Goal: Task Accomplishment & Management: Complete application form

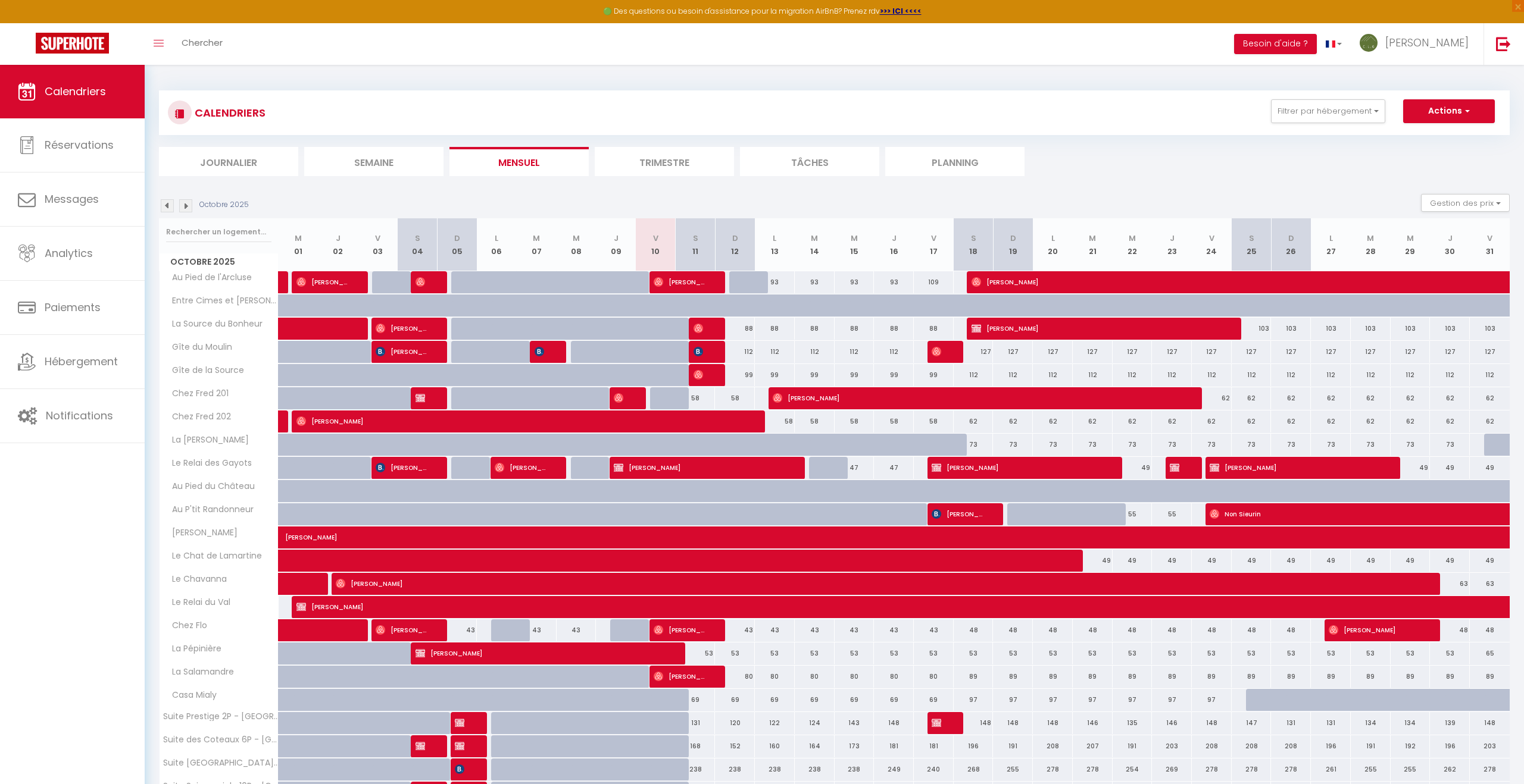
scroll to position [93, 0]
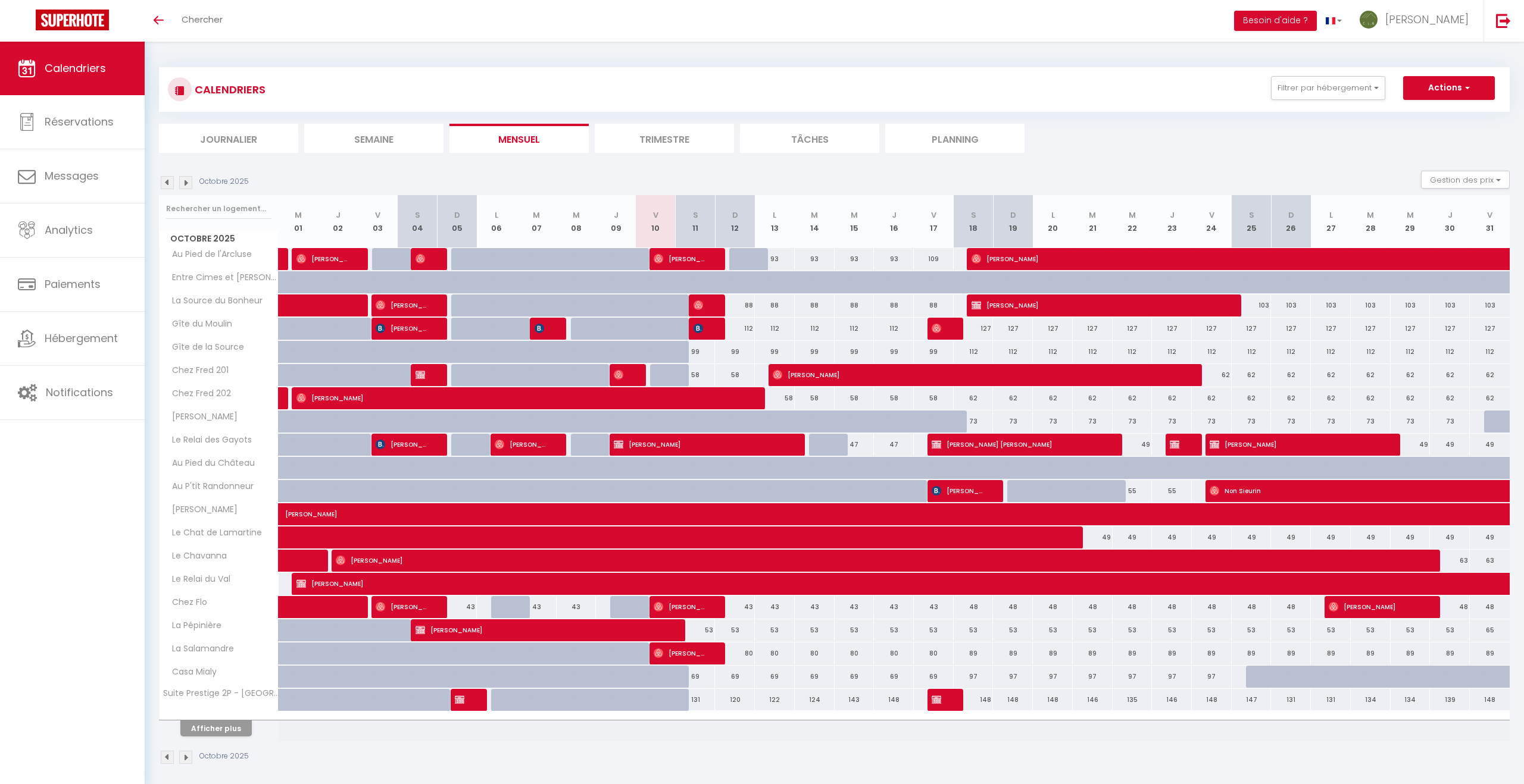
scroll to position [42, 0]
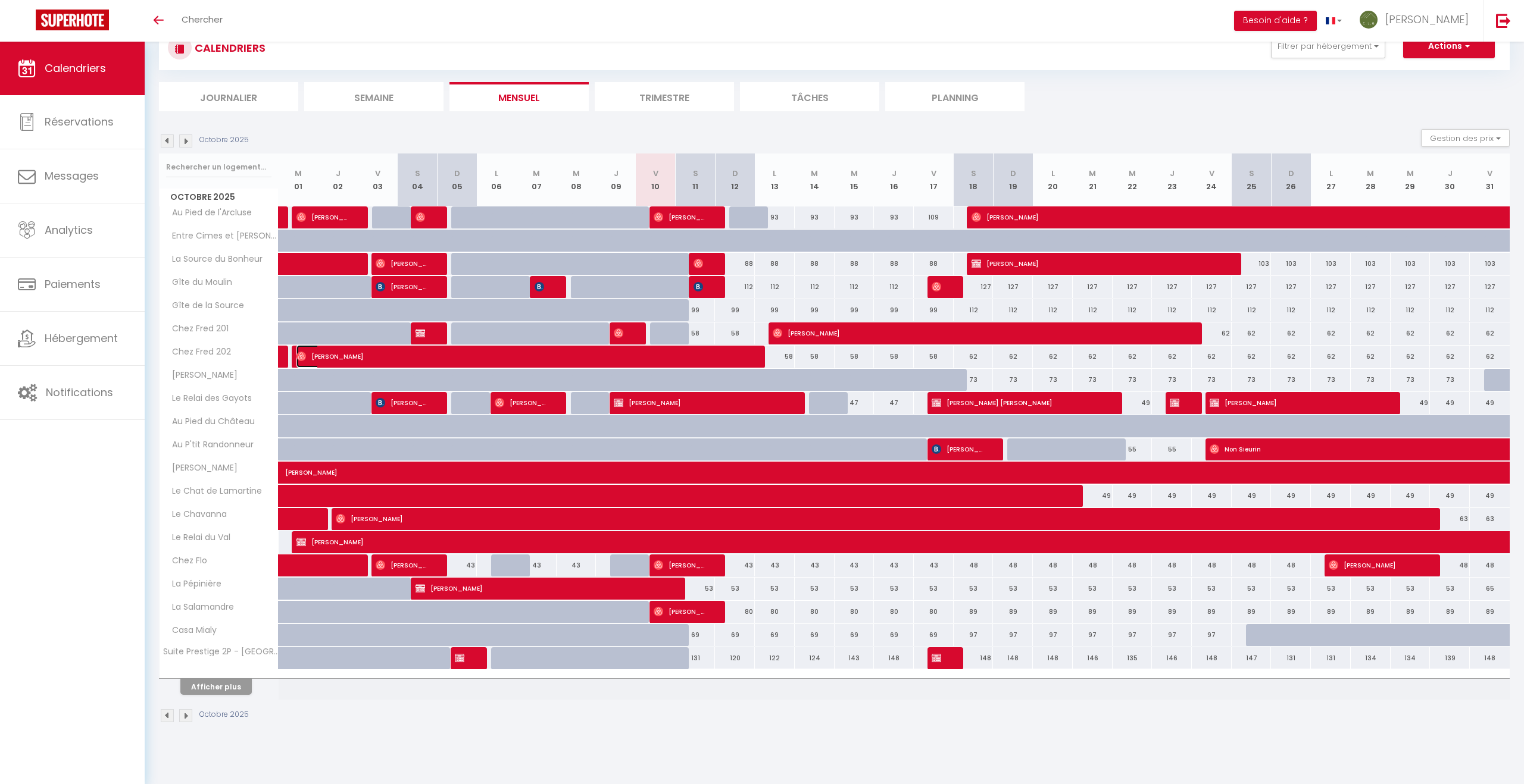
click at [691, 358] on span "[PERSON_NAME]" at bounding box center [522, 356] width 452 height 22
select select "OK"
select select "1"
select select "0"
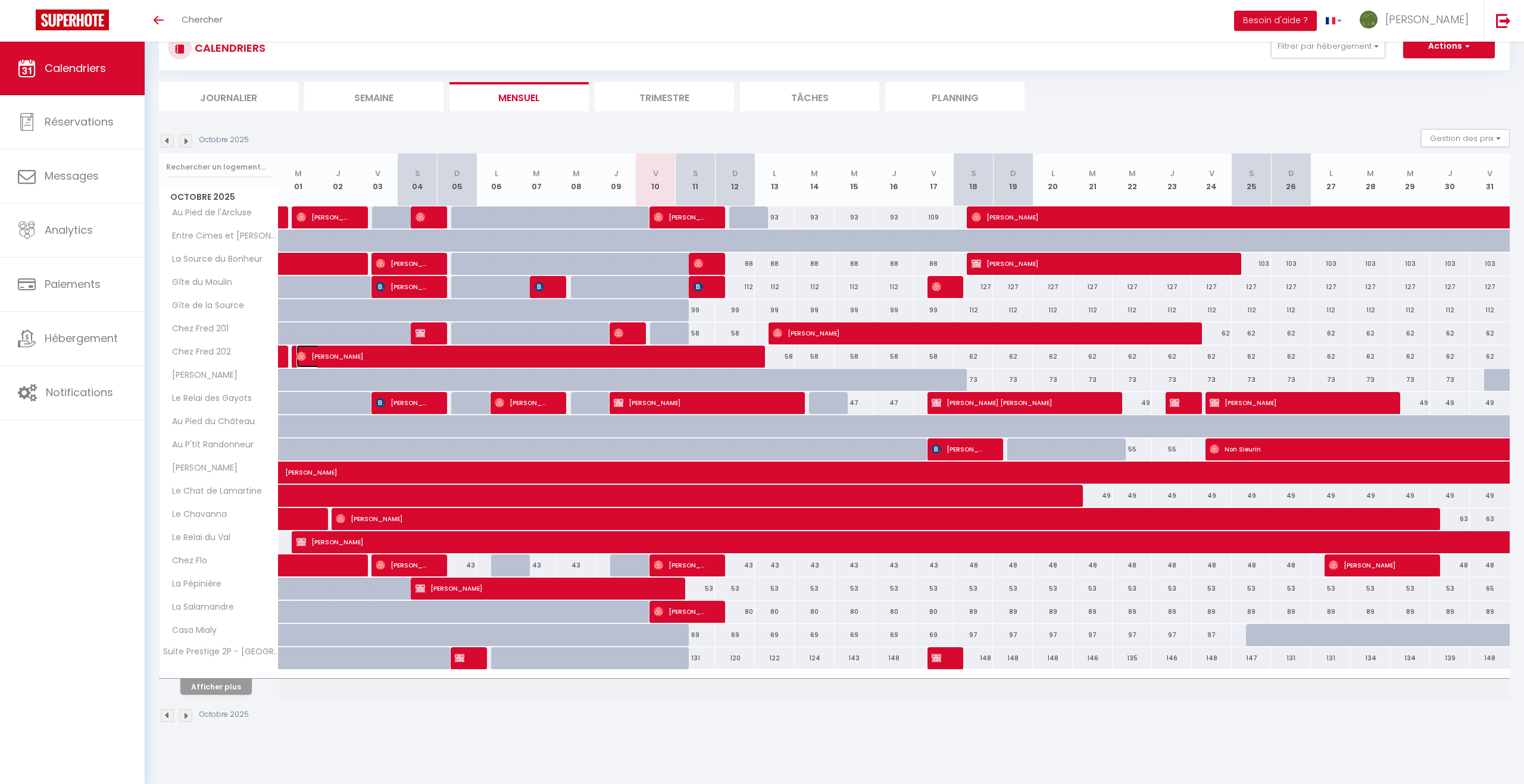
select select "1"
select select
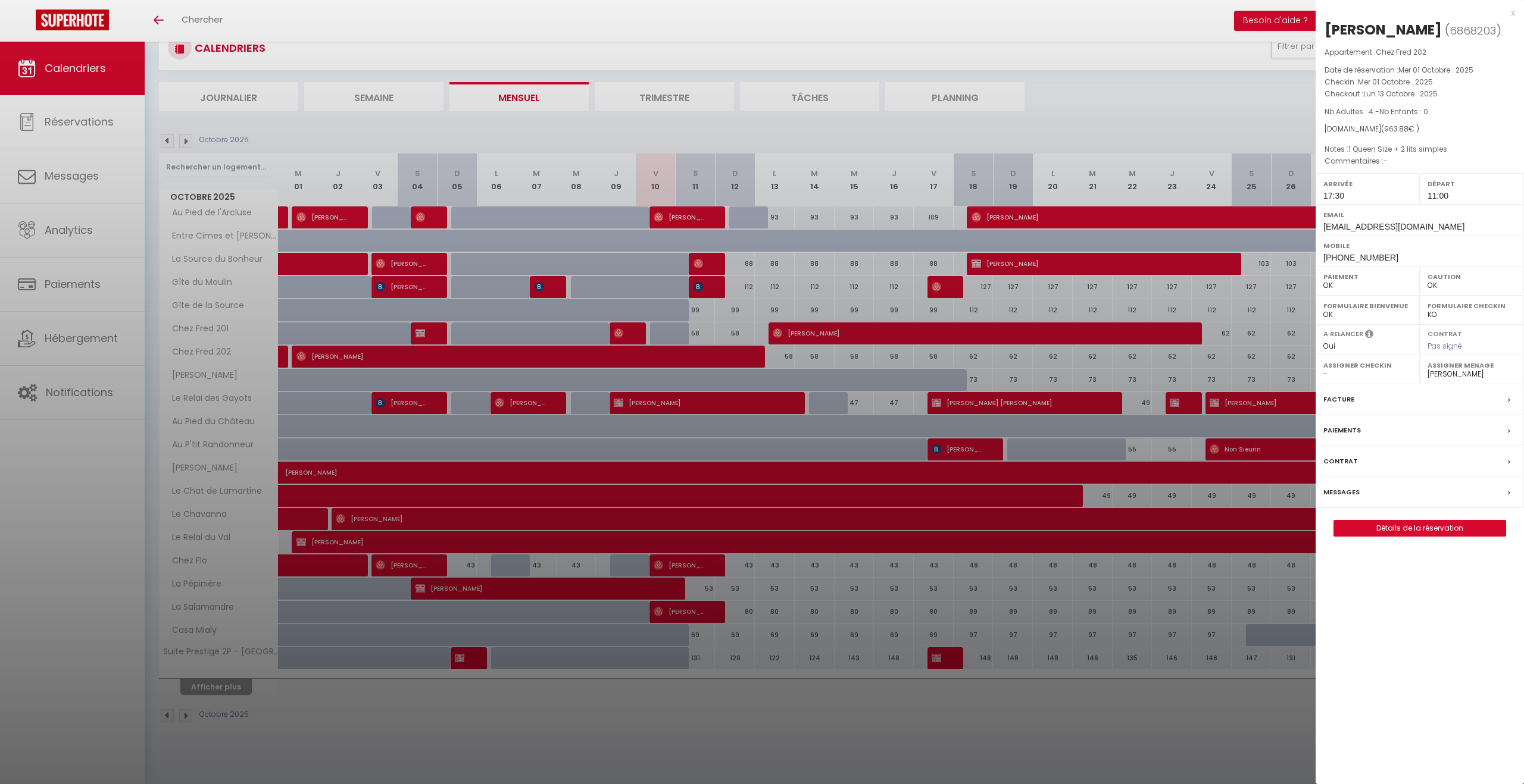
click at [691, 358] on div at bounding box center [762, 392] width 1524 height 784
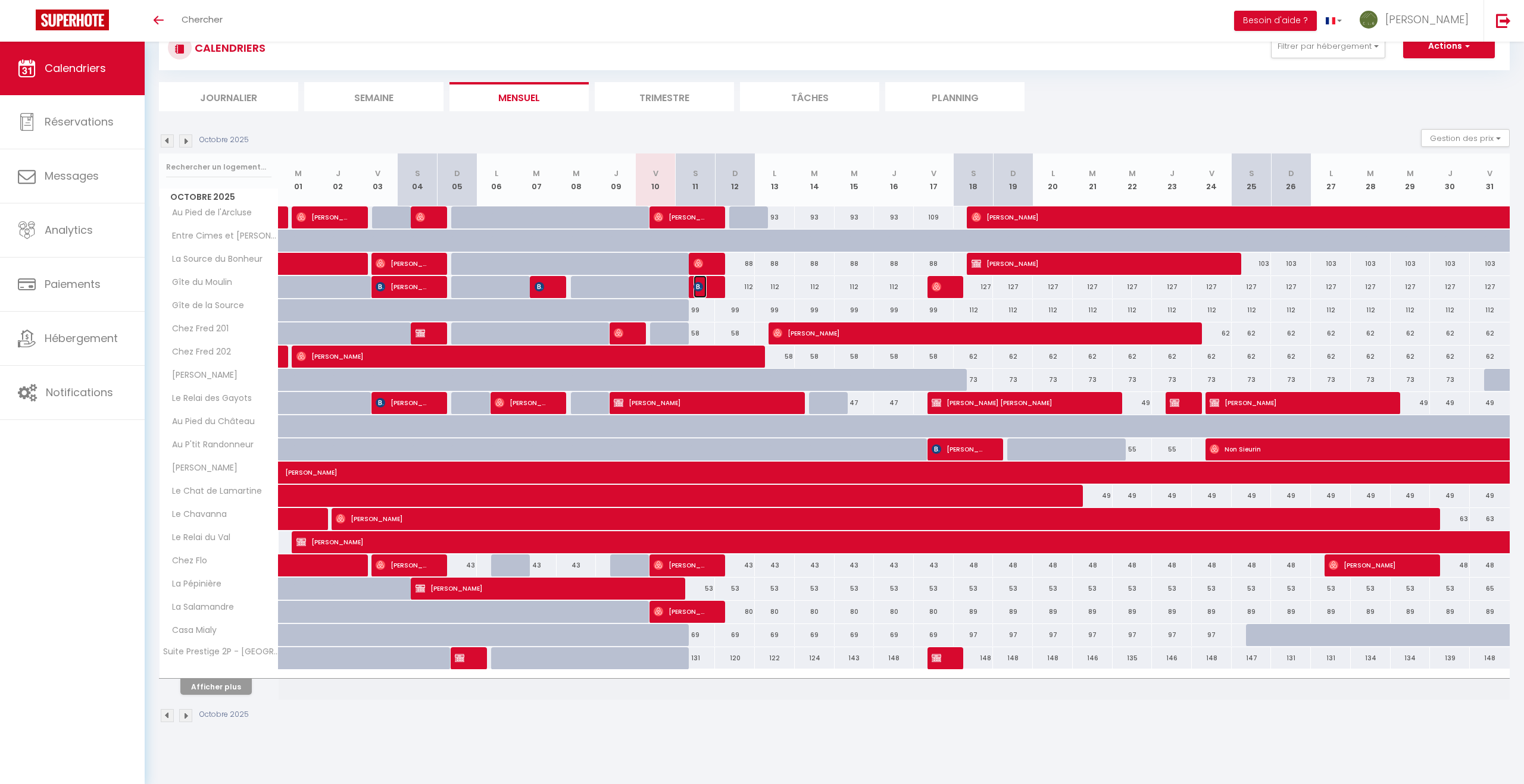
click at [704, 284] on span "[PERSON_NAME]" at bounding box center [700, 287] width 13 height 22
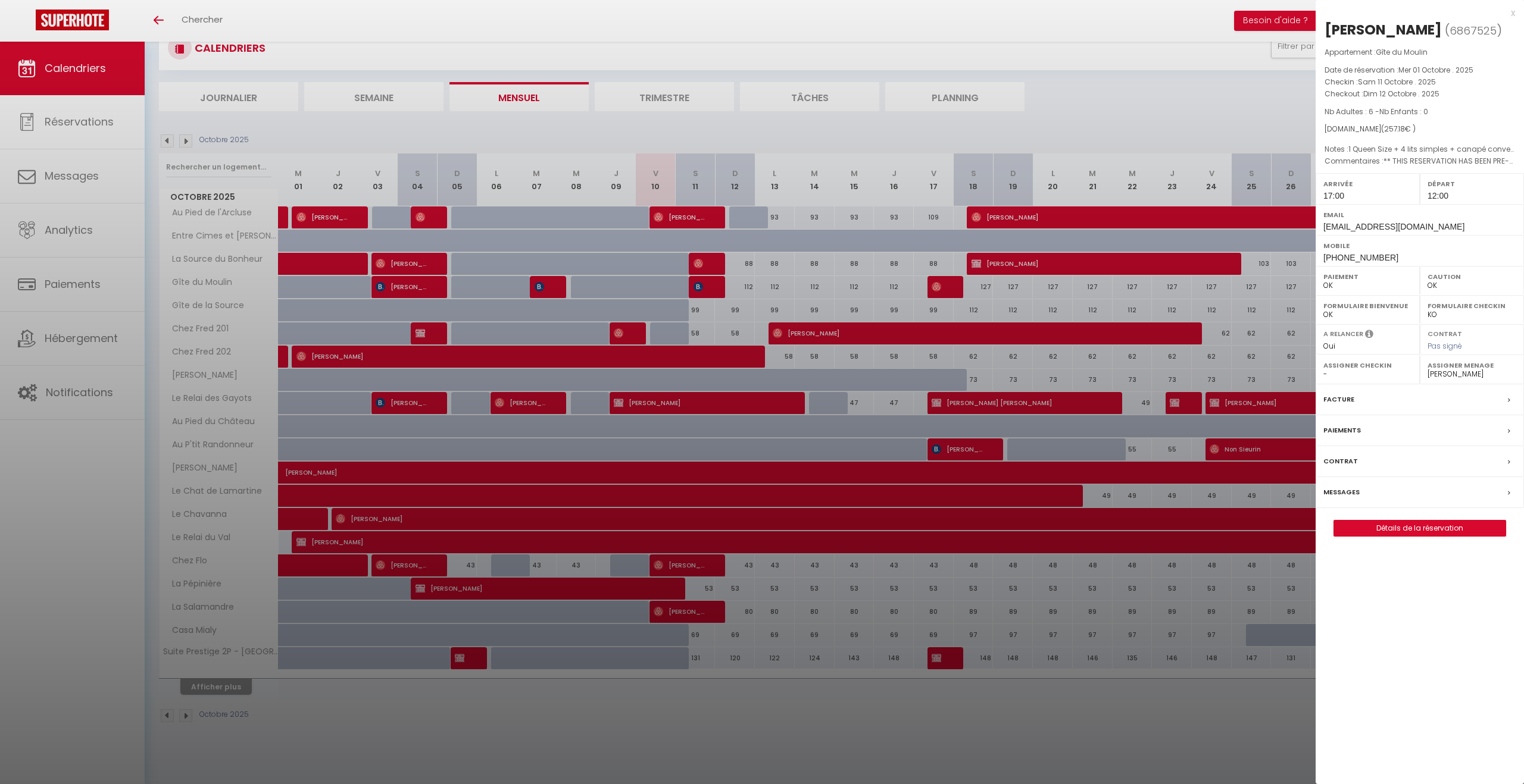
click at [1474, 379] on select "- Tristan GIRARD Mélissa MILLON Camille GIRAULT Frédéric PAJEAN Roland GIRARD P…" at bounding box center [1472, 374] width 89 height 11
click at [1427, 379] on select "- Tristan GIRARD Mélissa MILLON Camille GIRAULT Frédéric PAJEAN Roland GIRARD P…" at bounding box center [1472, 374] width 89 height 11
click at [1115, 131] on div at bounding box center [762, 392] width 1524 height 784
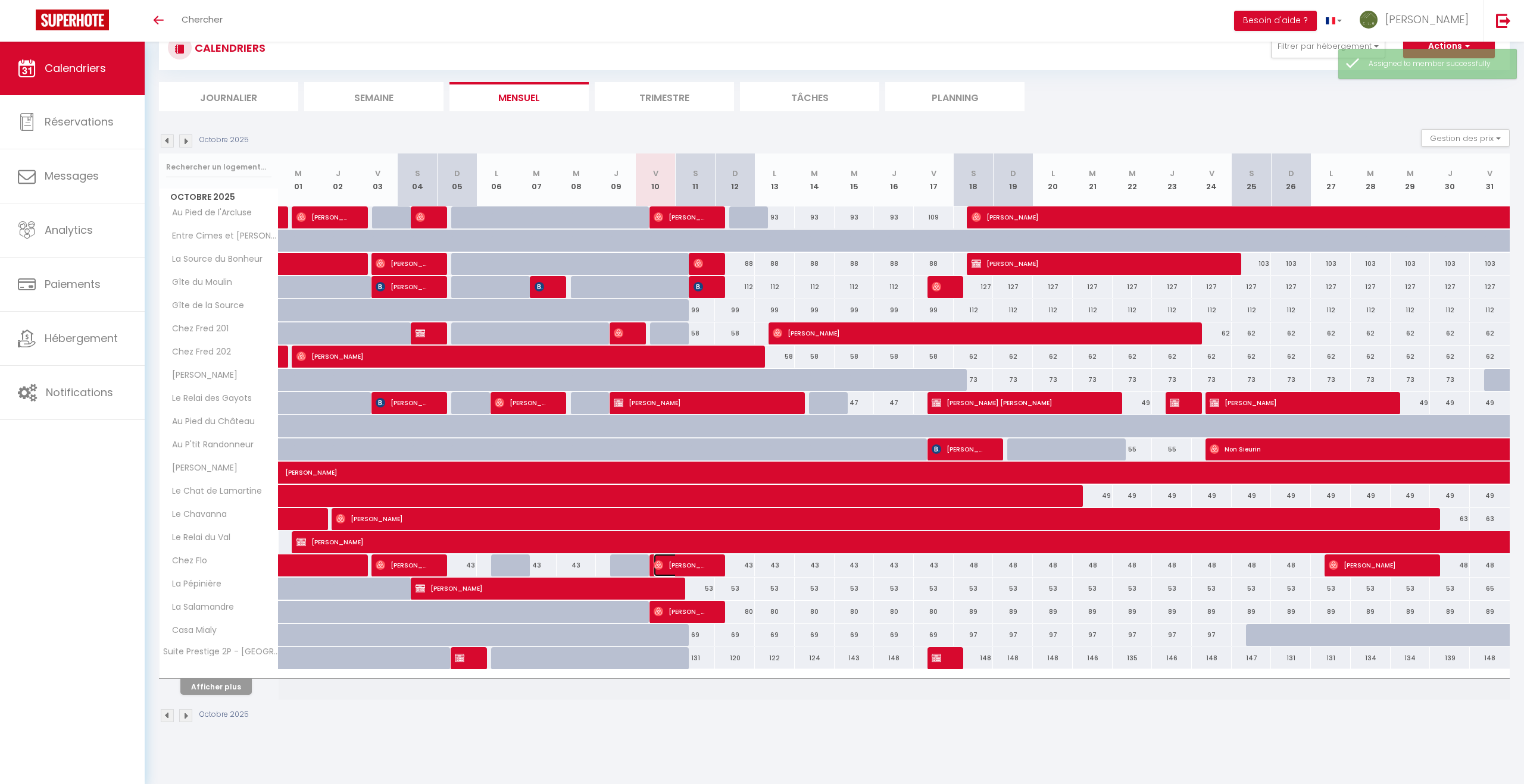
click at [684, 564] on span "[PERSON_NAME]" at bounding box center [680, 565] width 53 height 22
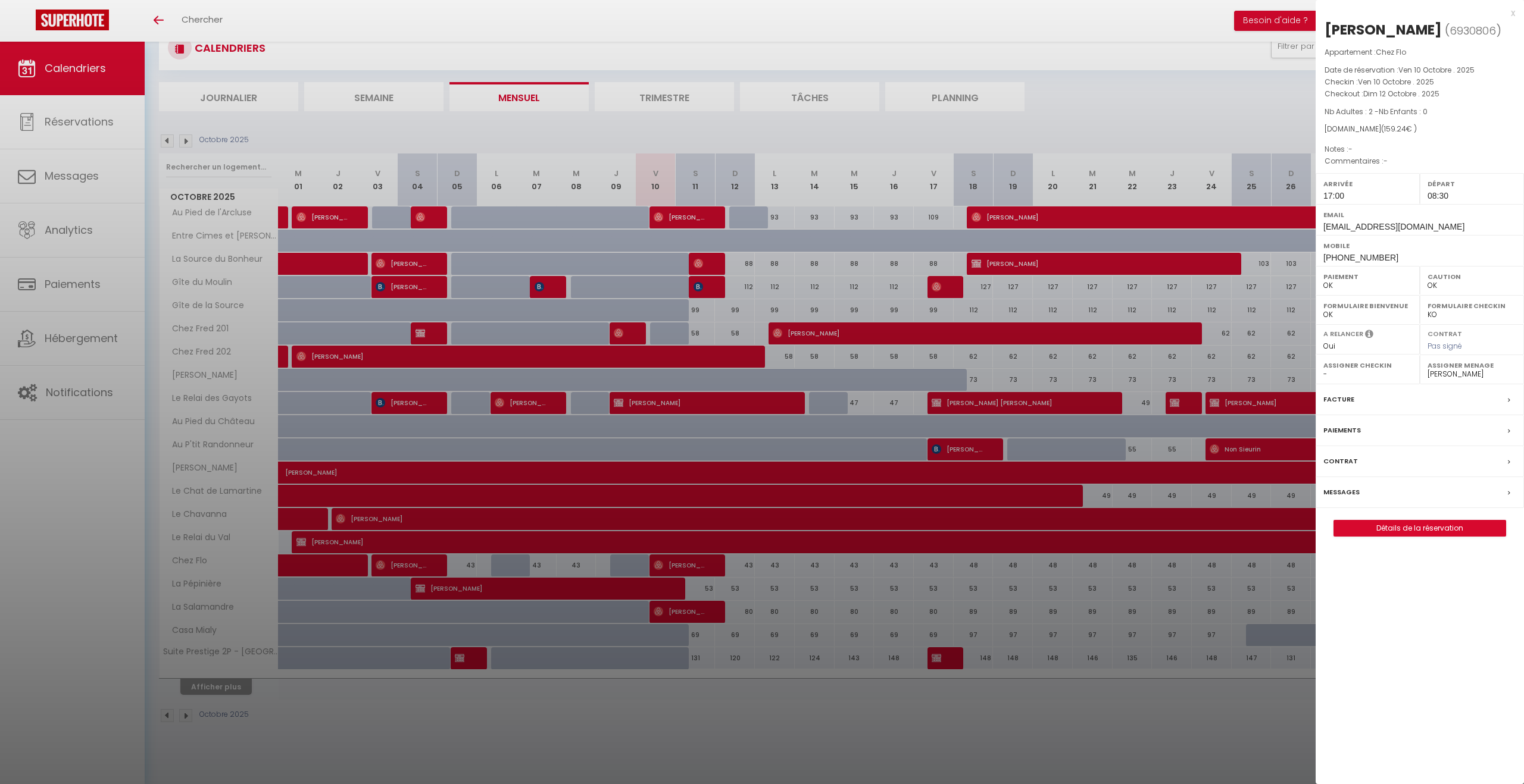
click at [684, 564] on div at bounding box center [762, 392] width 1524 height 784
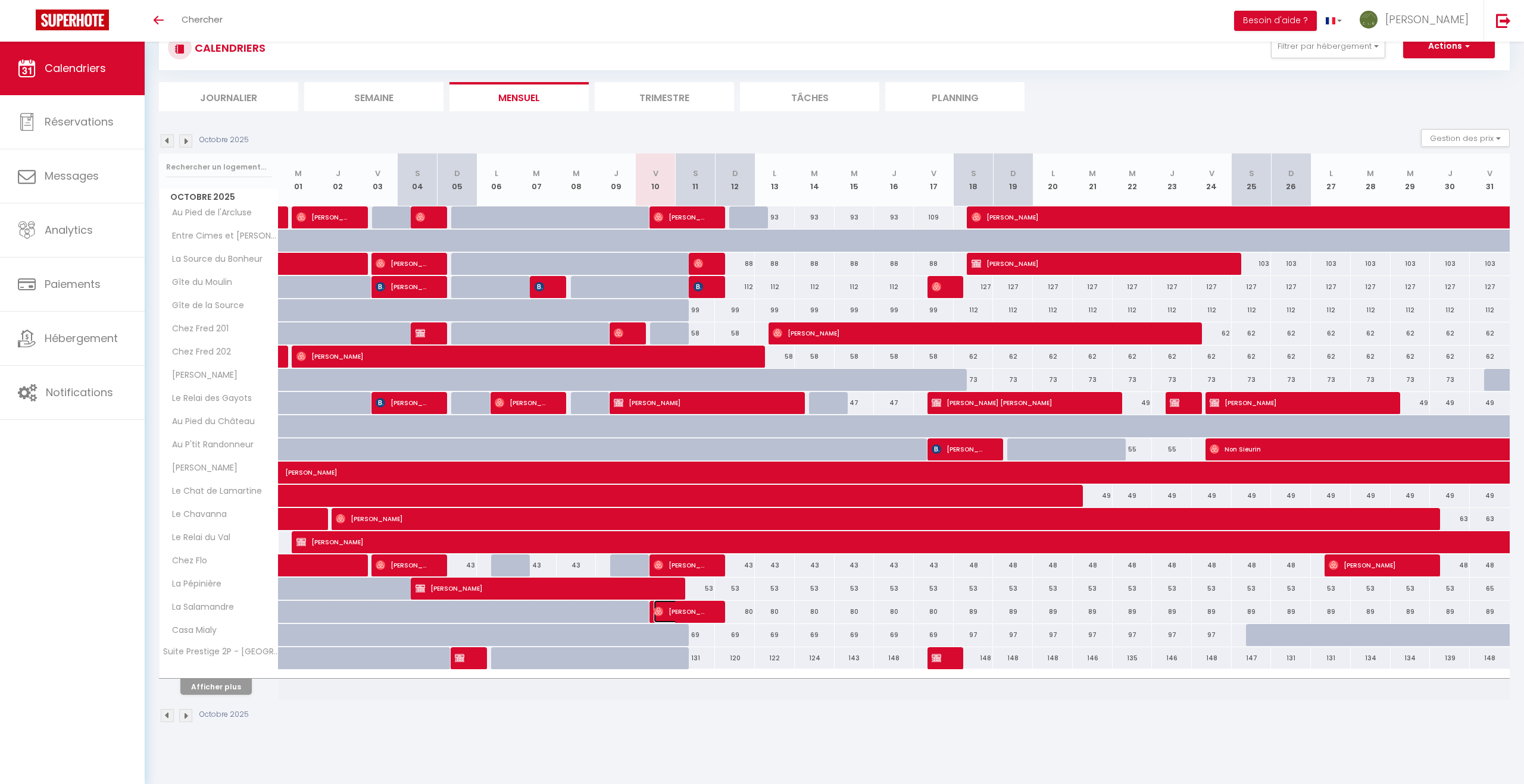
click at [684, 614] on span "[PERSON_NAME]" at bounding box center [680, 611] width 53 height 22
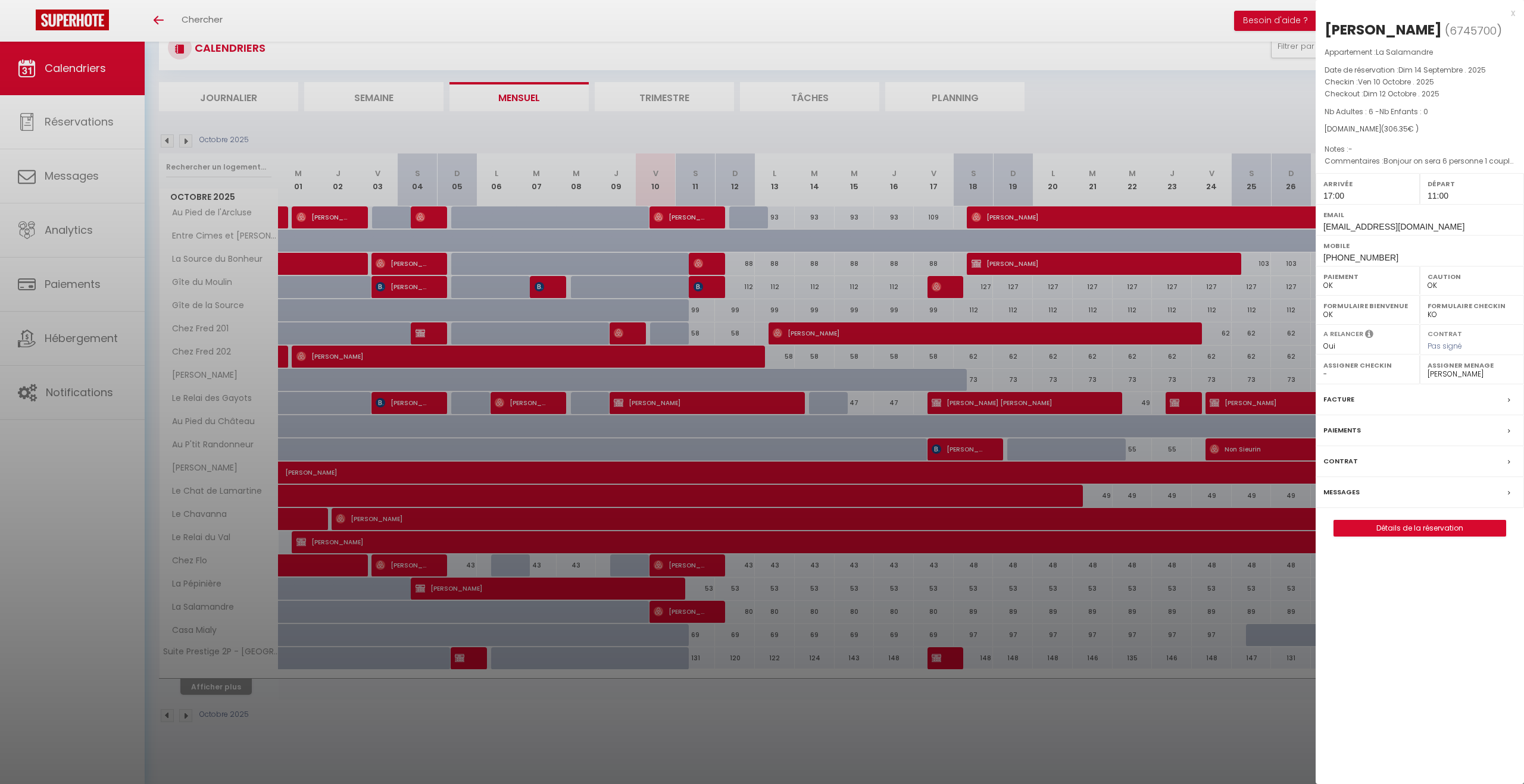
click at [684, 614] on div at bounding box center [762, 392] width 1524 height 784
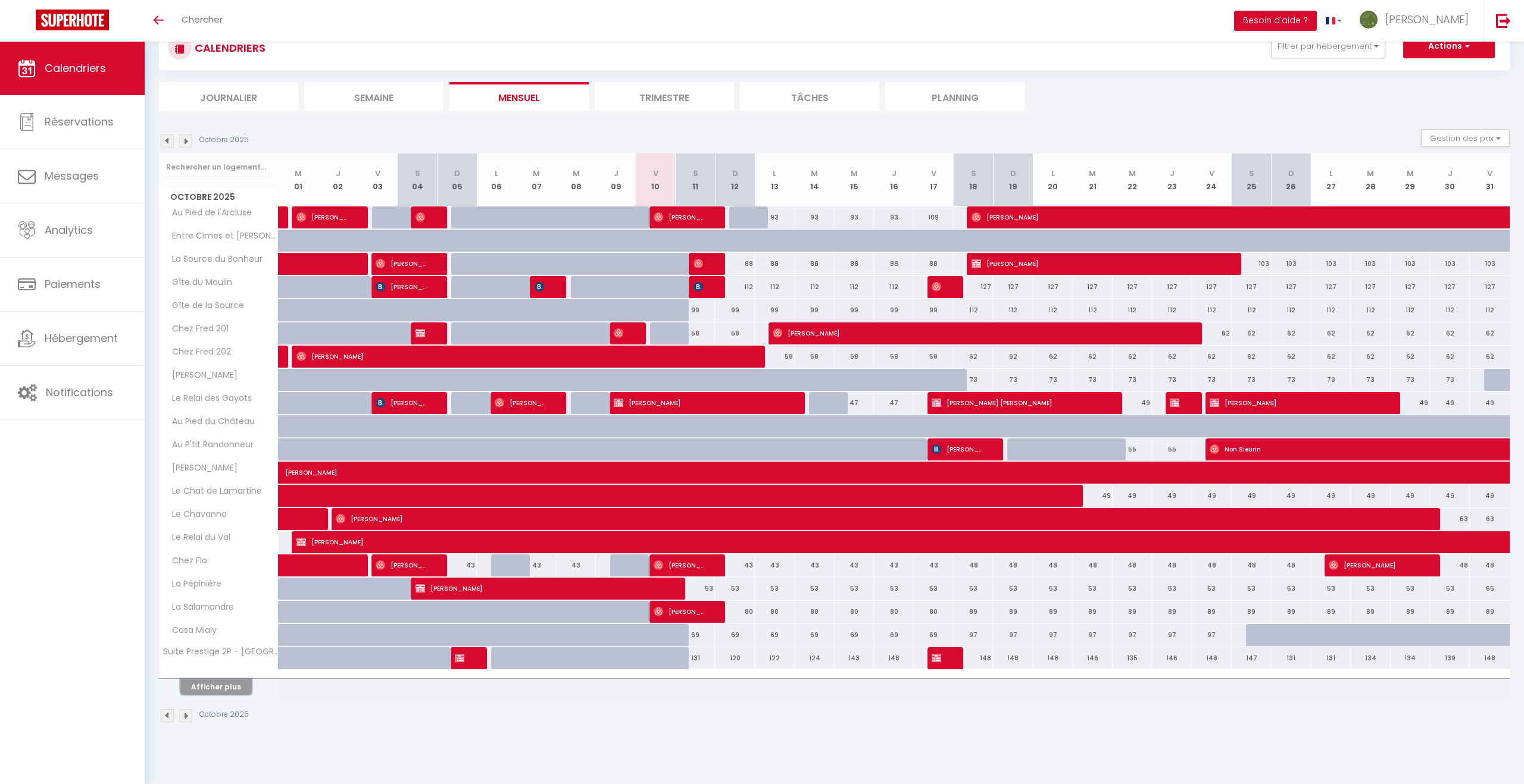
drag, startPoint x: 230, startPoint y: 689, endPoint x: 250, endPoint y: 689, distance: 20.0
click at [230, 689] on button "Afficher plus" at bounding box center [216, 687] width 71 height 16
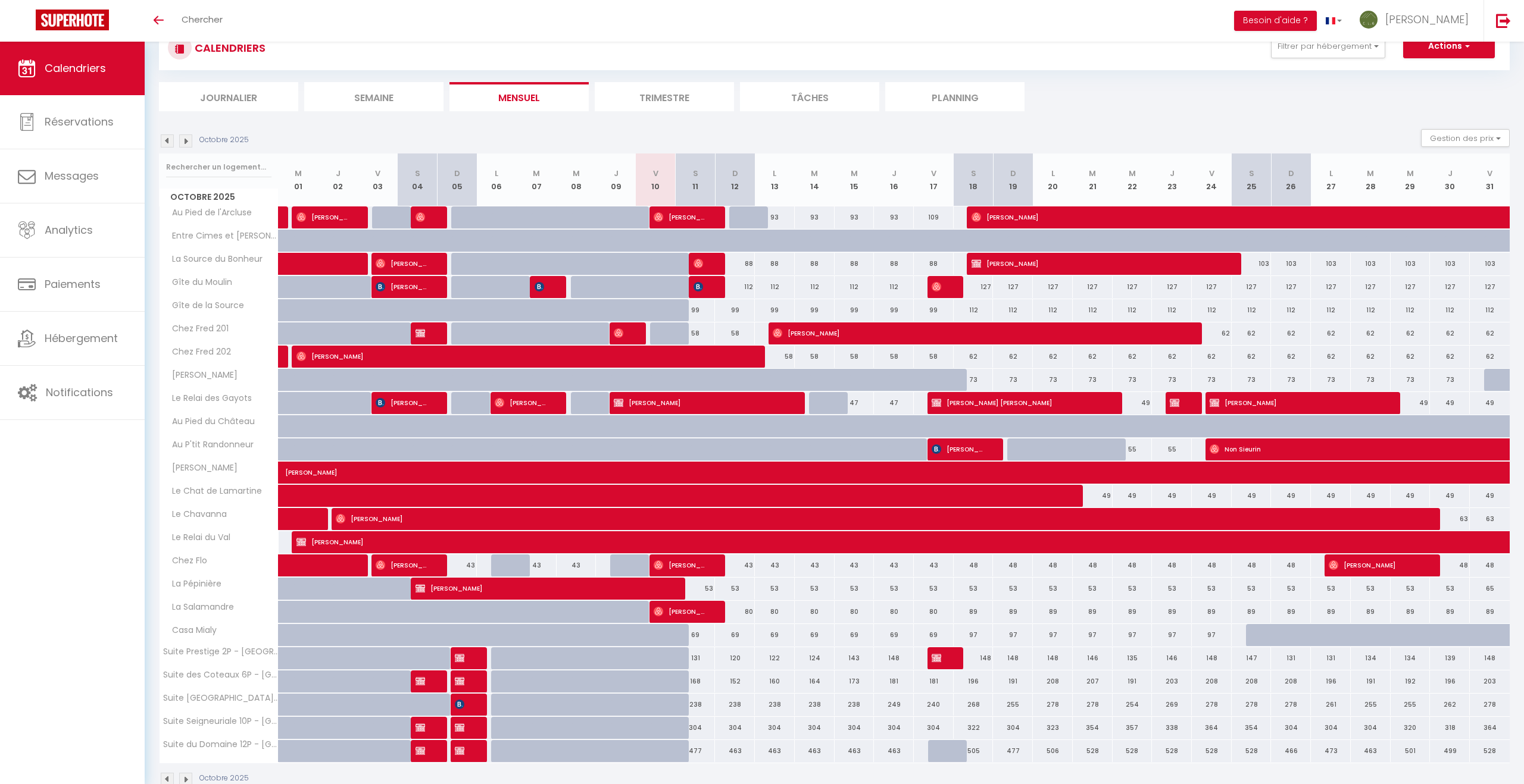
click at [709, 289] on div at bounding box center [708, 288] width 40 height 22
click at [698, 288] on img at bounding box center [698, 287] width 9 height 9
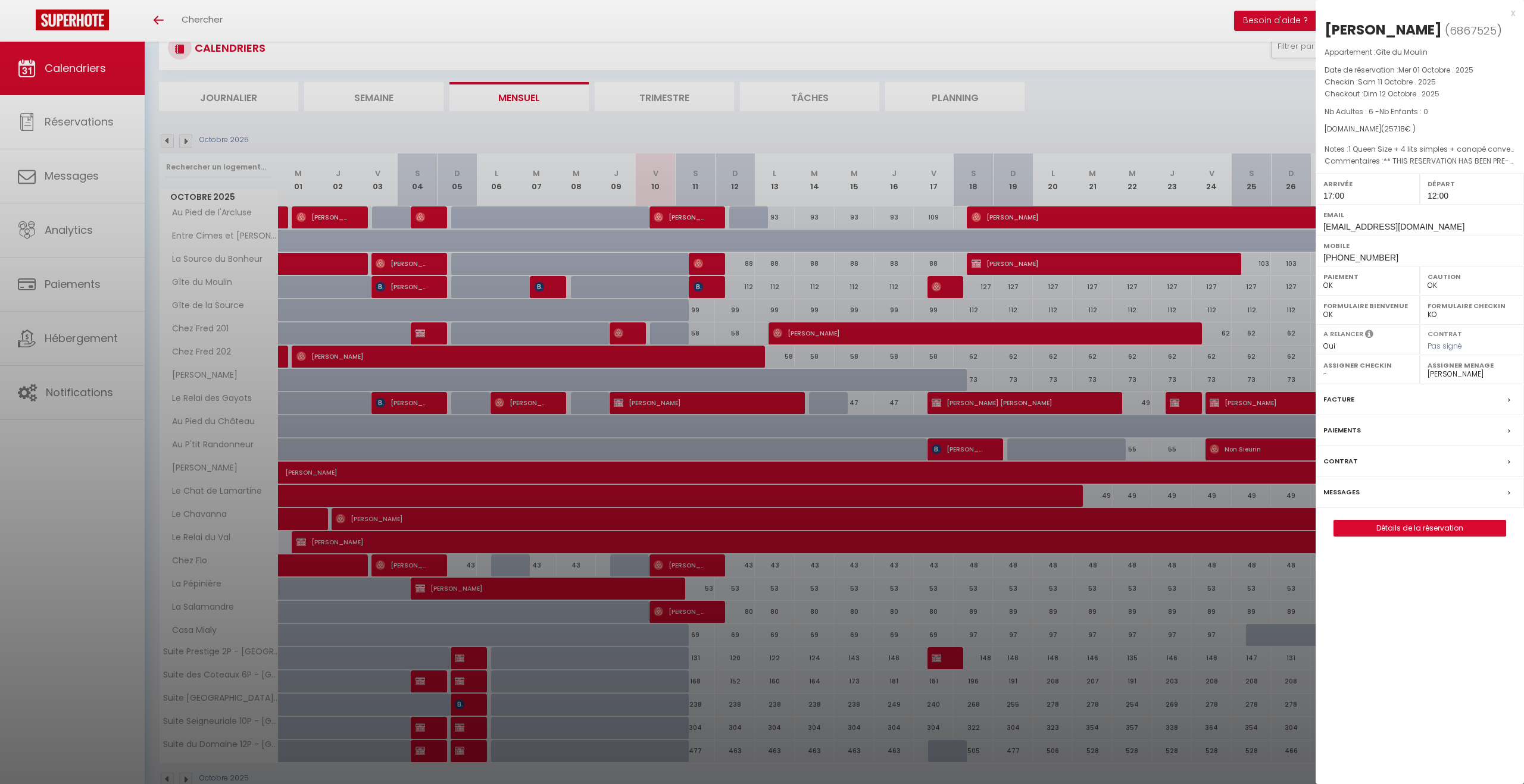
click at [698, 288] on div at bounding box center [762, 392] width 1524 height 784
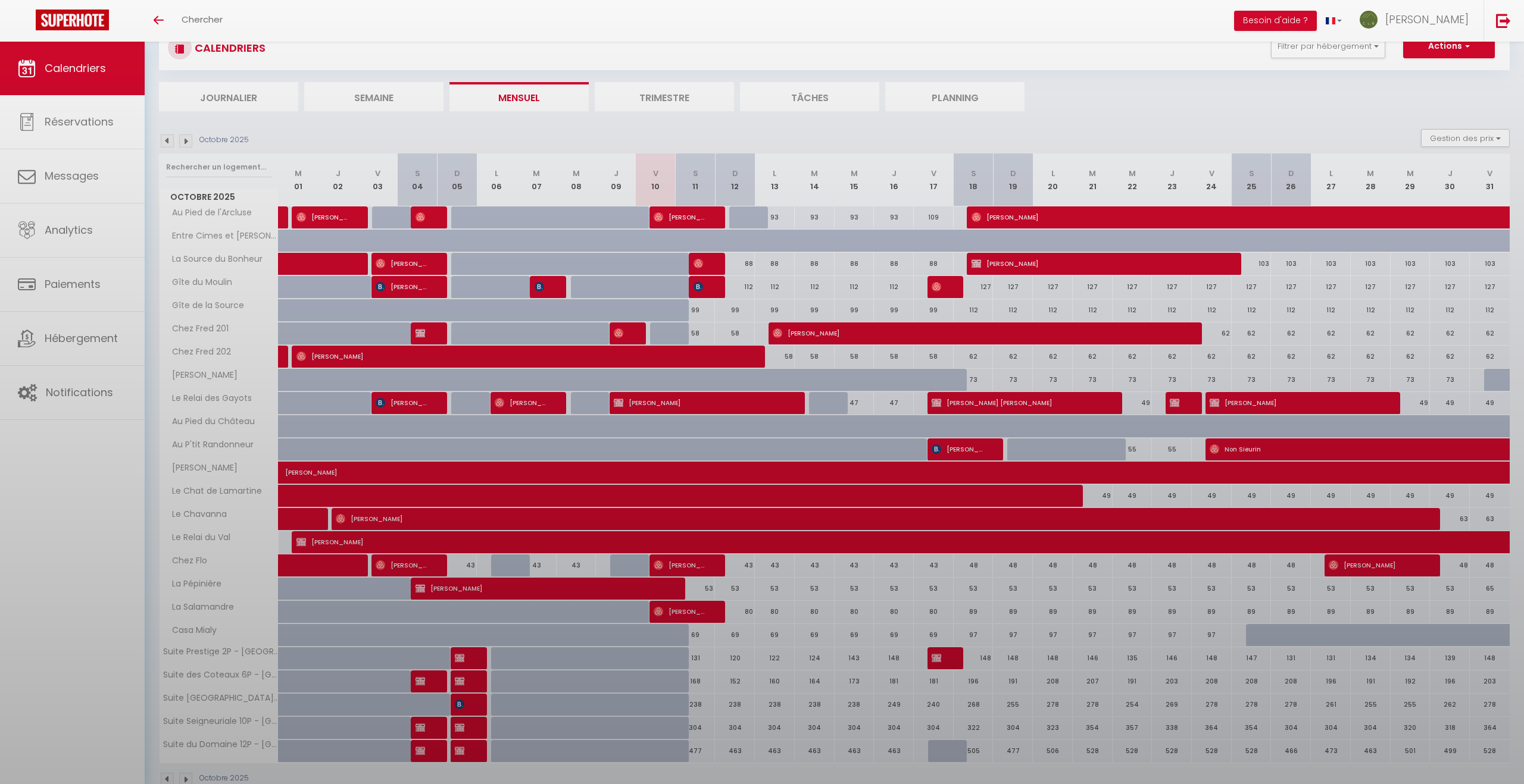
scroll to position [41, 0]
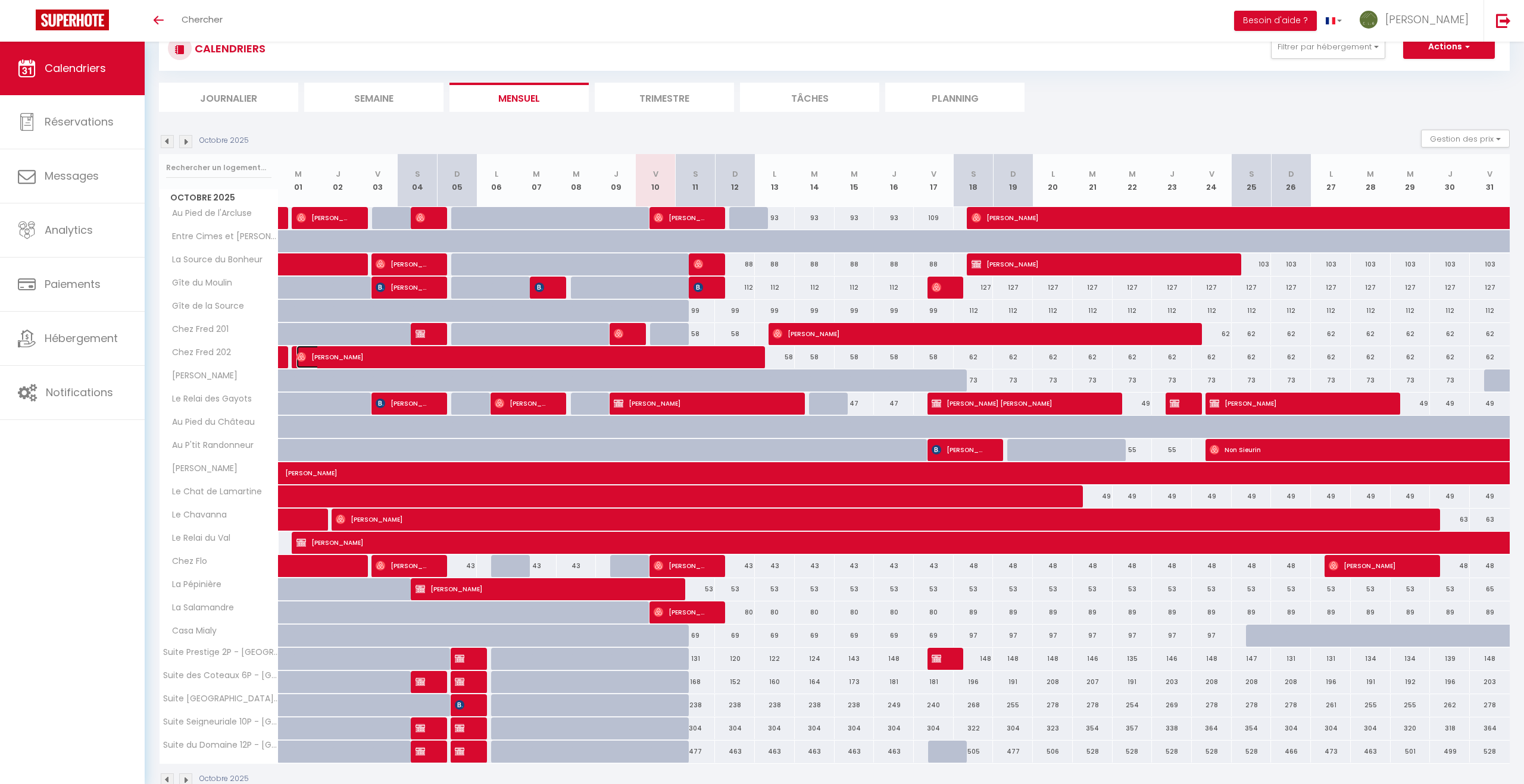
click at [700, 356] on span "[PERSON_NAME]" at bounding box center [522, 357] width 452 height 22
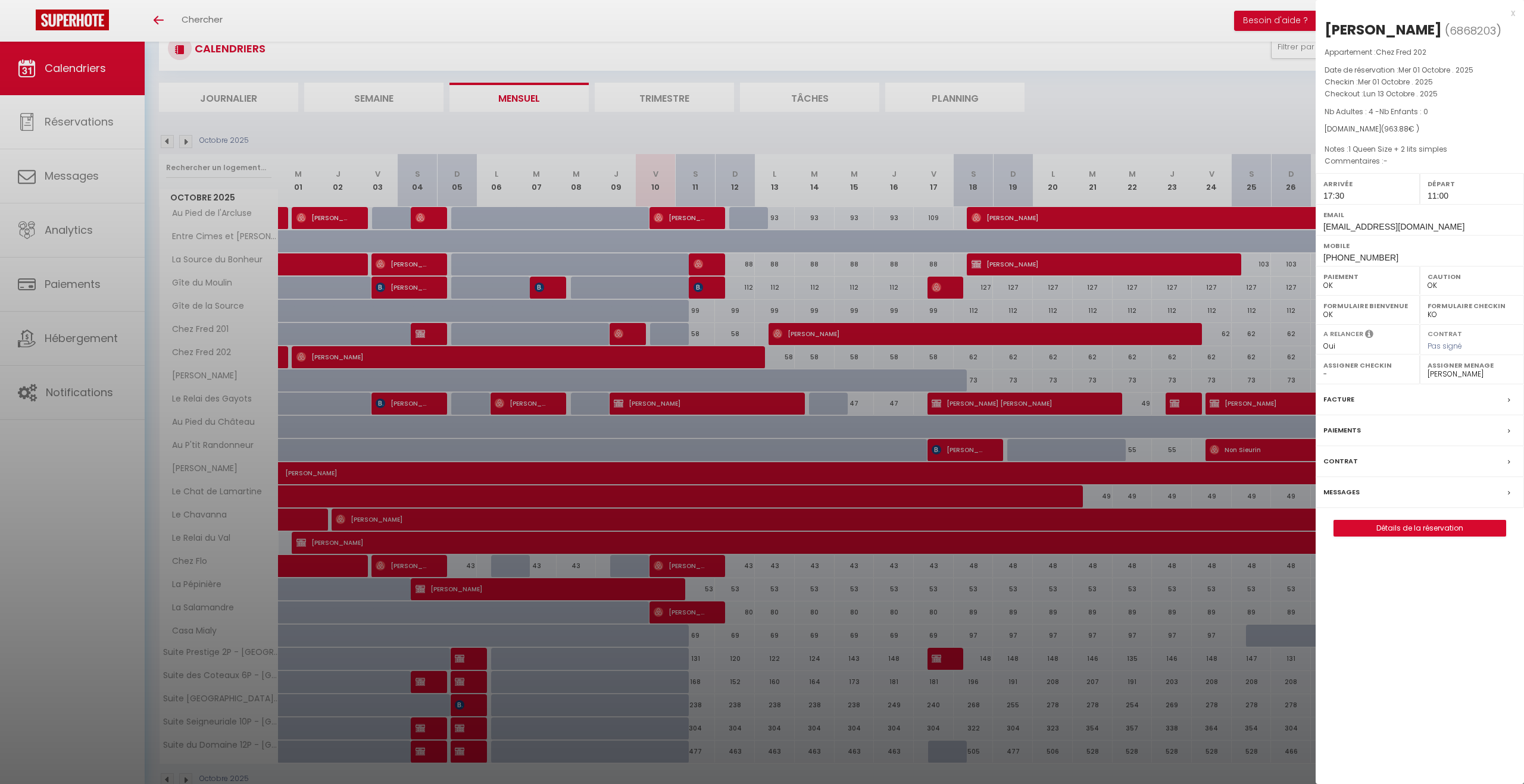
click at [700, 356] on div at bounding box center [762, 392] width 1524 height 784
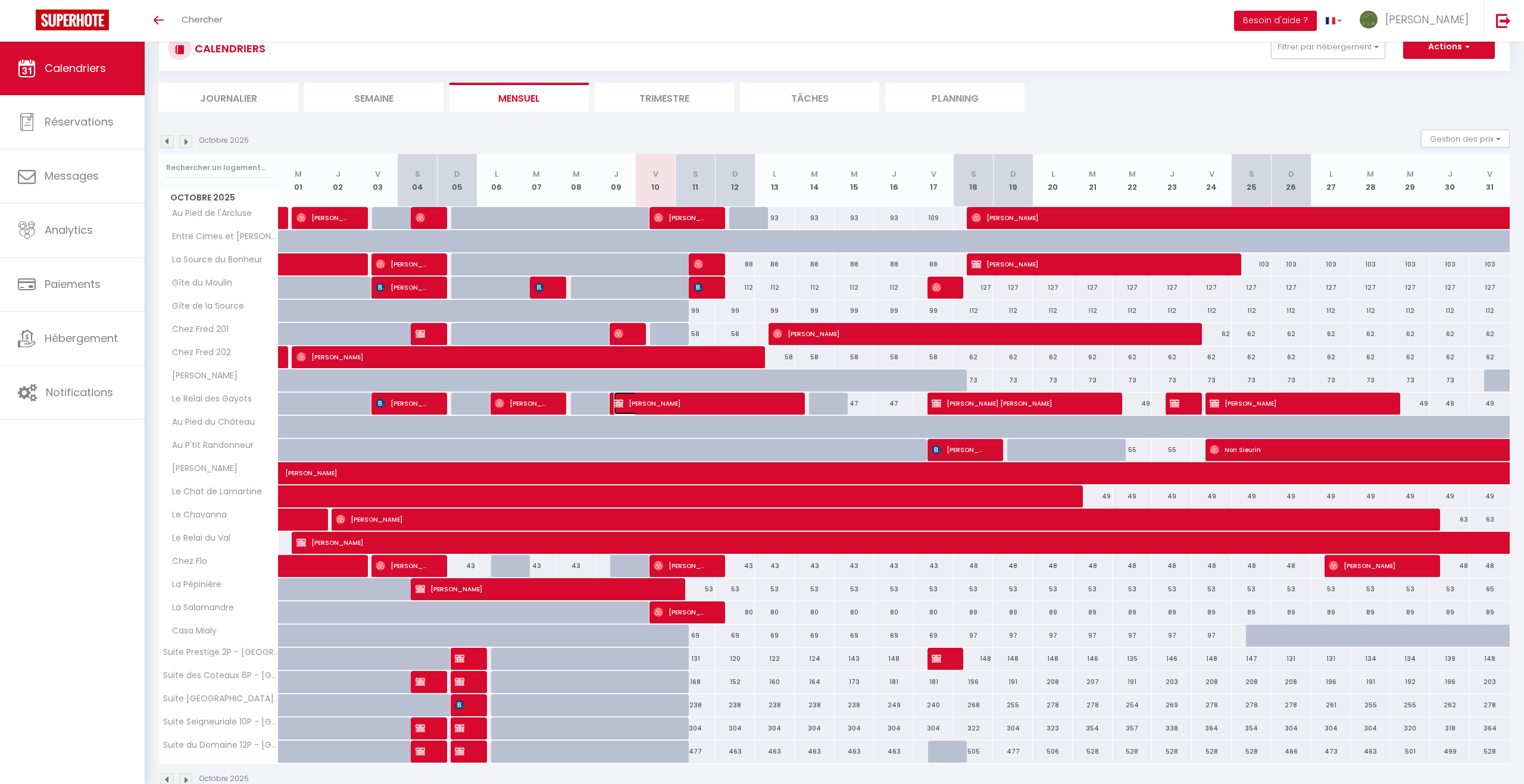
click at [700, 402] on span "[PERSON_NAME]" at bounding box center [700, 403] width 173 height 22
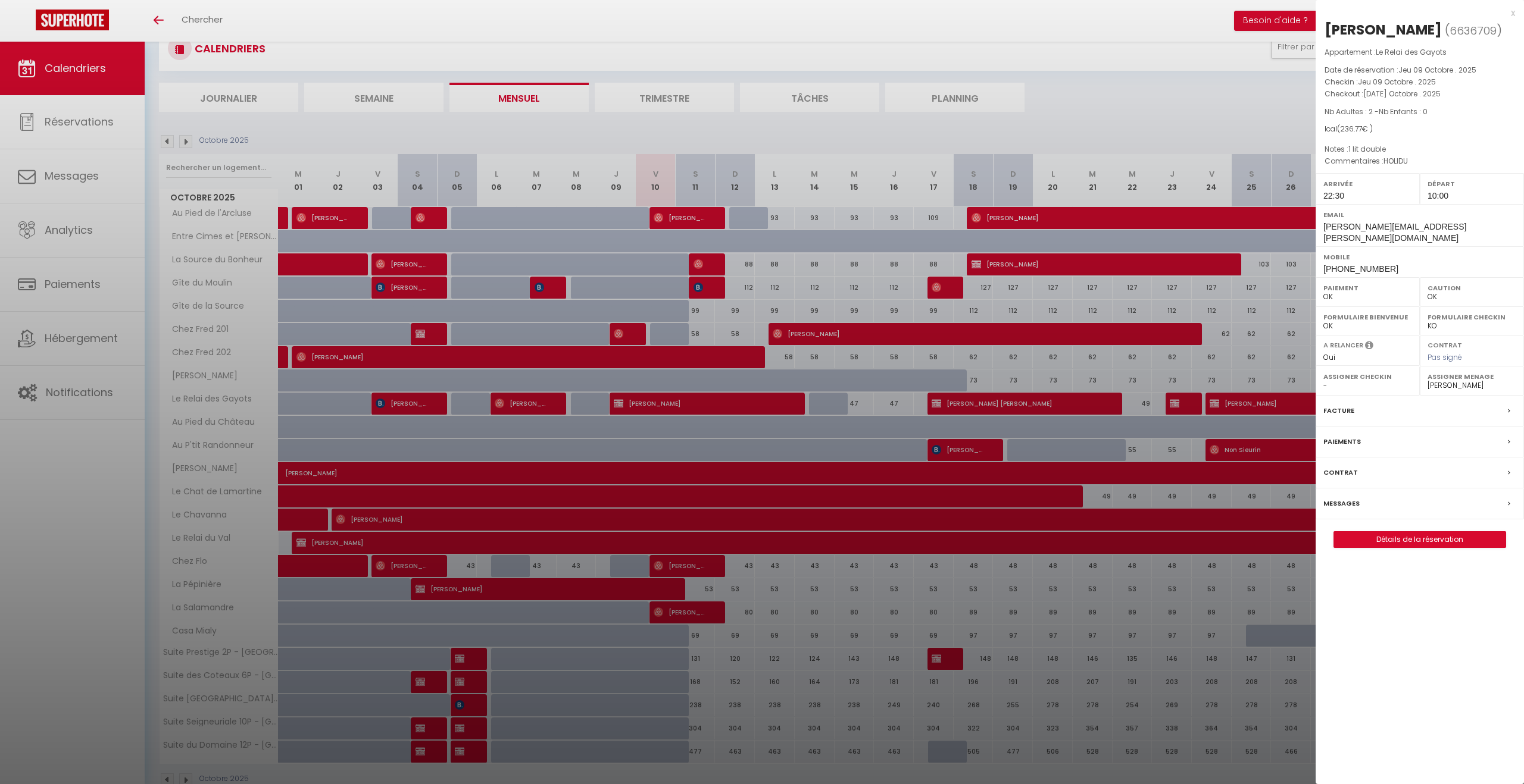
click at [700, 402] on div at bounding box center [762, 392] width 1524 height 784
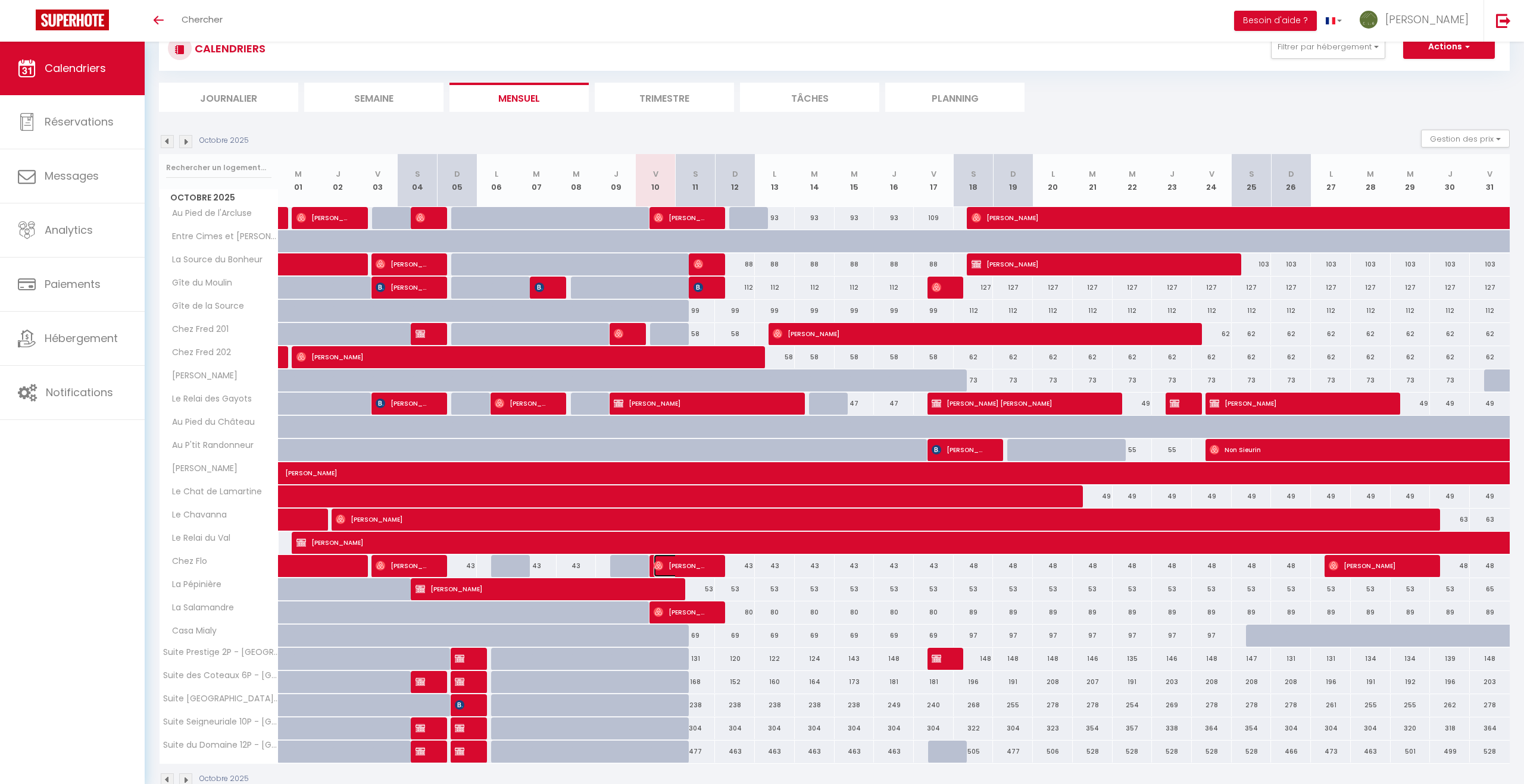
click at [680, 566] on span "[PERSON_NAME]" at bounding box center [680, 566] width 53 height 22
select select "31287"
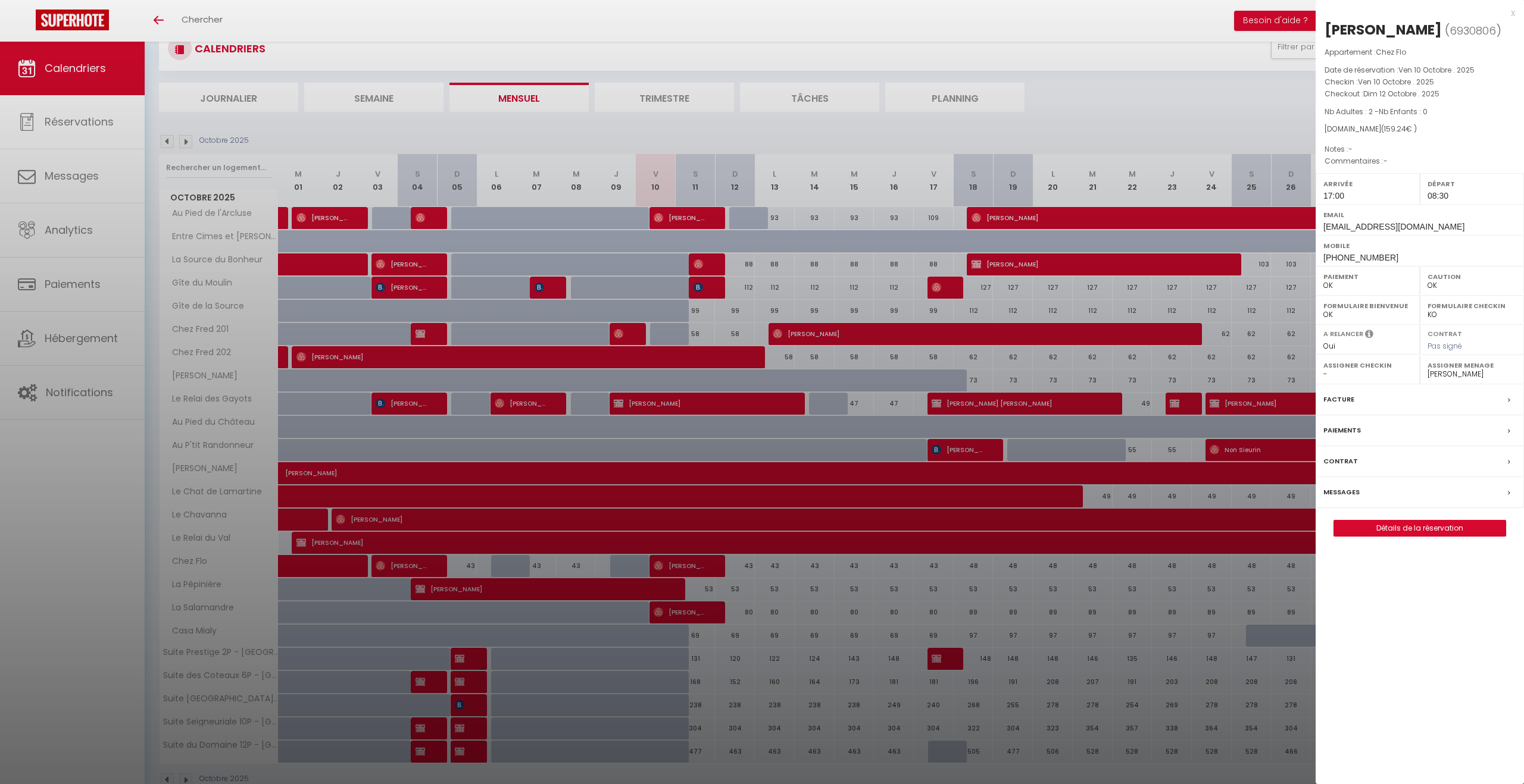
click at [680, 566] on div at bounding box center [762, 392] width 1524 height 784
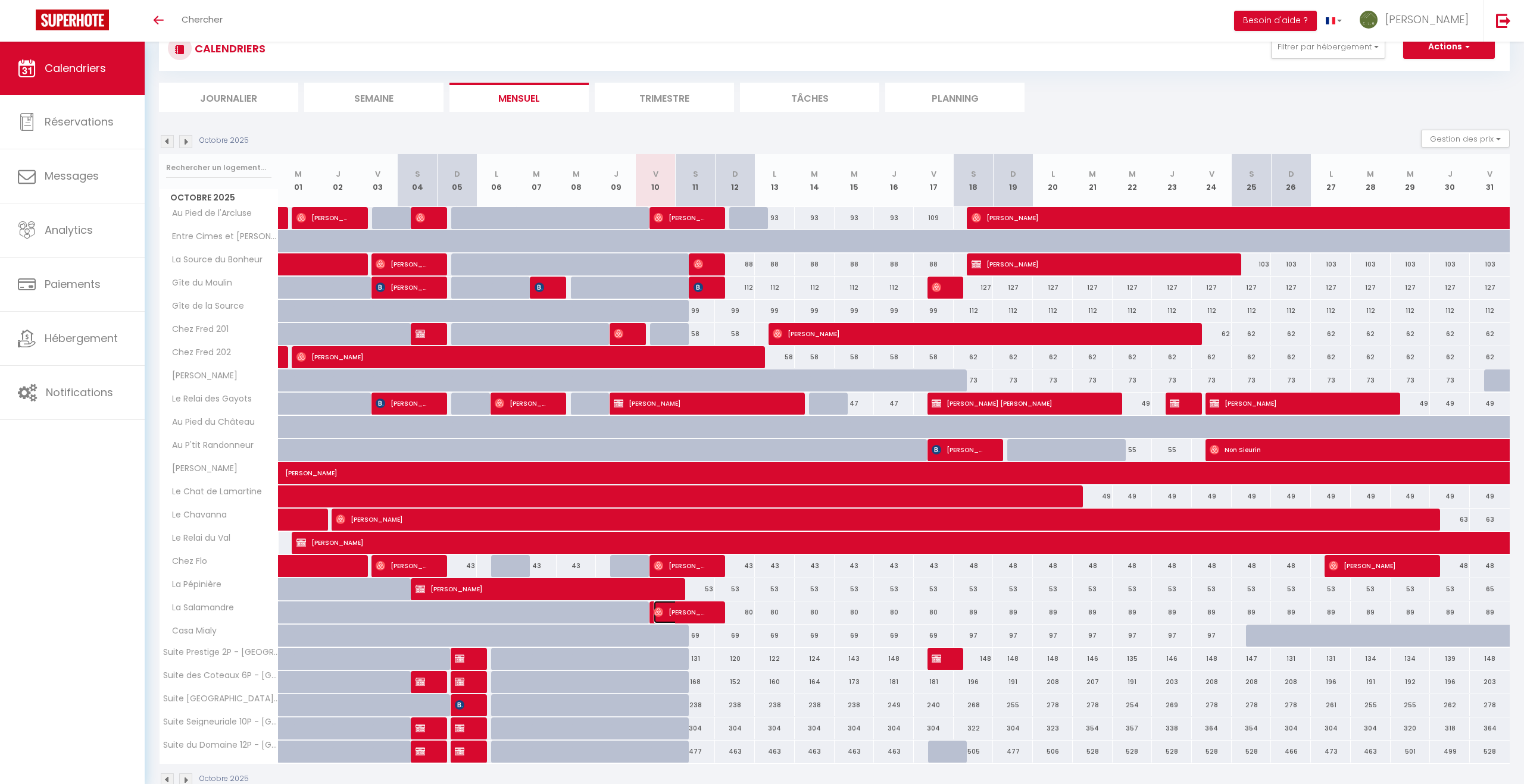
click at [682, 610] on span "[PERSON_NAME]" at bounding box center [680, 612] width 53 height 22
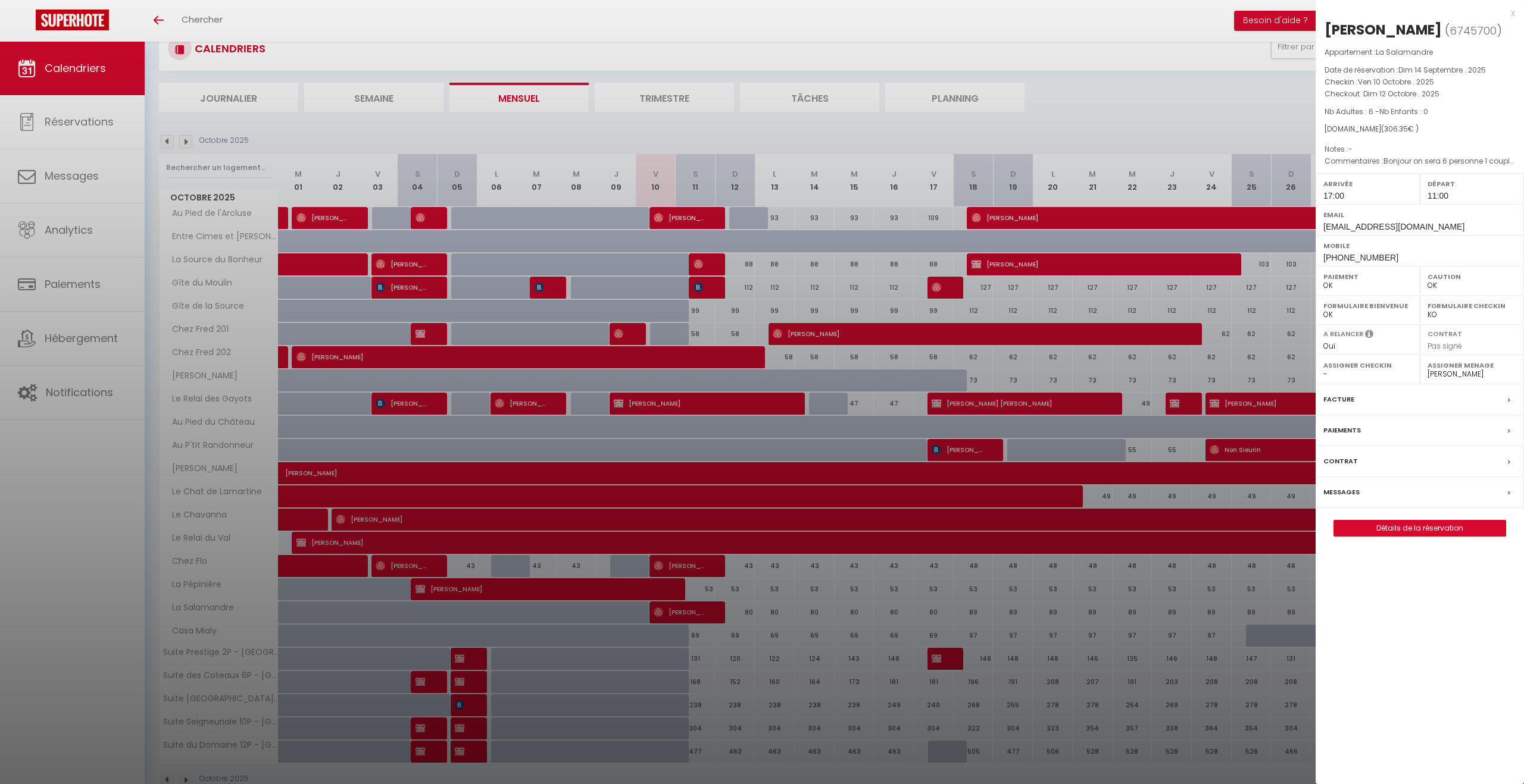
click at [682, 610] on div at bounding box center [762, 392] width 1524 height 784
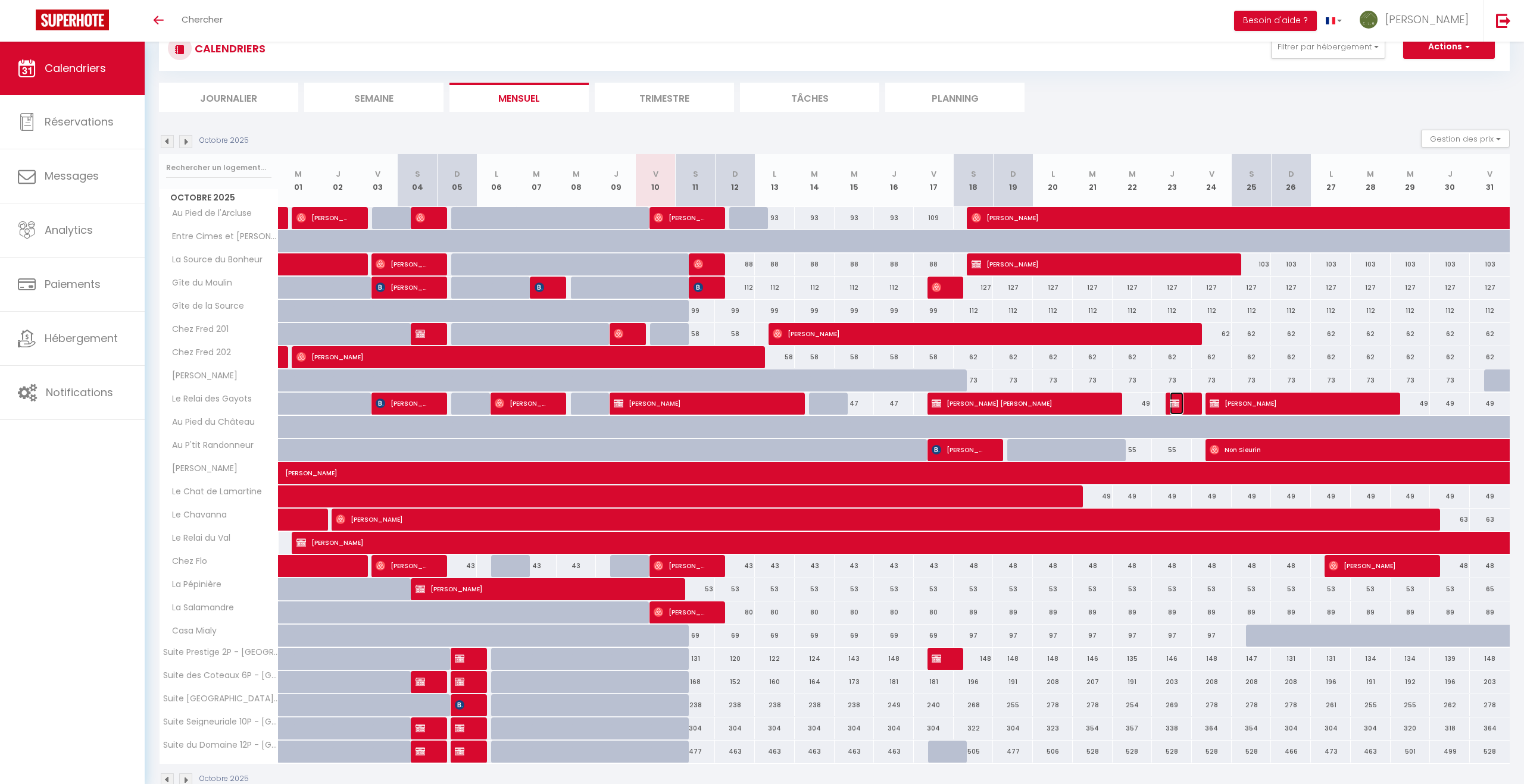
click at [1182, 407] on span "[PERSON_NAME]" at bounding box center [1176, 403] width 13 height 22
select select "KO"
select select "20576"
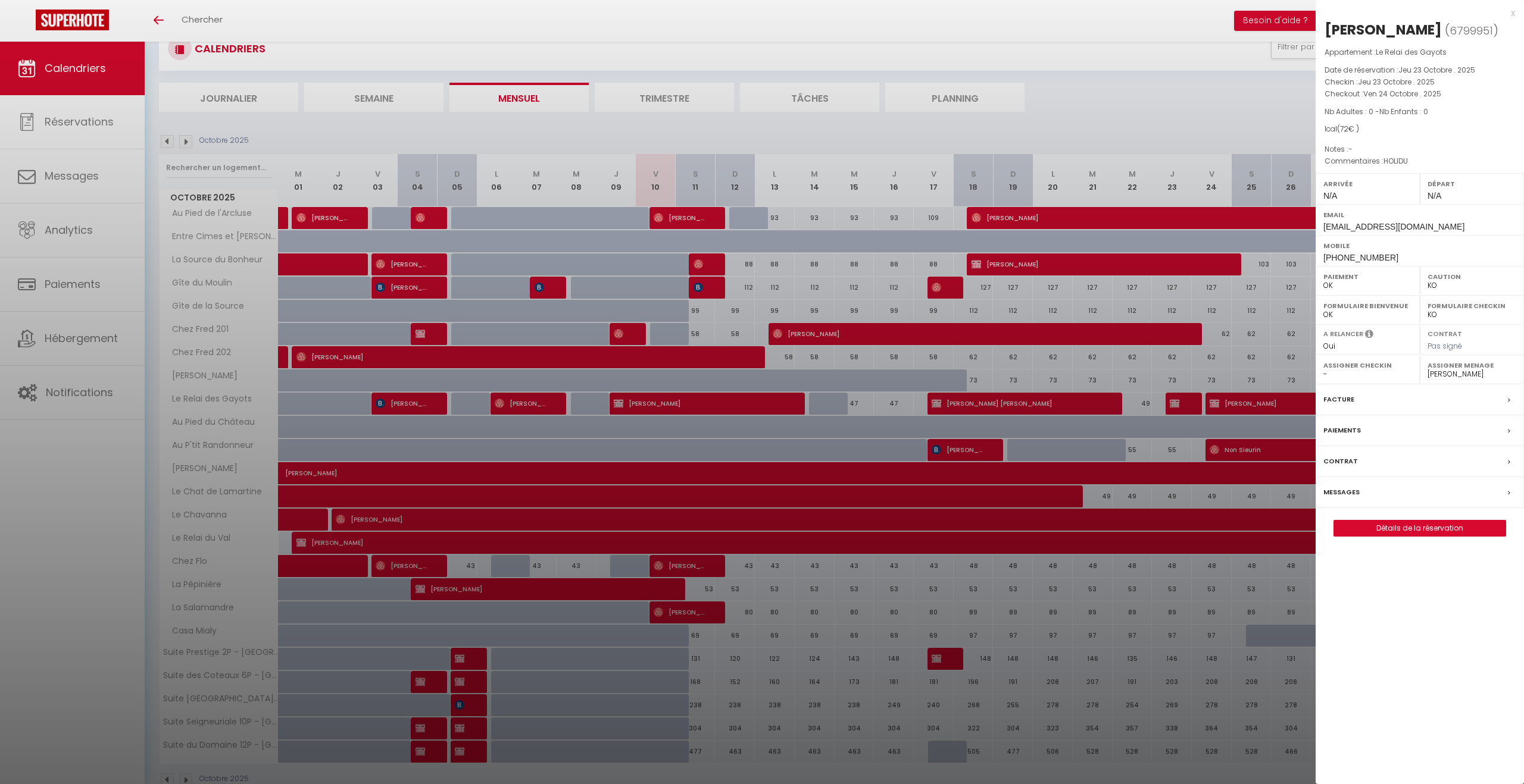
click at [1182, 407] on div at bounding box center [762, 392] width 1524 height 784
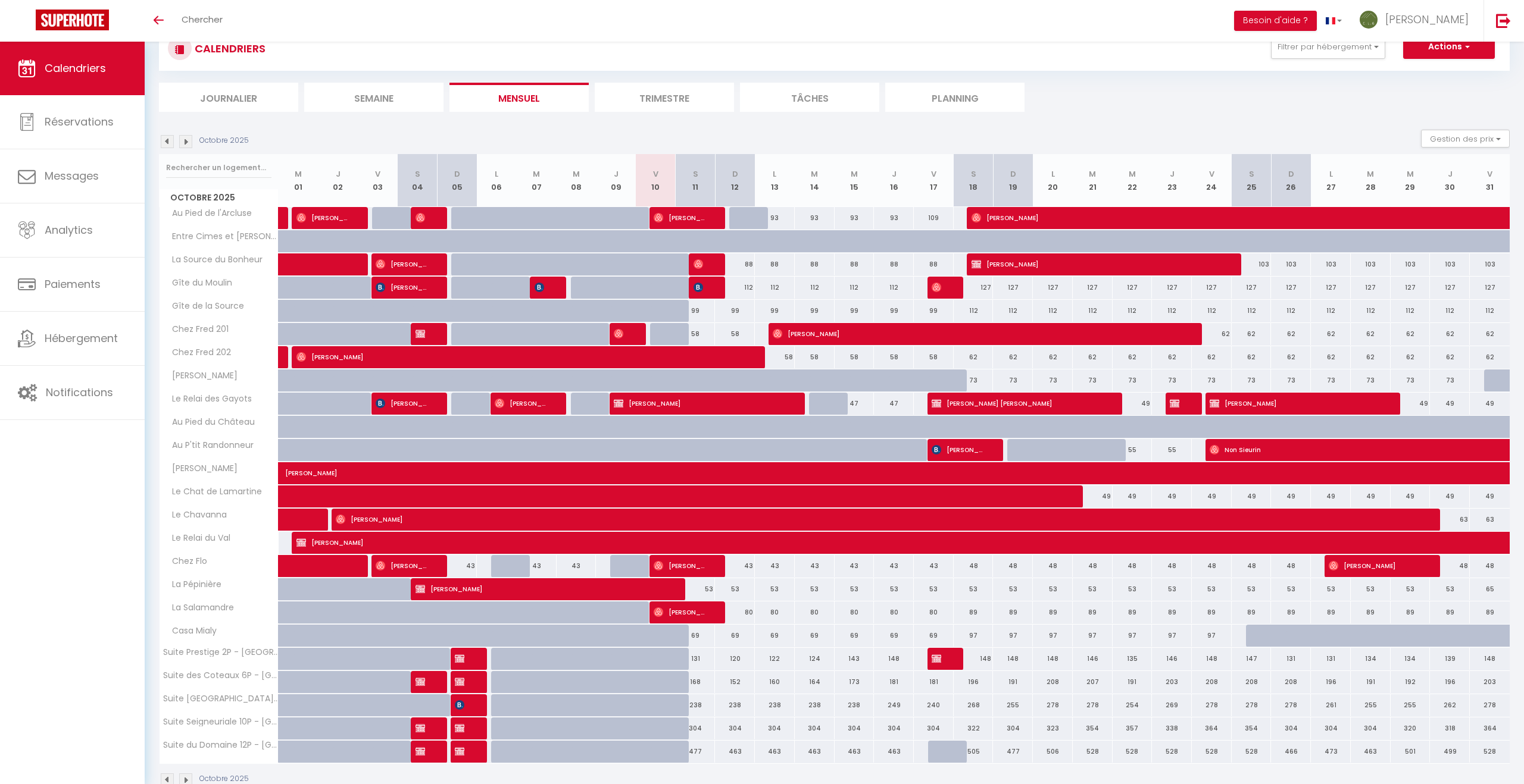
click at [186, 139] on img at bounding box center [186, 141] width 13 height 13
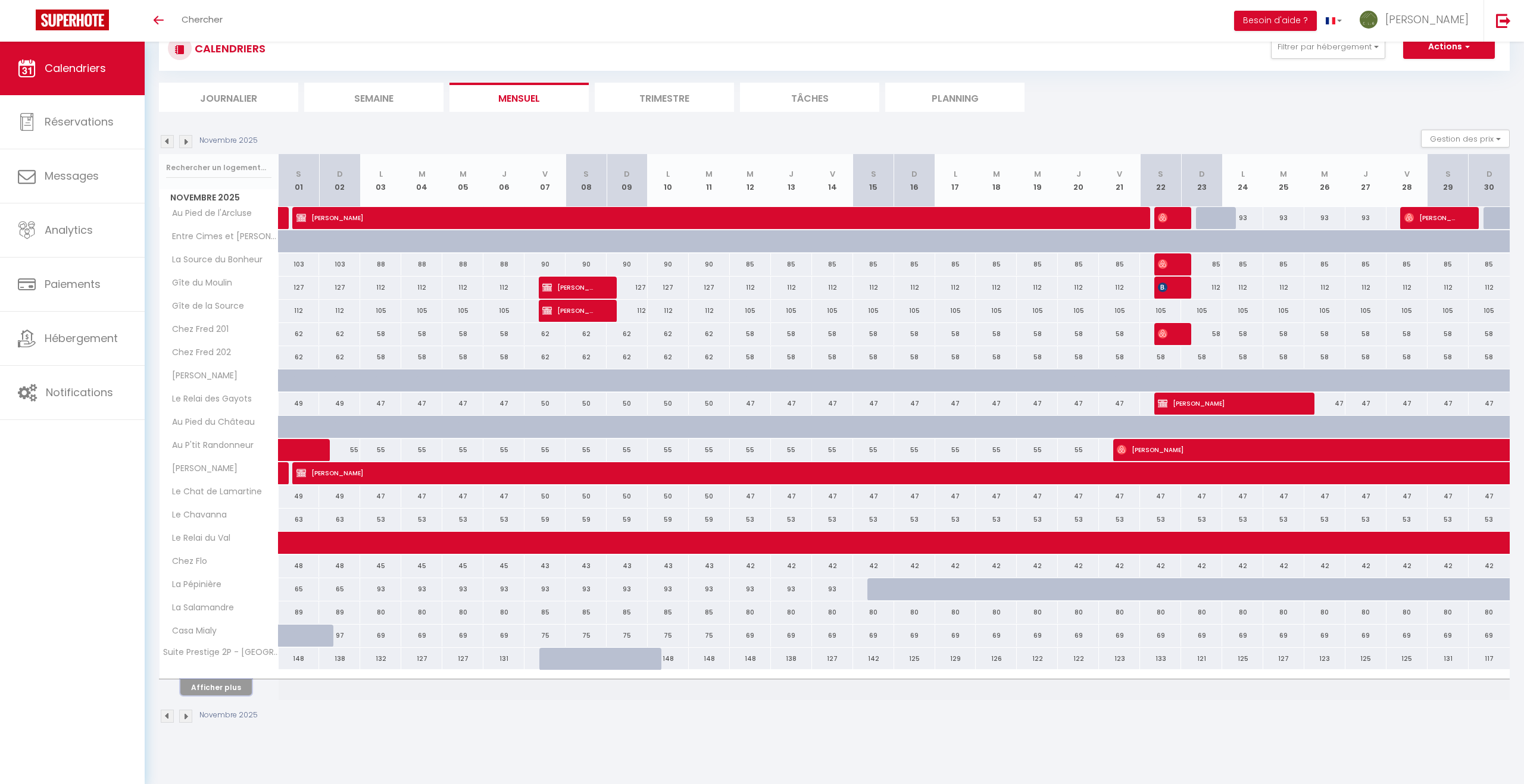
click at [219, 690] on button "Afficher plus" at bounding box center [216, 687] width 71 height 16
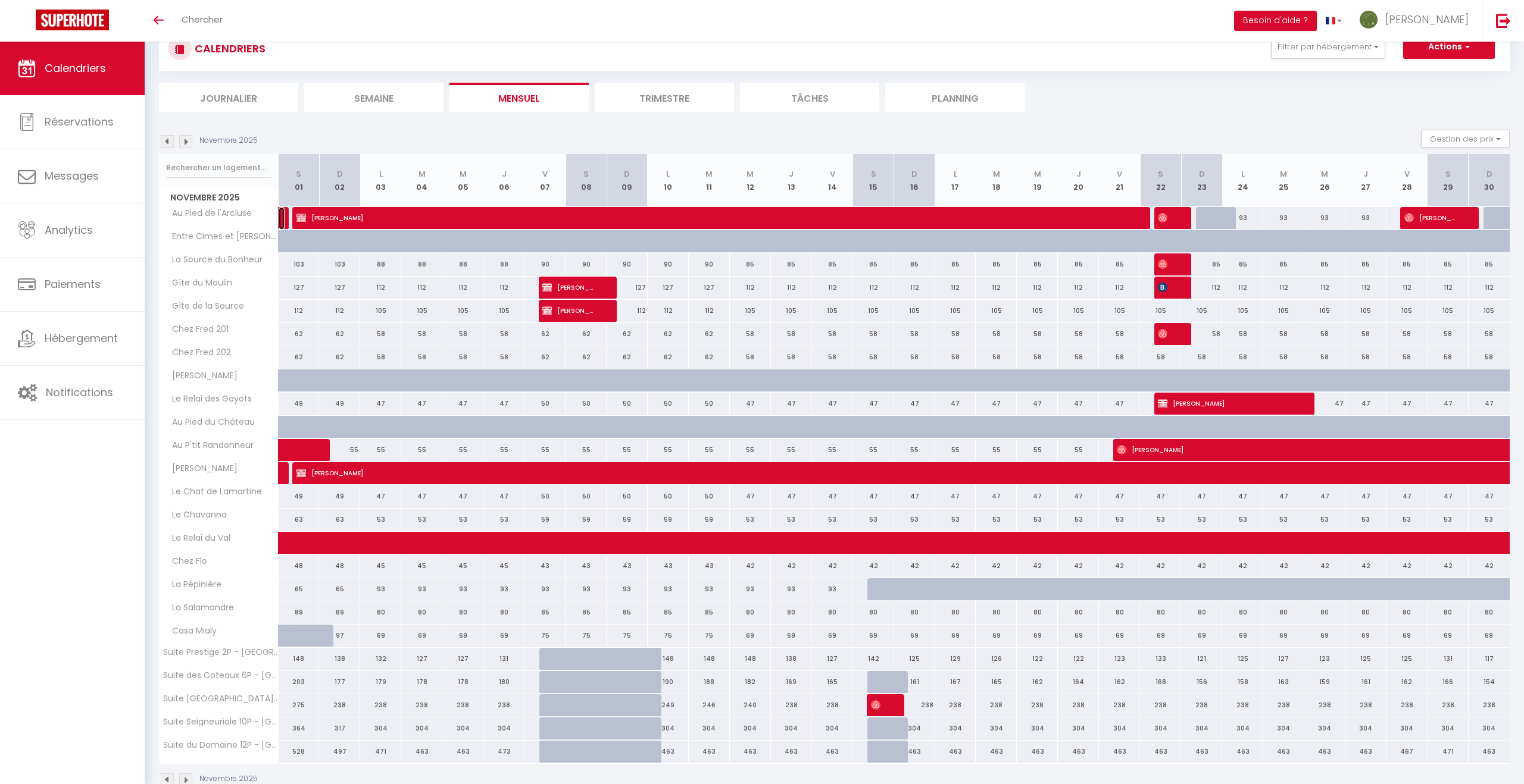
click at [281, 216] on link at bounding box center [281, 218] width 6 height 22
select select "OK"
select select "23829"
select select "53624"
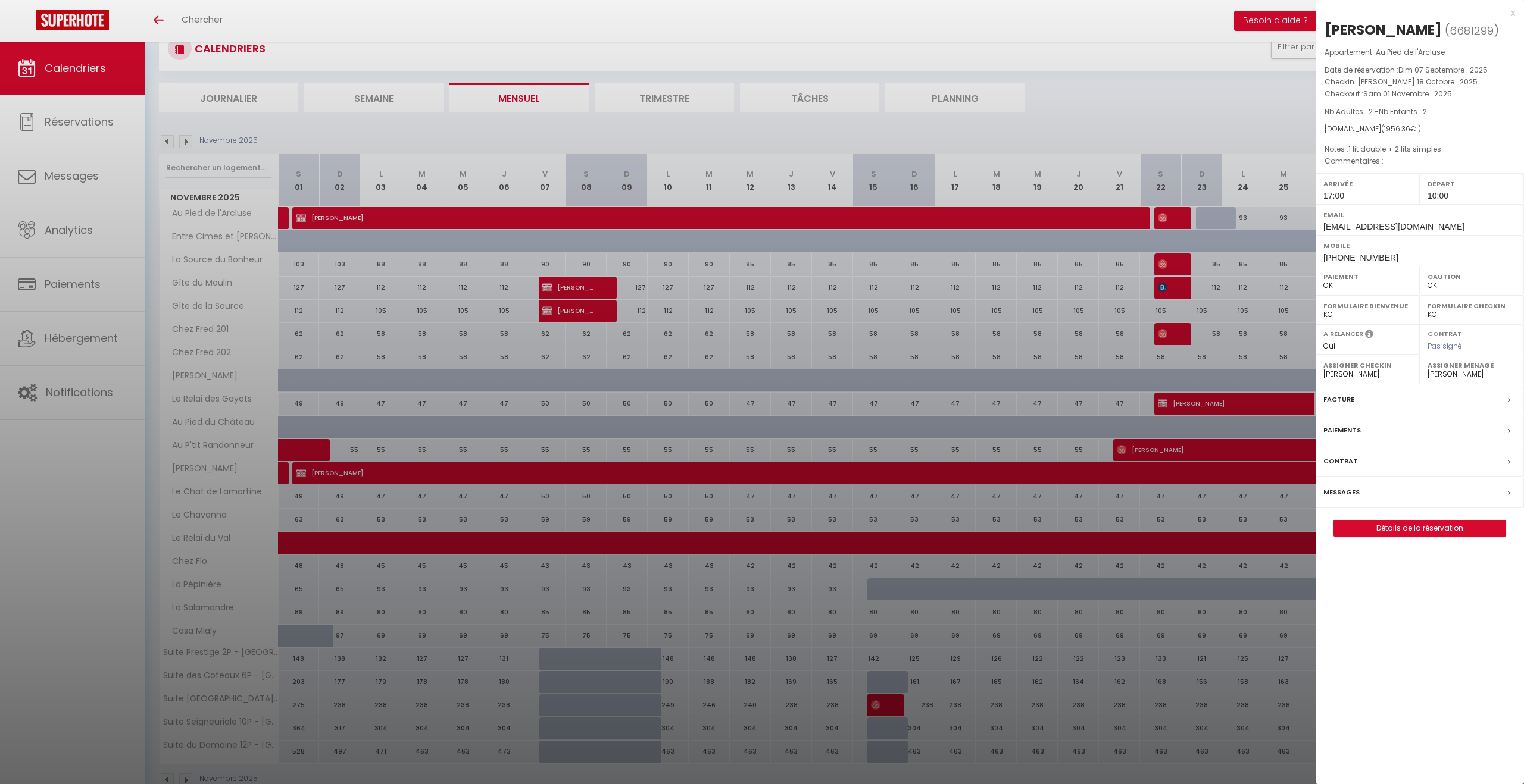
click at [281, 216] on div at bounding box center [762, 392] width 1524 height 784
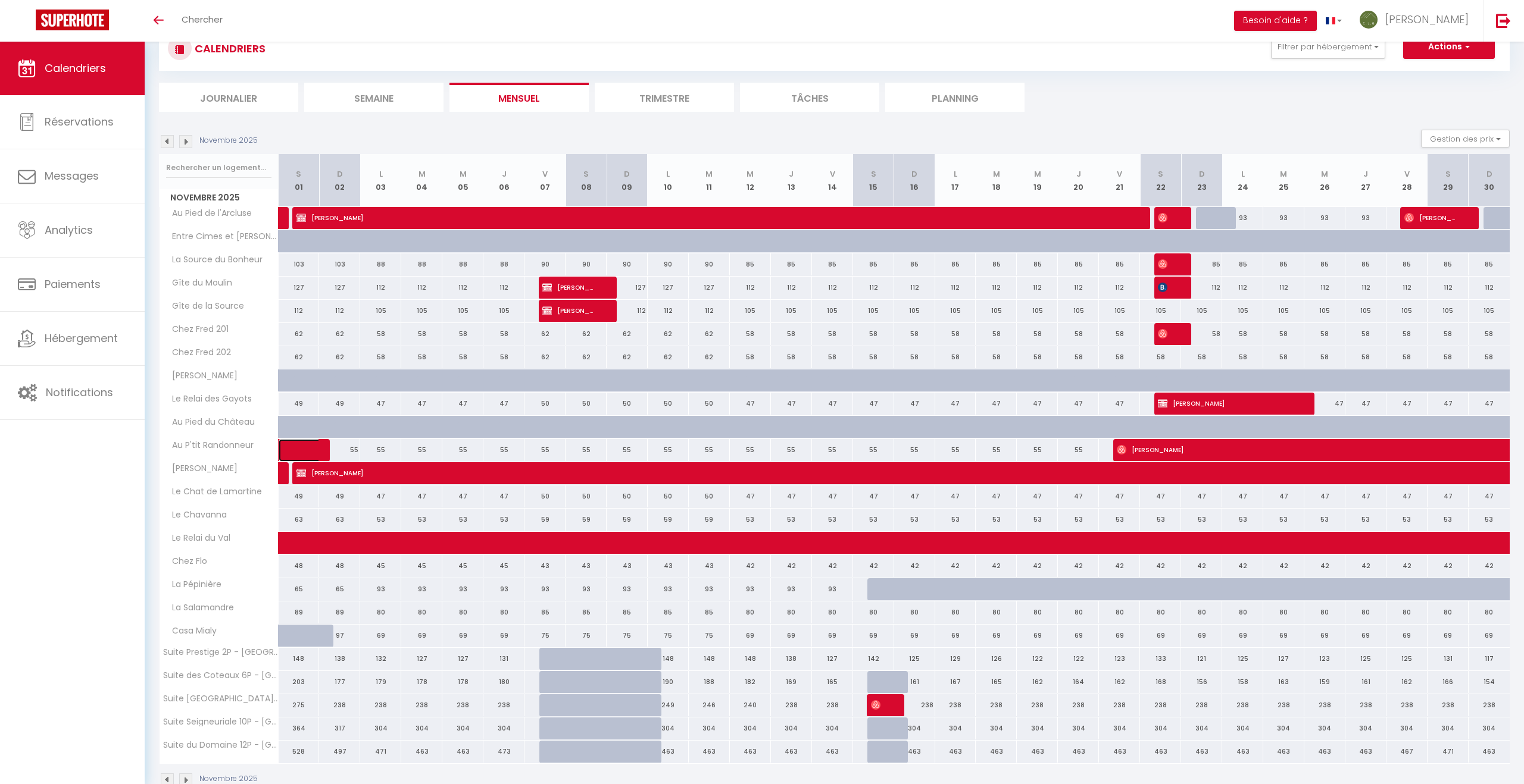
click at [290, 448] on link at bounding box center [299, 450] width 41 height 22
select select
select select "20576"
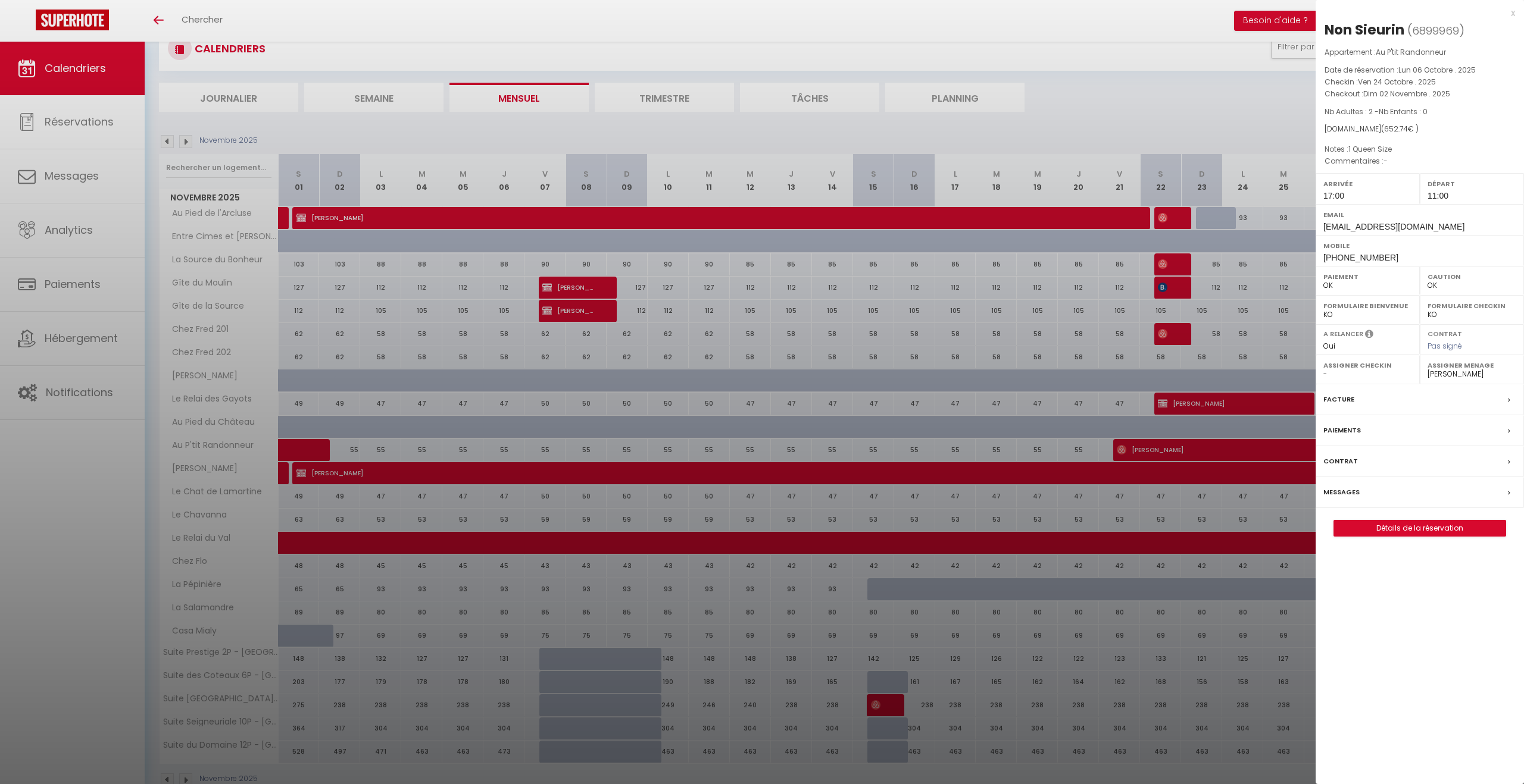
click at [1453, 377] on select "- Tristan GIRARD Mélissa MILLON Camille GIRAULT Frédéric PAJEAN Roland GIRARD P…" at bounding box center [1472, 374] width 89 height 11
select select
click at [1427, 369] on select "- Tristan GIRARD Mélissa MILLON Camille GIRAULT Frédéric PAJEAN Roland GIRARD P…" at bounding box center [1472, 374] width 89 height 11
click at [439, 730] on div at bounding box center [762, 392] width 1524 height 784
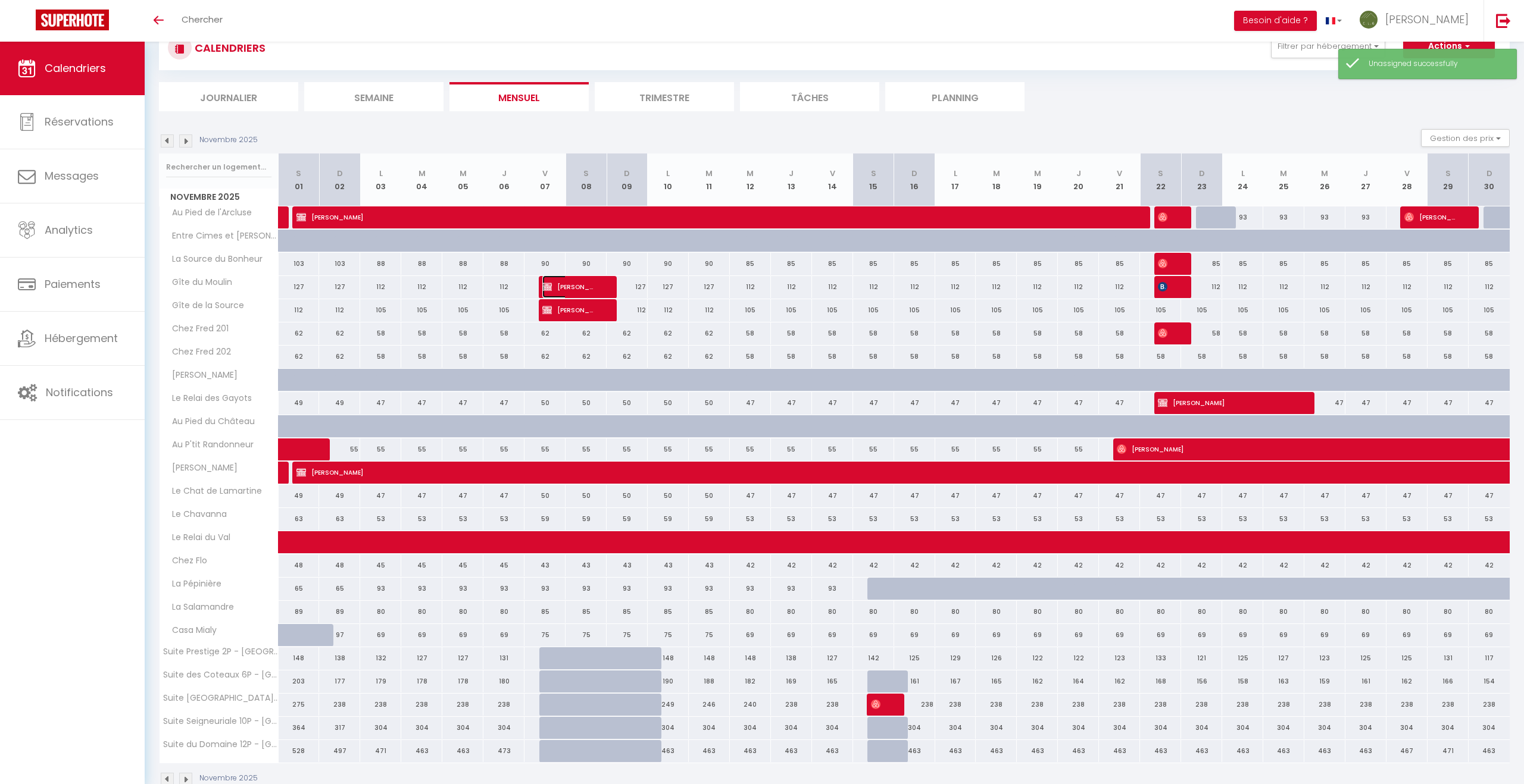
scroll to position [44, 0]
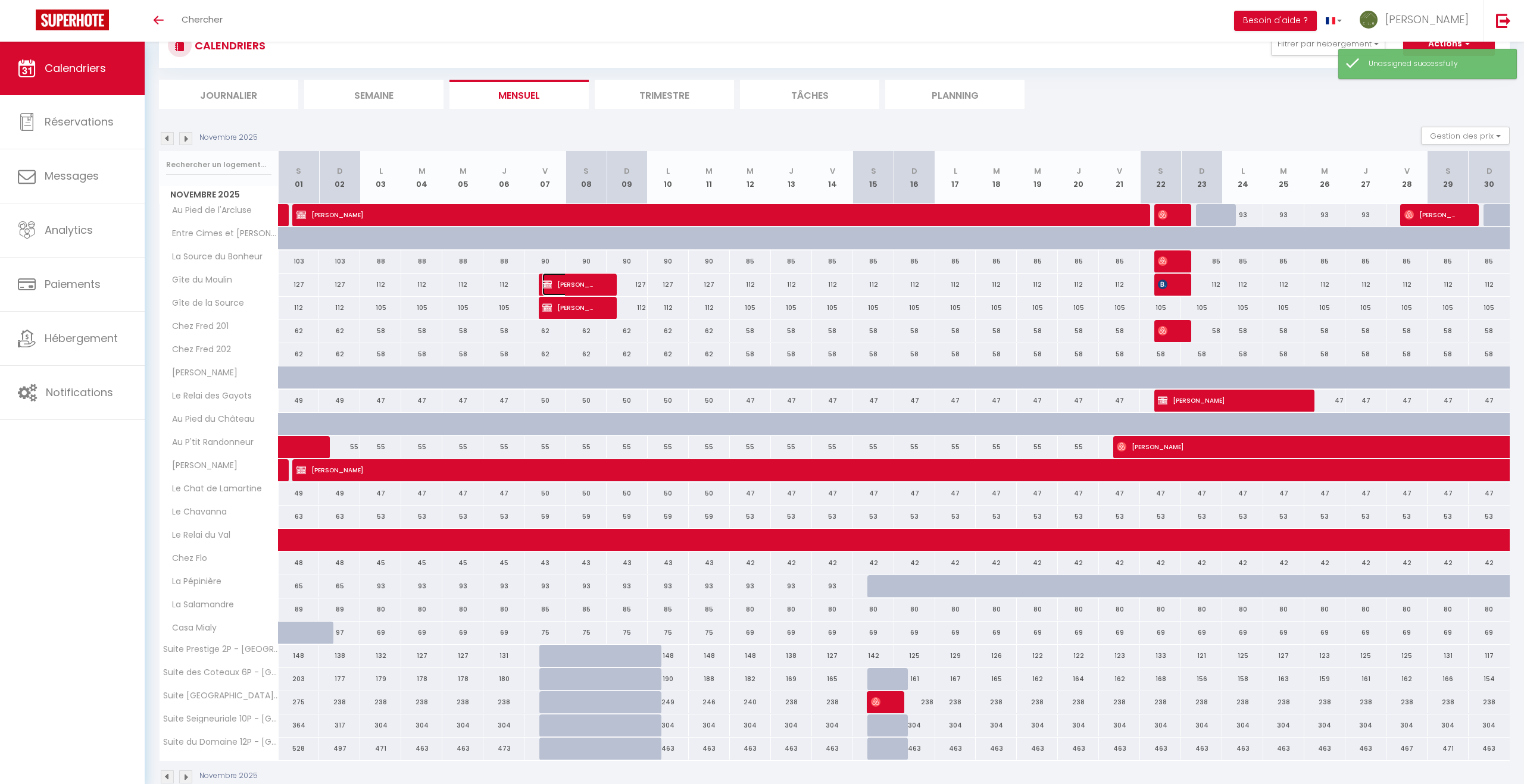
click at [587, 284] on span "Sylvie DEMARQUE" at bounding box center [570, 284] width 55 height 22
select select "KO"
select select "0"
select select "26022"
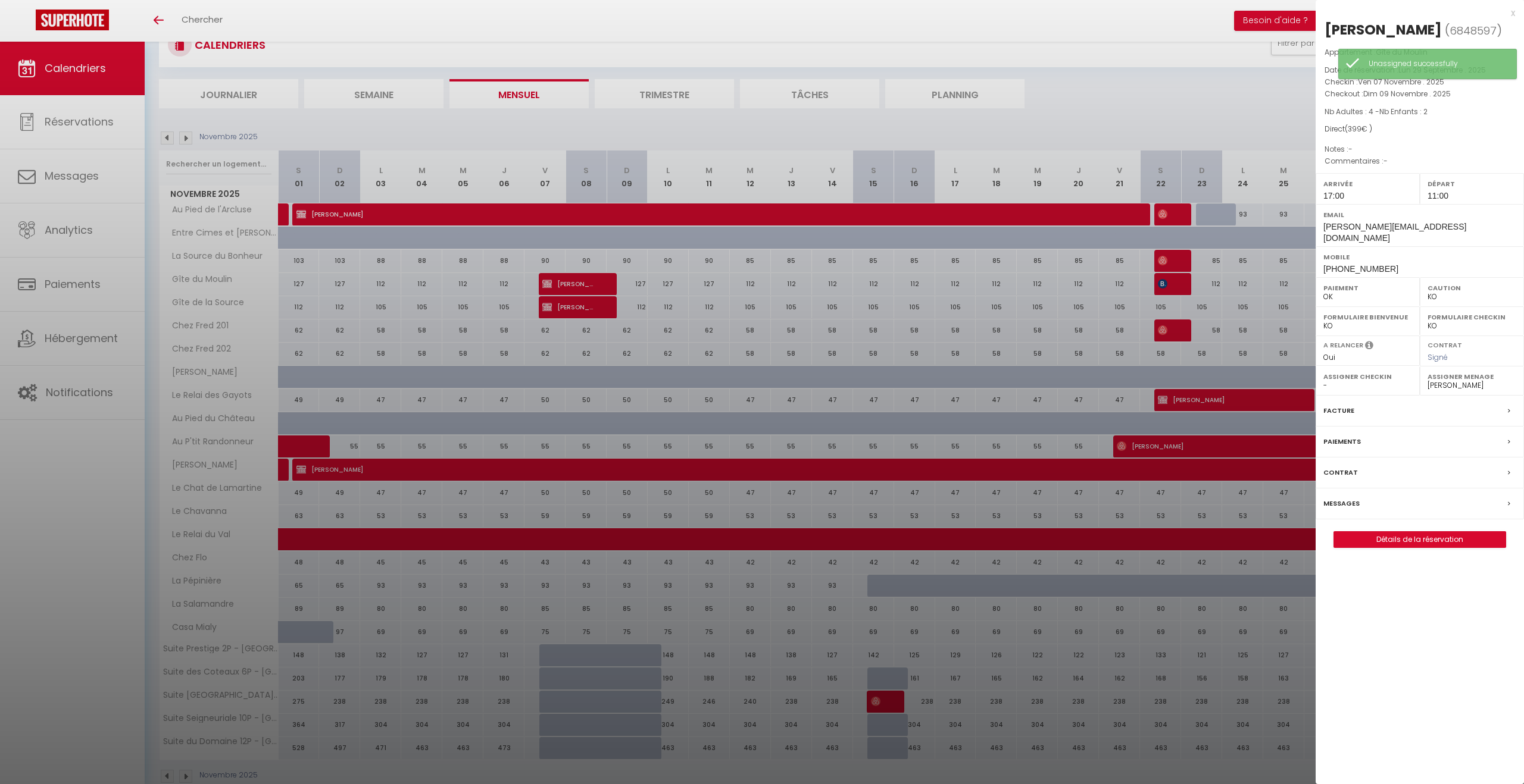
click at [587, 284] on div at bounding box center [762, 392] width 1524 height 784
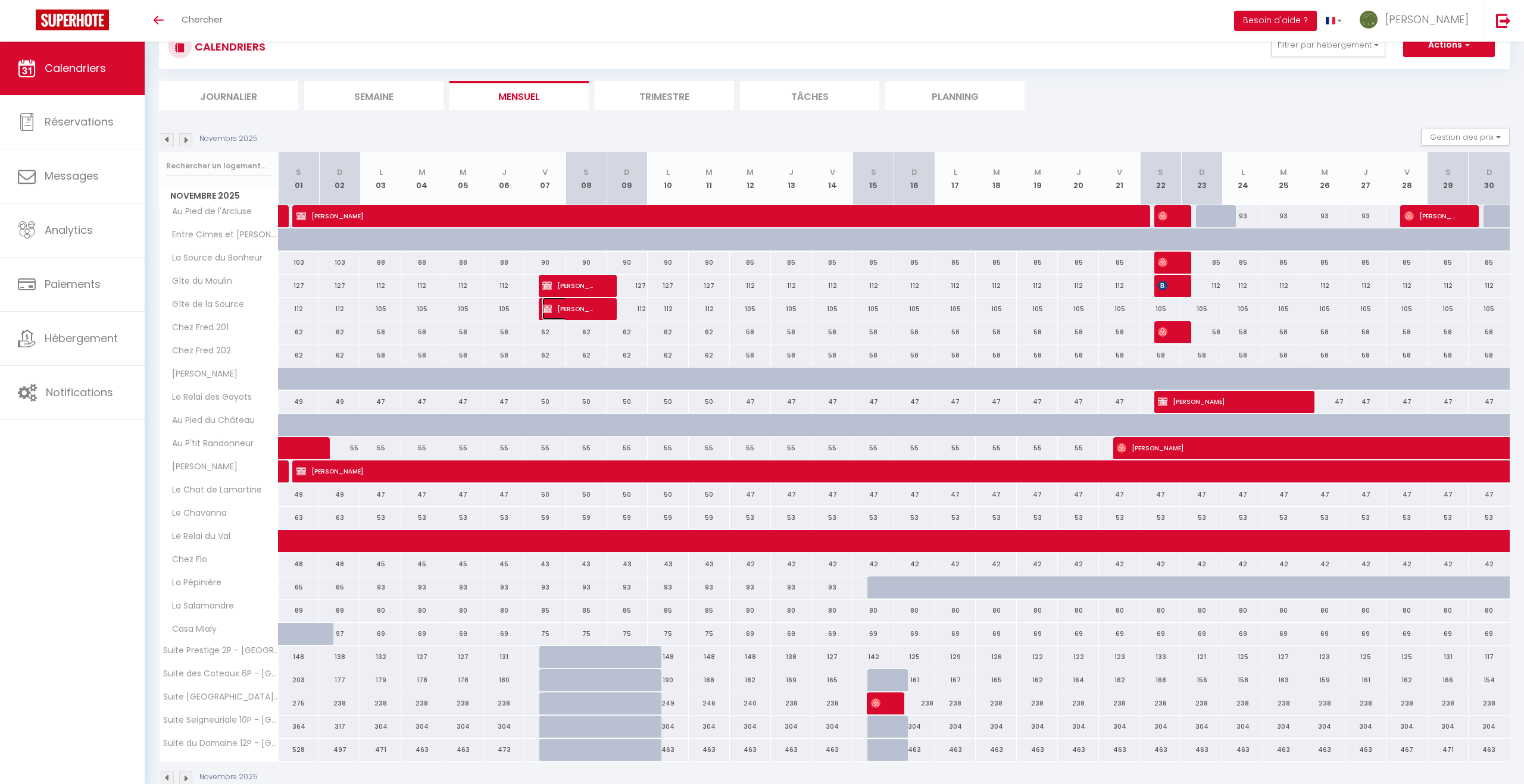
scroll to position [46, 0]
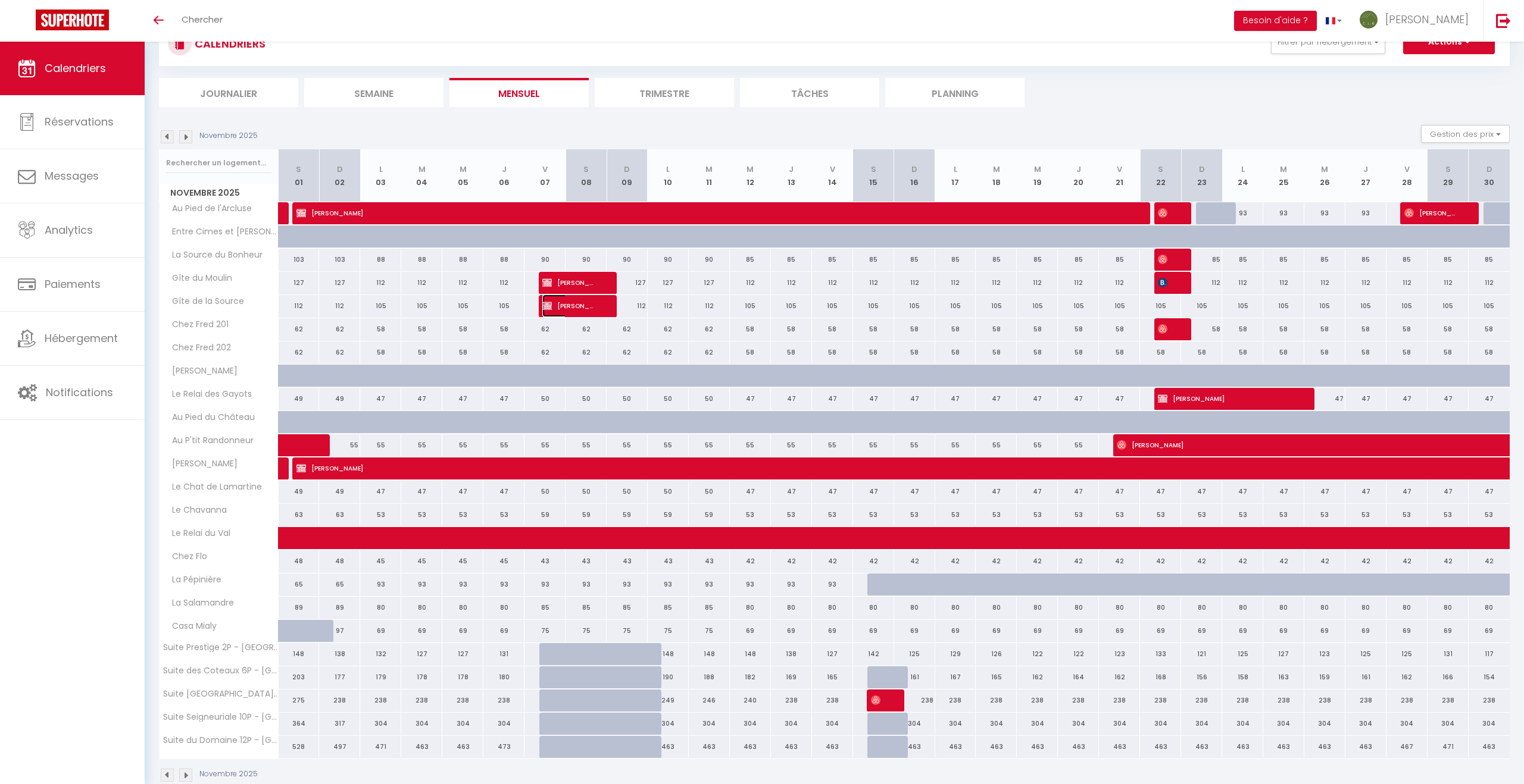
click at [581, 306] on span "Sylvie DEMARQUE" at bounding box center [570, 305] width 55 height 22
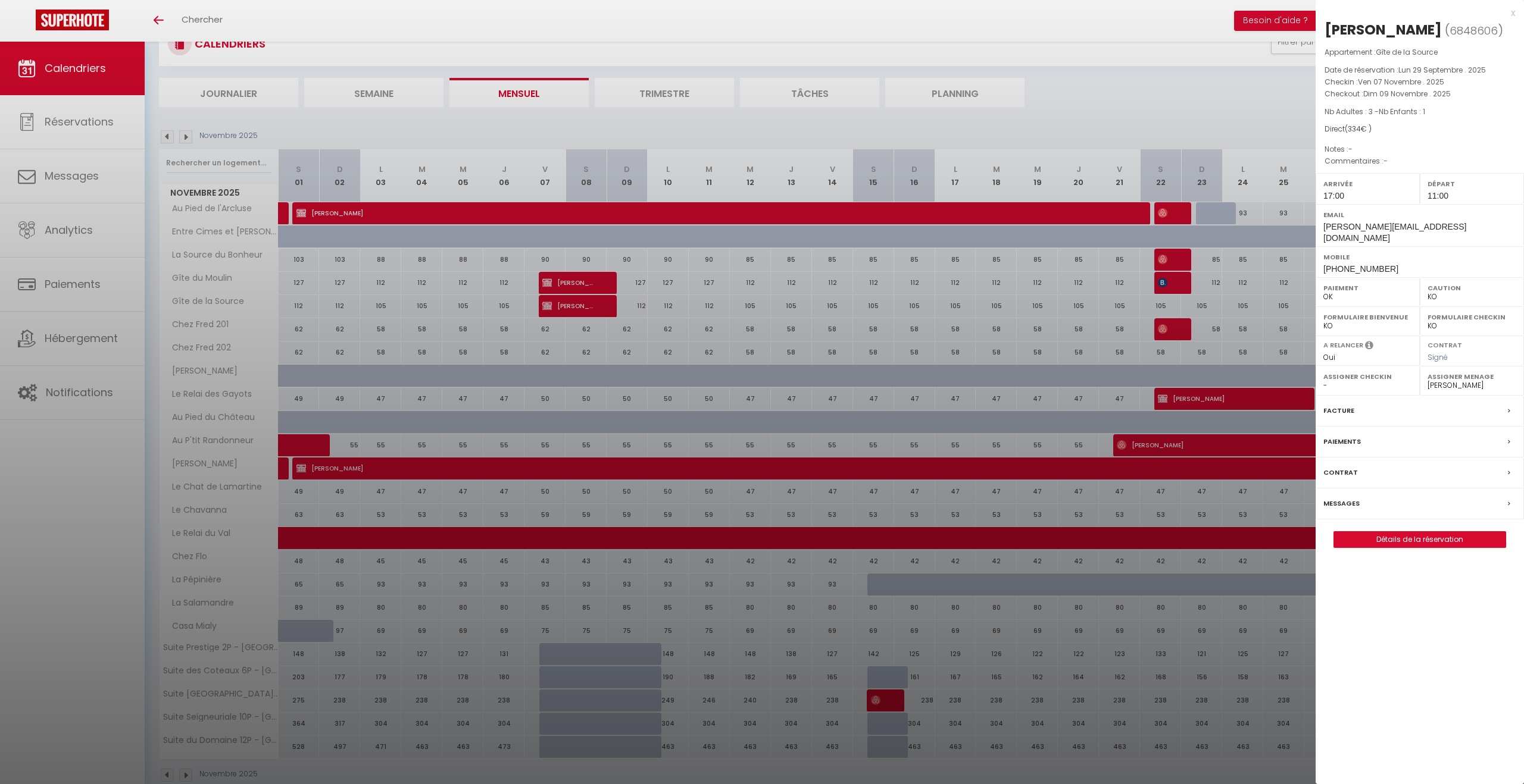
click at [581, 306] on div at bounding box center [762, 392] width 1524 height 784
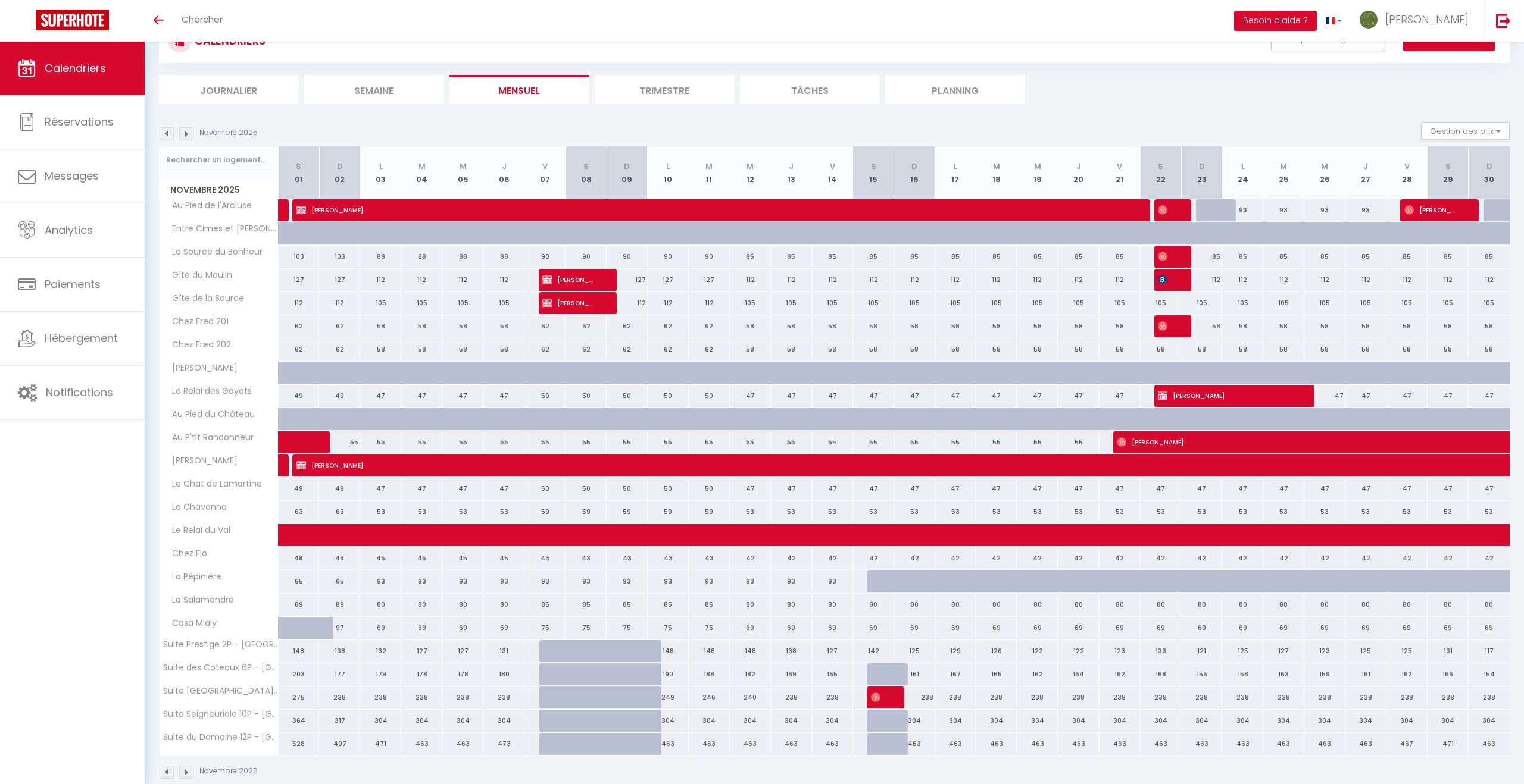
scroll to position [47, 0]
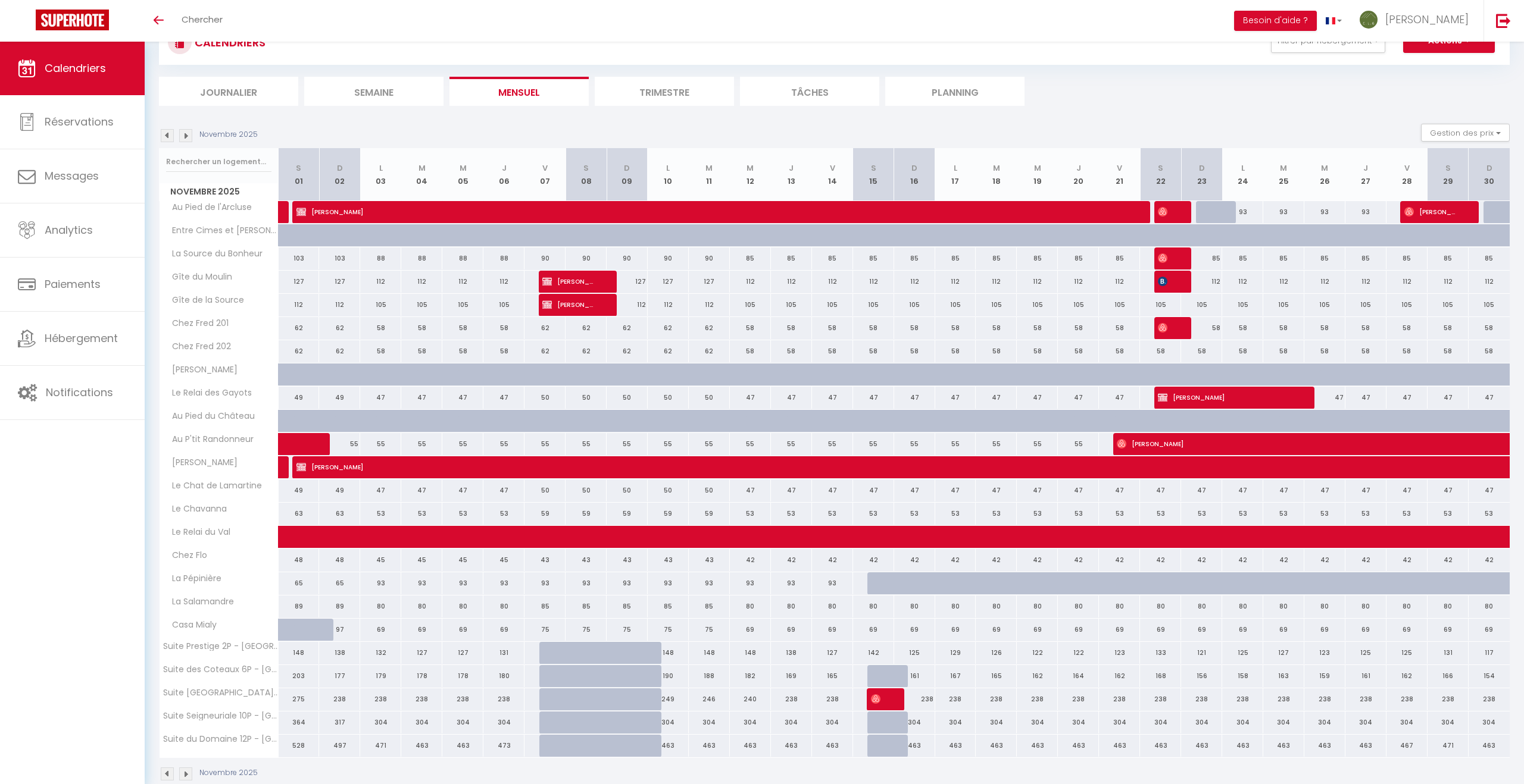
click at [169, 775] on img at bounding box center [167, 774] width 13 height 13
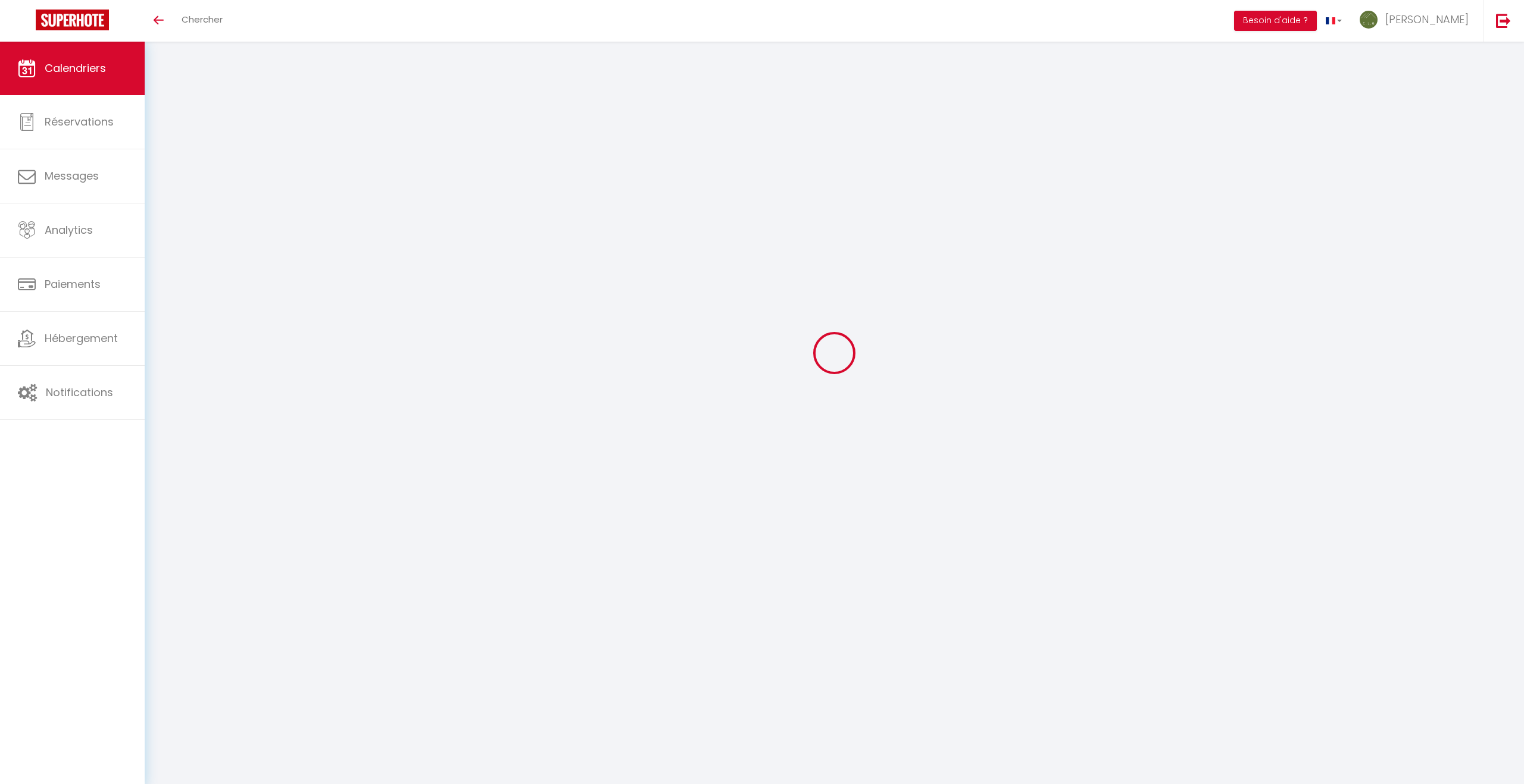
scroll to position [42, 0]
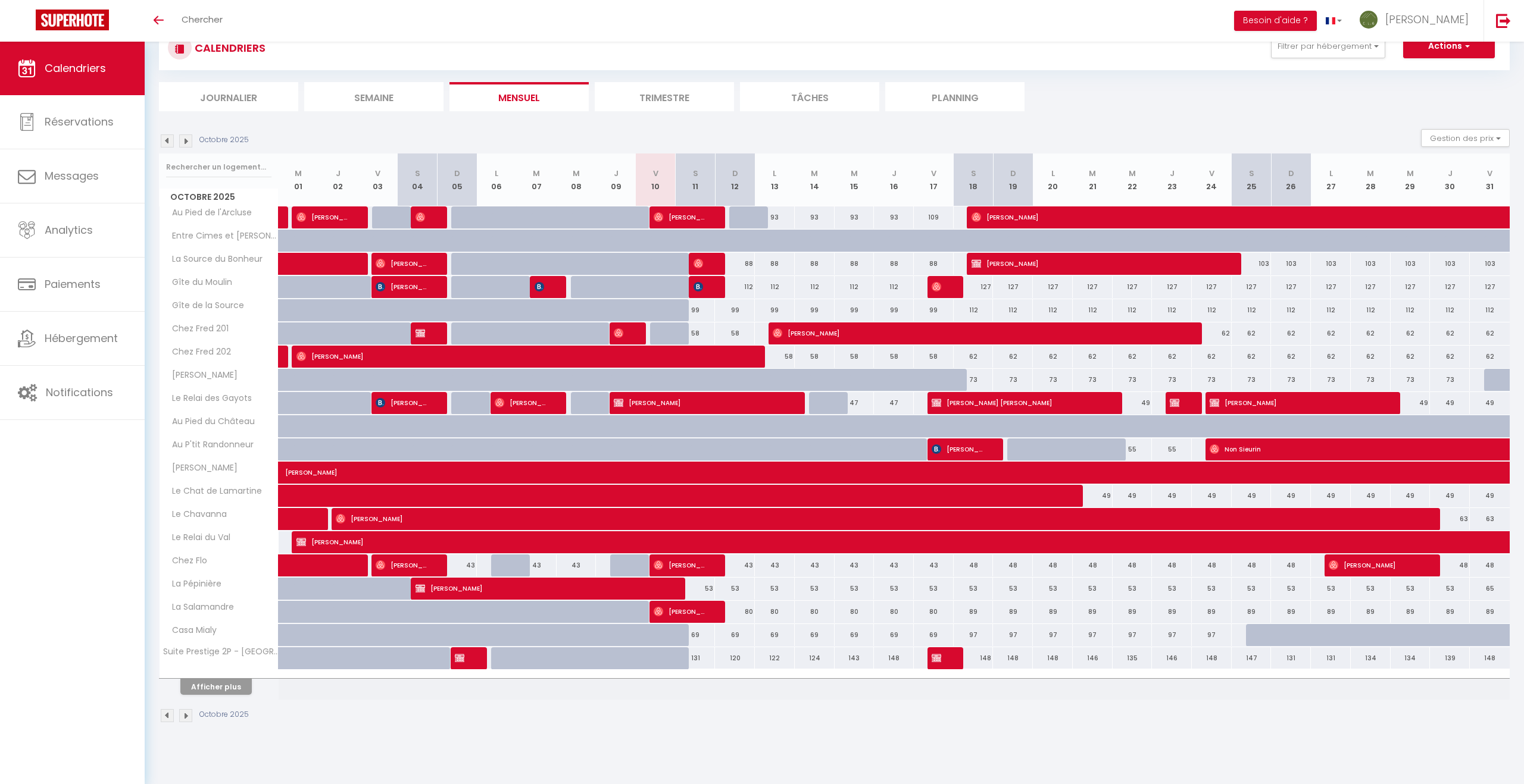
click at [164, 713] on img at bounding box center [167, 716] width 13 height 13
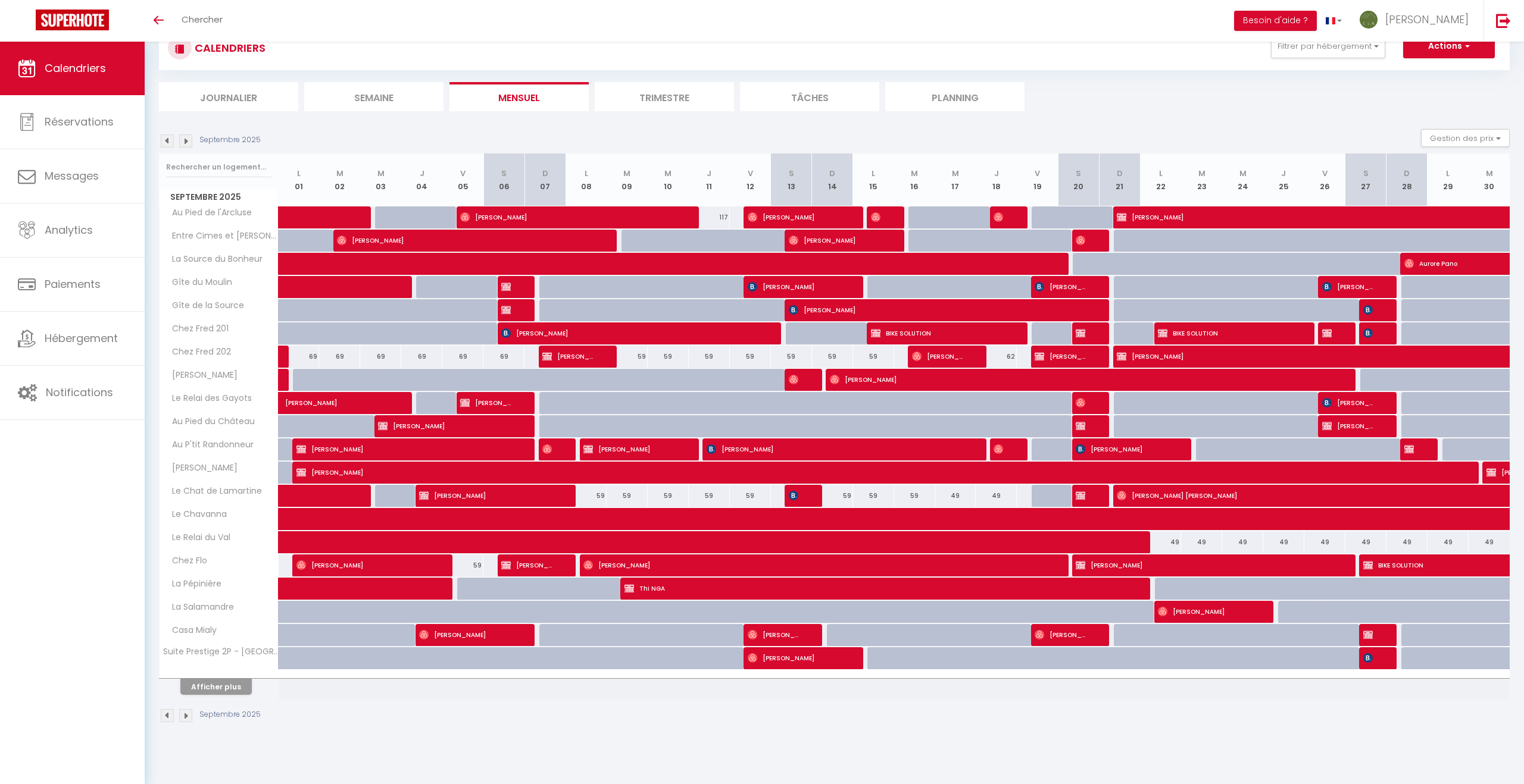
click at [165, 714] on img at bounding box center [167, 716] width 13 height 13
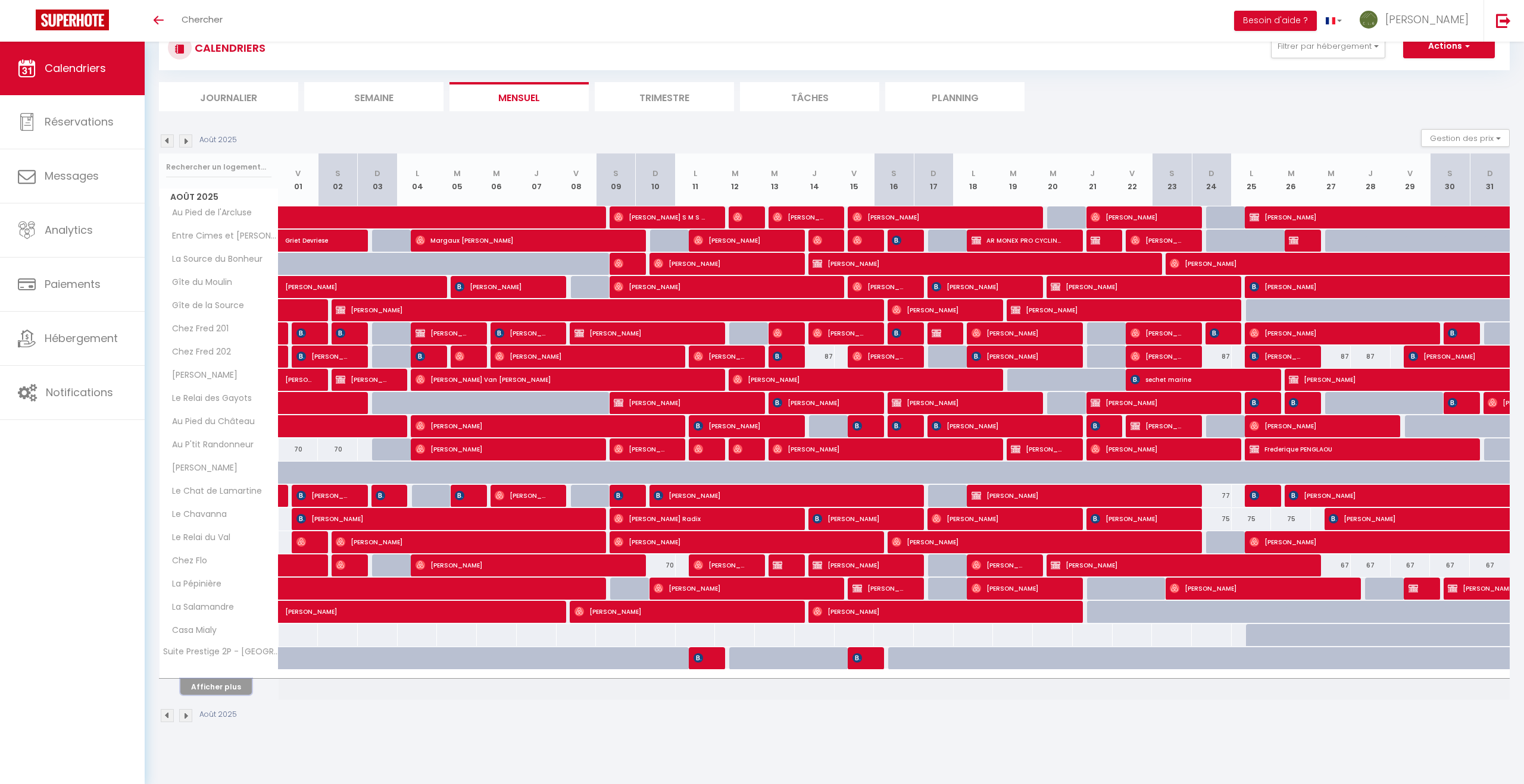
click at [235, 687] on button "Afficher plus" at bounding box center [216, 687] width 71 height 16
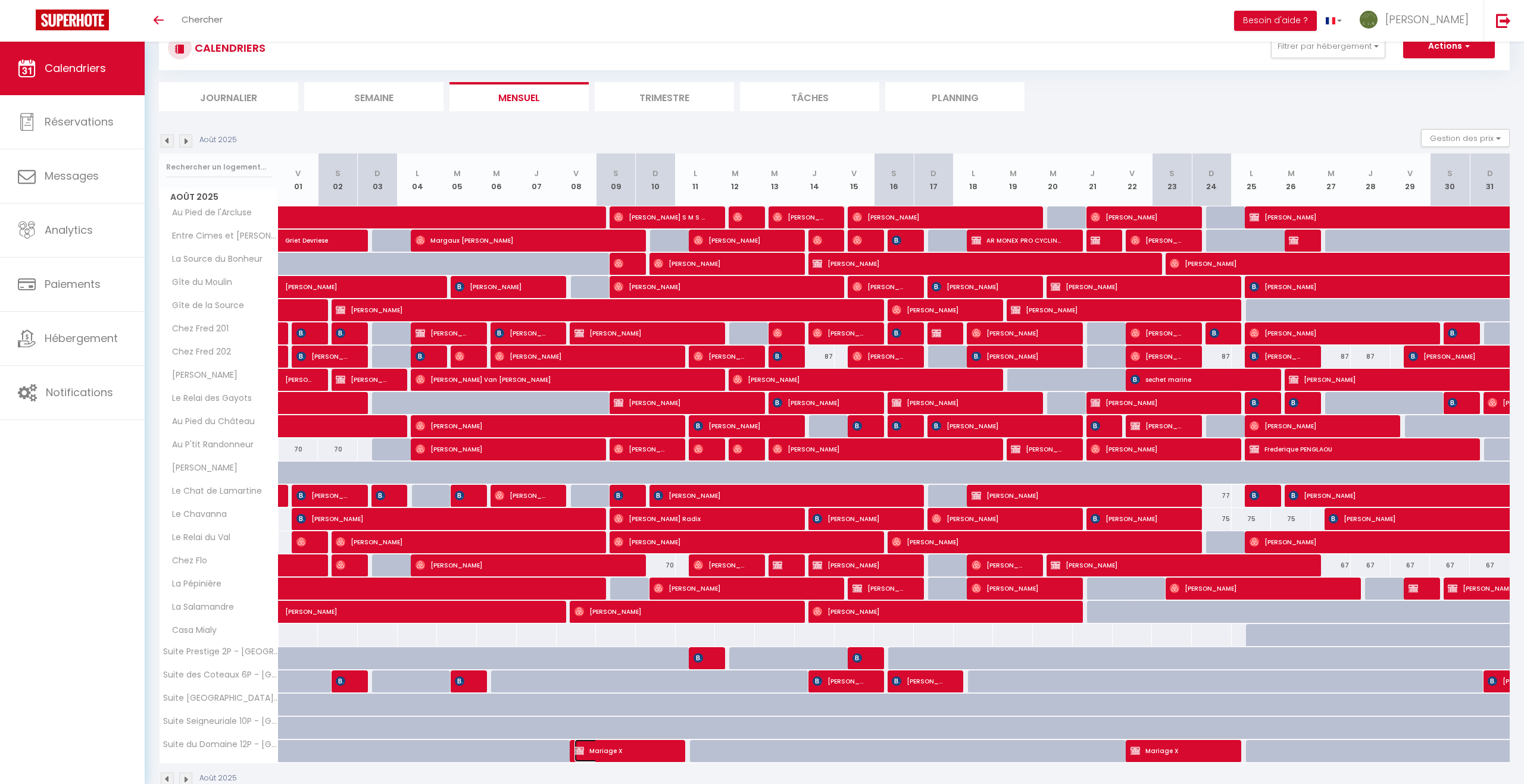
click at [645, 754] on span "Mariage X" at bounding box center [620, 750] width 93 height 22
select select "31287"
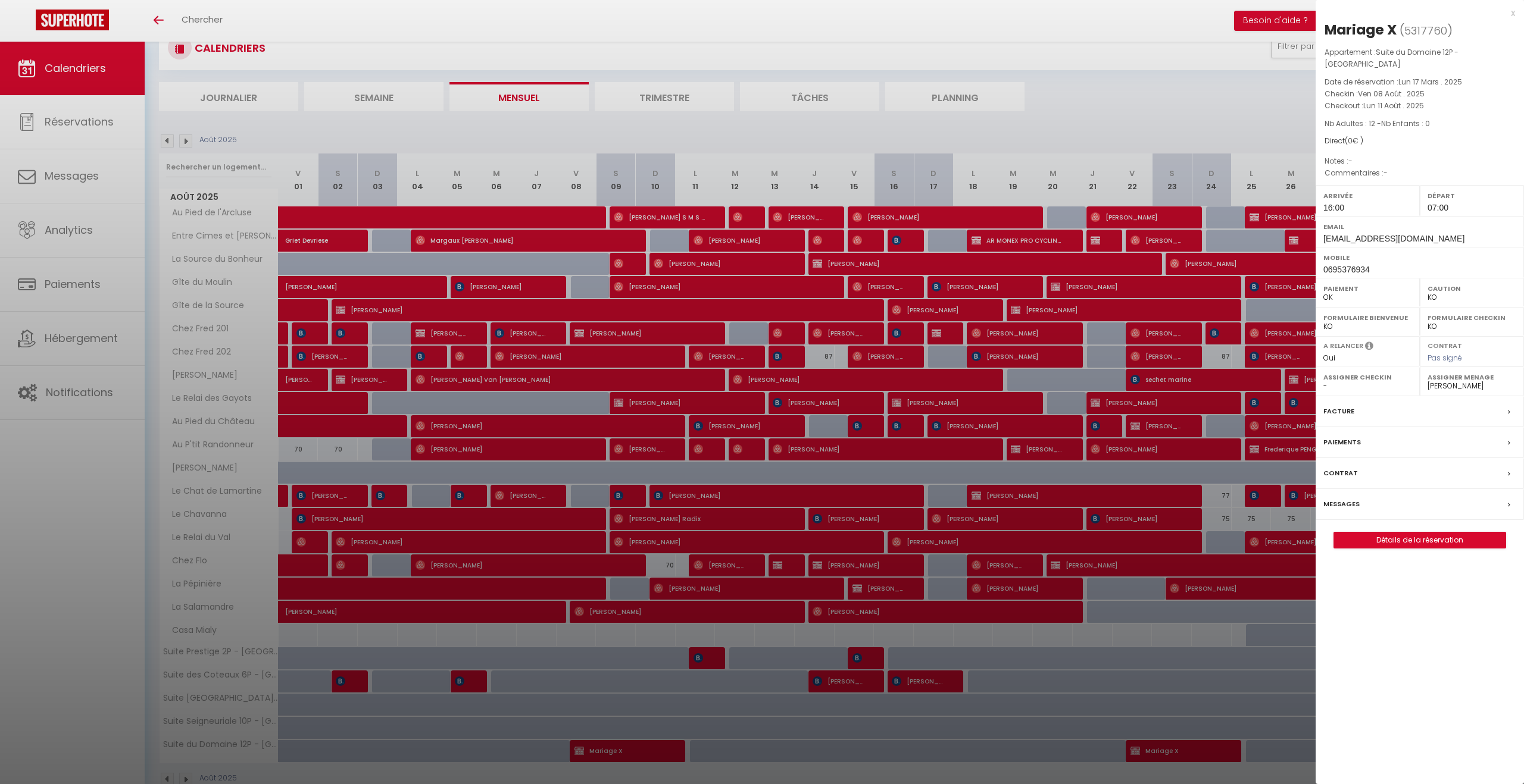
click at [645, 754] on div at bounding box center [762, 392] width 1524 height 784
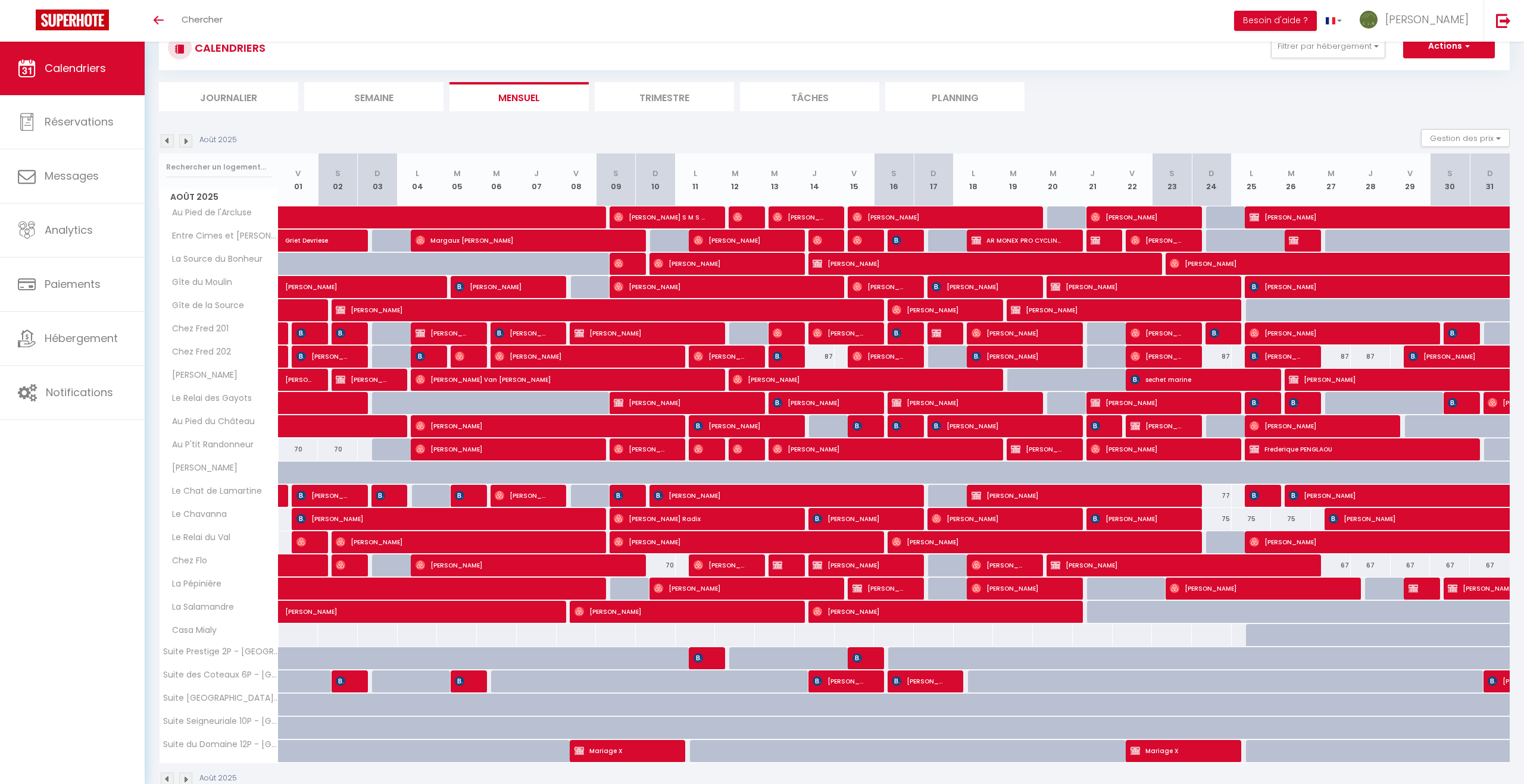
click at [187, 140] on img at bounding box center [186, 141] width 13 height 13
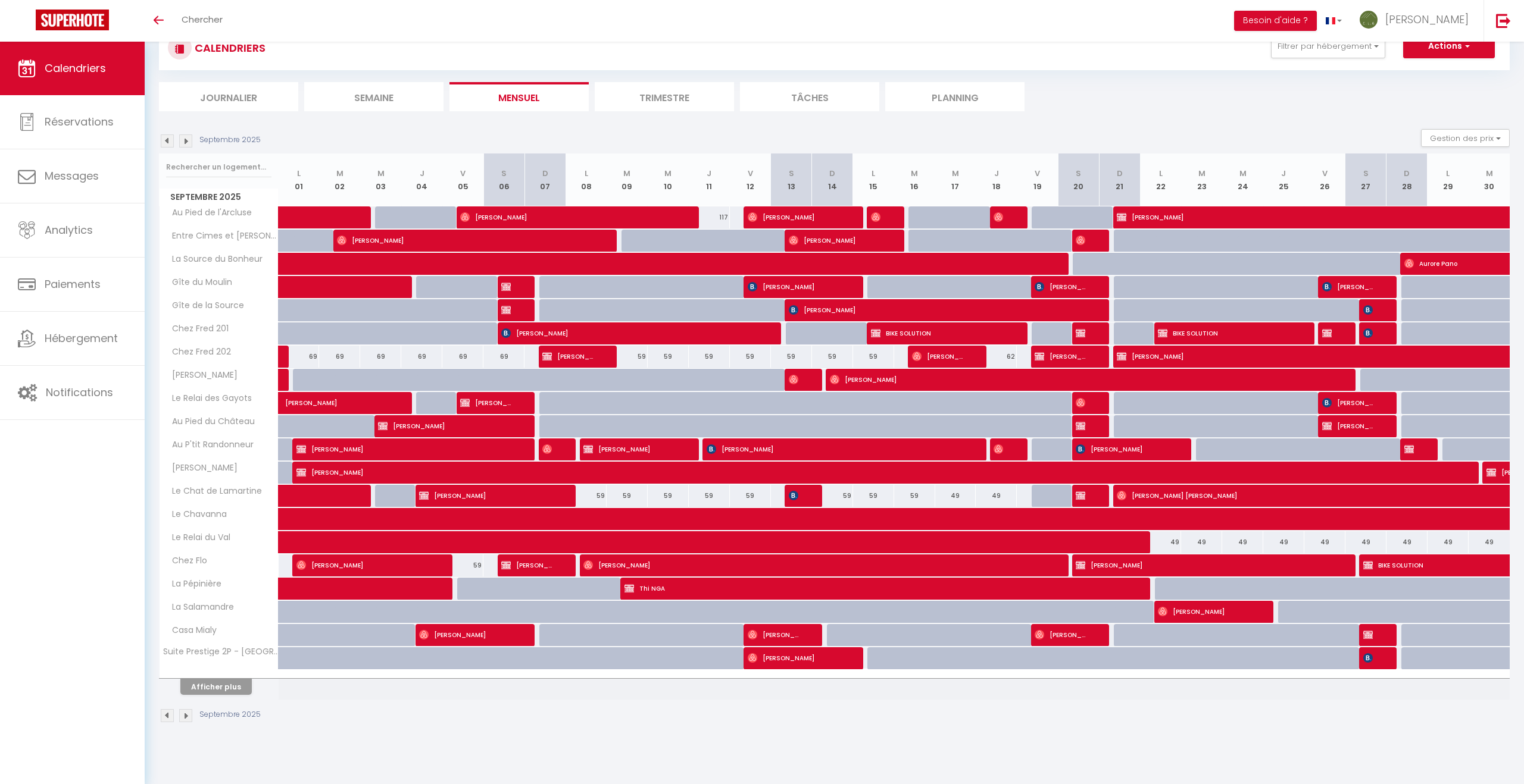
click at [187, 140] on img at bounding box center [186, 141] width 13 height 13
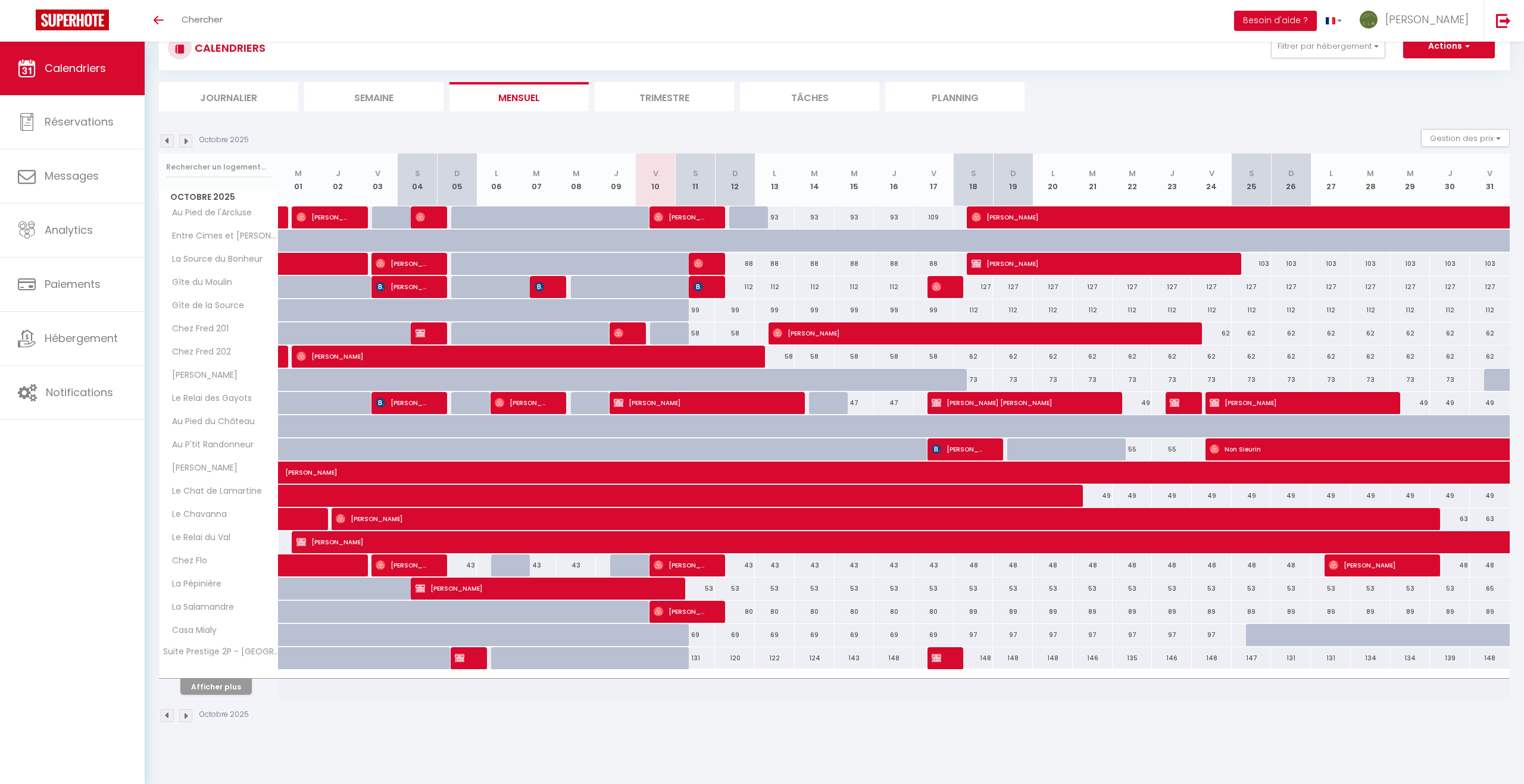
click at [187, 140] on img at bounding box center [186, 141] width 13 height 13
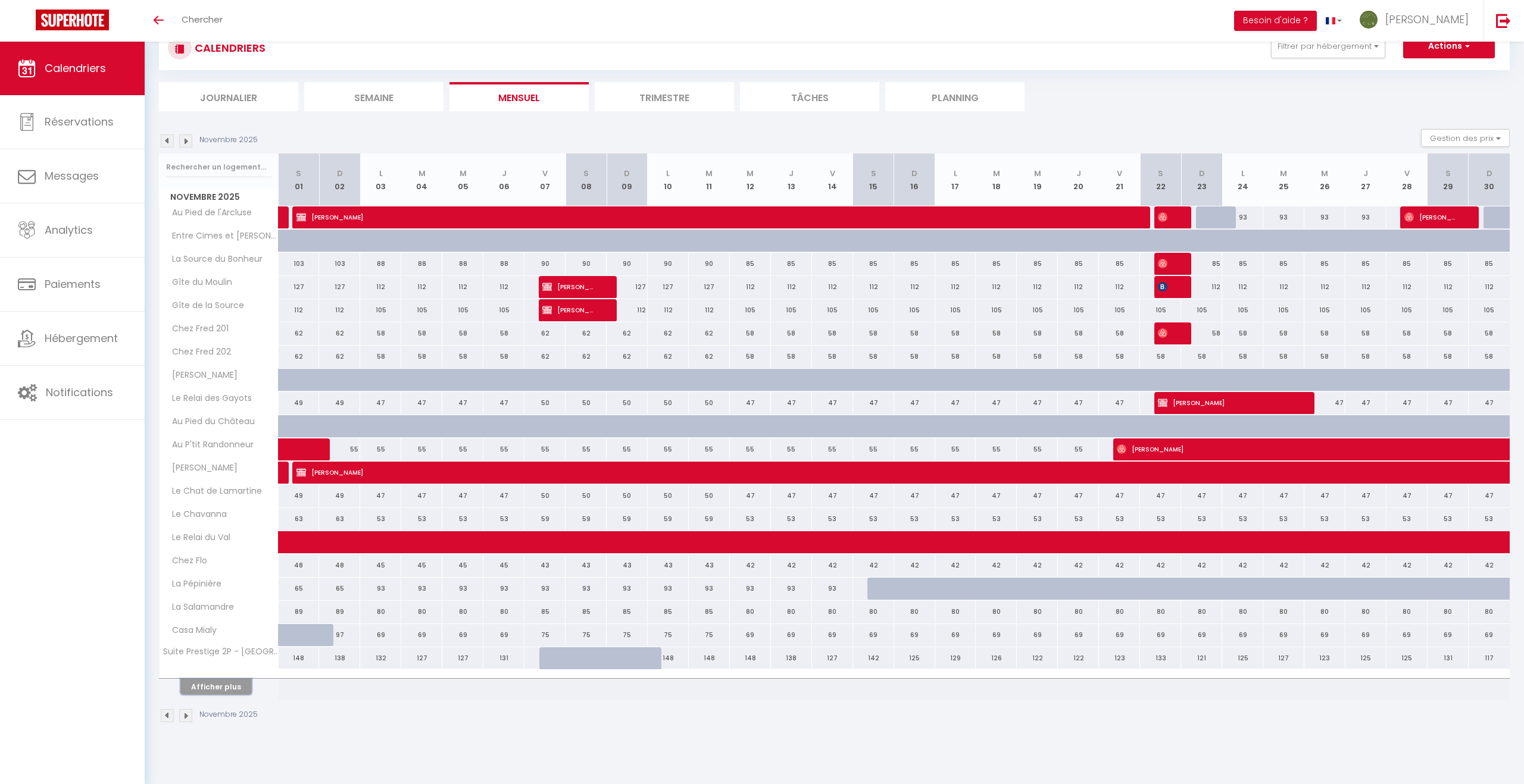
click at [201, 685] on button "Afficher plus" at bounding box center [216, 687] width 71 height 16
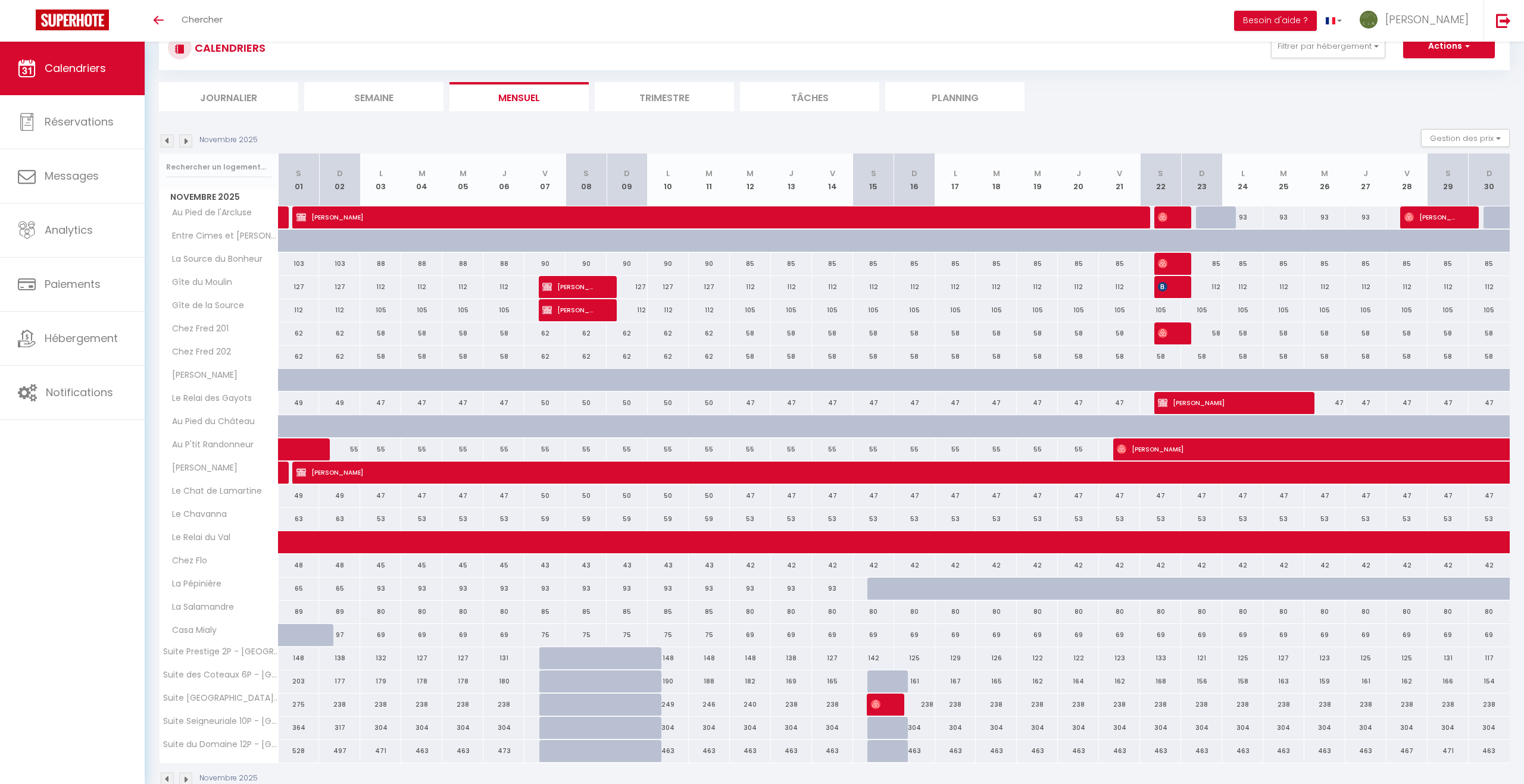
click at [545, 752] on div at bounding box center [560, 751] width 41 height 22
type input "504"
type input "Ven 07 Novembre 2025"
type input "Sam 08 Novembre 2025"
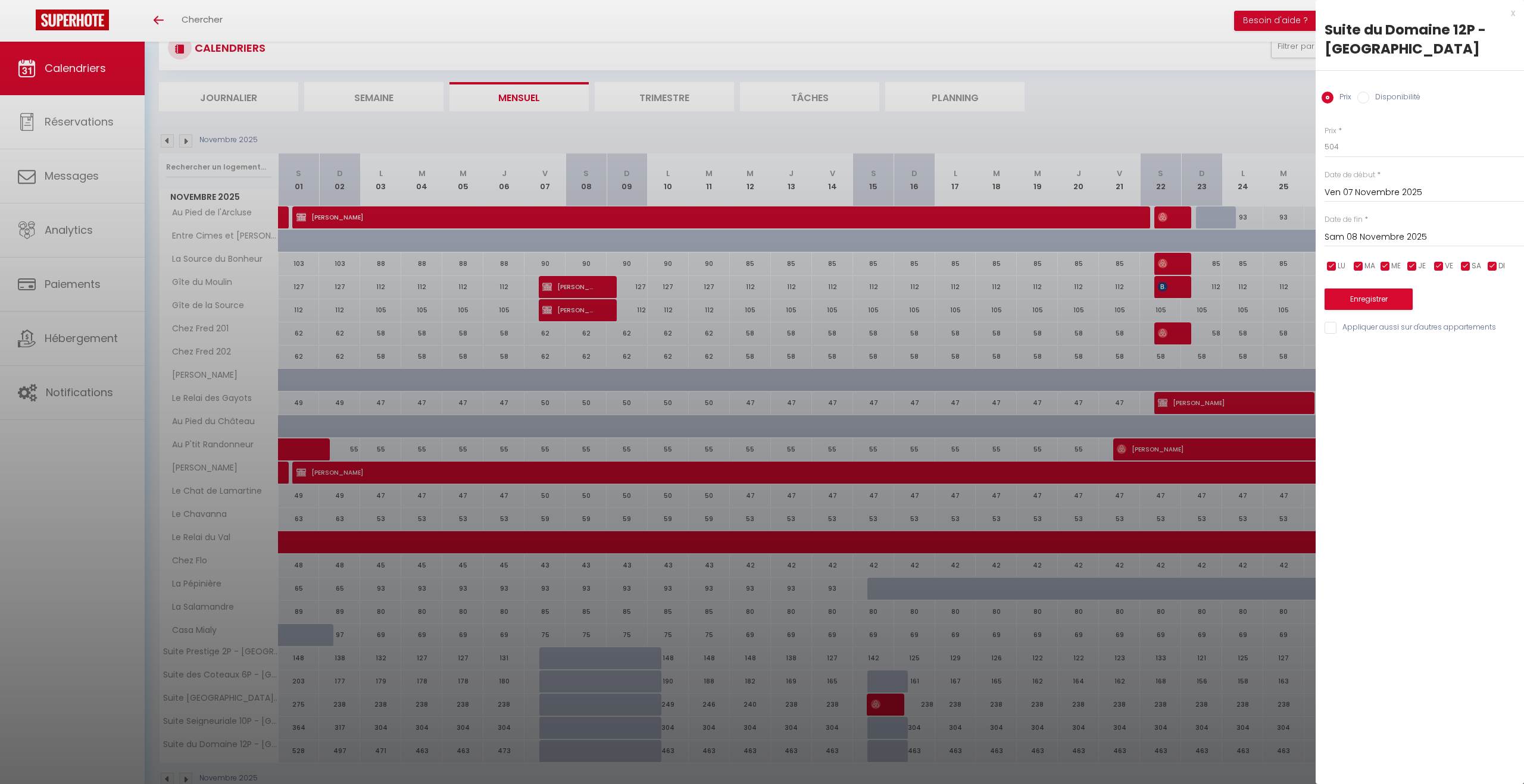
click at [1103, 93] on div at bounding box center [762, 392] width 1524 height 784
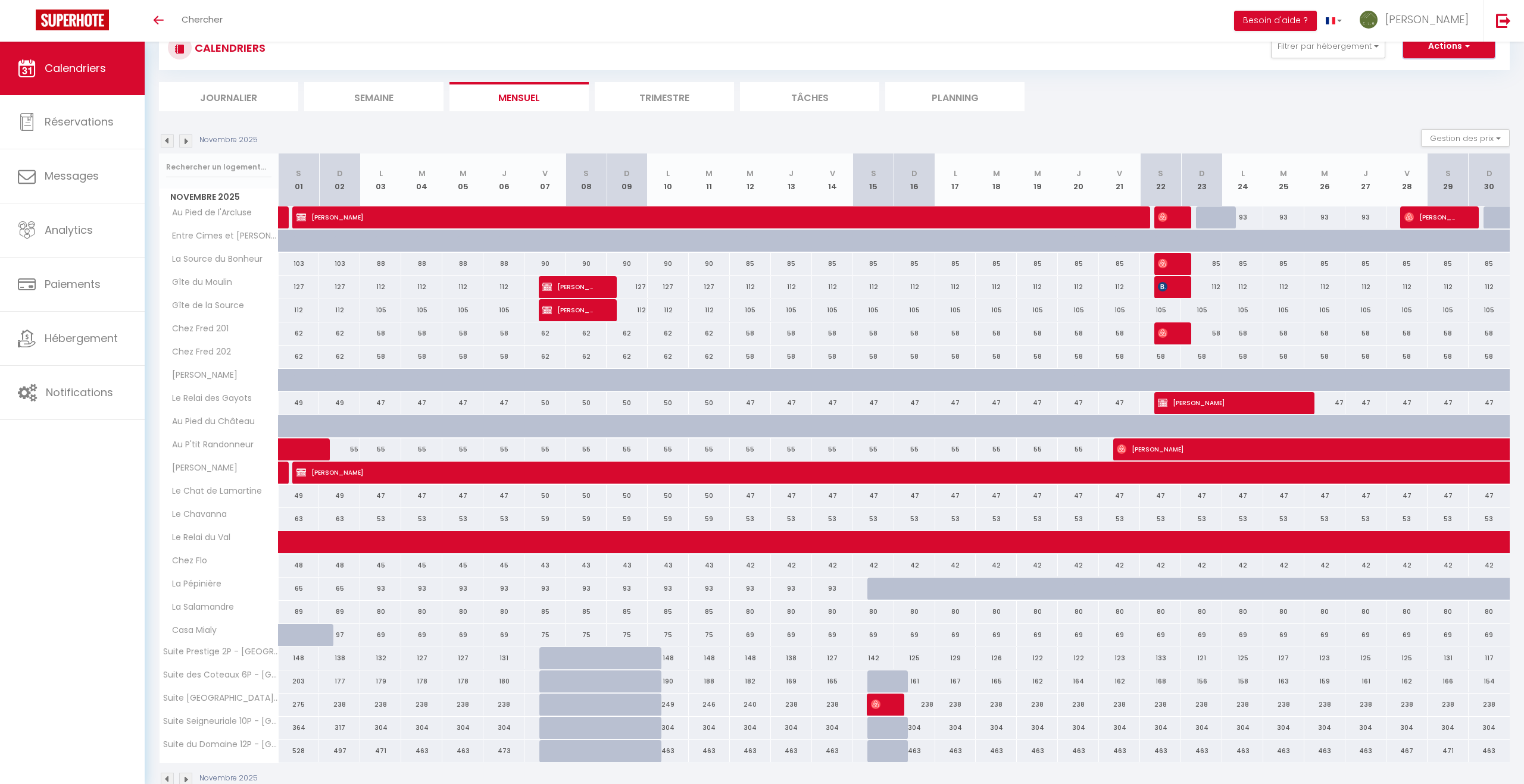
click at [1442, 47] on button "Actions" at bounding box center [1449, 46] width 92 height 24
click at [1434, 73] on link "Nouvelle réservation" at bounding box center [1436, 73] width 104 height 18
select select
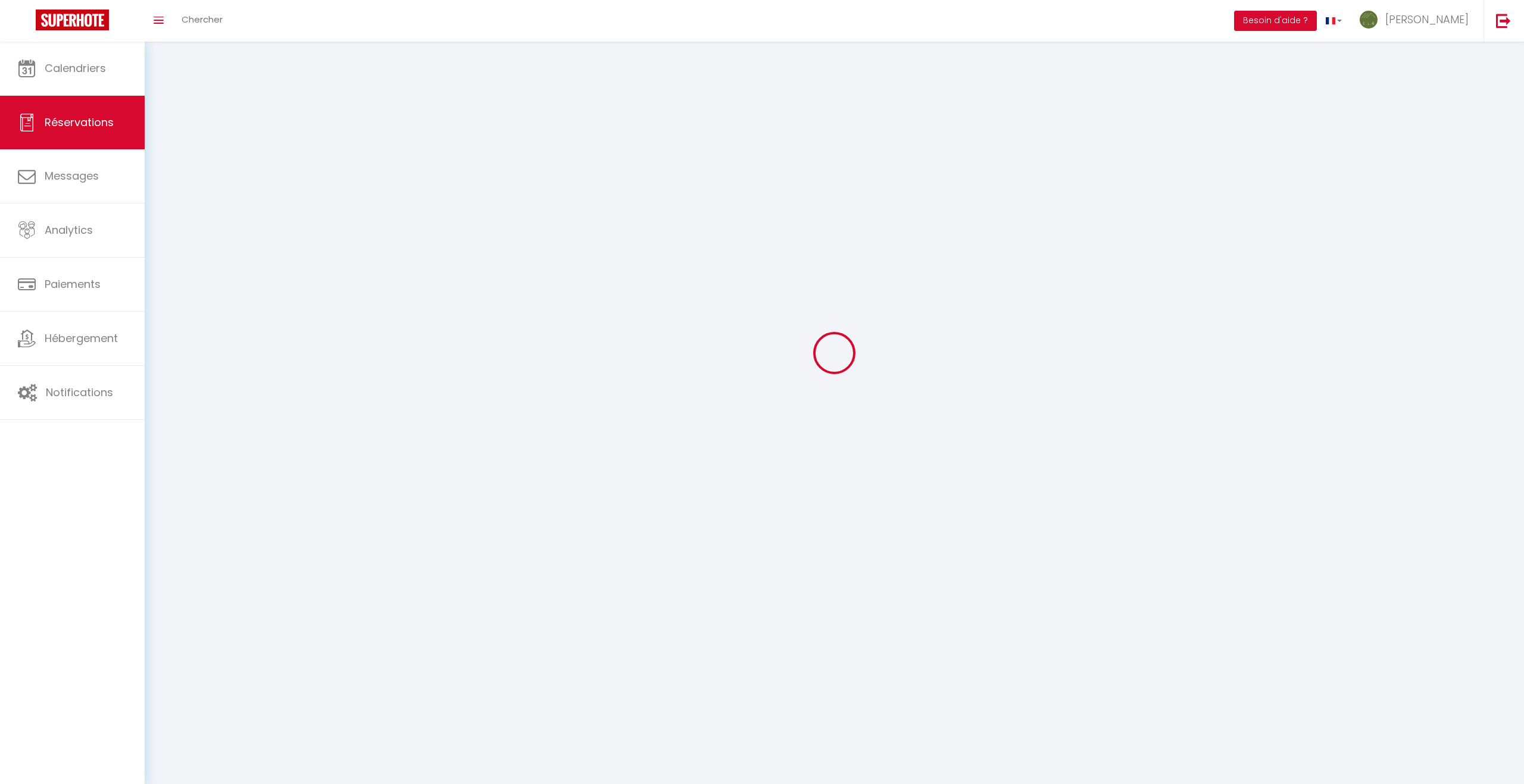
select select
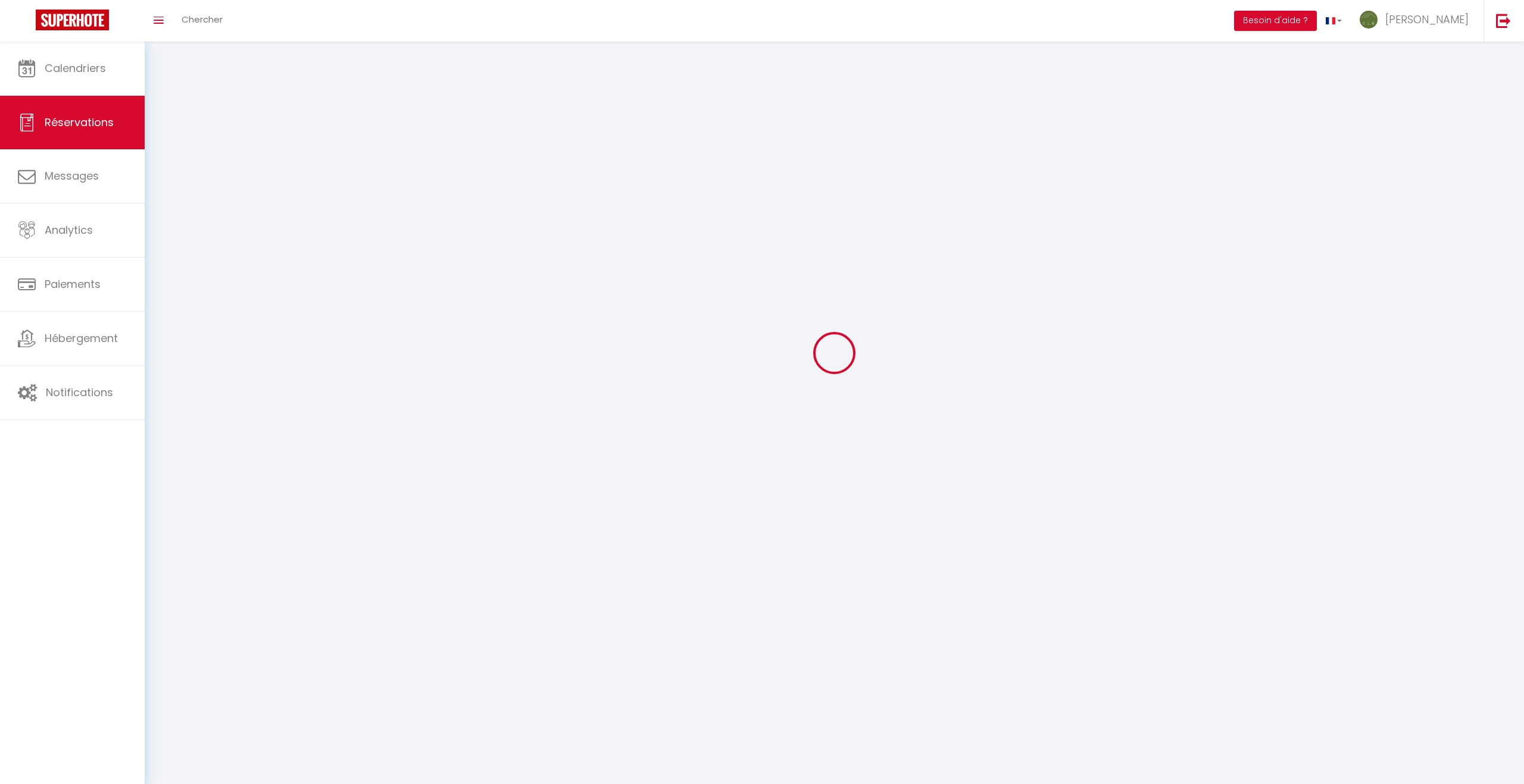
select select
checkbox input "false"
select select
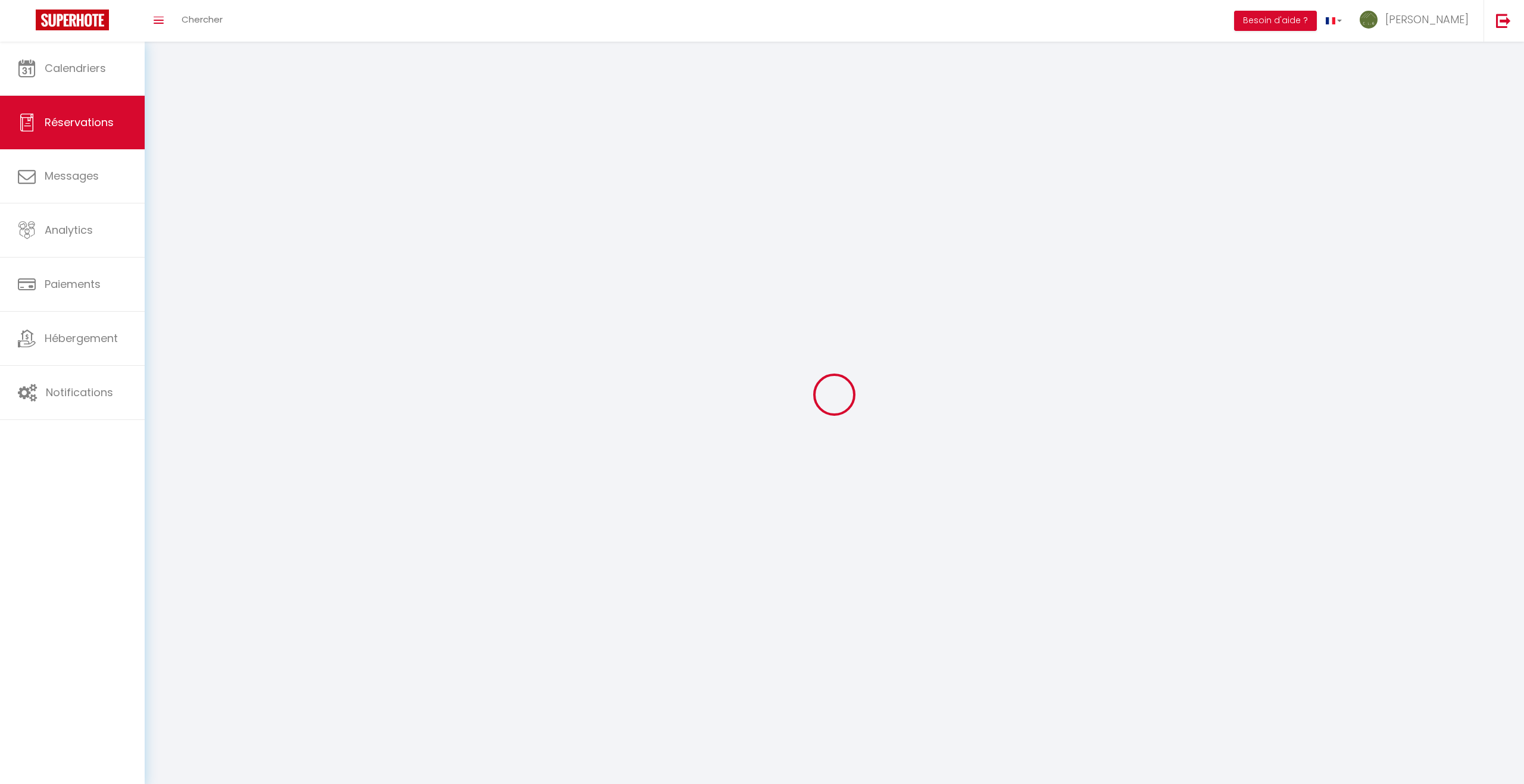
select select
checkbox input "false"
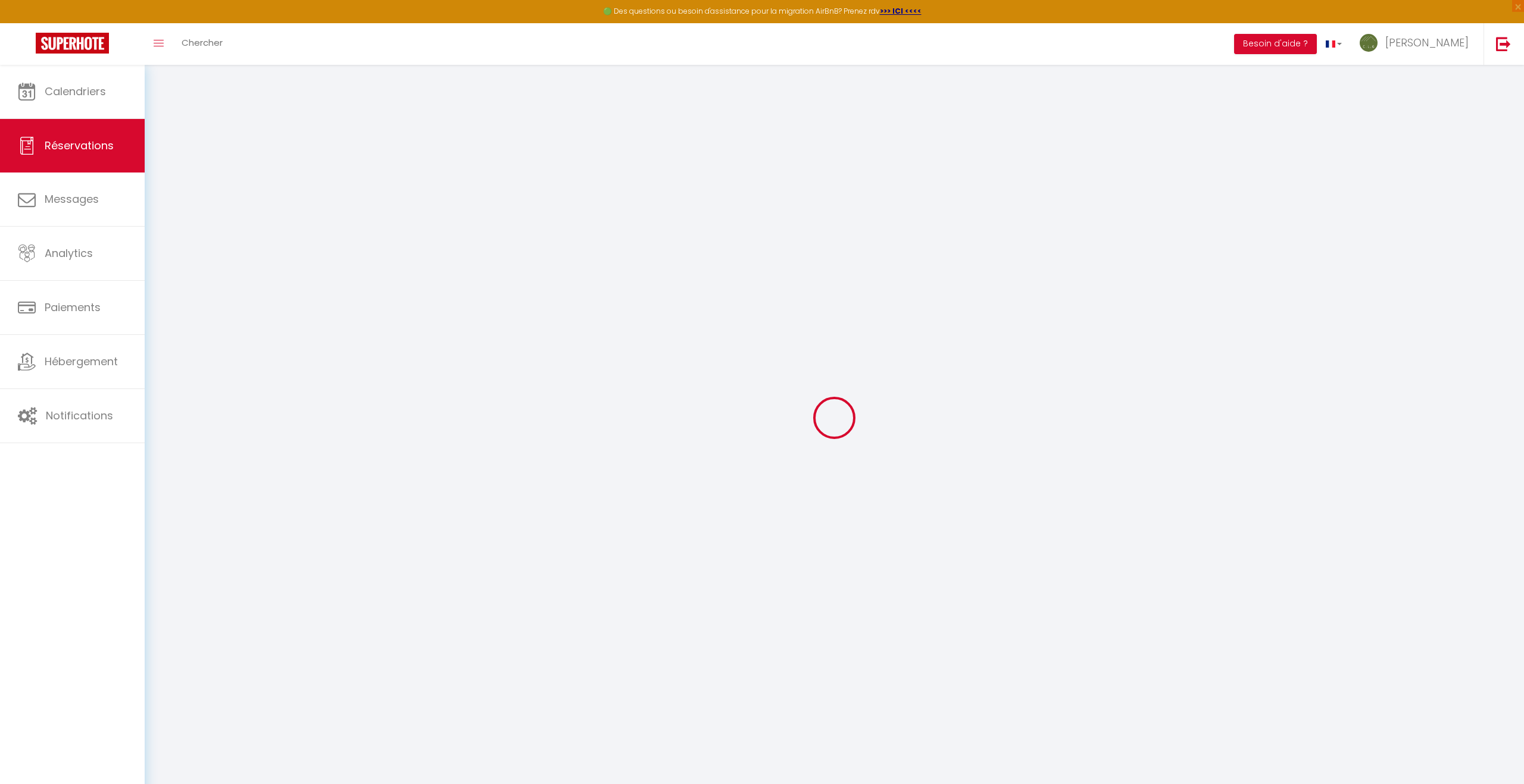
select select
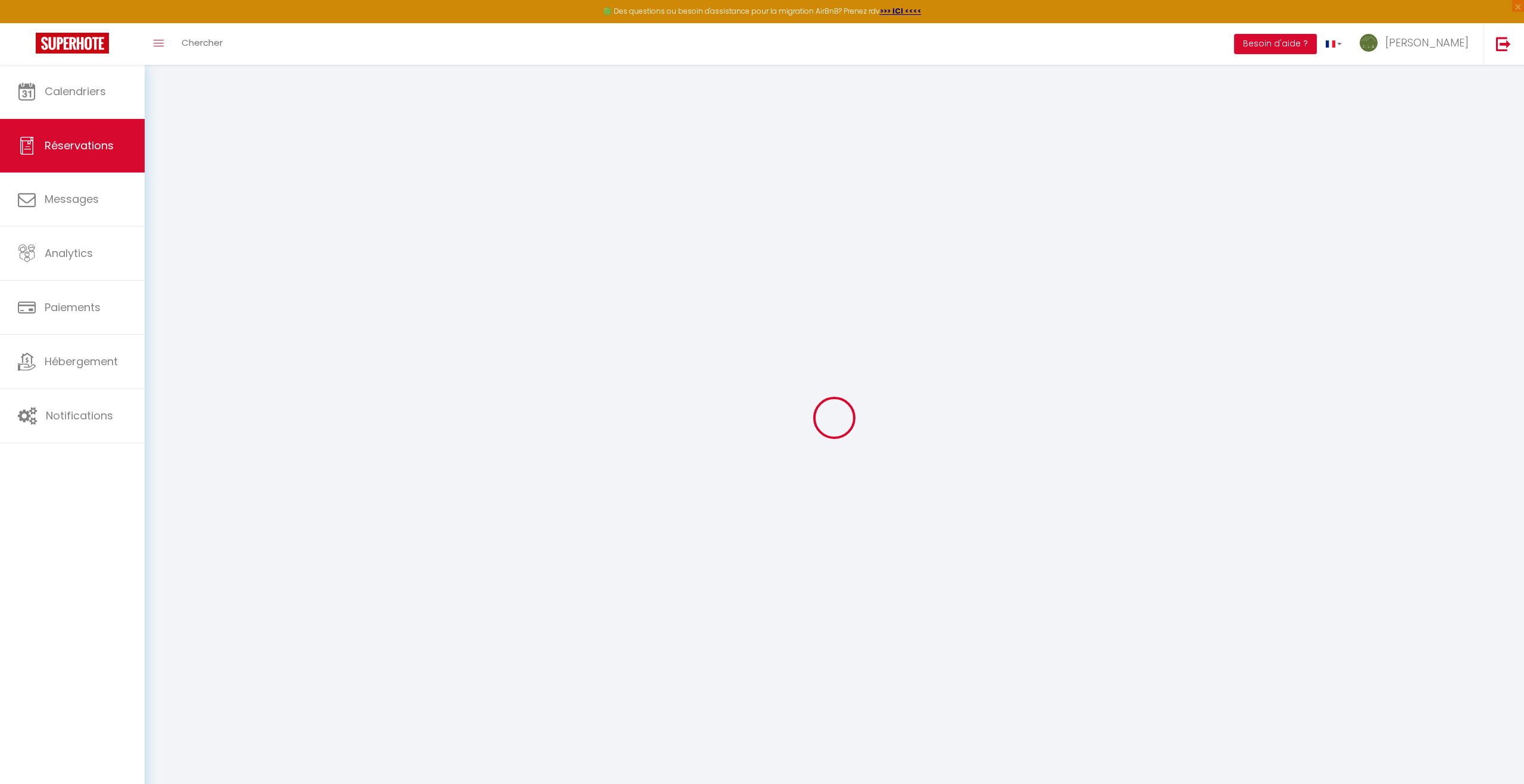
select select
checkbox input "false"
select select
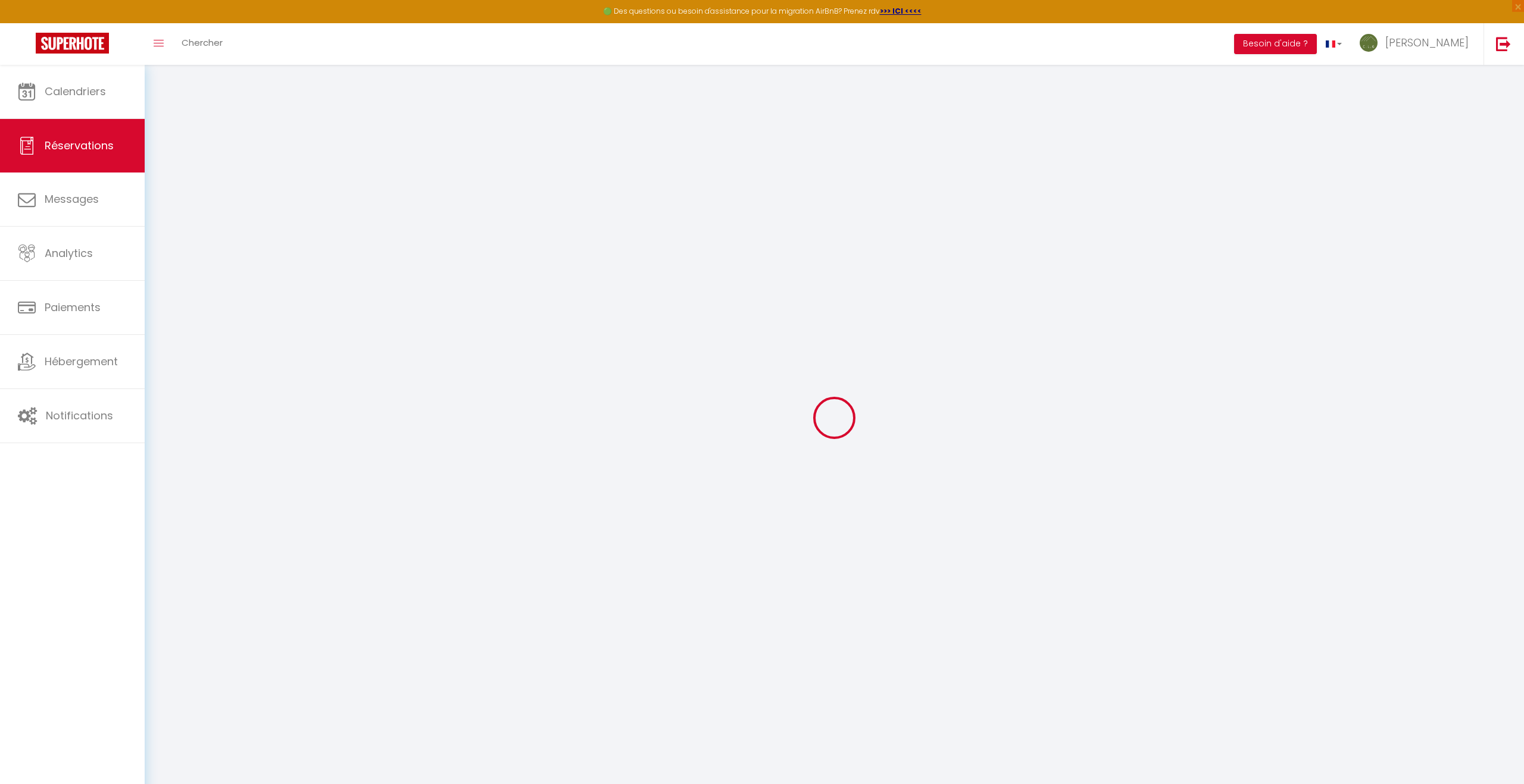
select select
checkbox input "false"
select select
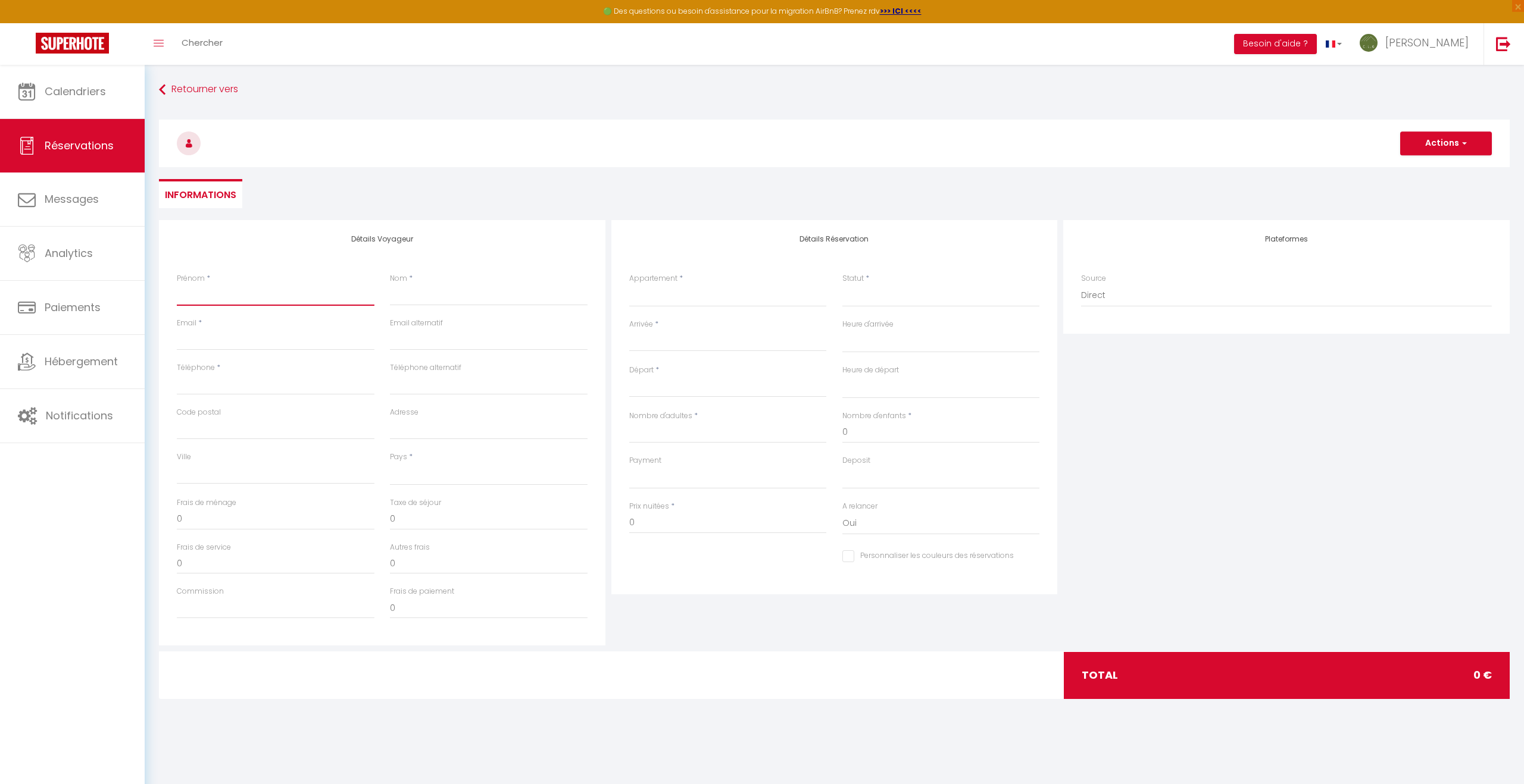
click at [247, 301] on input "Prénom" at bounding box center [275, 295] width 198 height 21
type input "M"
select select
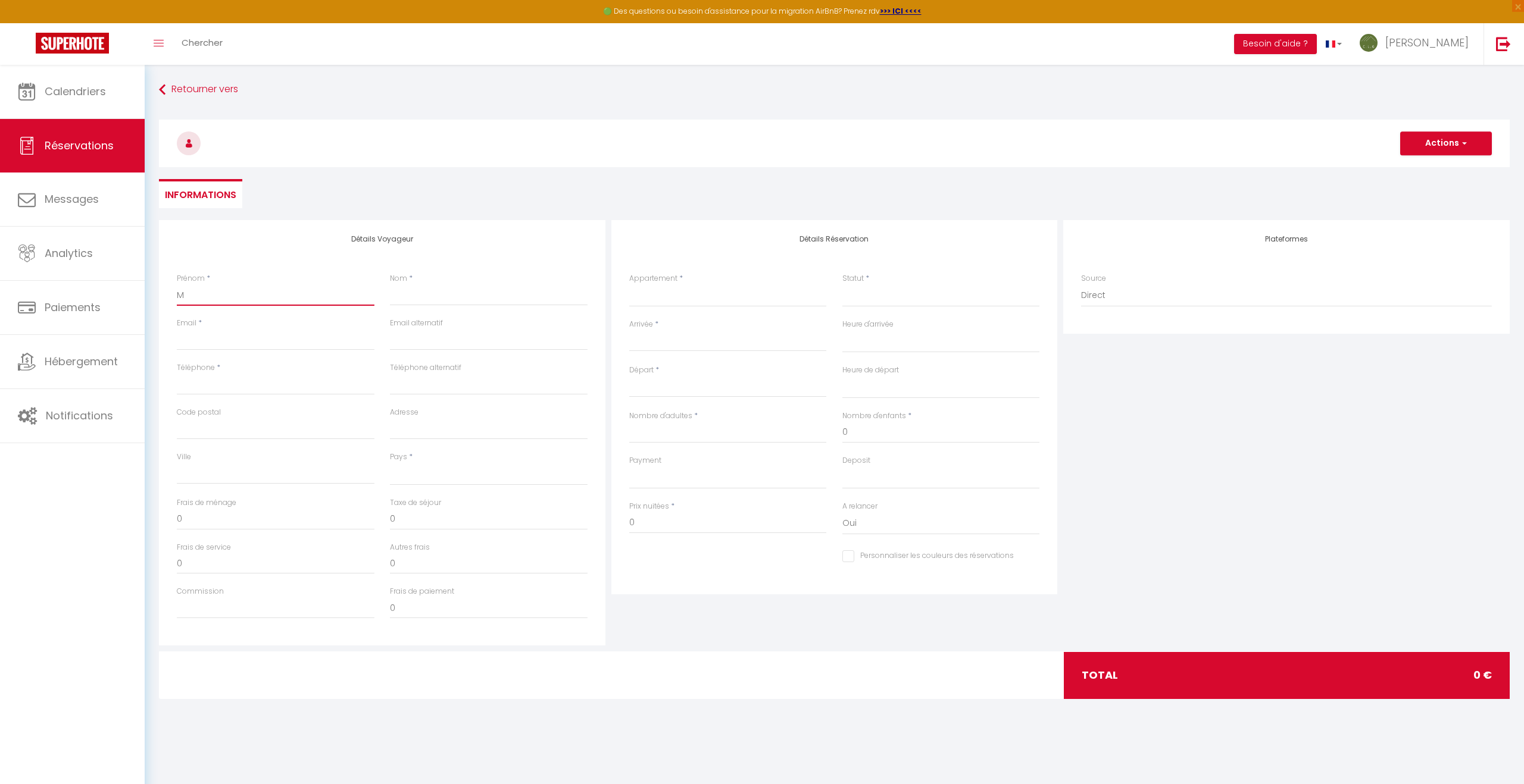
select select
checkbox input "false"
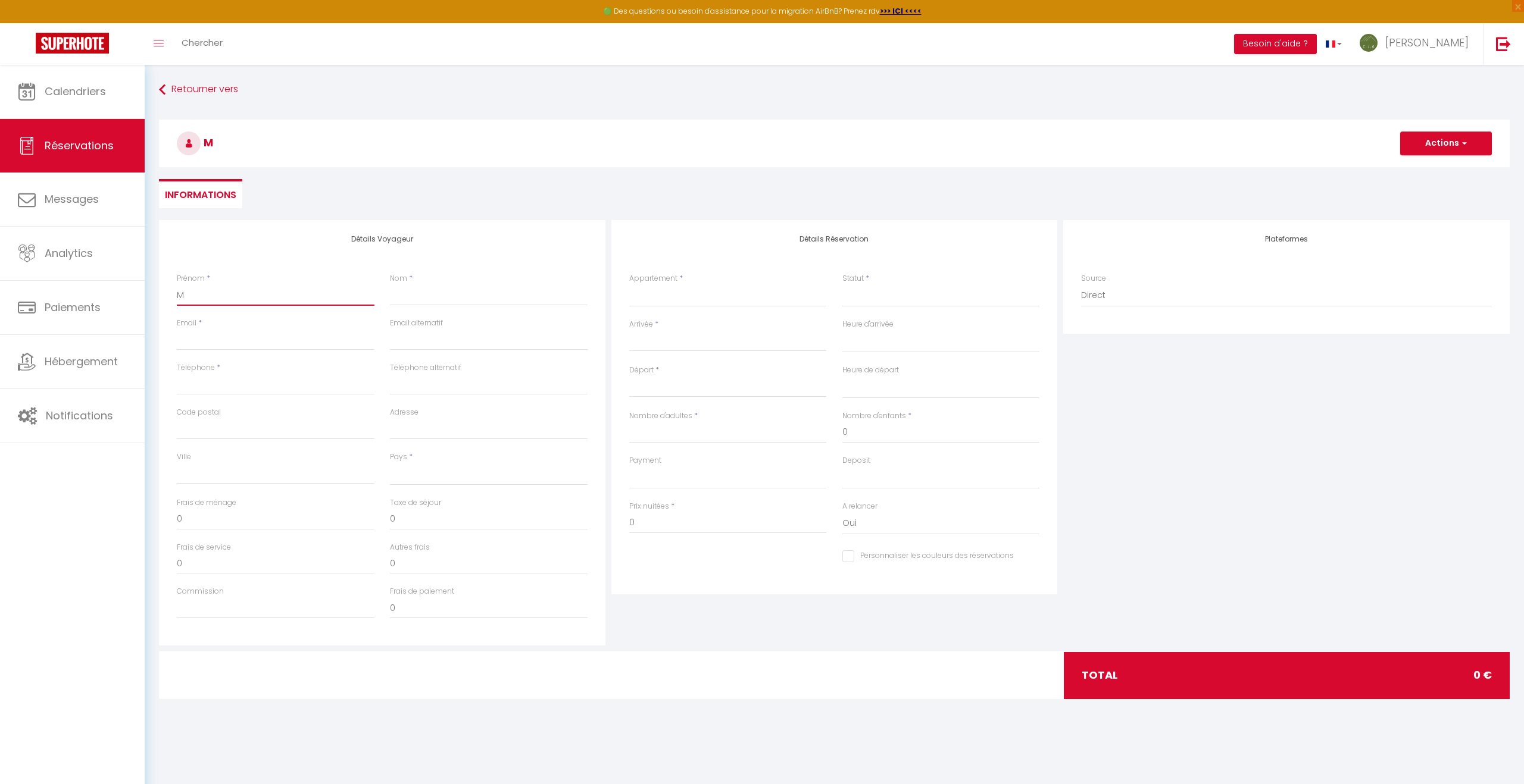
type input "Ma"
select select
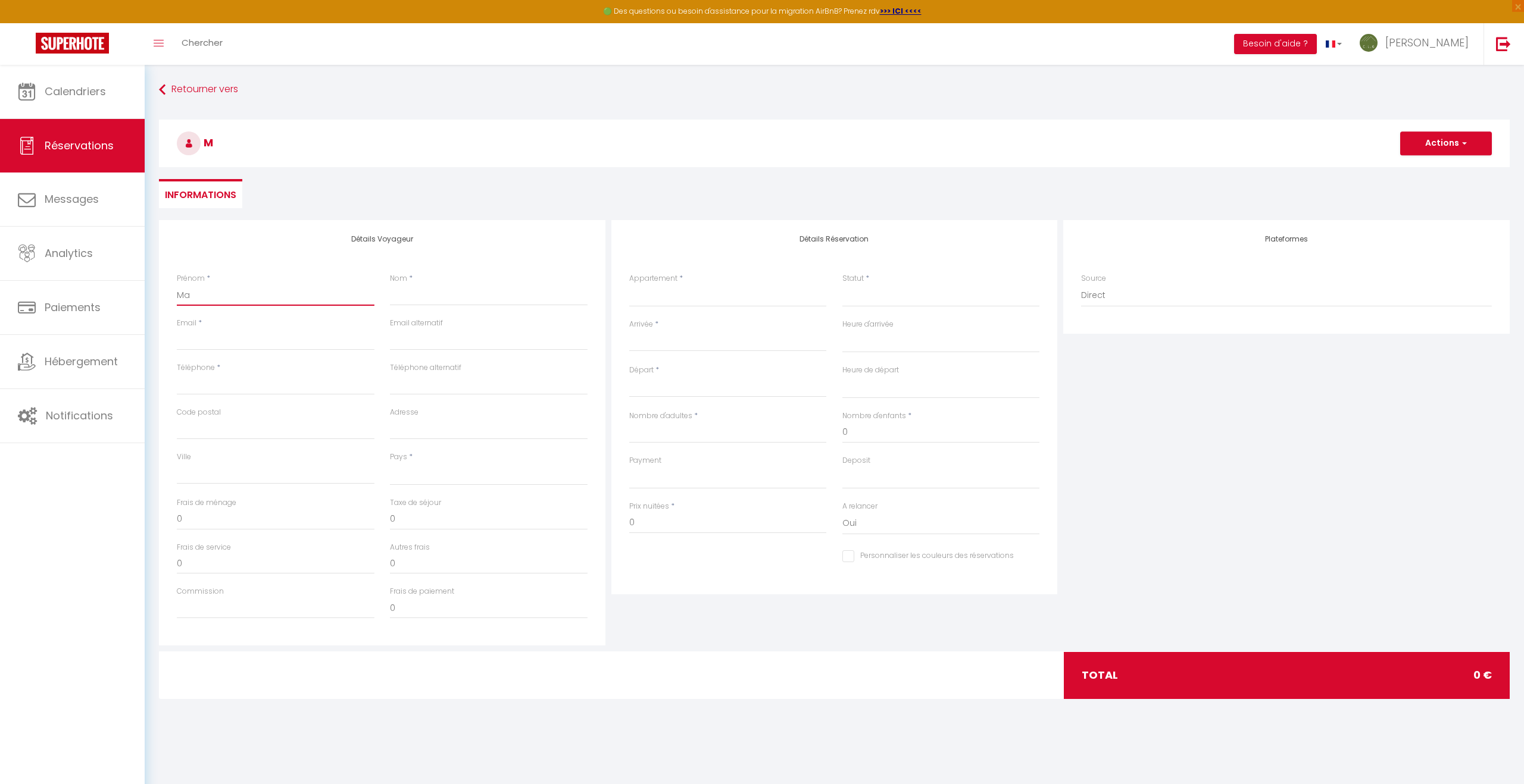
select select
checkbox input "false"
type input "Mar"
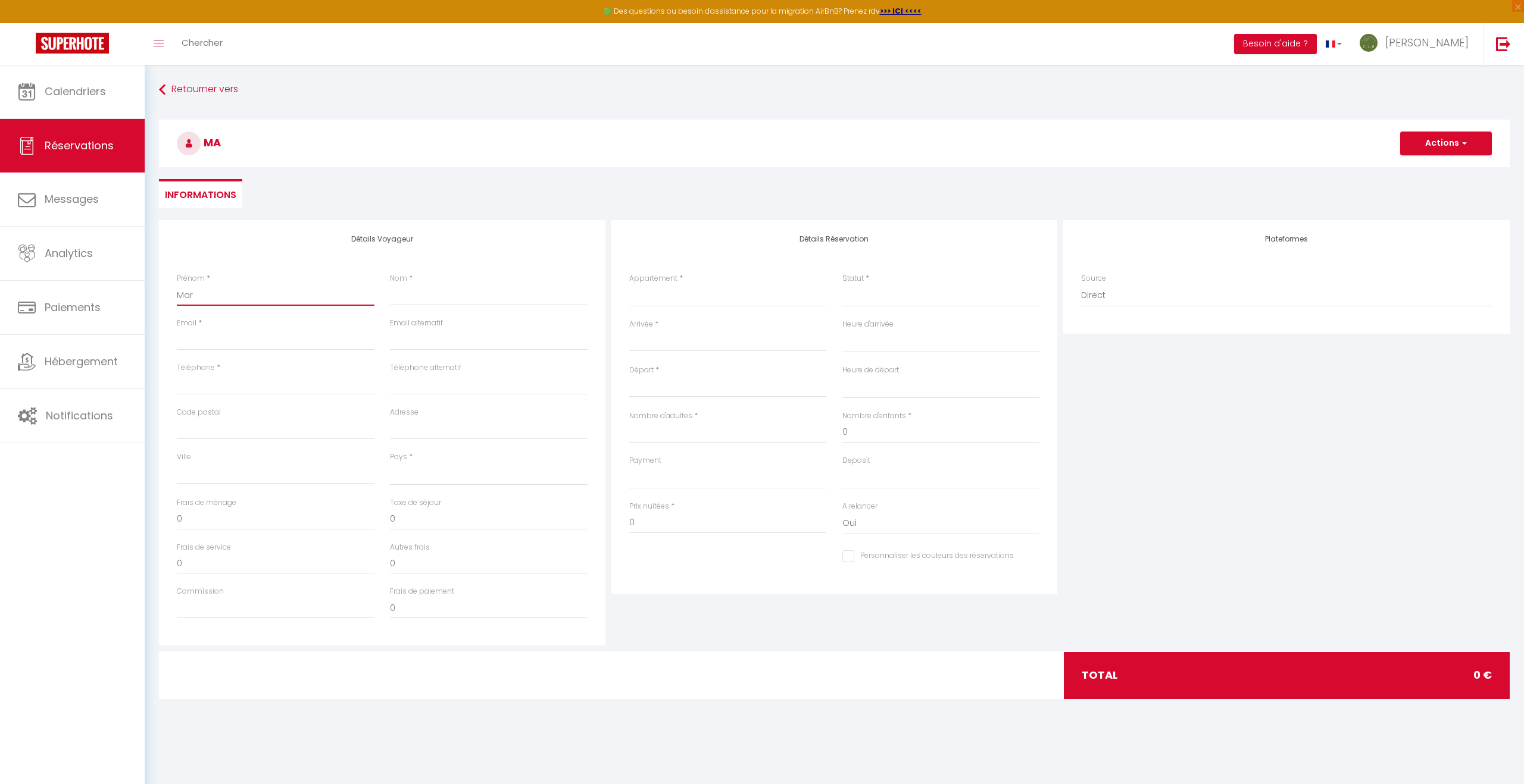
select select
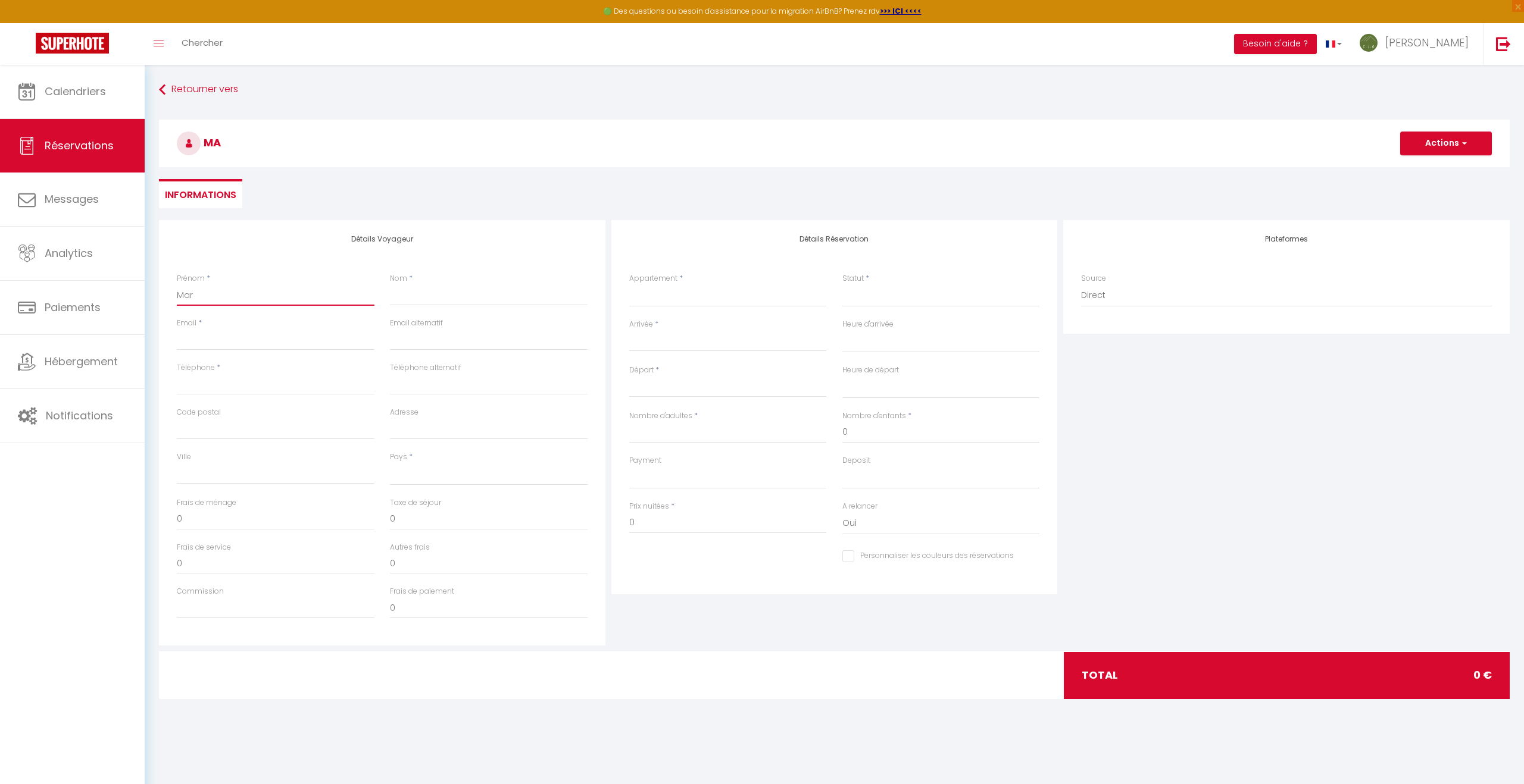
select select
checkbox input "false"
type input "Ma"
select select
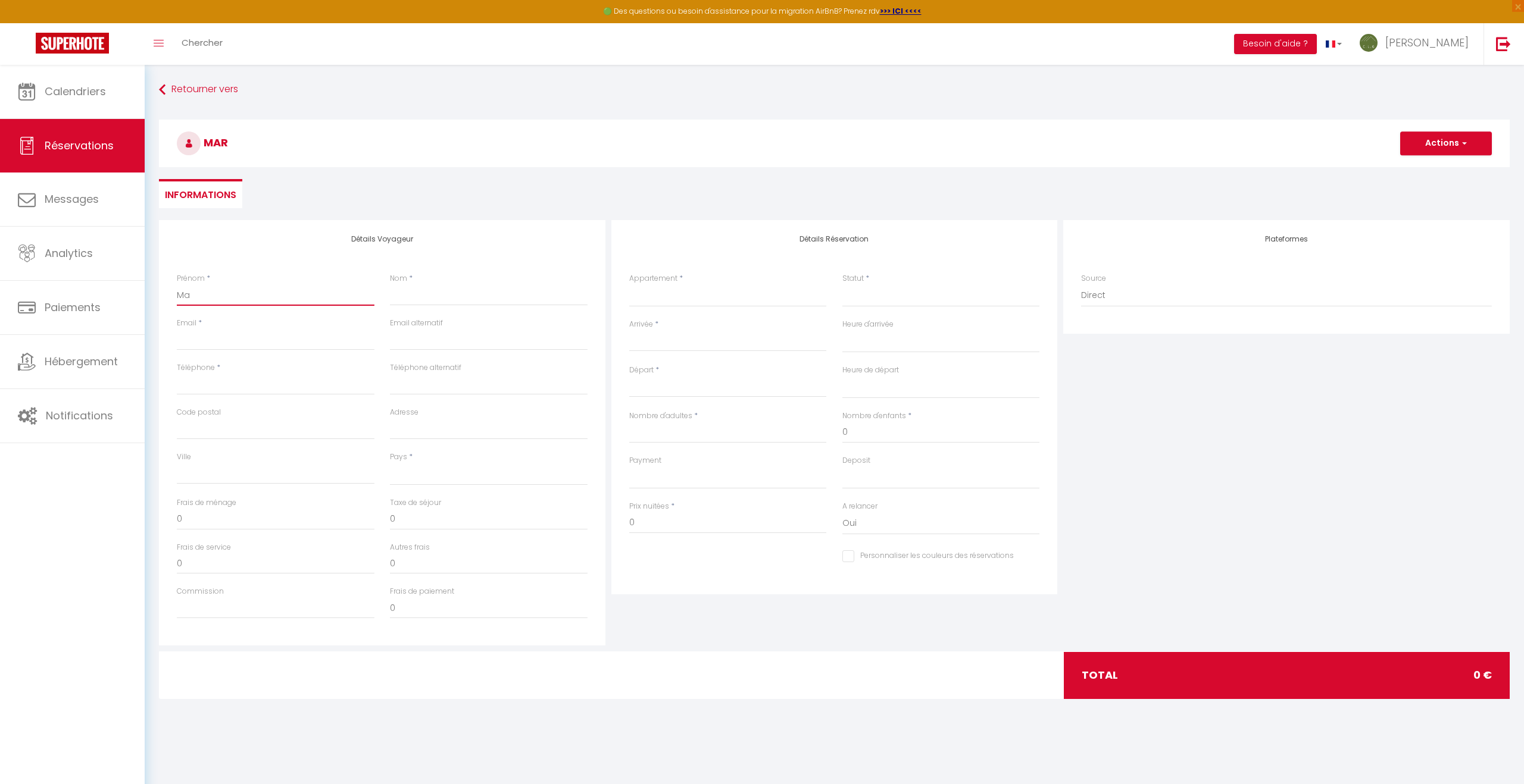
select select
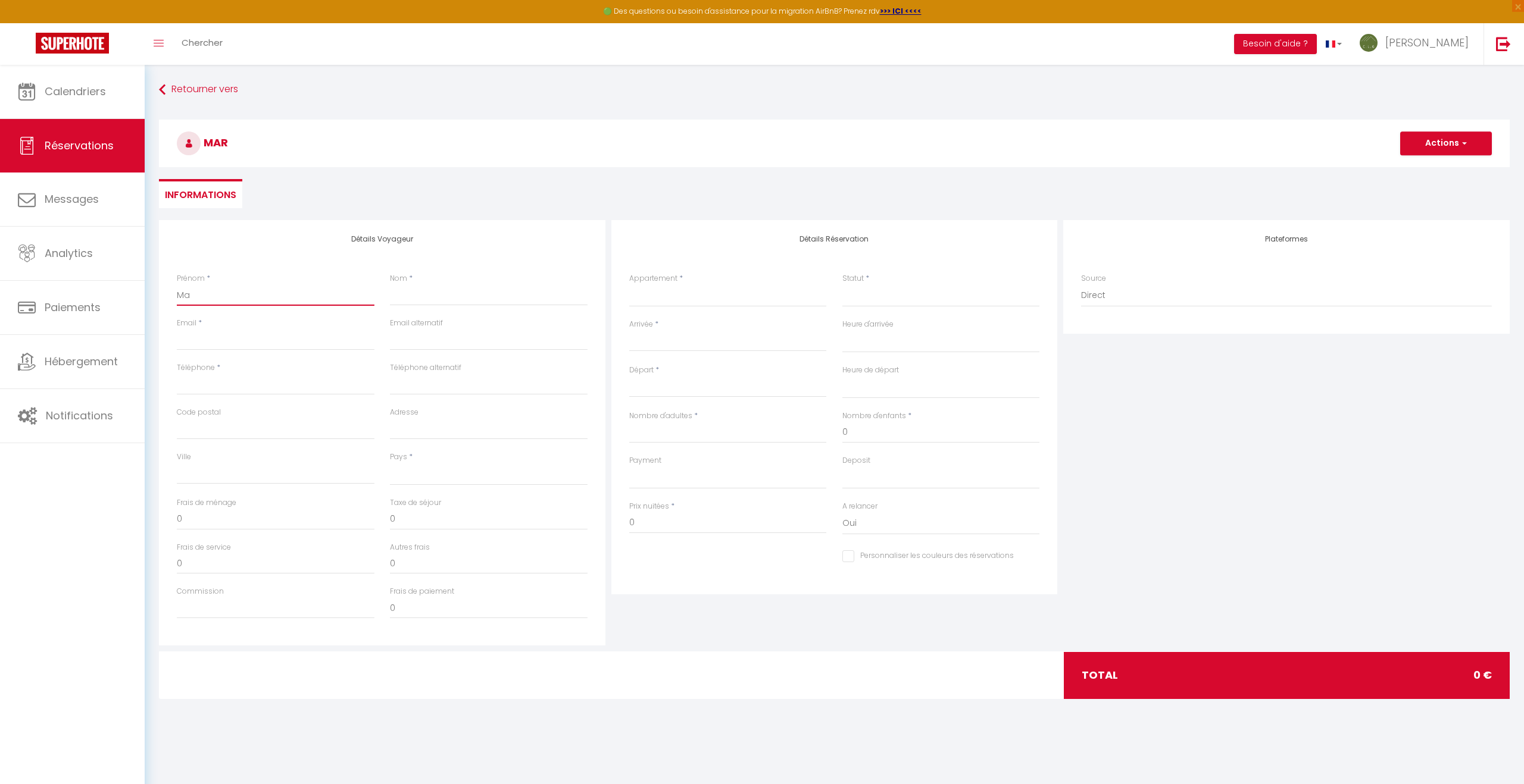
select select
checkbox input "false"
type input "M"
select select
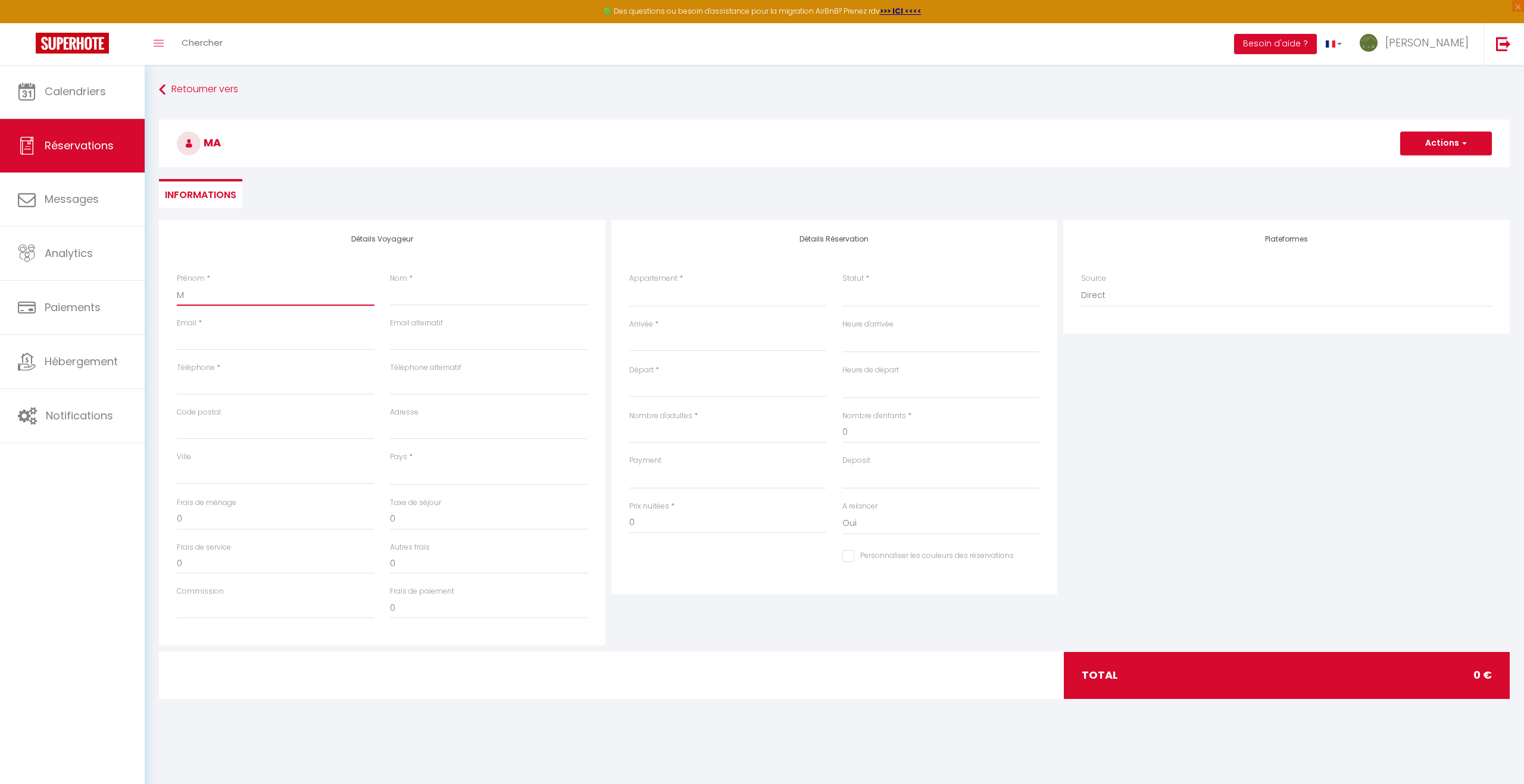
select select
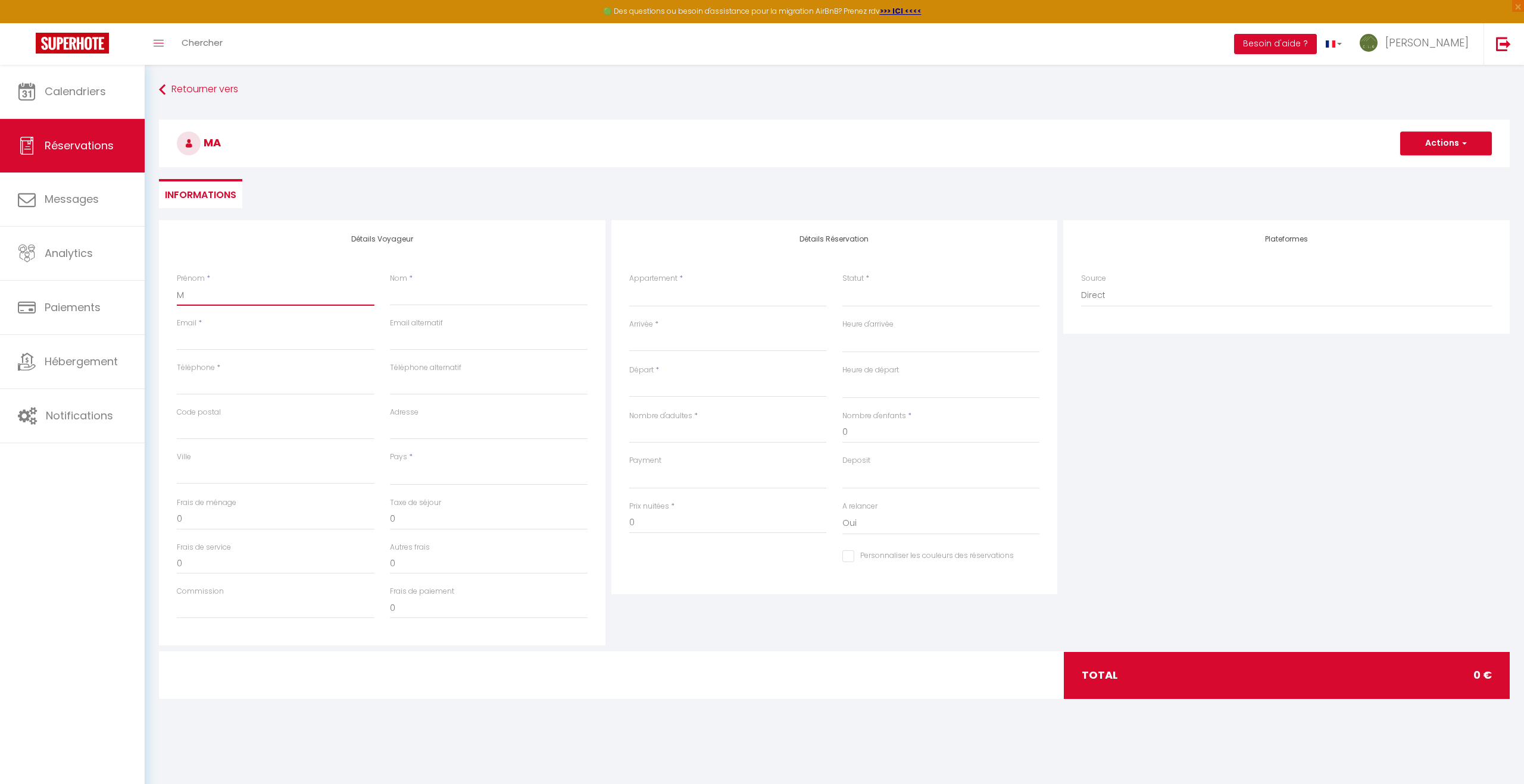
checkbox input "false"
type input "MA"
select select
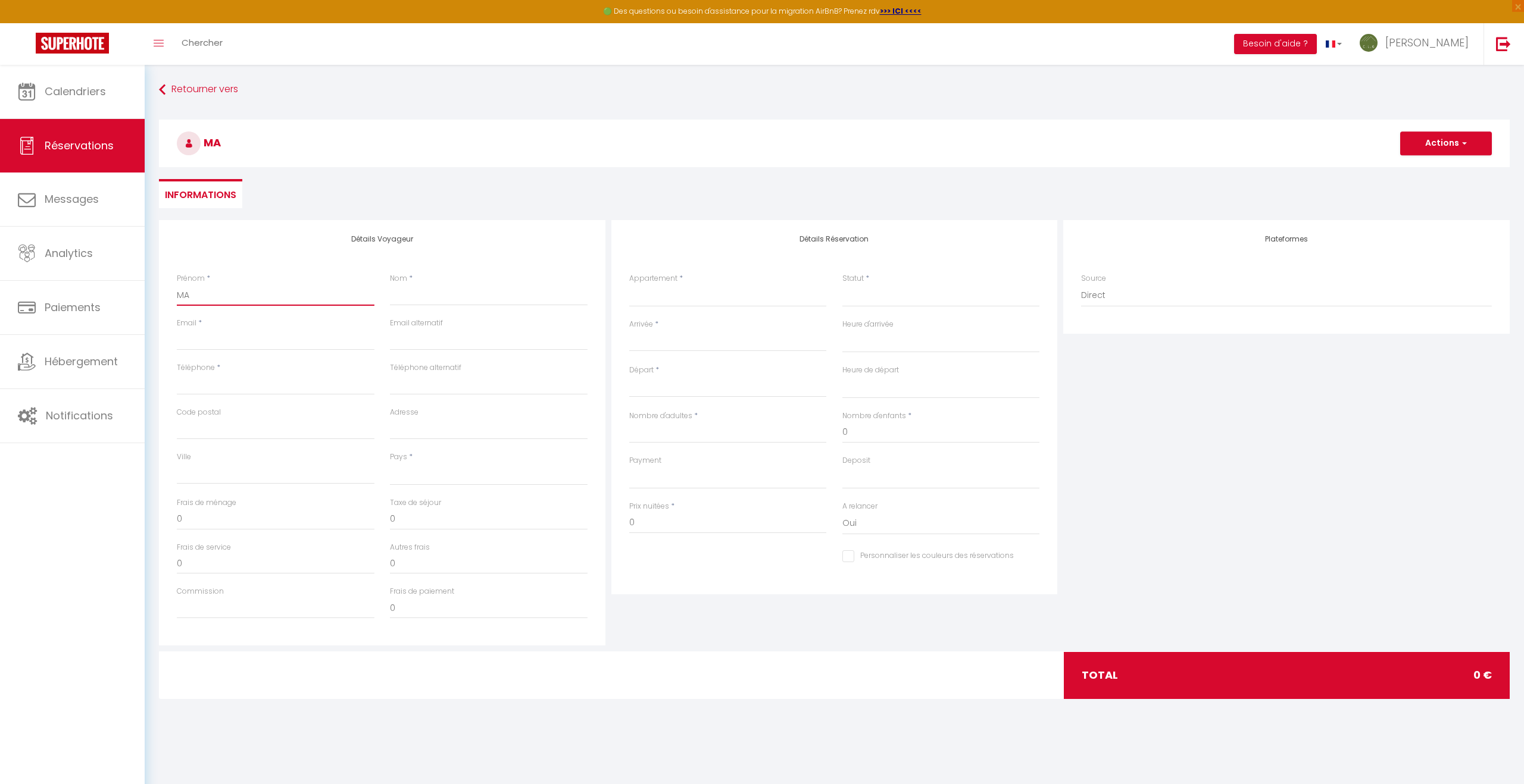
select select
checkbox input "false"
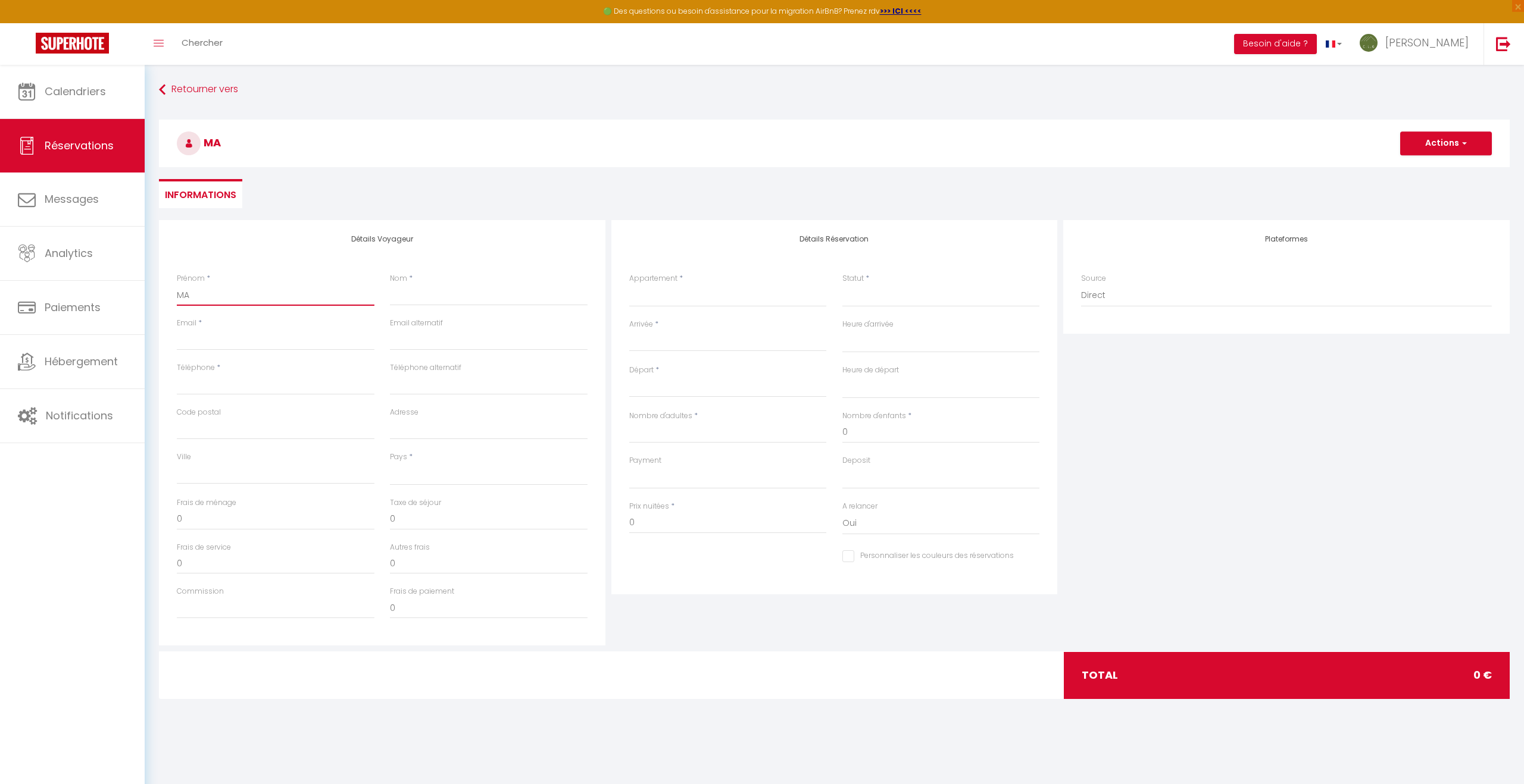
type input "MAR"
select select
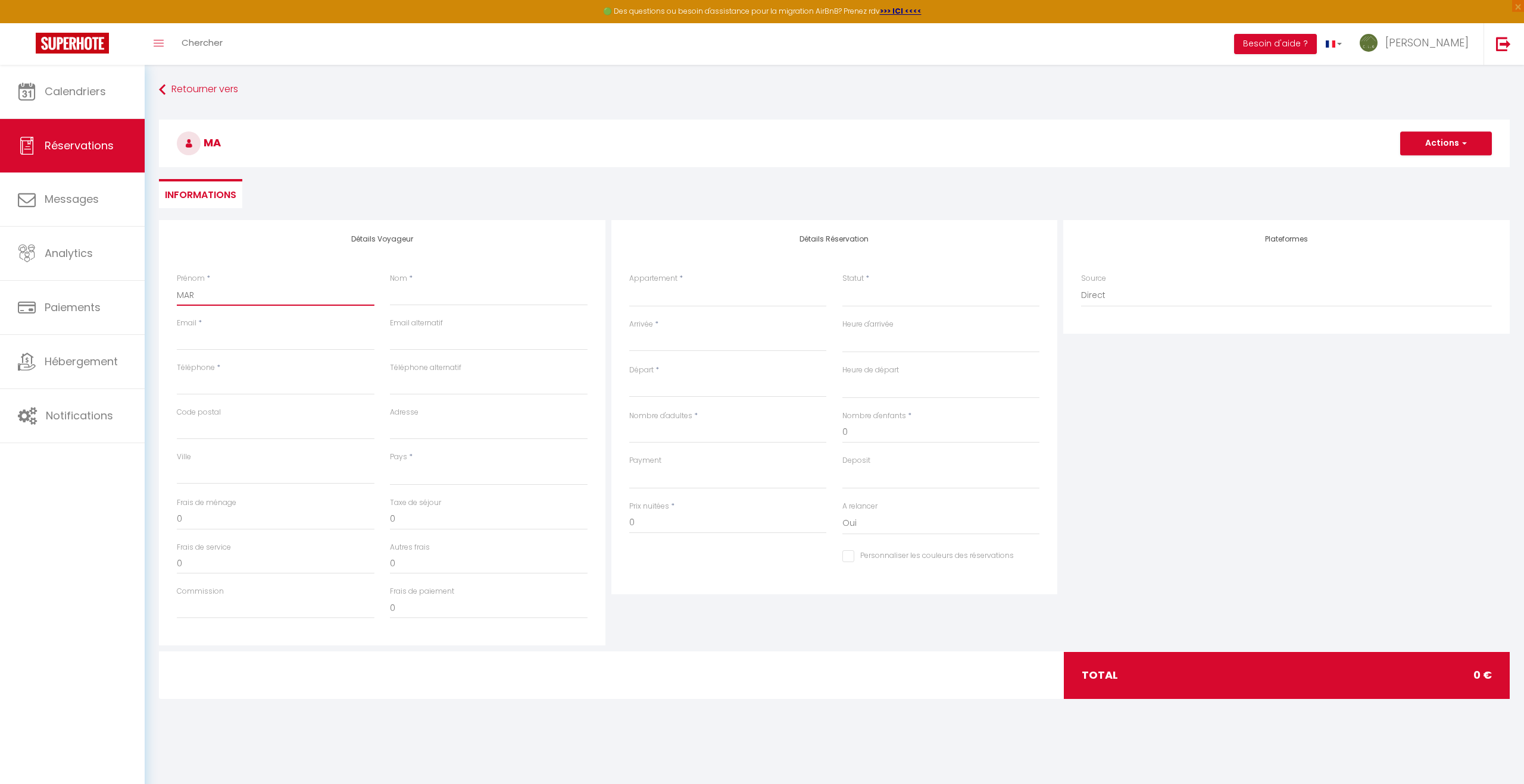
select select
checkbox input "false"
type input "MARI"
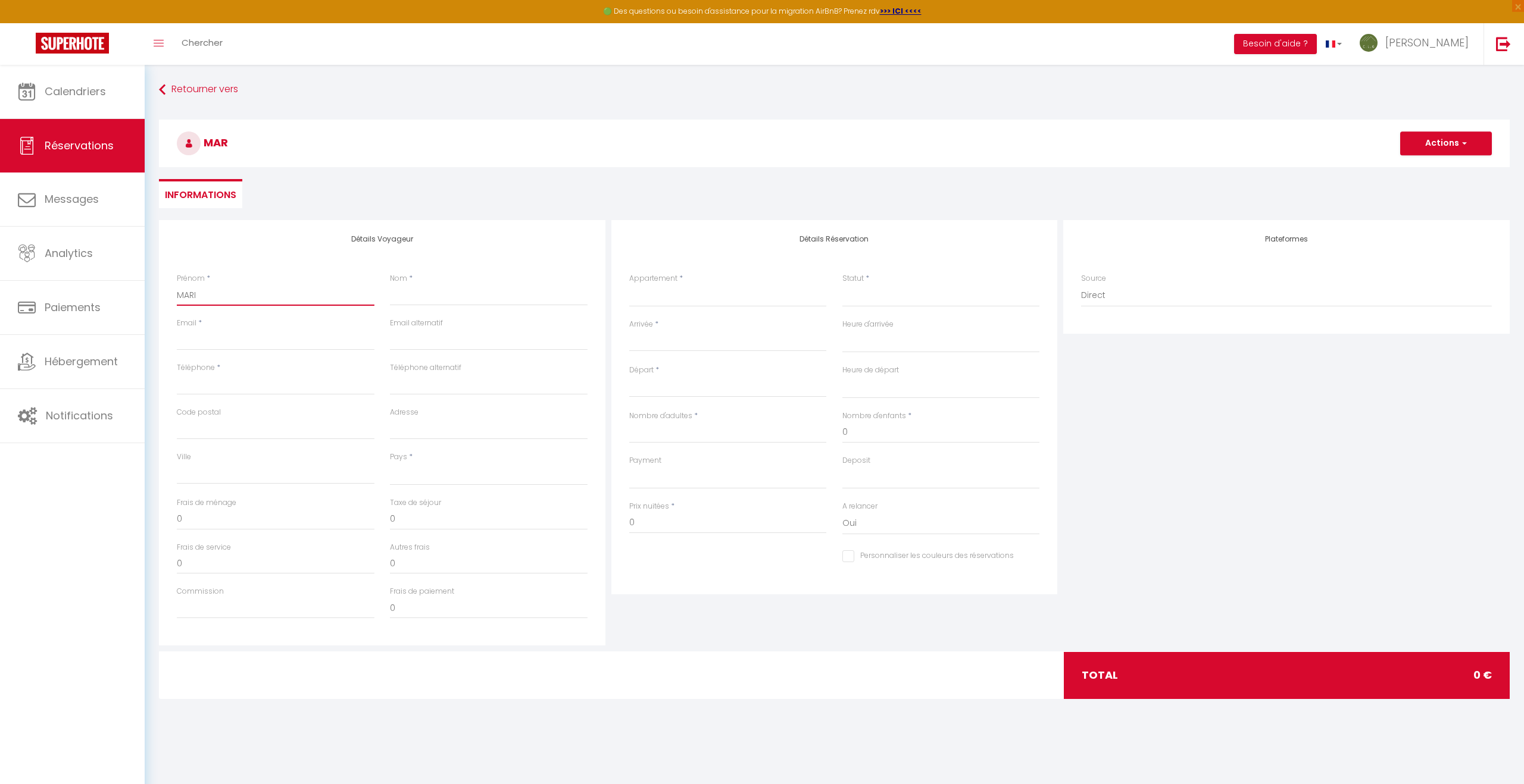
select select
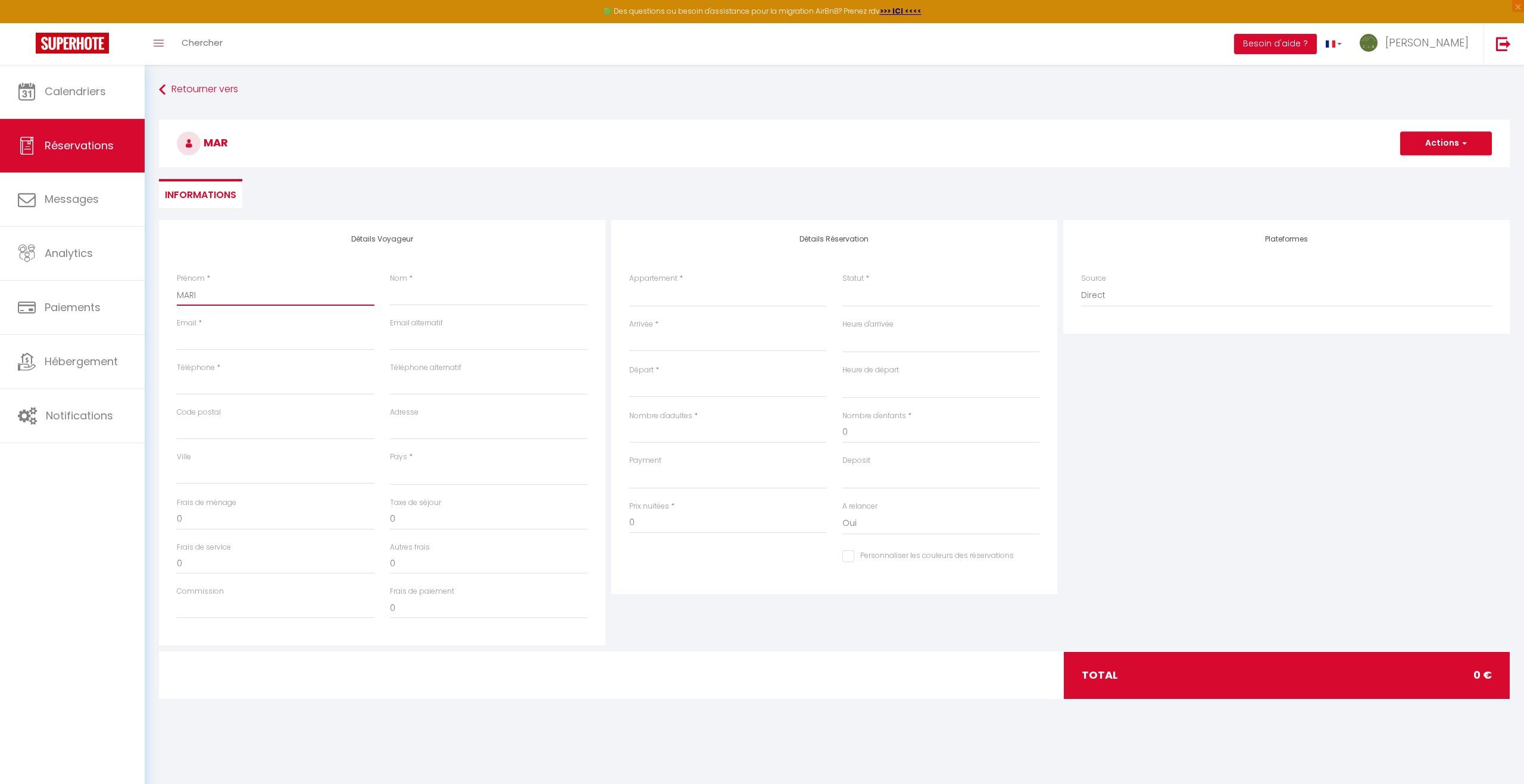
select select
checkbox input "false"
type input "MARIA"
select select
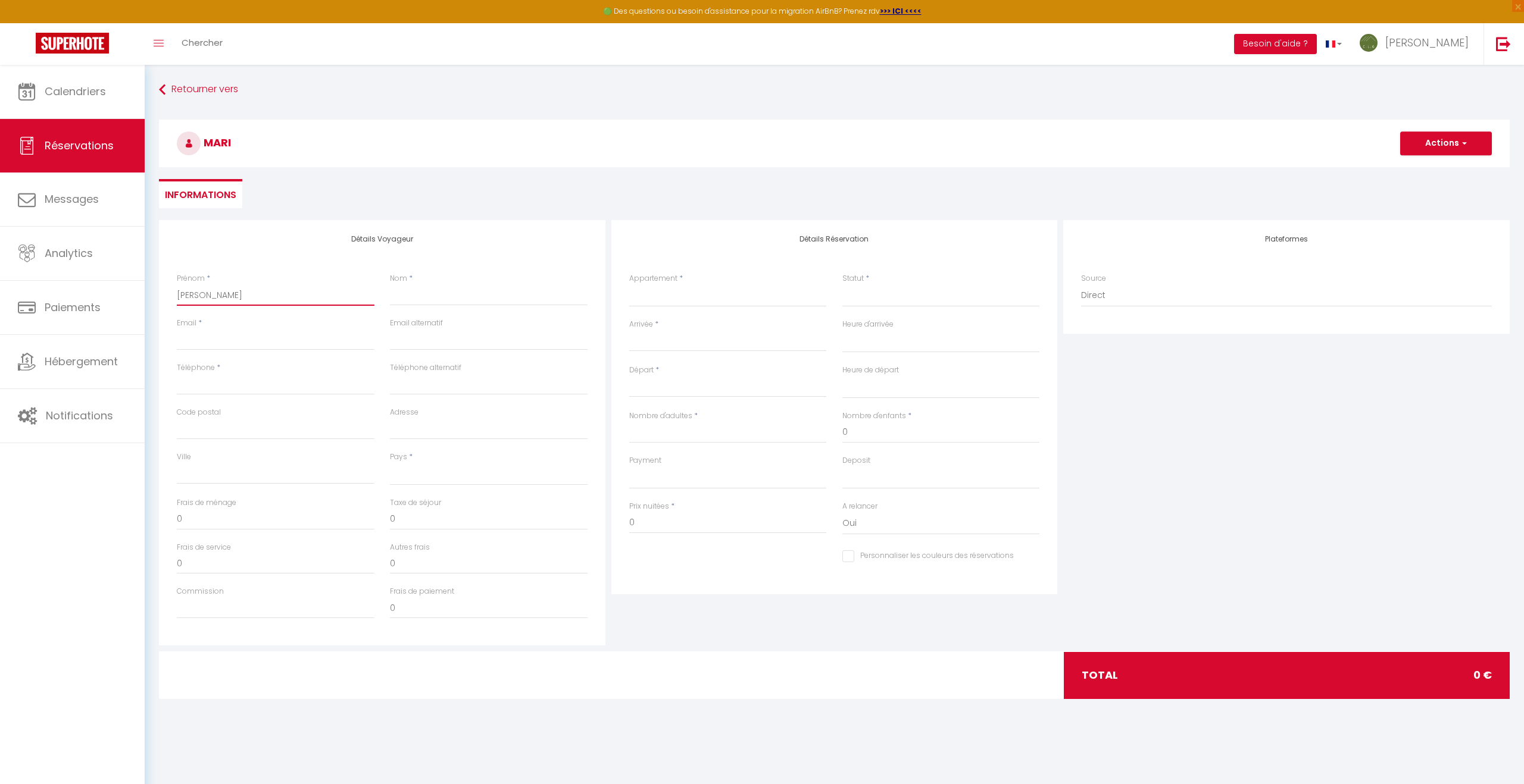
select select
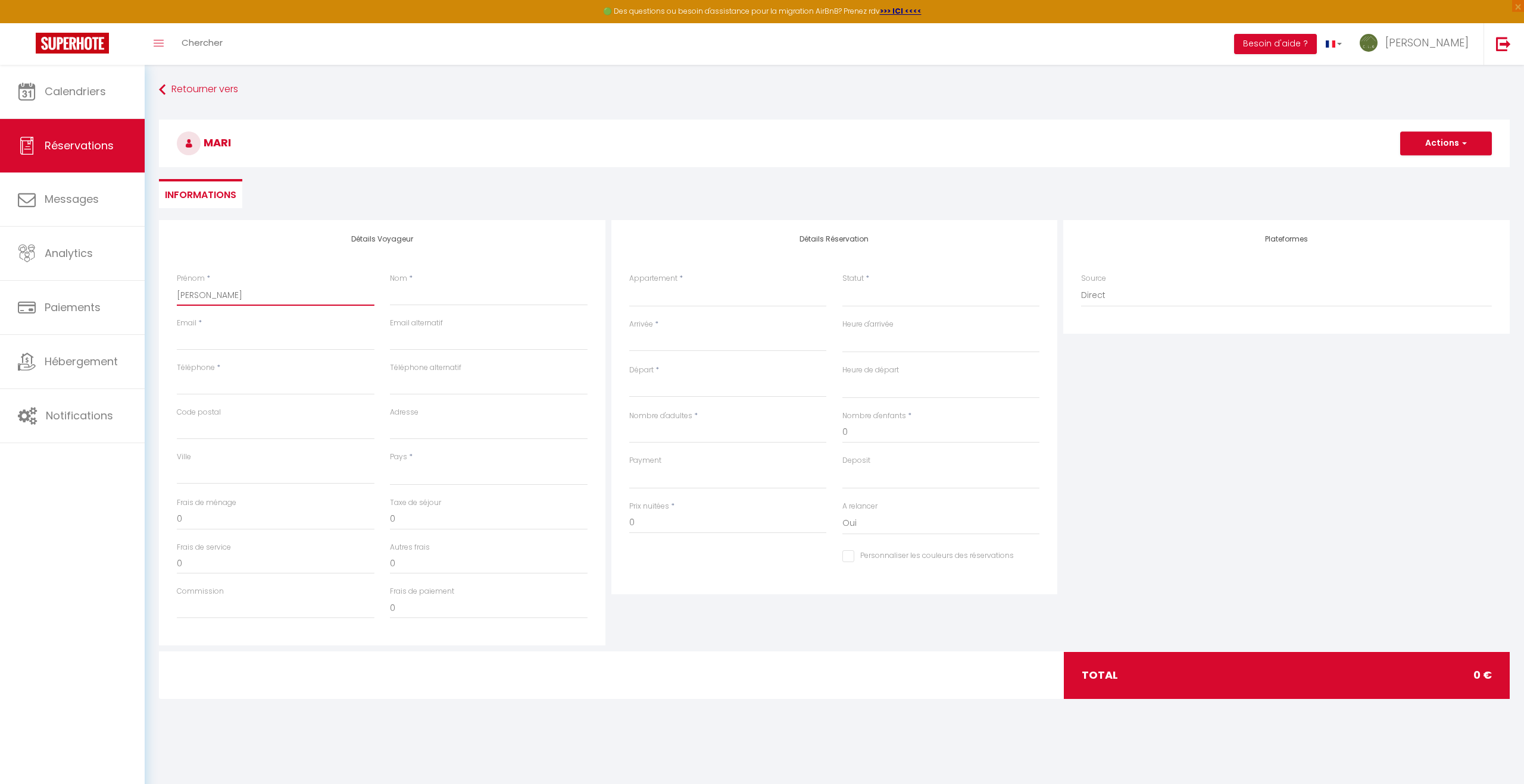
select select
checkbox input "false"
type input "MARIAG"
select select
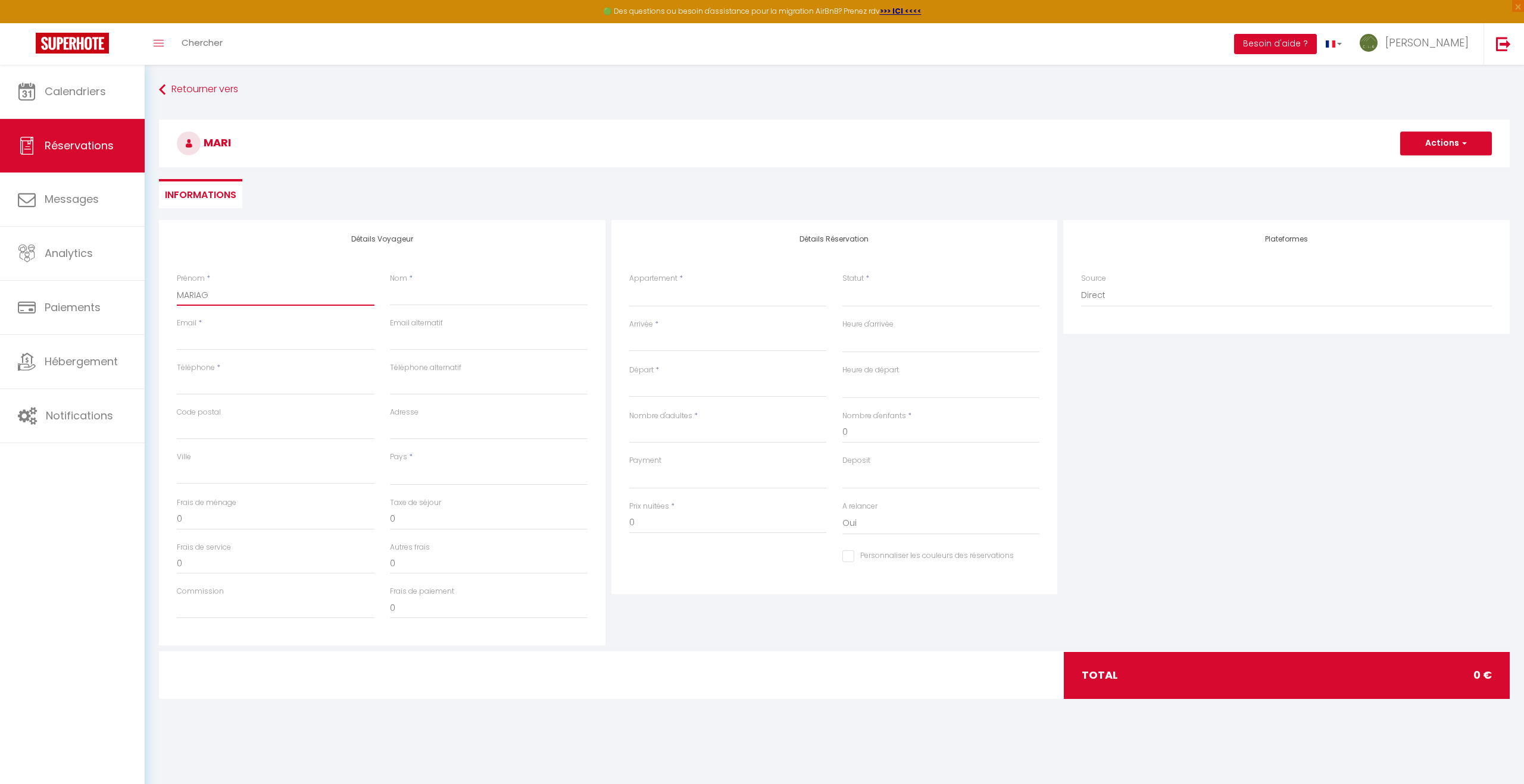
select select
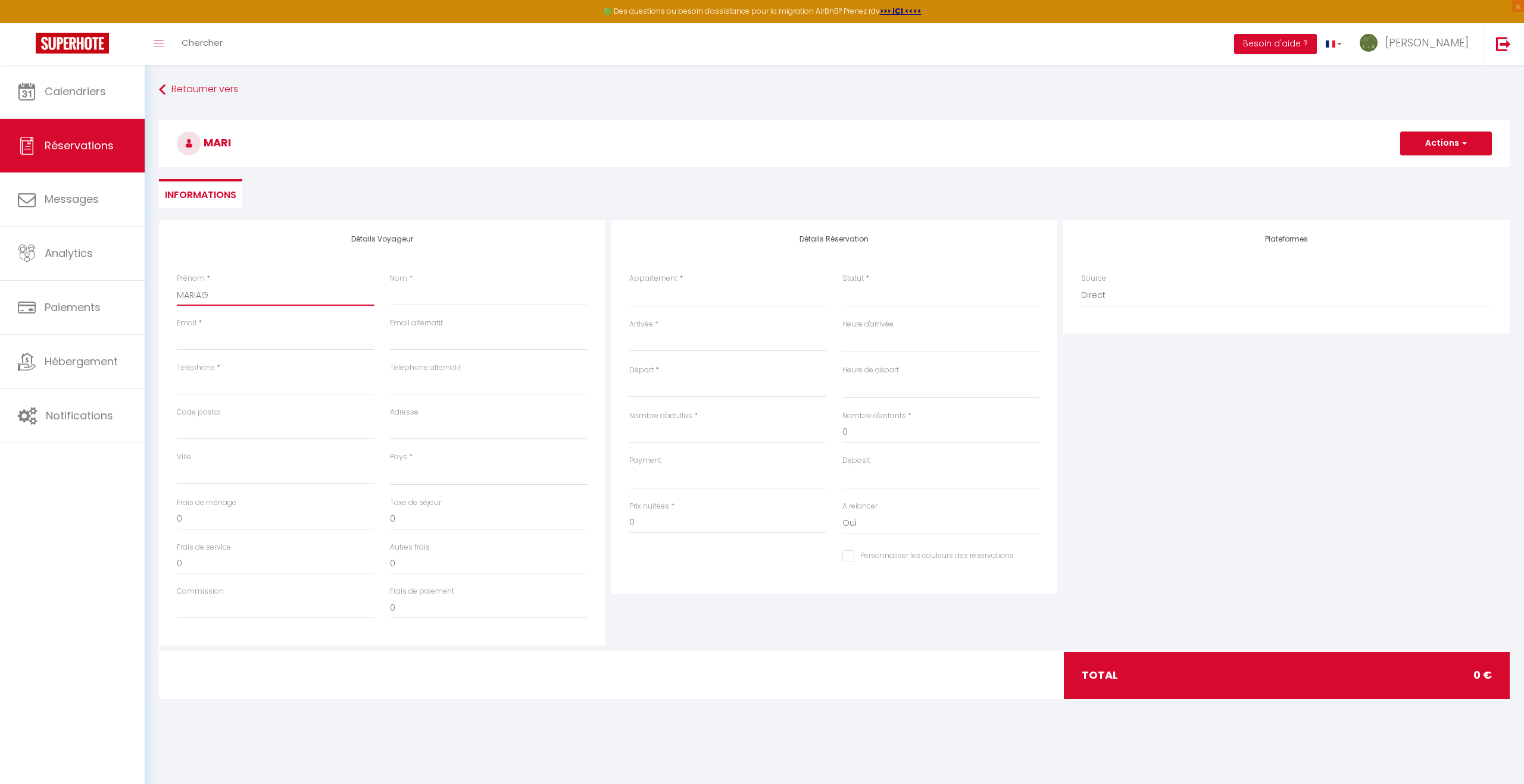
checkbox input "false"
type input "MARIAGE"
select select
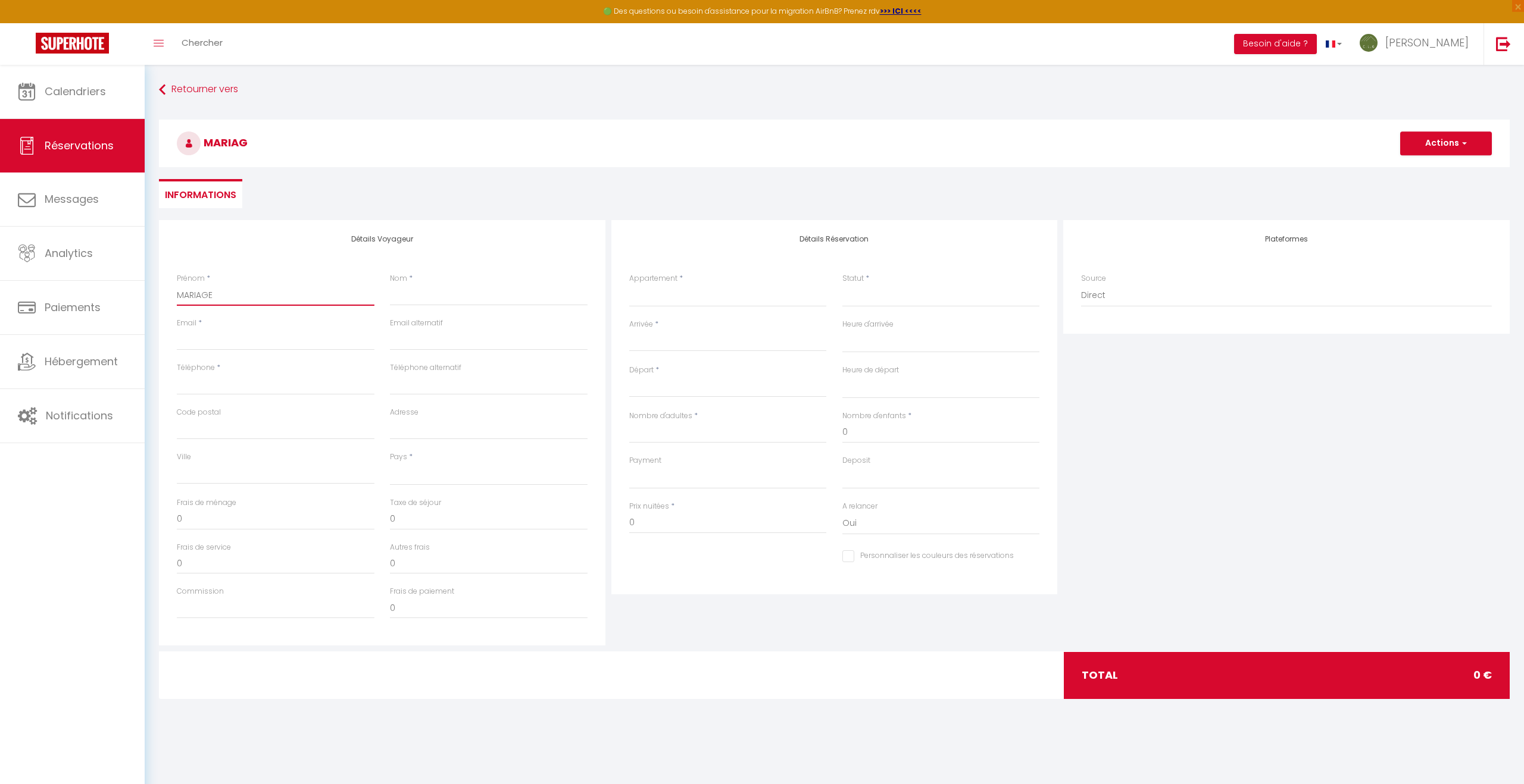
select select
checkbox input "false"
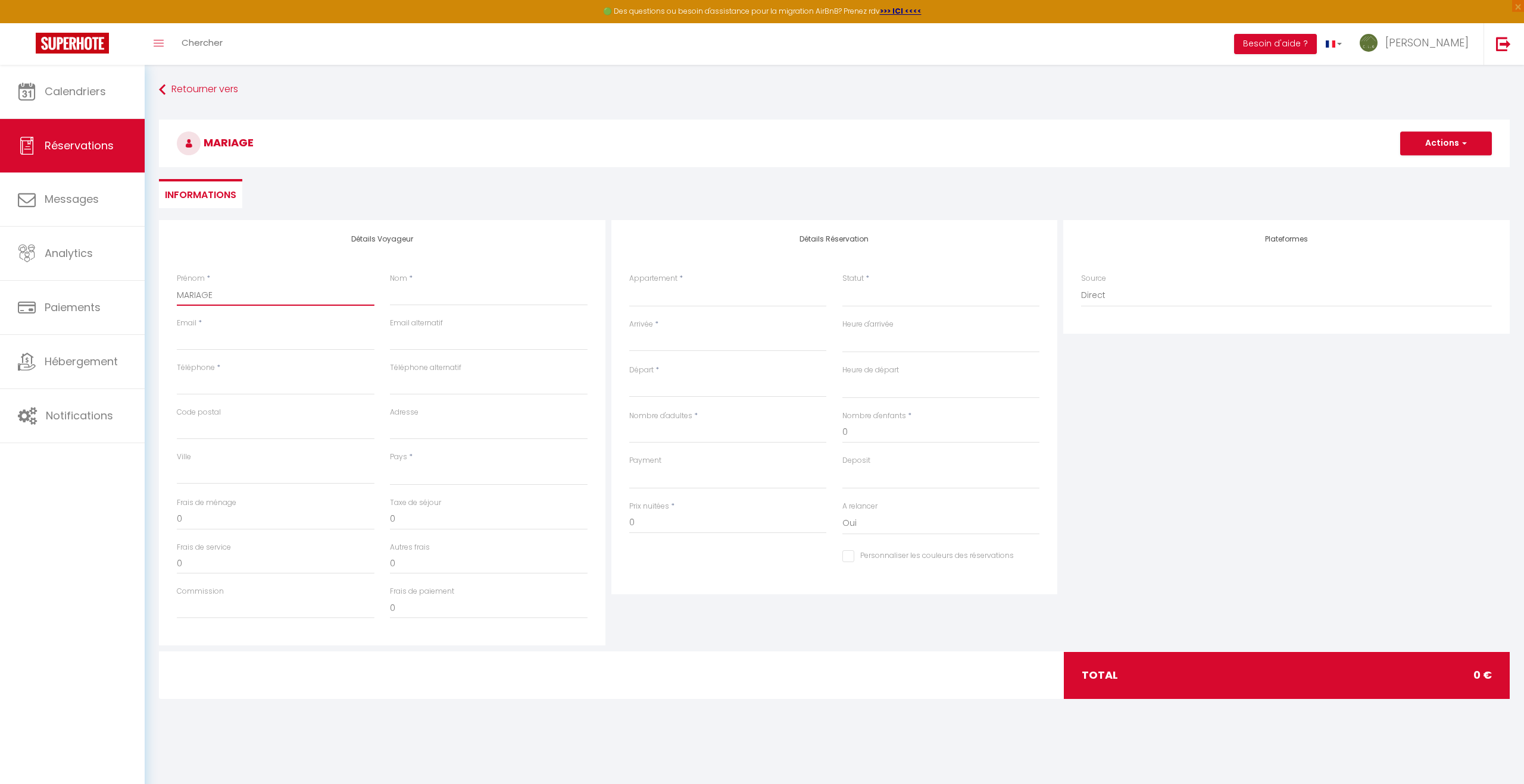
type input "MARIAGE"
select select
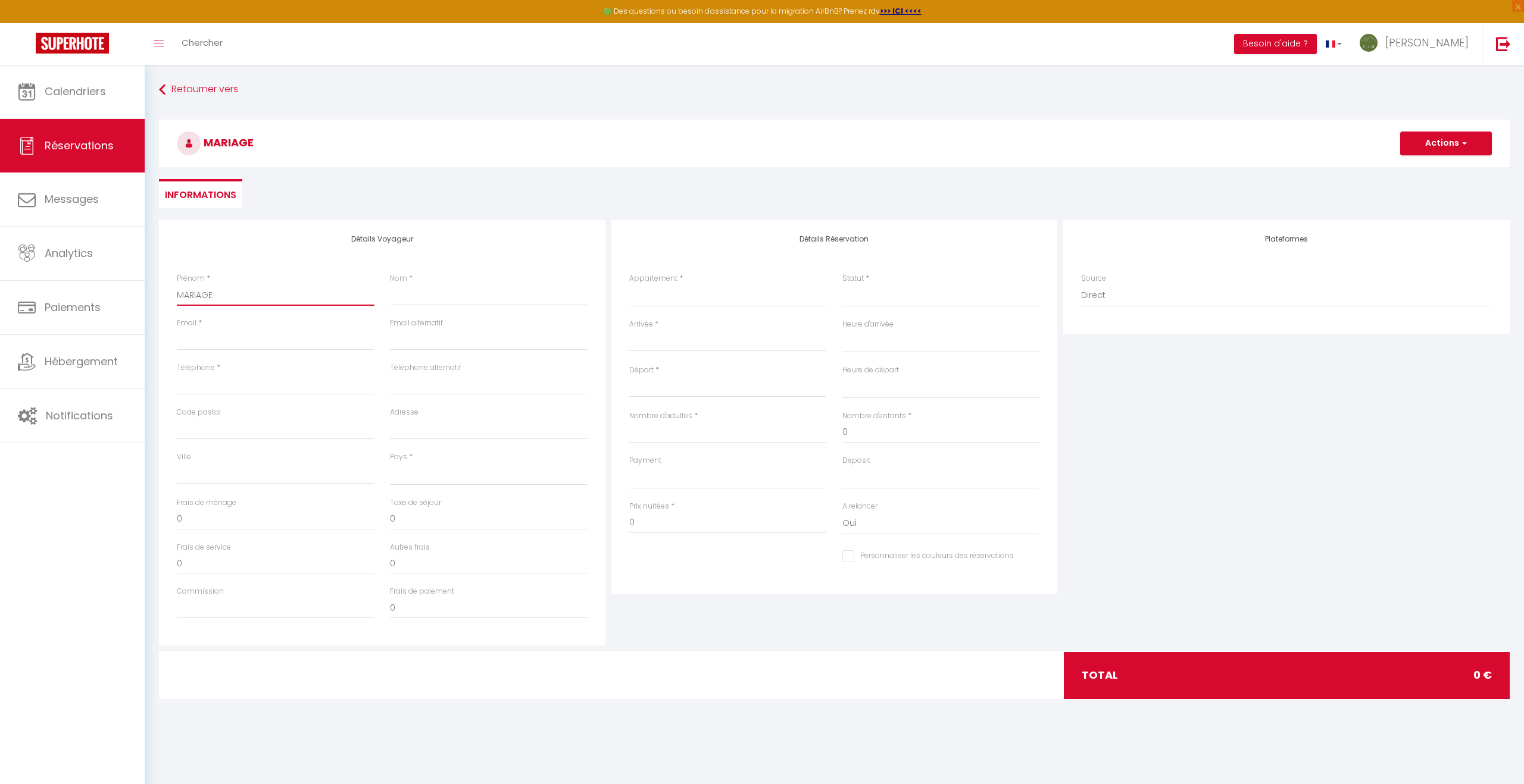
select select
checkbox input "false"
type input "MARIAGE"
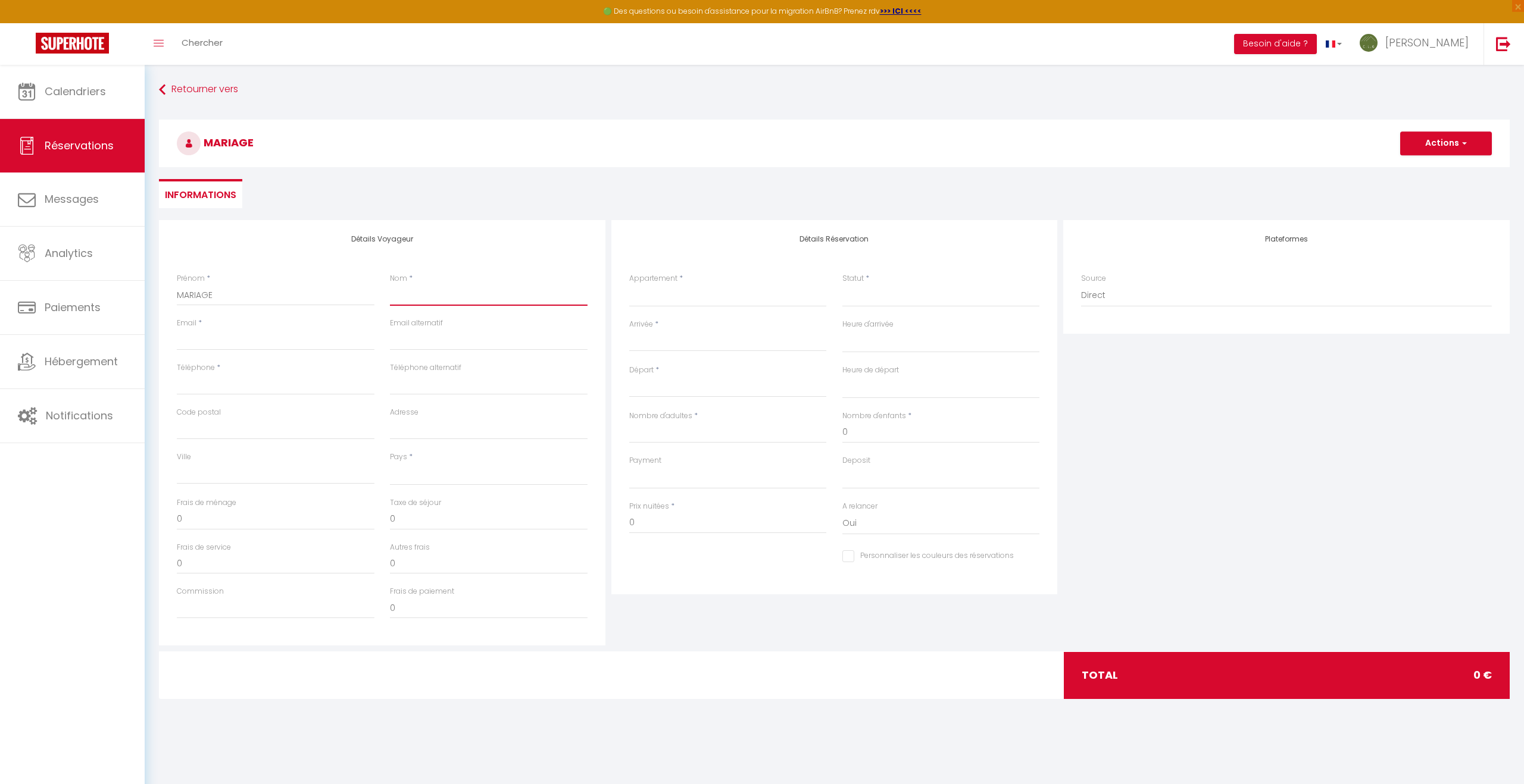
click at [467, 294] on input "Nom" at bounding box center [488, 295] width 198 height 21
type input "X"
select select
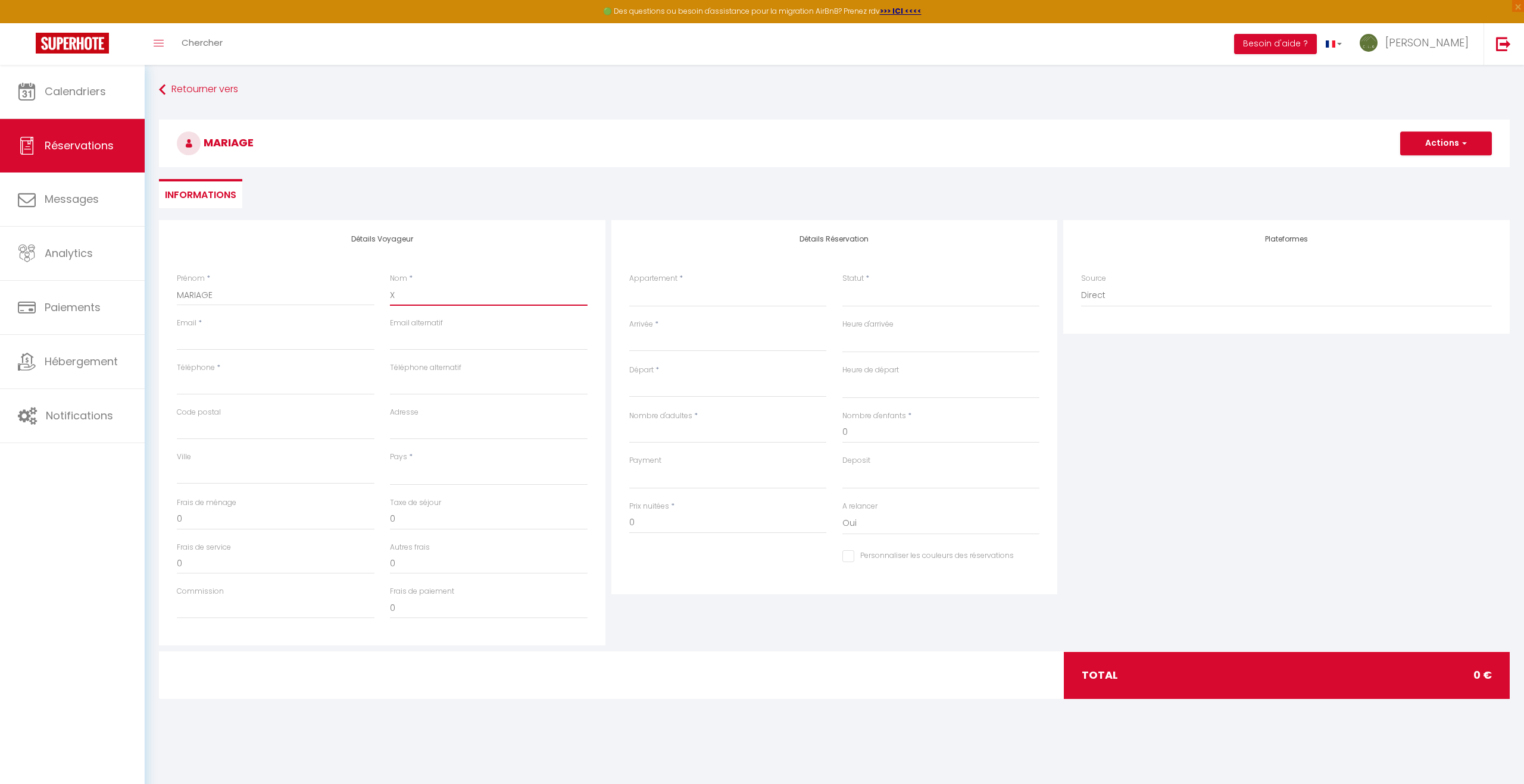
select select
checkbox input "false"
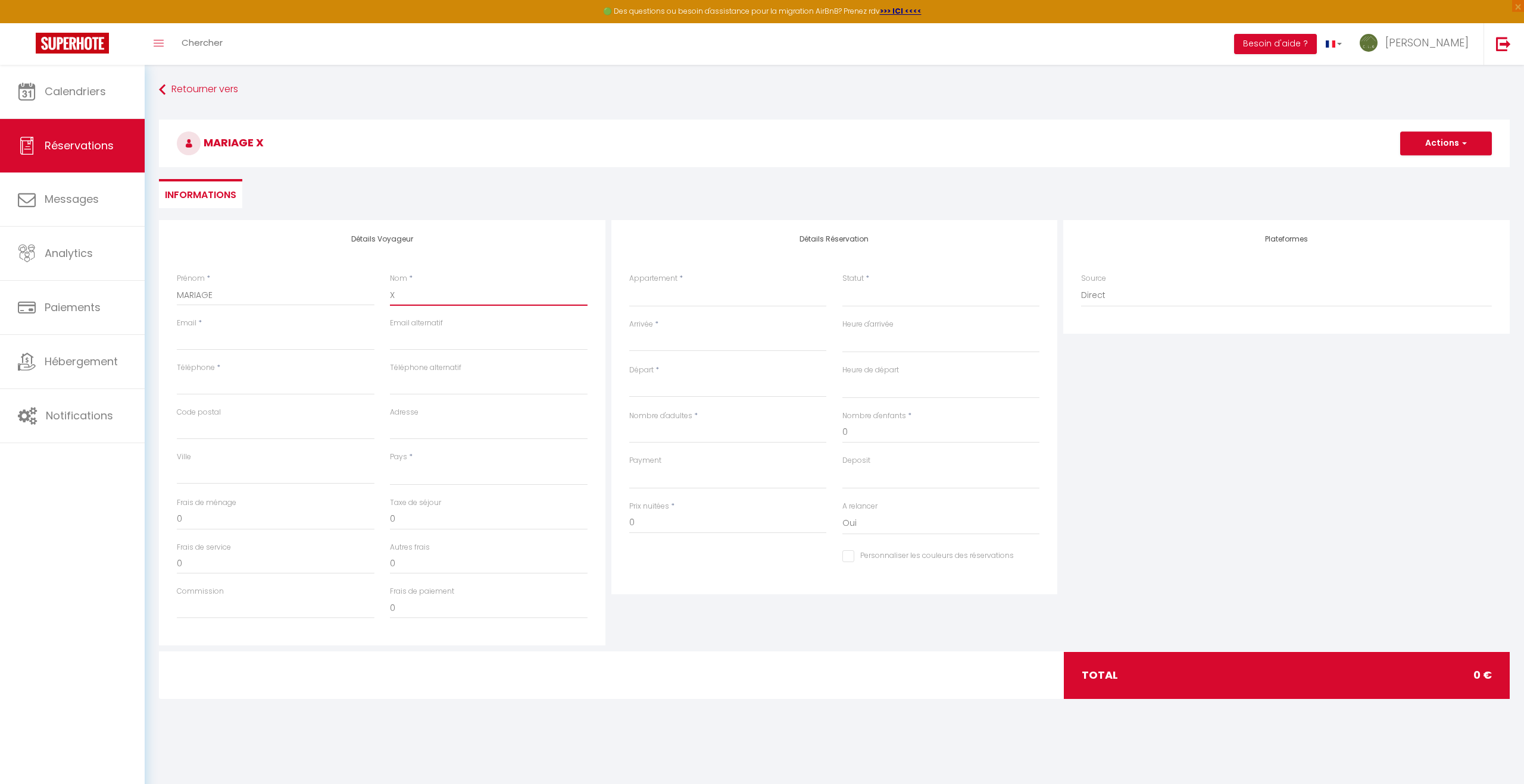
type input "X"
click at [652, 296] on select "Au Pied de l'Arcluse Entre Cimes et Vignes La Source du Bonheur Gîte du Moulin …" at bounding box center [728, 295] width 198 height 22
select select "63093"
click at [629, 284] on select "Au Pied de l'Arcluse Entre Cimes et Vignes La Source du Bonheur Gîte du Moulin …" at bounding box center [728, 295] width 198 height 22
select select
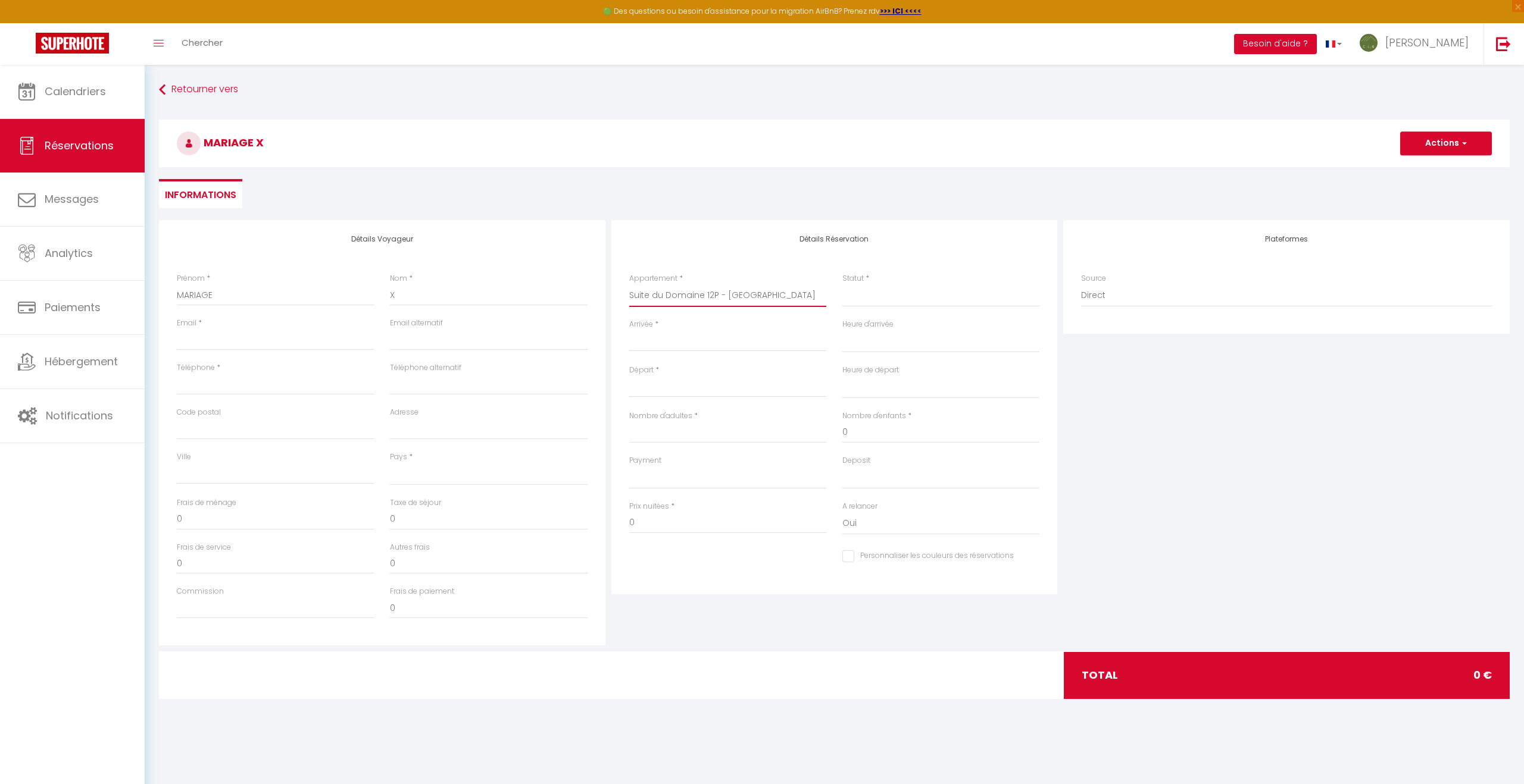
select select
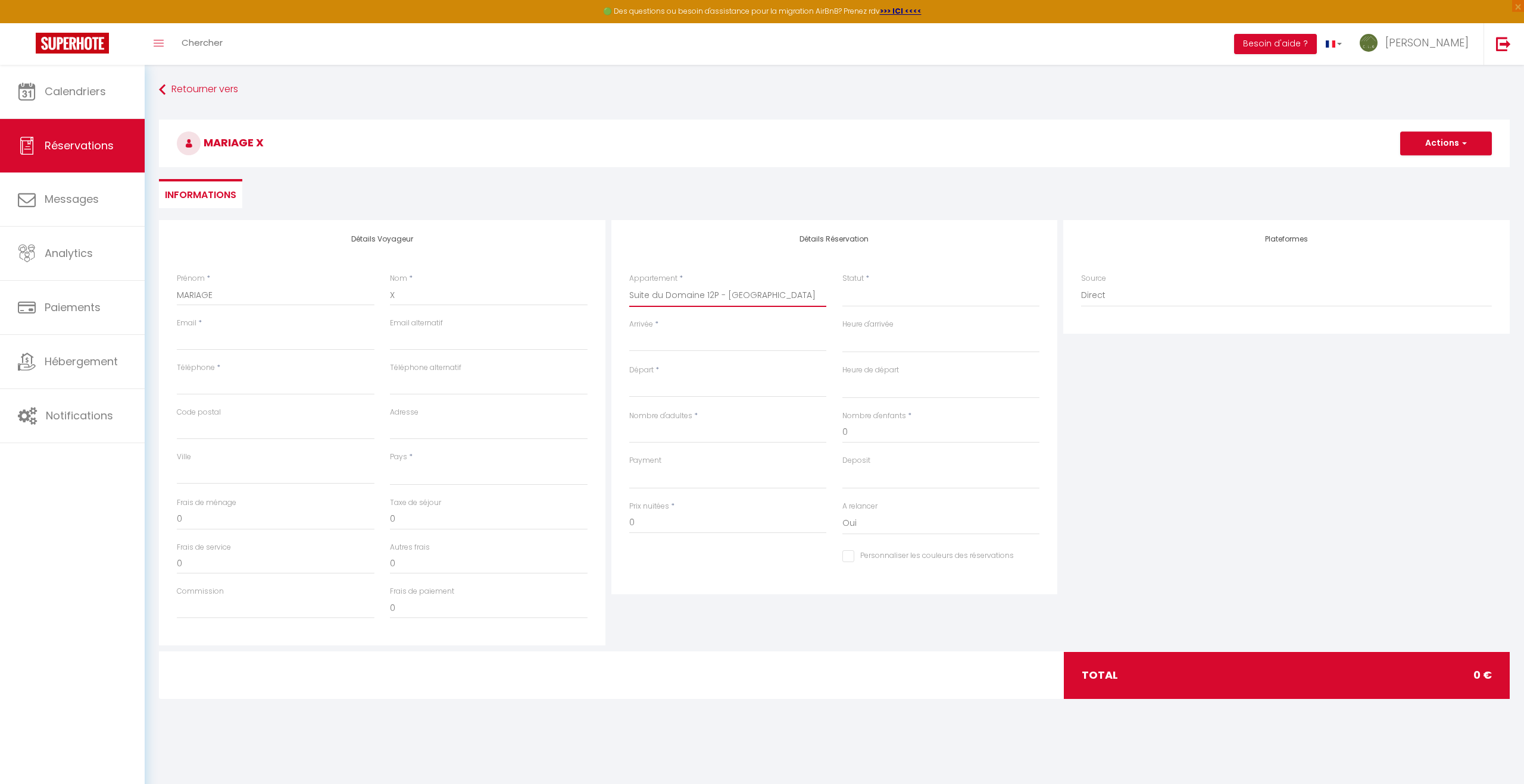
checkbox input "false"
select select
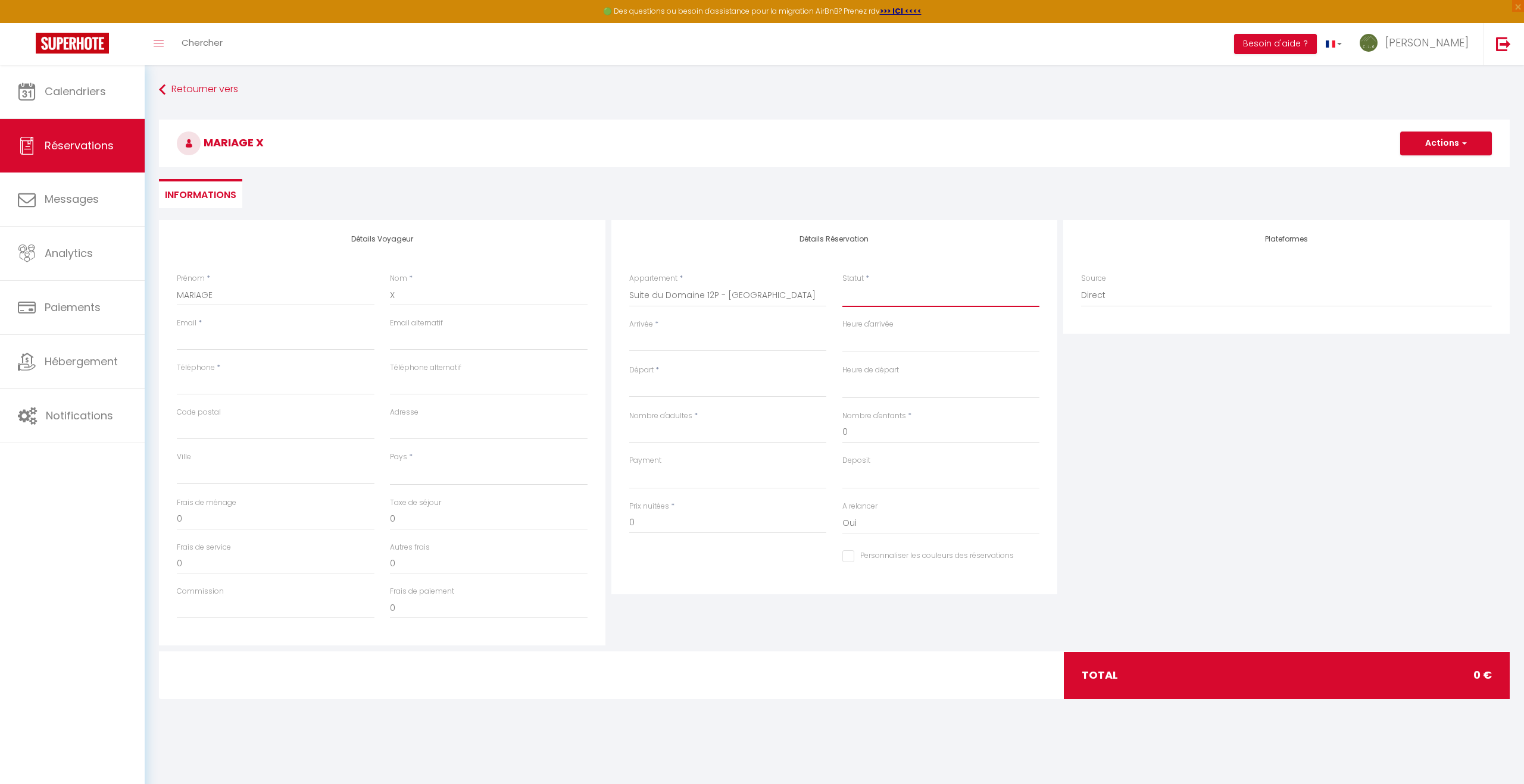
select select
checkbox input "false"
click at [861, 295] on select "Confirmé Non Confirmé Annulé Annulé par le voyageur No Show Request" at bounding box center [941, 295] width 198 height 22
select select "1"
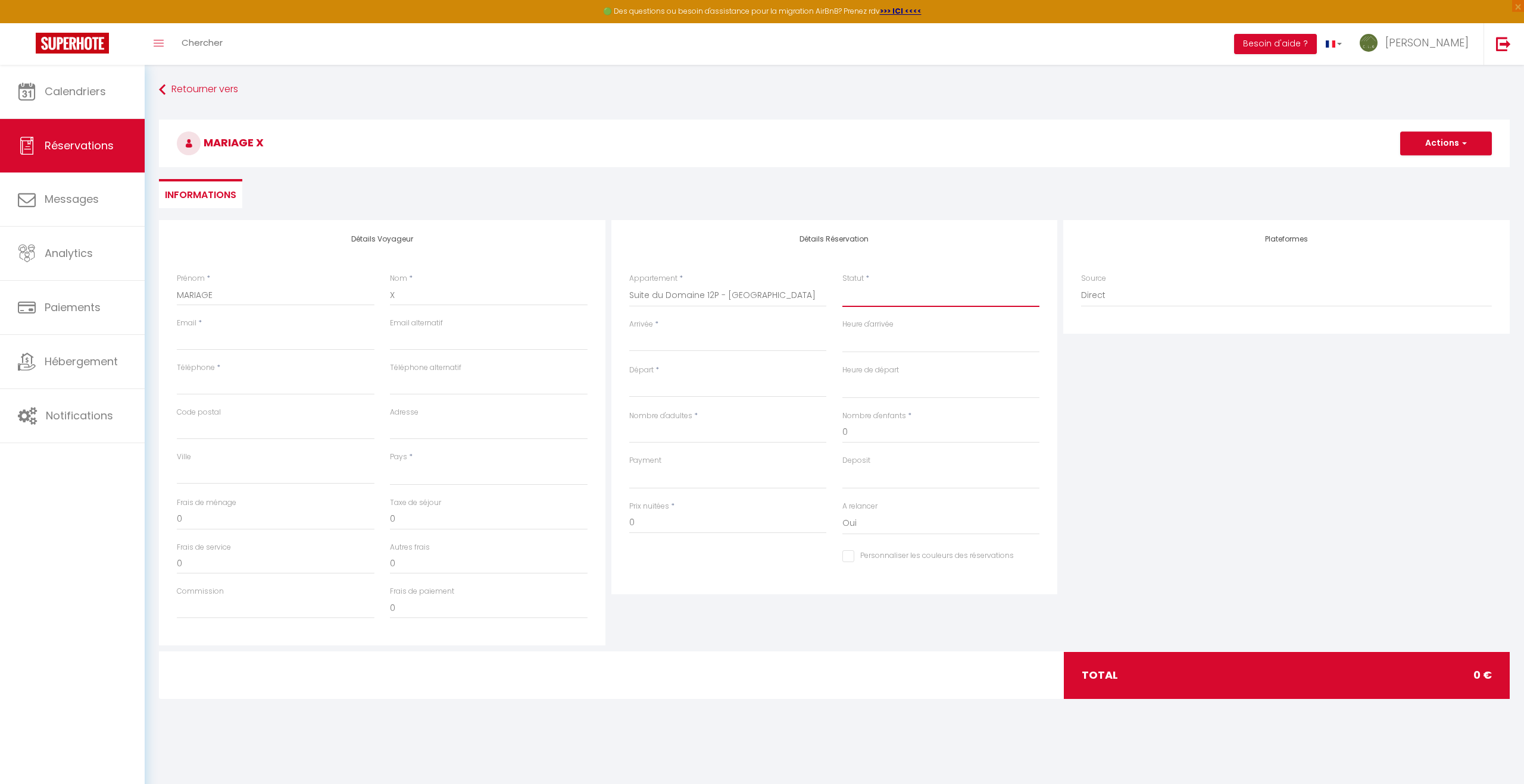
click at [842, 284] on select "Confirmé Non Confirmé Annulé Annulé par le voyageur No Show Request" at bounding box center [941, 295] width 198 height 22
select select
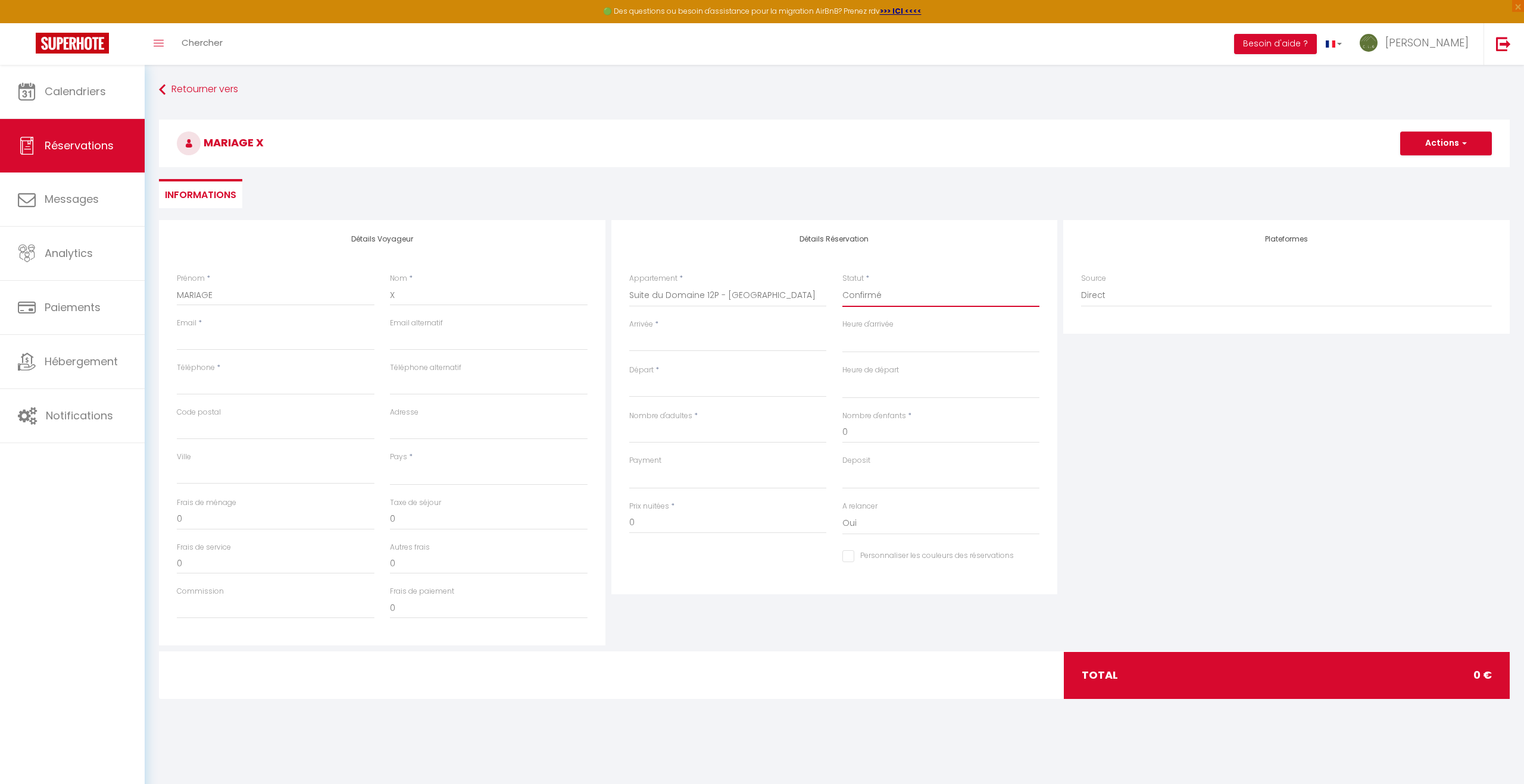
select select
checkbox input "false"
click at [698, 340] on input "Arrivée" at bounding box center [728, 342] width 198 height 15
click at [794, 365] on span ">" at bounding box center [794, 362] width 26 height 24
click at [767, 435] on span "7" at bounding box center [769, 434] width 26 height 24
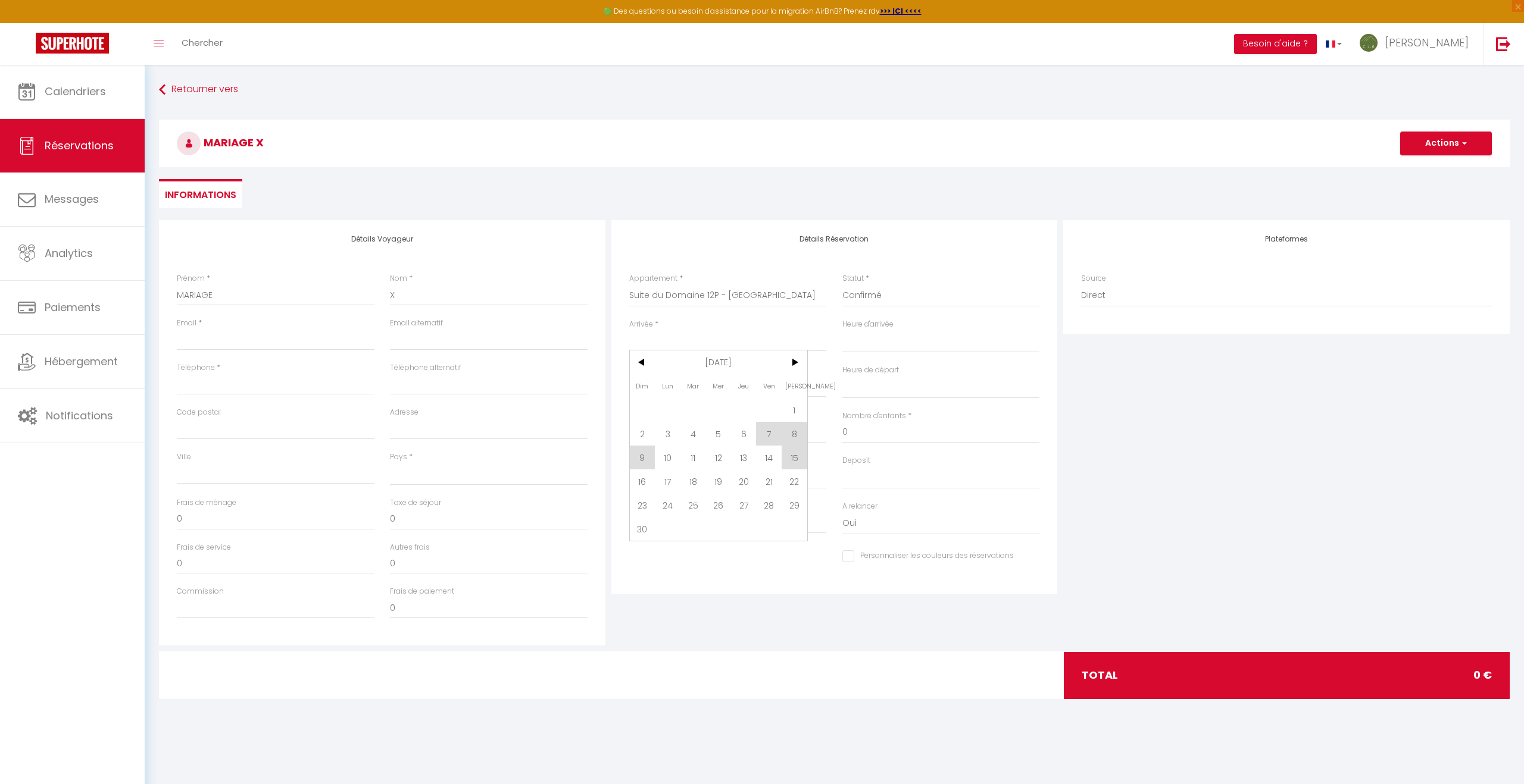
select select
type input "Ven 07 Novembre 2025"
select select
type input "Sam 08 Novembre 2025"
click at [673, 391] on input "Sam 08 Novembre 2025" at bounding box center [728, 387] width 198 height 15
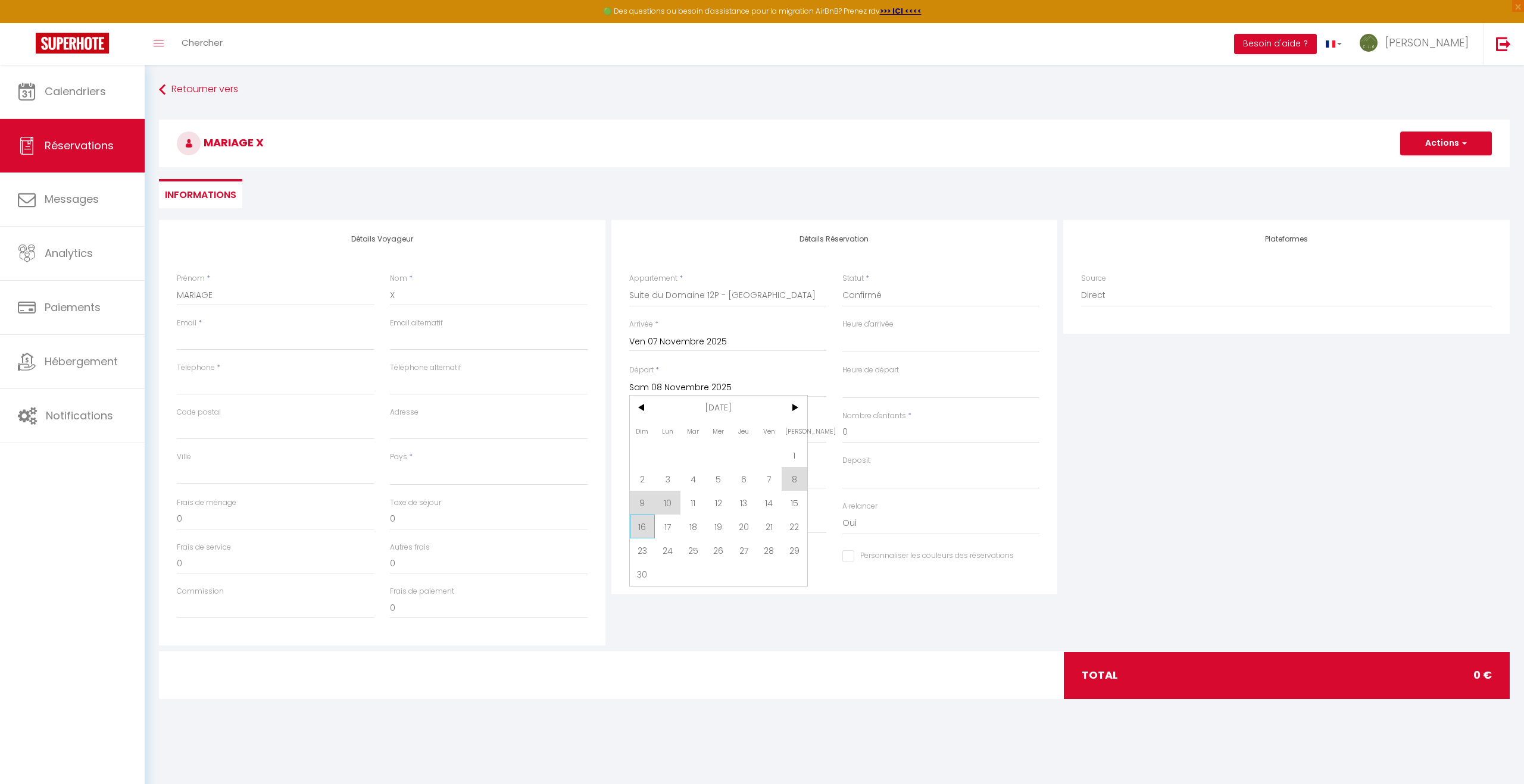
click at [637, 522] on span "16" at bounding box center [642, 526] width 26 height 24
click at [712, 388] on input "Dim 16 Novembre 2025" at bounding box center [728, 387] width 198 height 15
click at [669, 502] on span "10" at bounding box center [667, 502] width 26 height 24
click at [859, 393] on select "00:00 00:30 01:00 01:30 02:00 02:30 03:00 03:30 04:00 04:30 05:00 05:30 06:00 0…" at bounding box center [941, 387] width 198 height 22
click at [842, 376] on select "00:00 00:30 01:00 01:30 02:00 02:30 03:00 03:30 04:00 04:30 05:00 05:30 06:00 0…" at bounding box center [941, 387] width 198 height 22
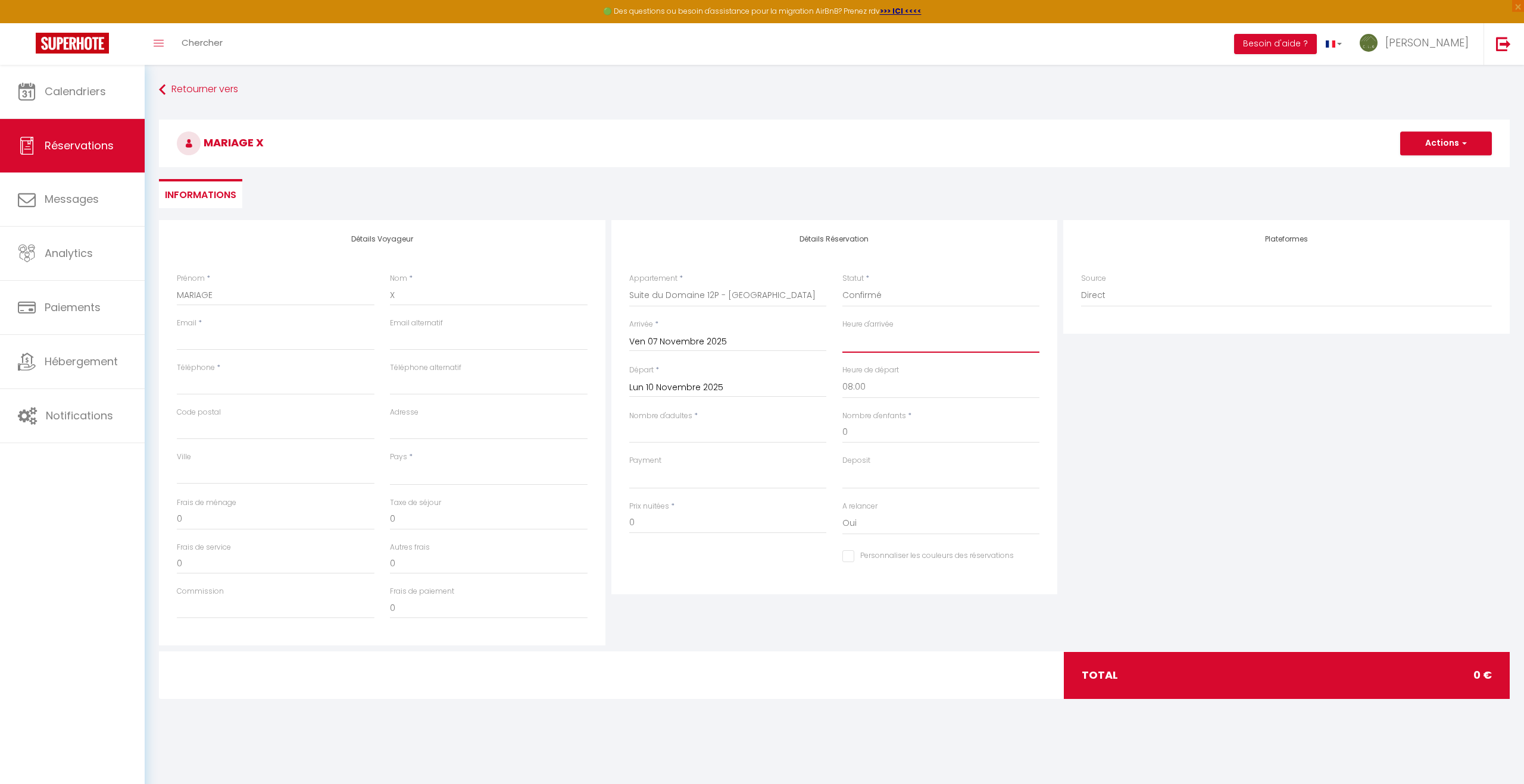
click at [868, 346] on select "00:00 00:30 01:00 01:30 02:00 02:30 03:00 03:30 04:00 04:30 05:00 05:30 06:00 0…" at bounding box center [941, 341] width 198 height 22
click at [842, 330] on select "00:00 00:30 01:00 01:30 02:00 02:30 03:00 03:30 04:00 04:30 05:00 05:30 06:00 0…" at bounding box center [941, 341] width 198 height 22
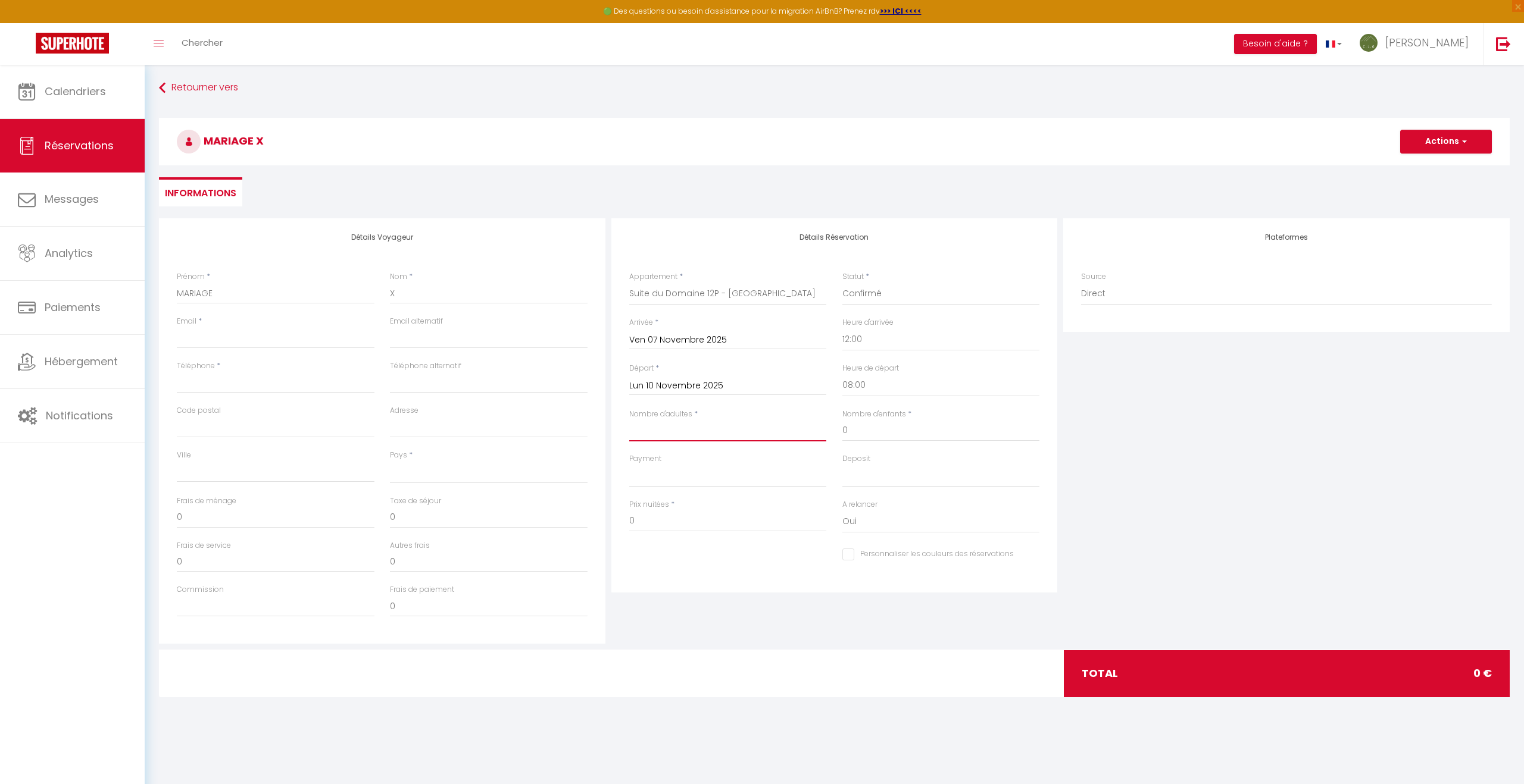
click at [654, 437] on input "Nombre d'adultes" at bounding box center [728, 430] width 198 height 21
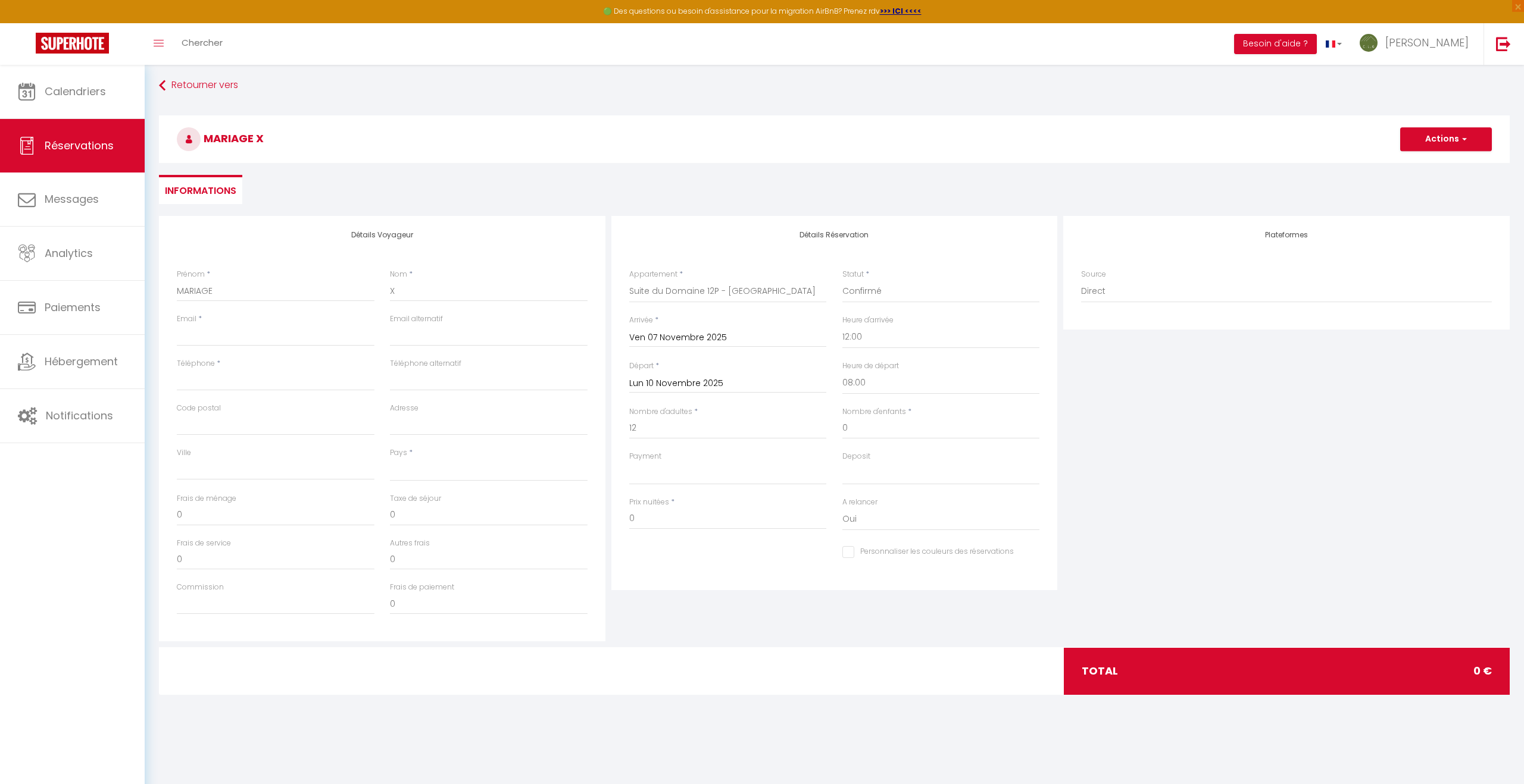
click at [659, 602] on div "Détails Réservation Appartement * Au Pied de l'Arcluse Entre Cimes et Vignes La…" at bounding box center [835, 428] width 452 height 425
click at [278, 333] on input "Email client" at bounding box center [275, 334] width 198 height 21
click at [226, 376] on input "Téléphone" at bounding box center [275, 379] width 198 height 21
paste input "06 95 37 69 34"
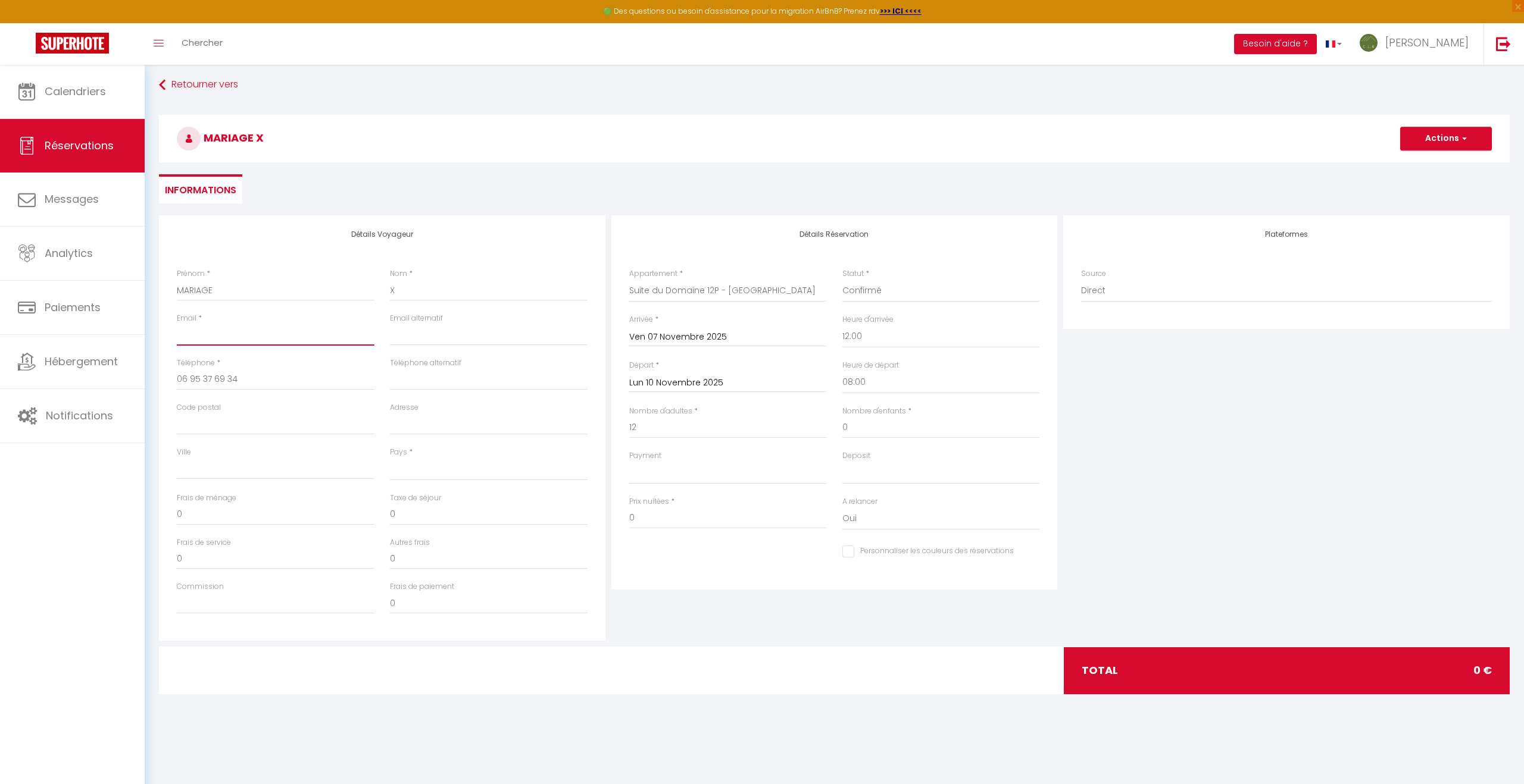
click at [253, 339] on input "Email client" at bounding box center [275, 334] width 198 height 21
paste input "[EMAIL_ADDRESS][DOMAIN_NAME]"
click at [404, 466] on select "France Portugal Afghanistan Albania Algeria American Samoa Andorra Angola Angui…" at bounding box center [488, 469] width 198 height 22
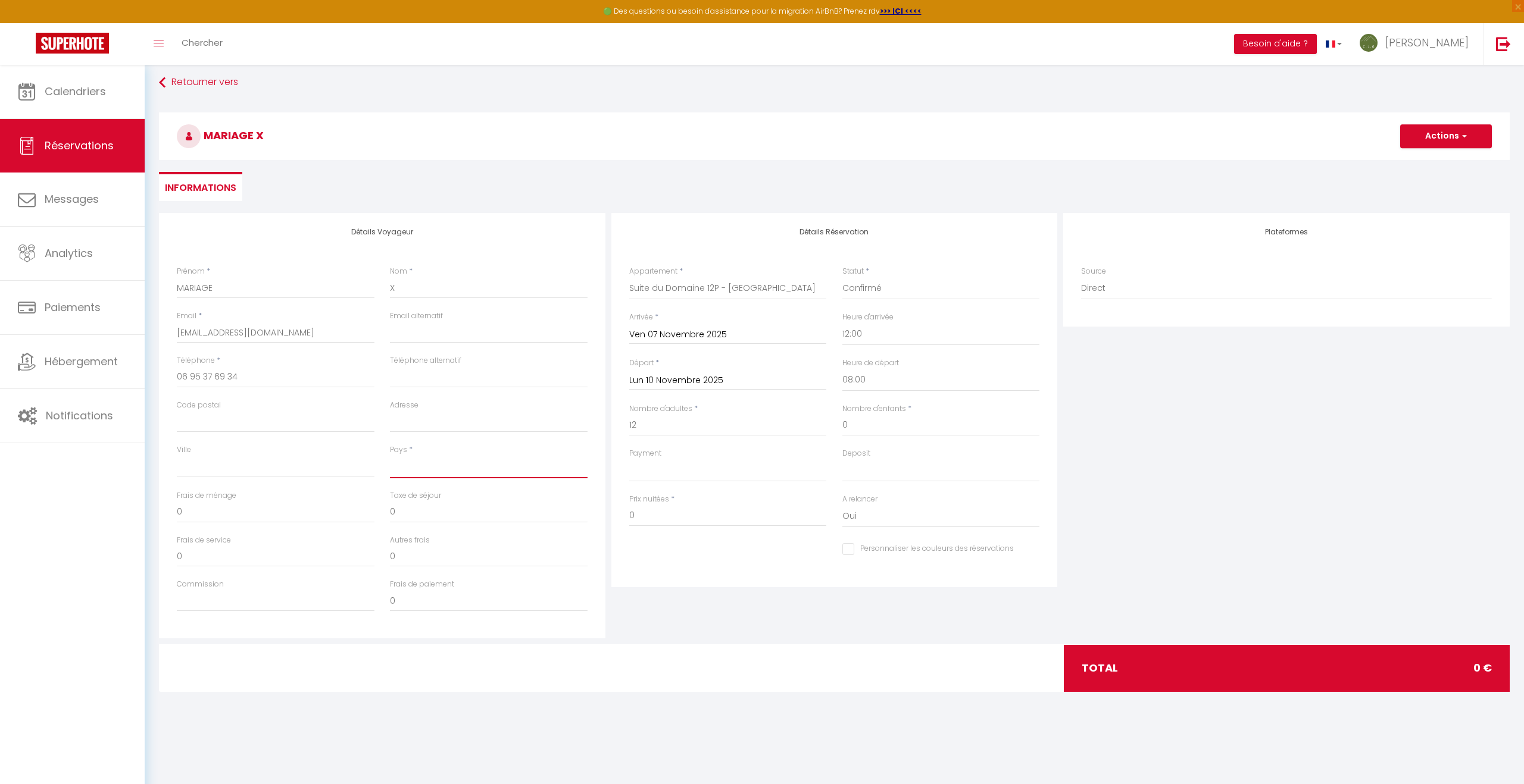
click at [390, 455] on select "France Portugal Afghanistan Albania Algeria American Samoa Andorra Angola Angui…" at bounding box center [488, 467] width 198 height 22
click at [1436, 139] on button "Actions" at bounding box center [1445, 136] width 92 height 24
click at [1428, 162] on link "Enregistrer" at bounding box center [1434, 162] width 94 height 15
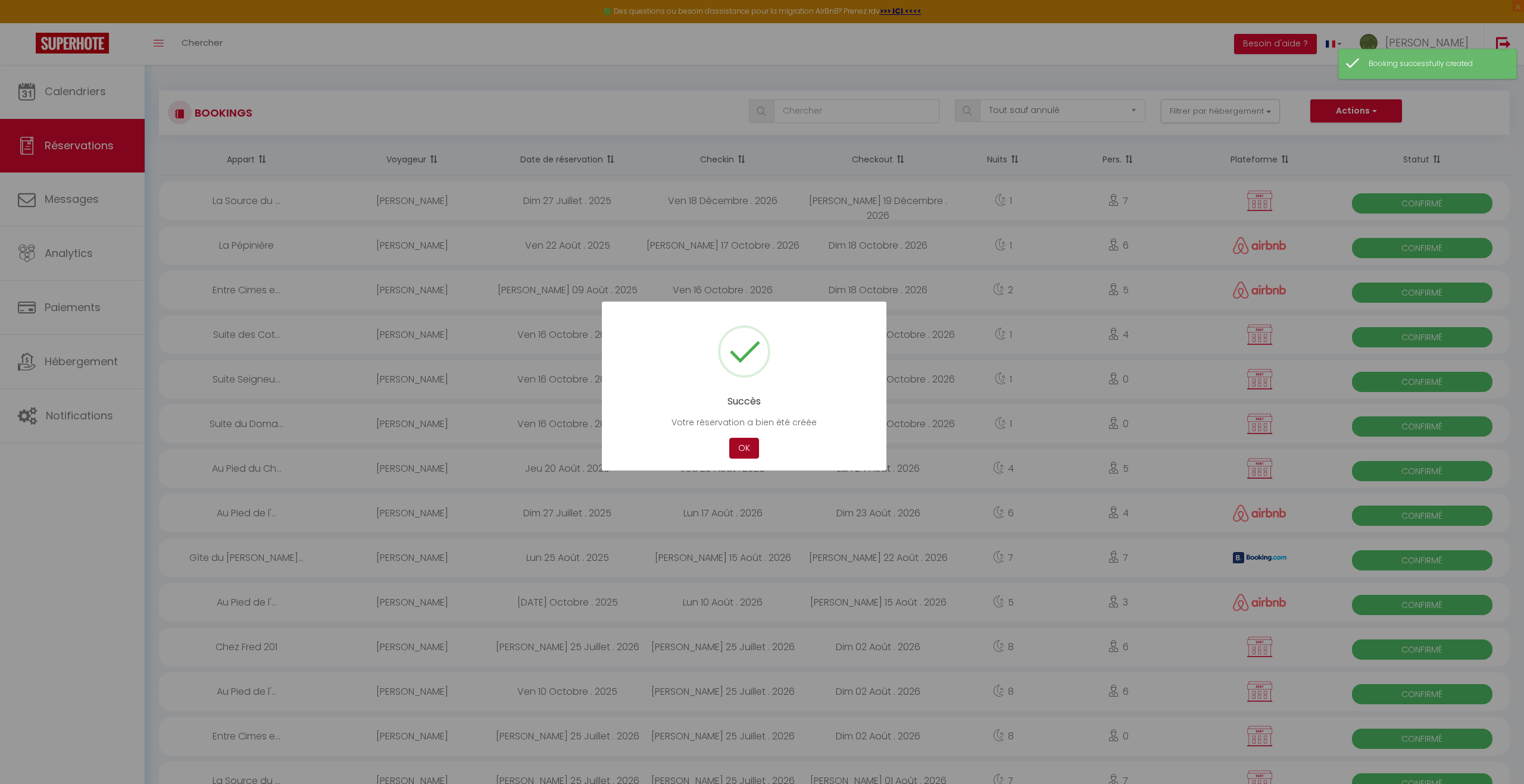
click at [743, 442] on button "OK" at bounding box center [743, 448] width 30 height 20
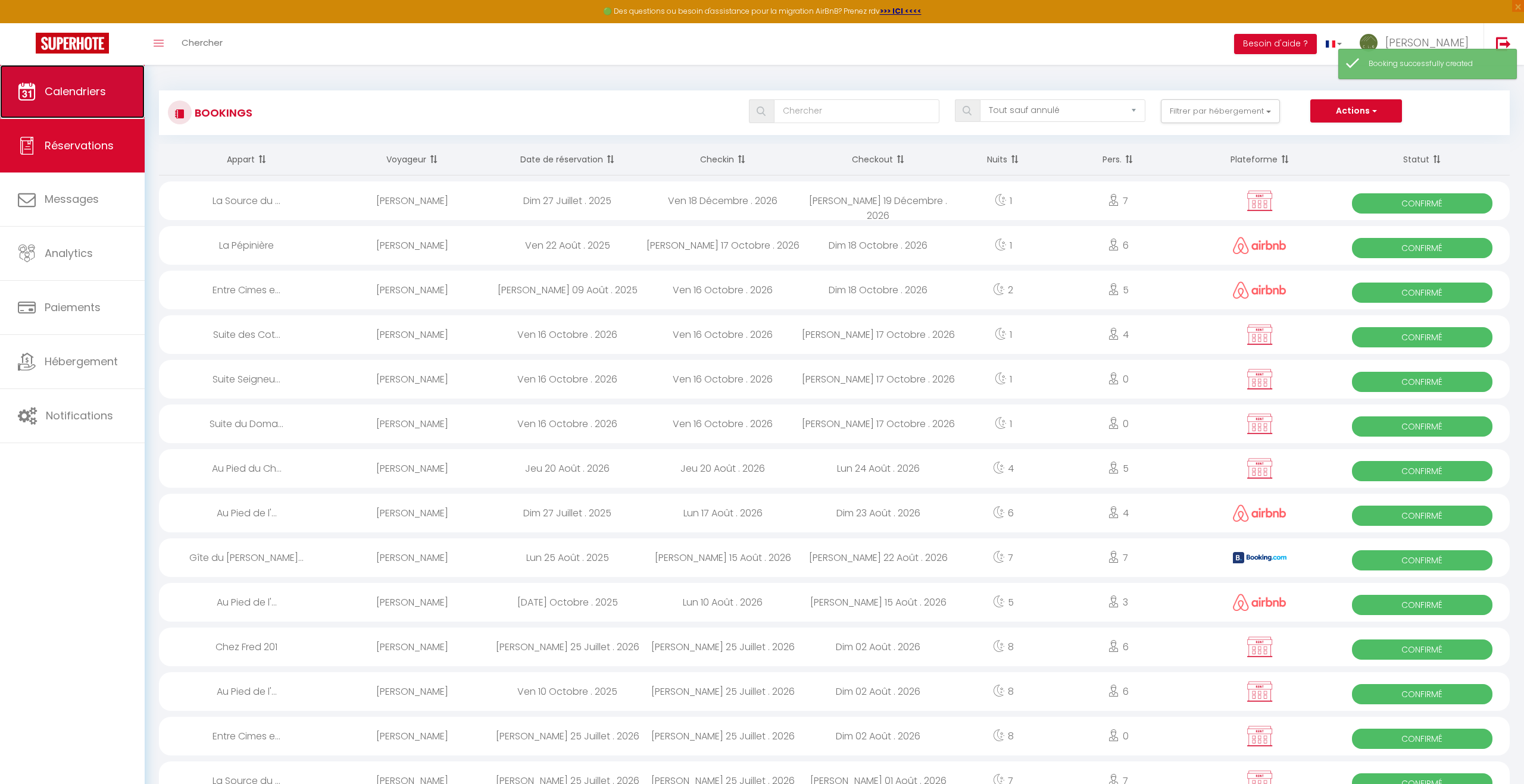
click at [94, 93] on span "Calendriers" at bounding box center [75, 91] width 62 height 15
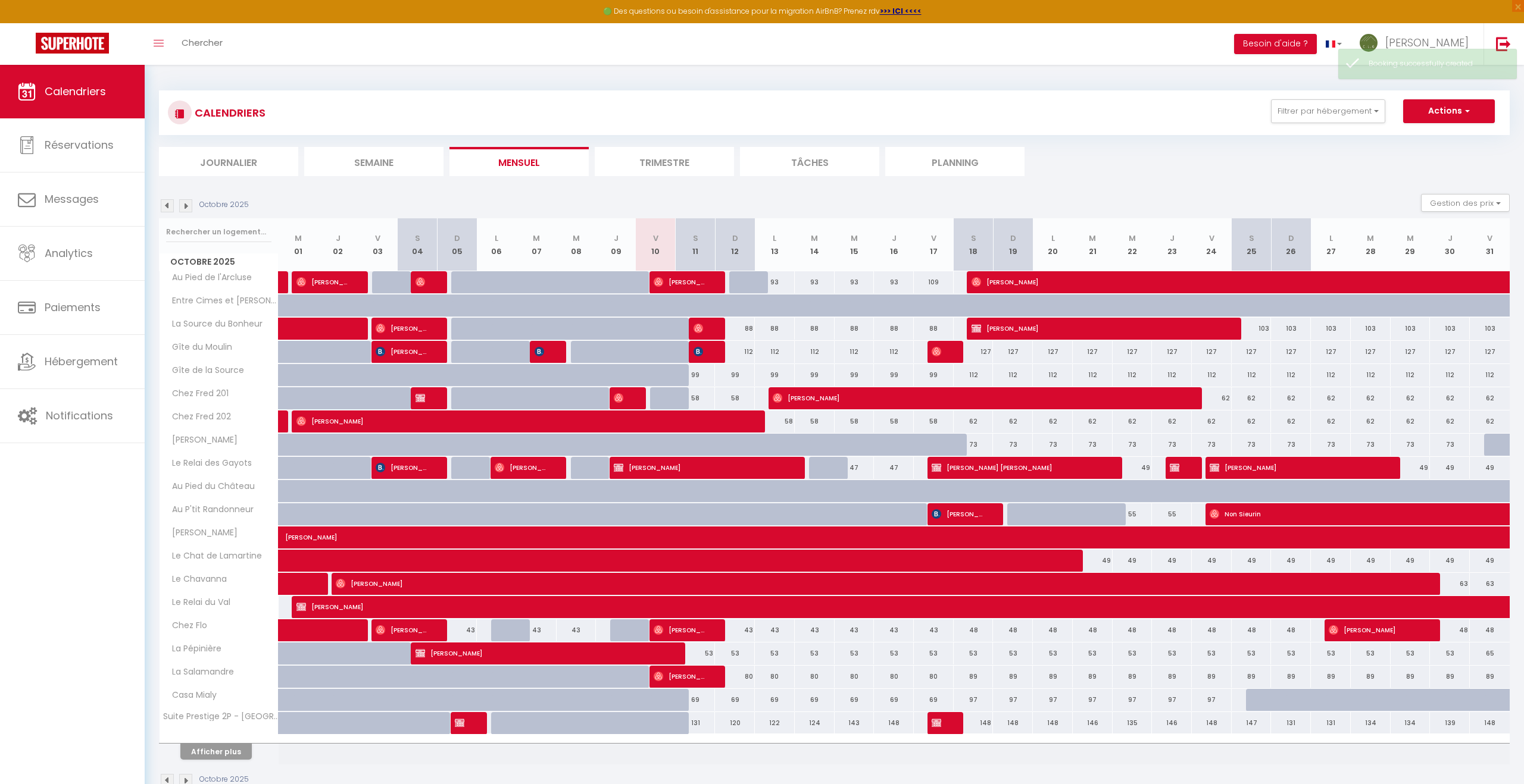
click at [187, 207] on img at bounding box center [186, 206] width 13 height 13
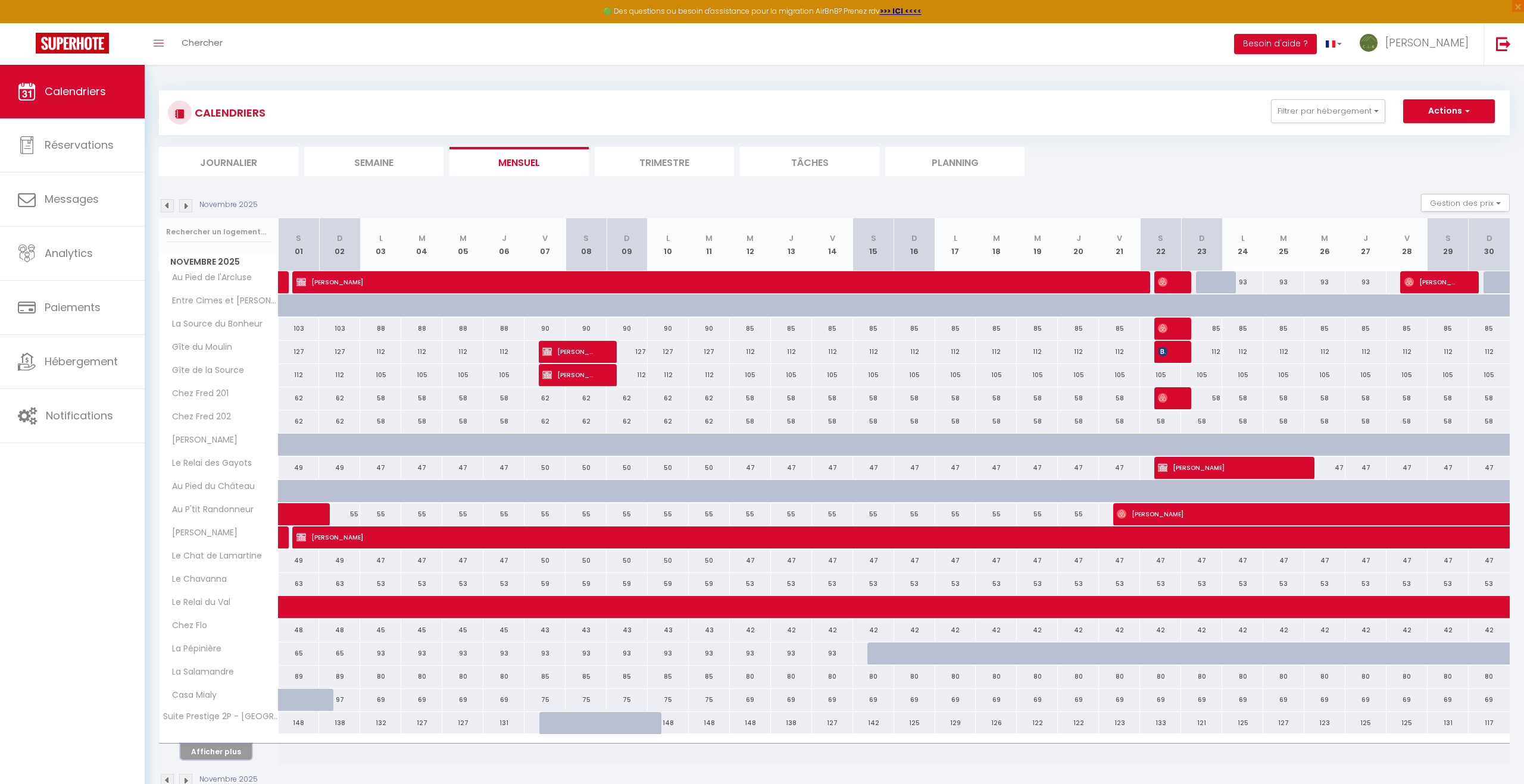
click at [215, 751] on button "Afficher plus" at bounding box center [216, 752] width 71 height 16
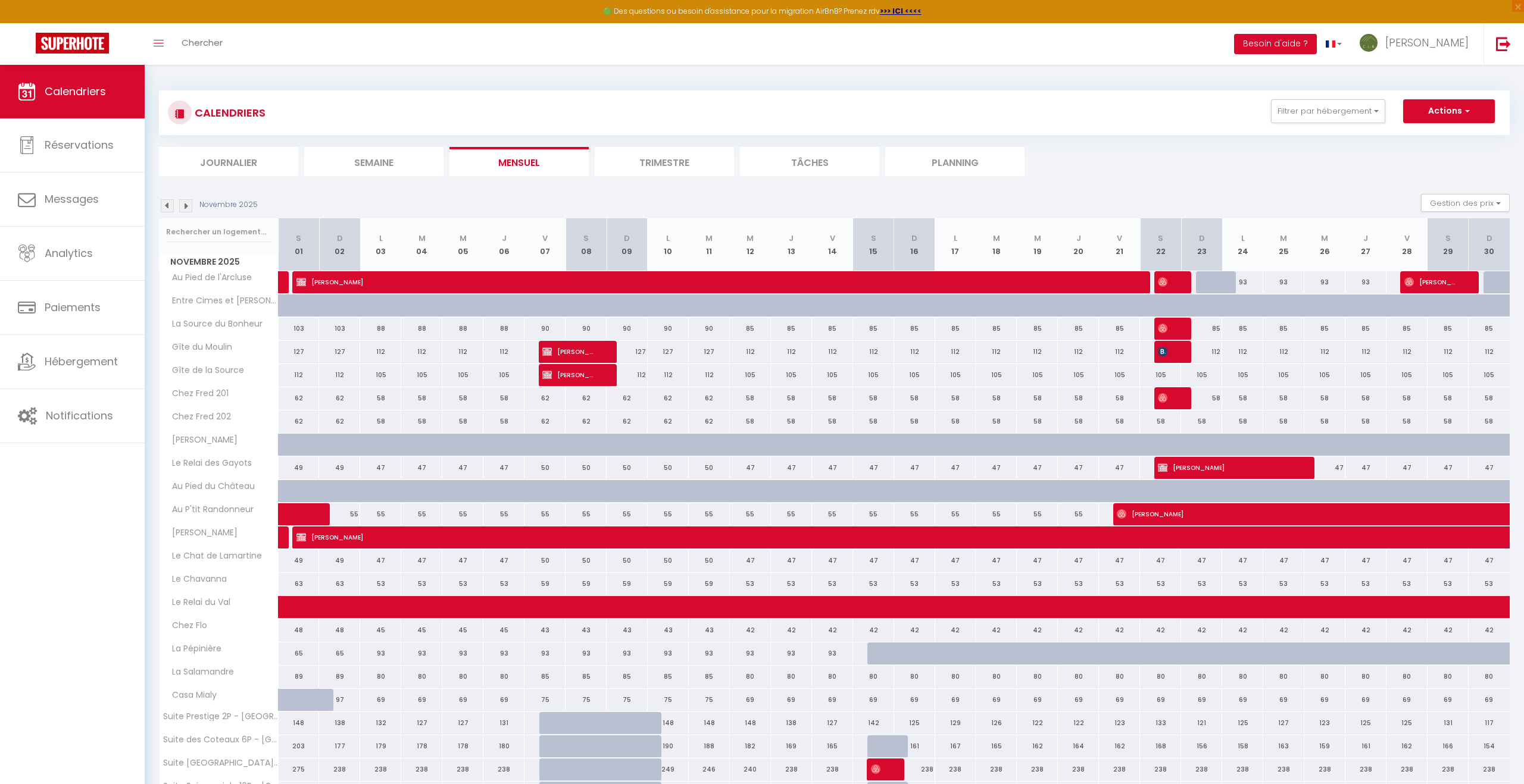
scroll to position [93, 0]
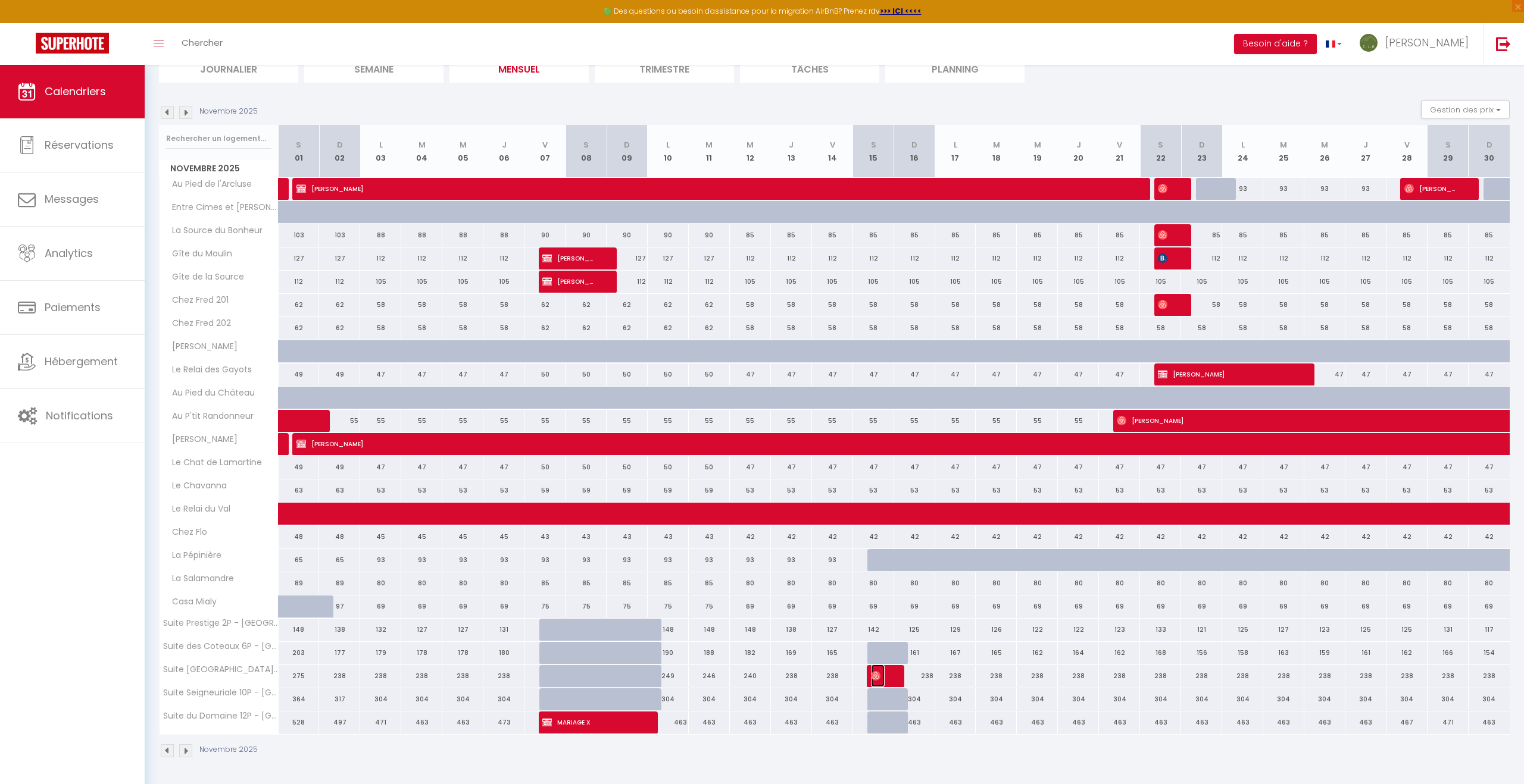
click at [880, 676] on span "Henri Thomas-Collignon" at bounding box center [877, 676] width 14 height 22
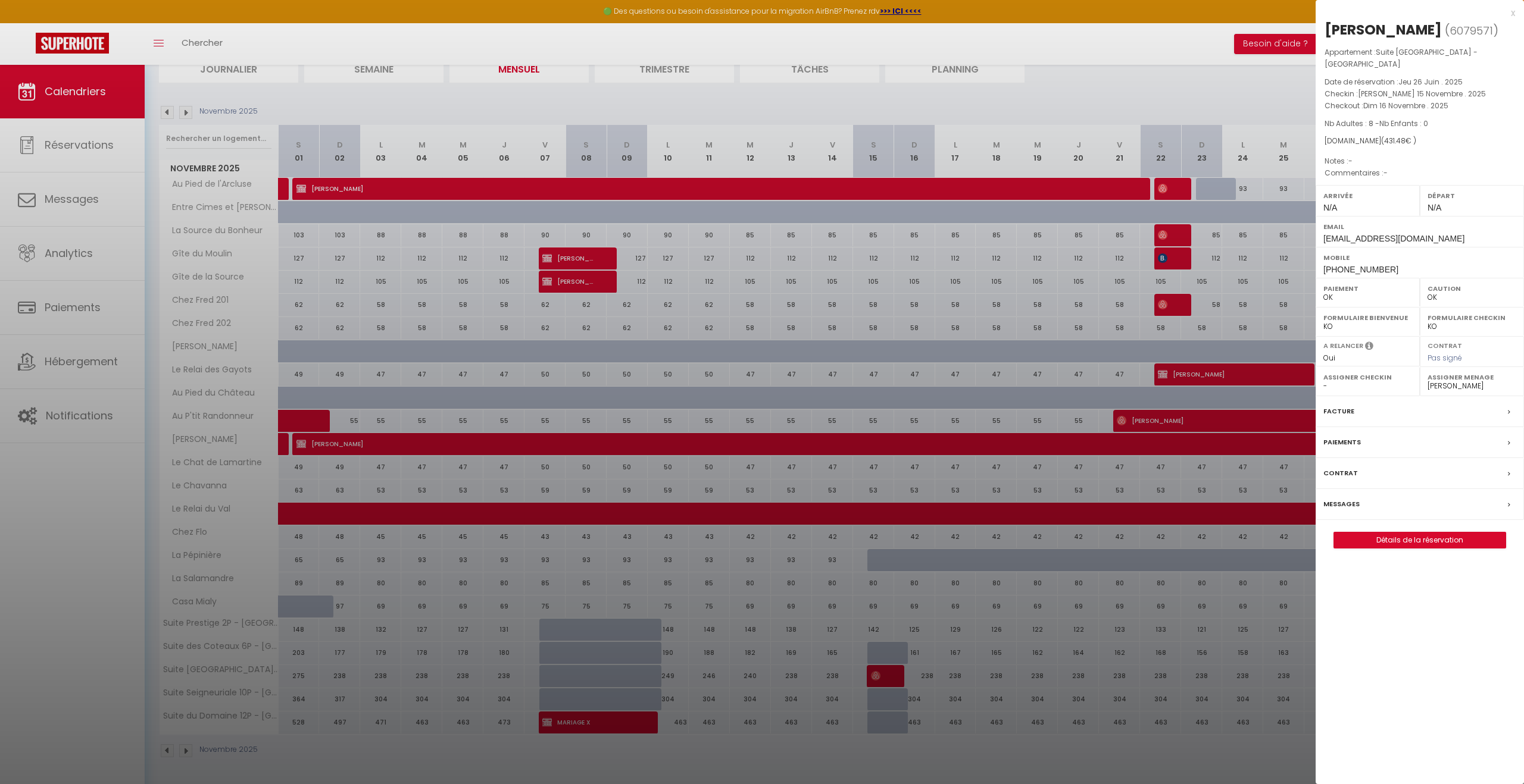
click at [880, 676] on div at bounding box center [762, 392] width 1524 height 784
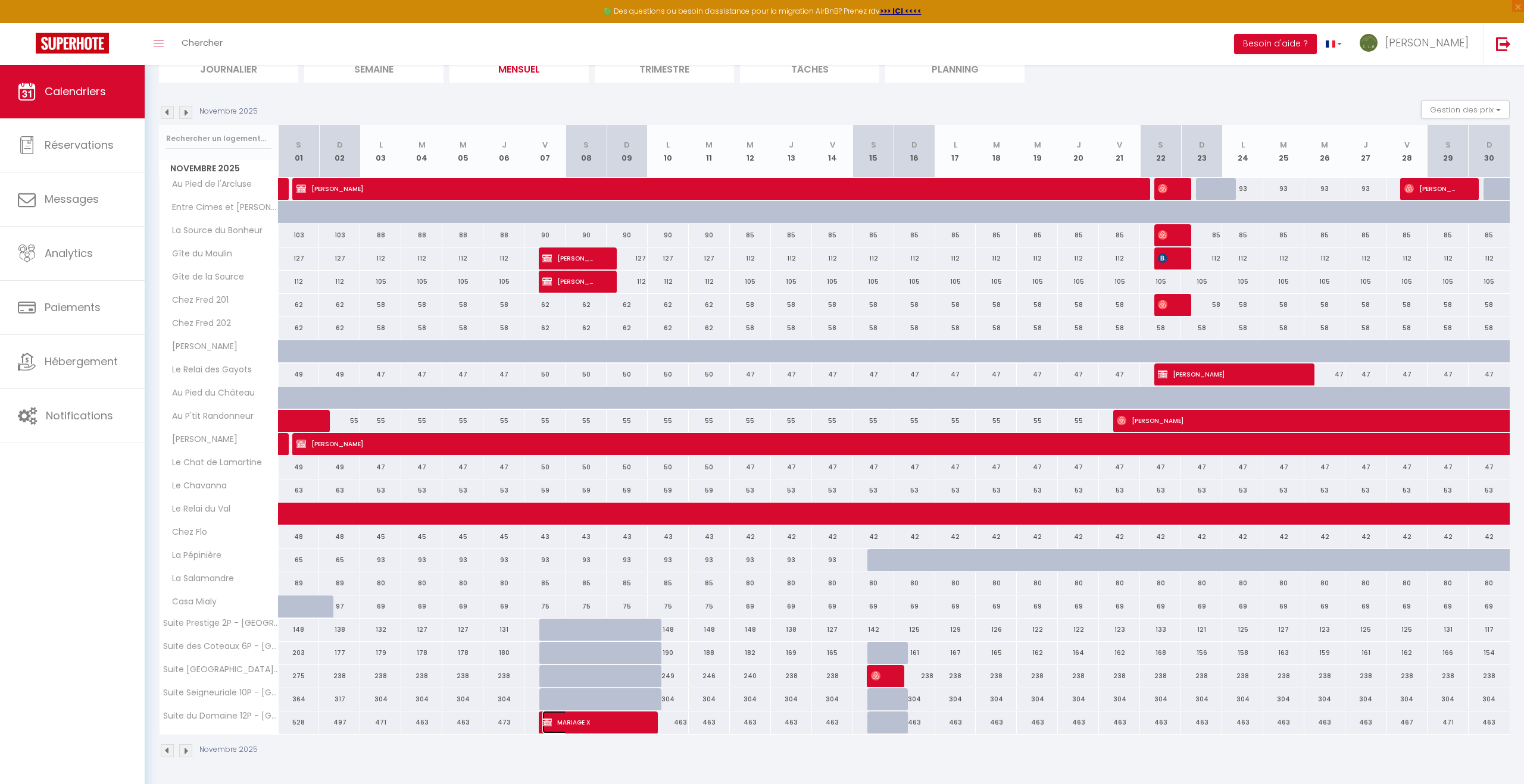
click at [595, 727] on span "MARIAGE X" at bounding box center [590, 722] width 96 height 22
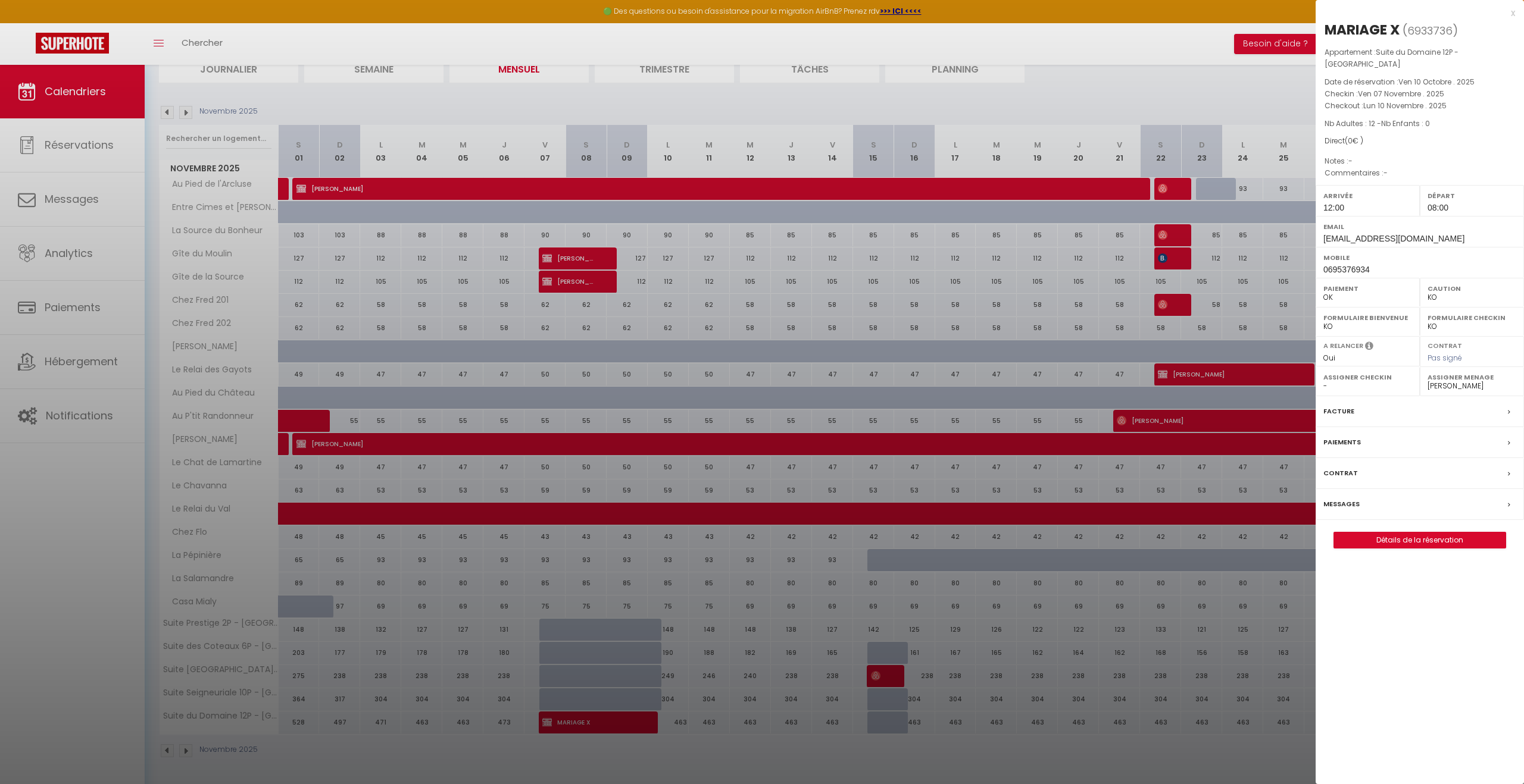
click at [1459, 388] on select "- Tristan GIRARD Mélissa MILLON Camille GIRAULT Frédéric PAJEAN Roland GIRARD P…" at bounding box center [1472, 386] width 89 height 11
click at [1427, 381] on select "- Tristan GIRARD Mélissa MILLON Camille GIRAULT Frédéric PAJEAN Roland GIRARD P…" at bounding box center [1472, 386] width 89 height 11
click at [805, 767] on div at bounding box center [762, 392] width 1524 height 784
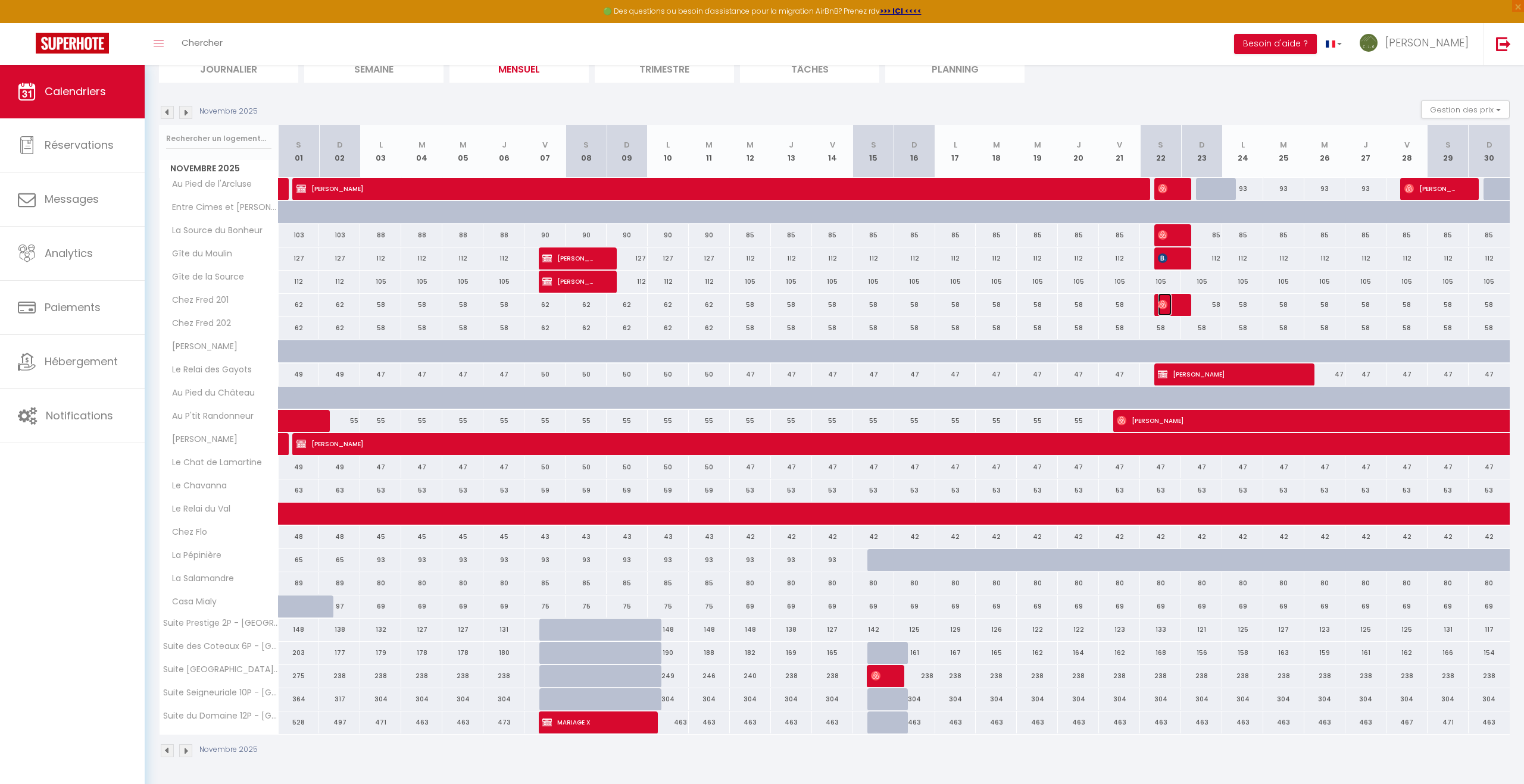
click at [1165, 301] on img at bounding box center [1162, 305] width 9 height 9
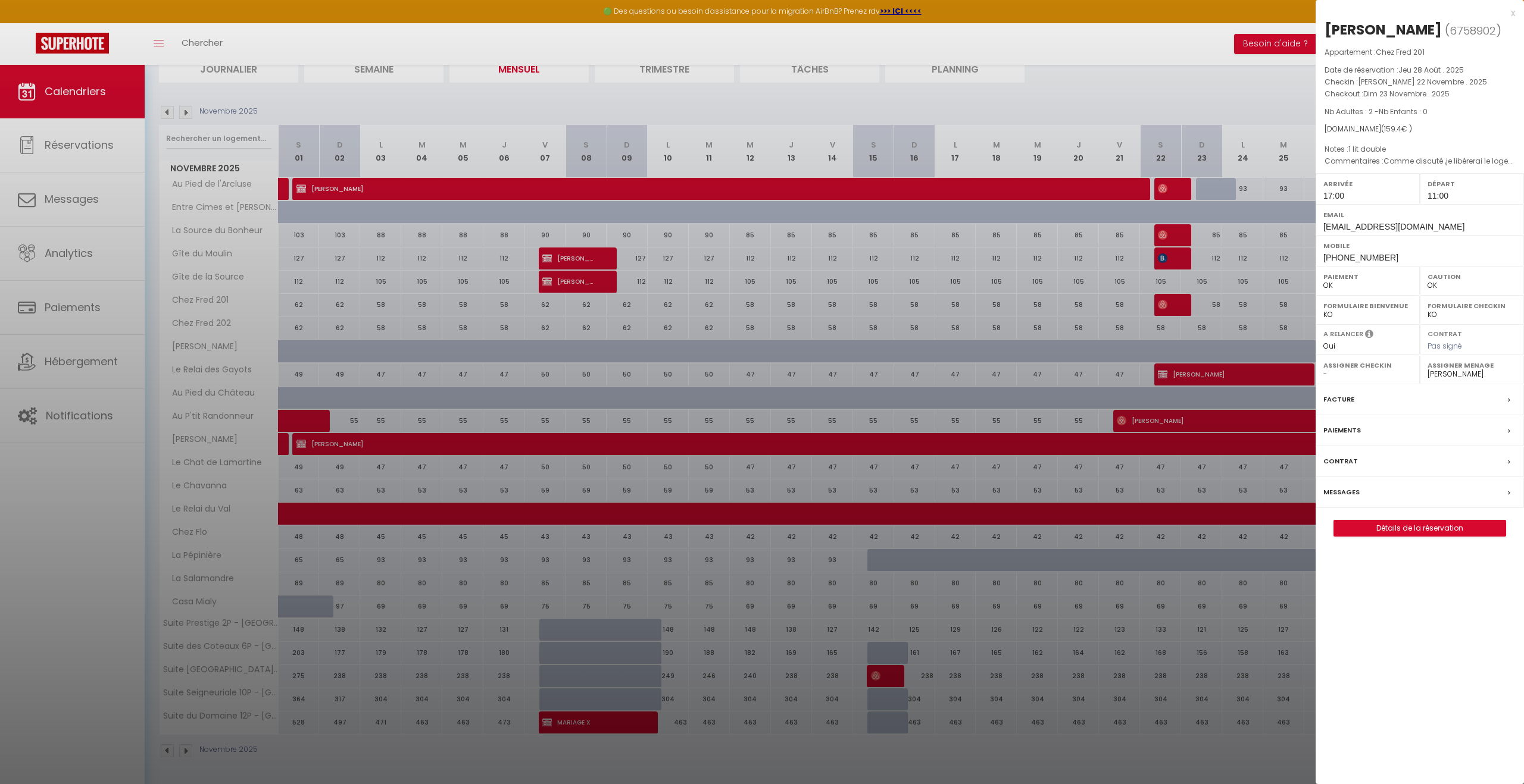
click at [1165, 301] on div at bounding box center [762, 392] width 1524 height 784
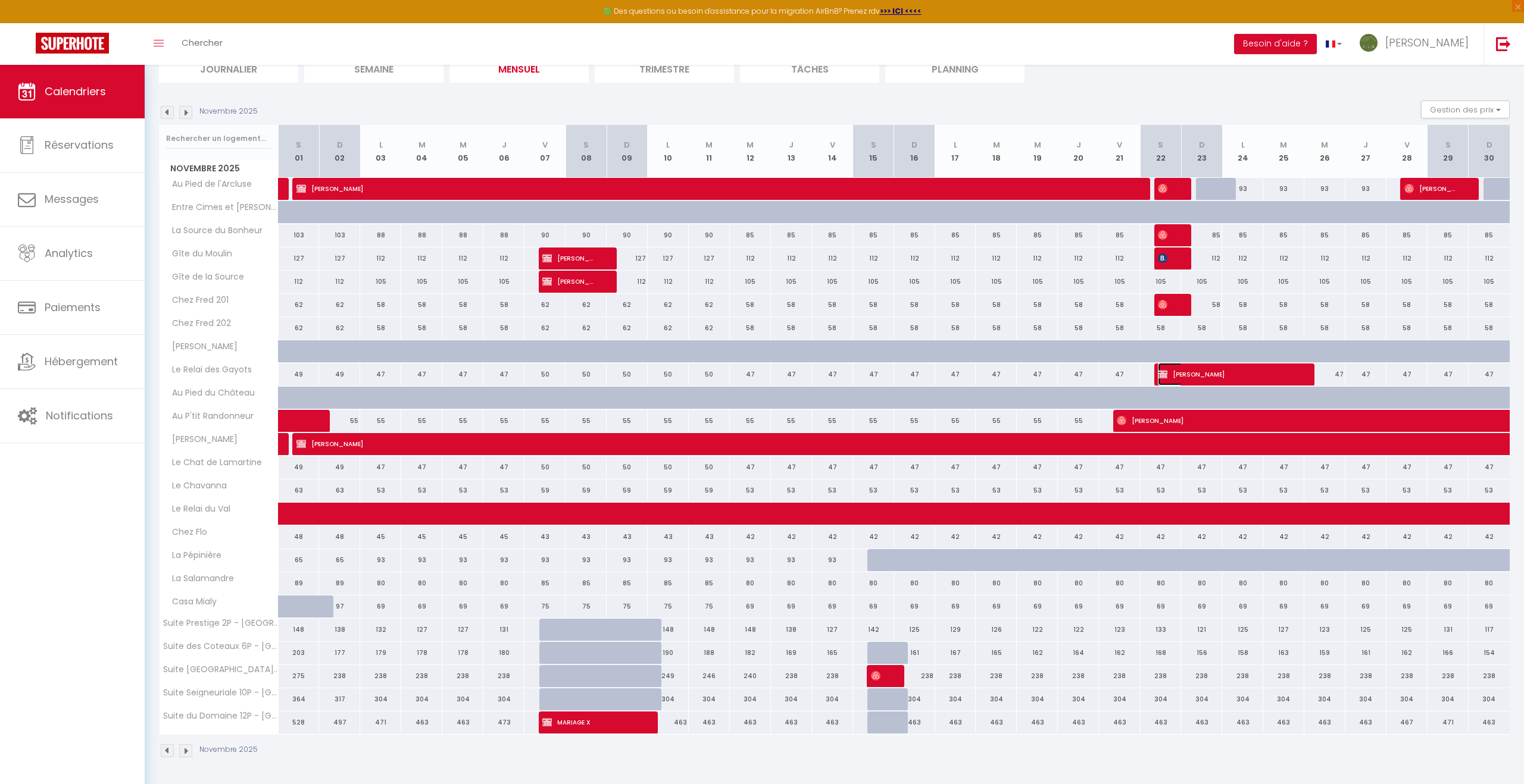
click at [1173, 372] on span "Luc PONSINET" at bounding box center [1226, 374] width 137 height 22
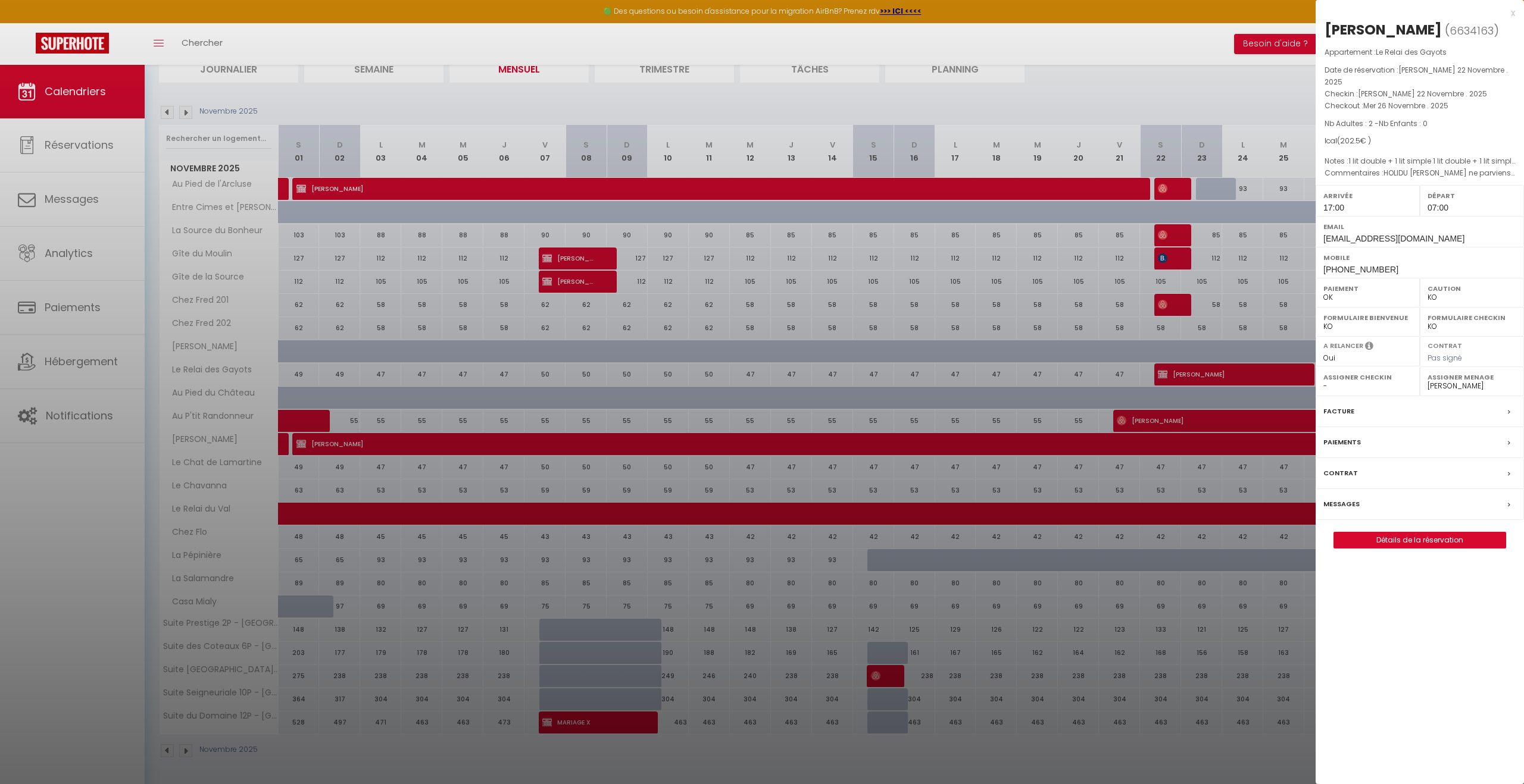
click at [1173, 372] on div at bounding box center [762, 392] width 1524 height 784
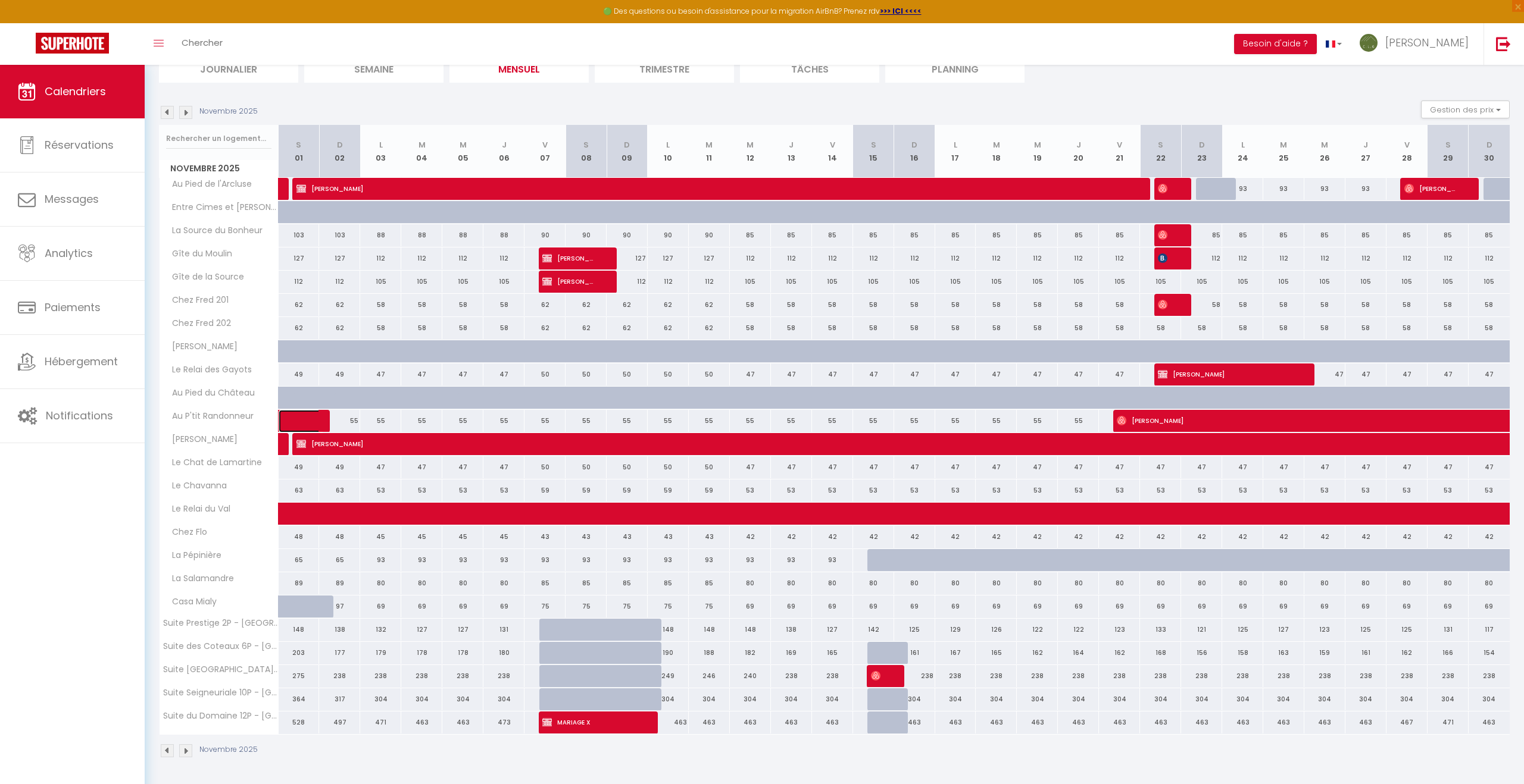
click at [290, 421] on link at bounding box center [299, 421] width 41 height 22
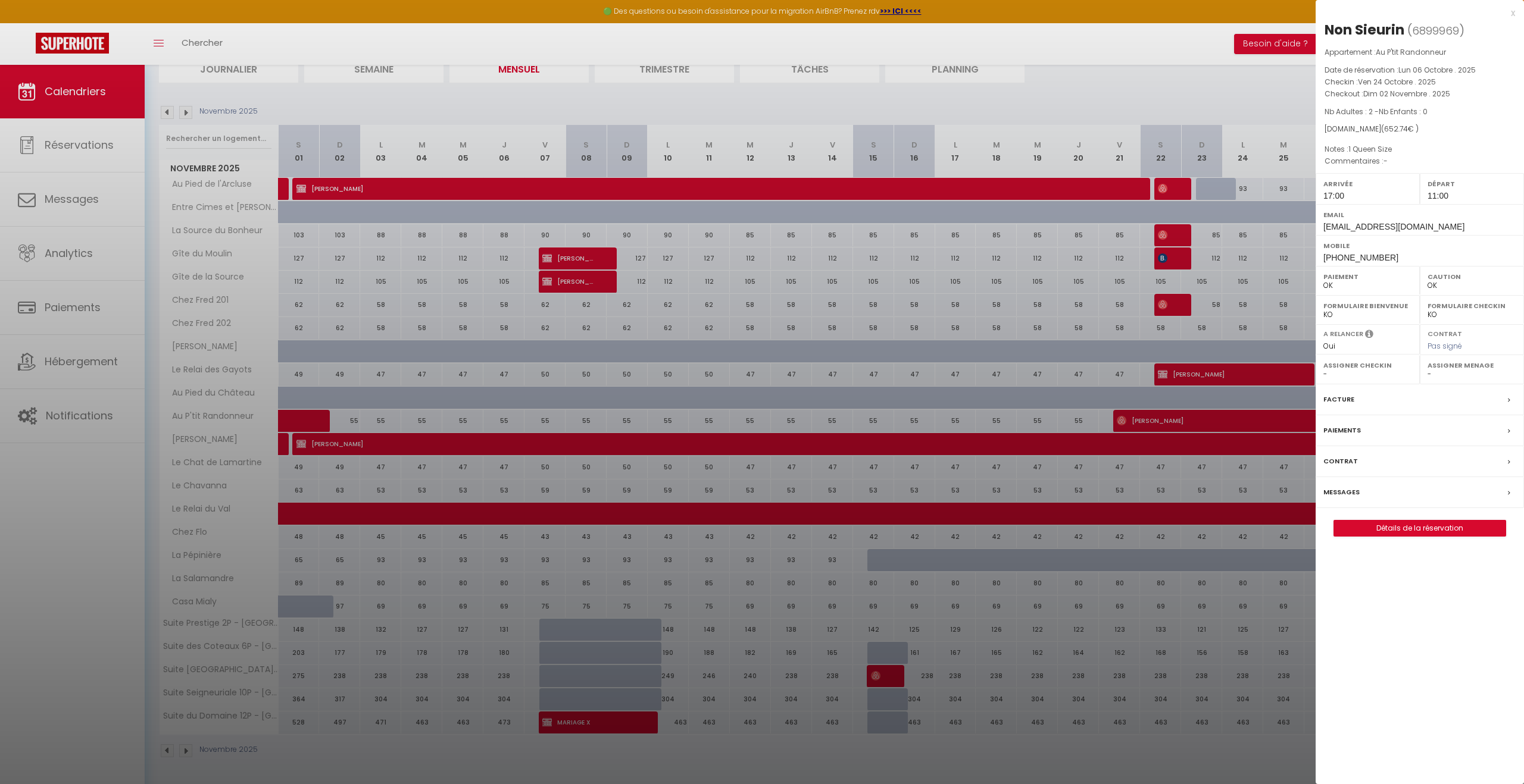
click at [290, 421] on div at bounding box center [762, 392] width 1524 height 784
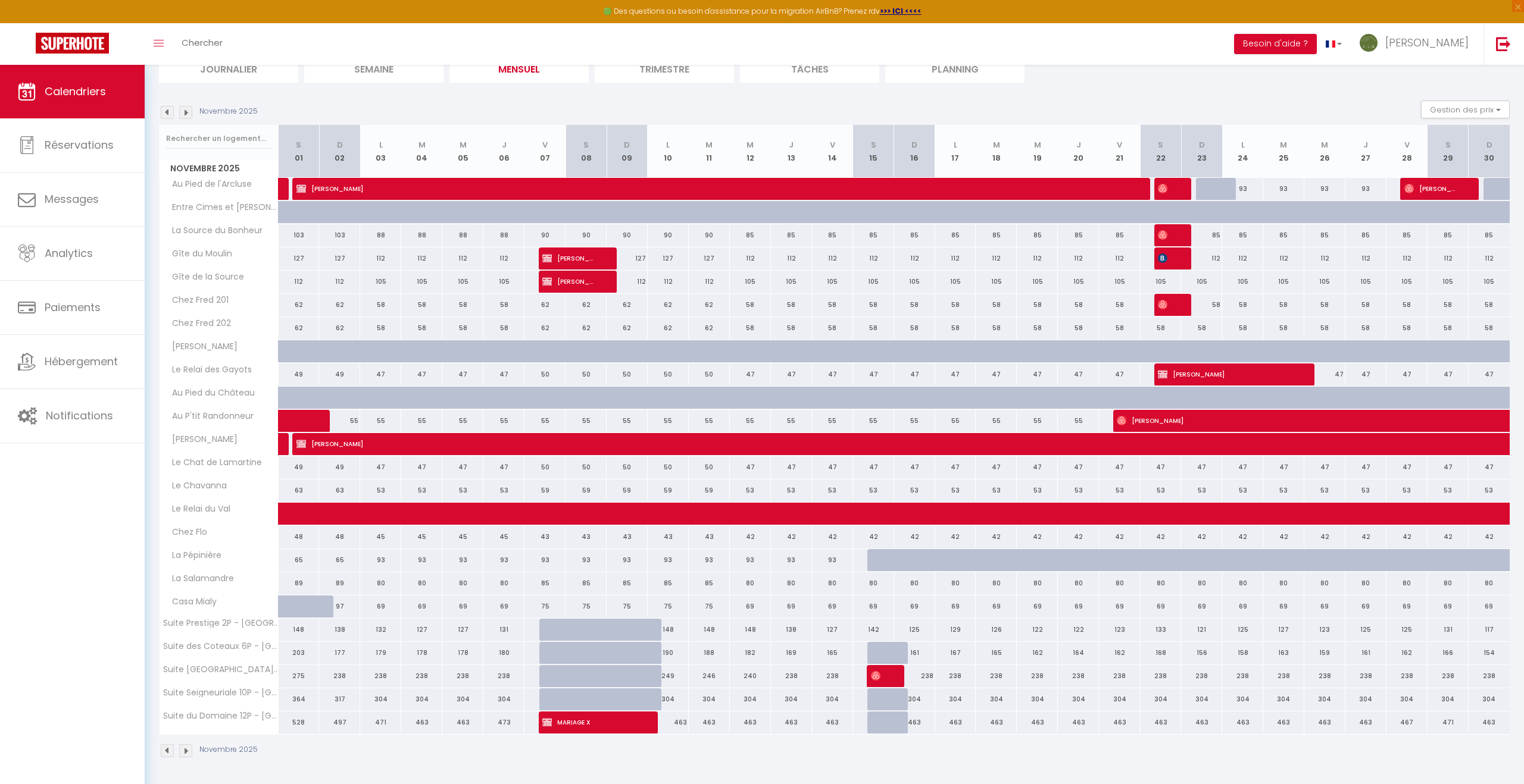
scroll to position [92, 0]
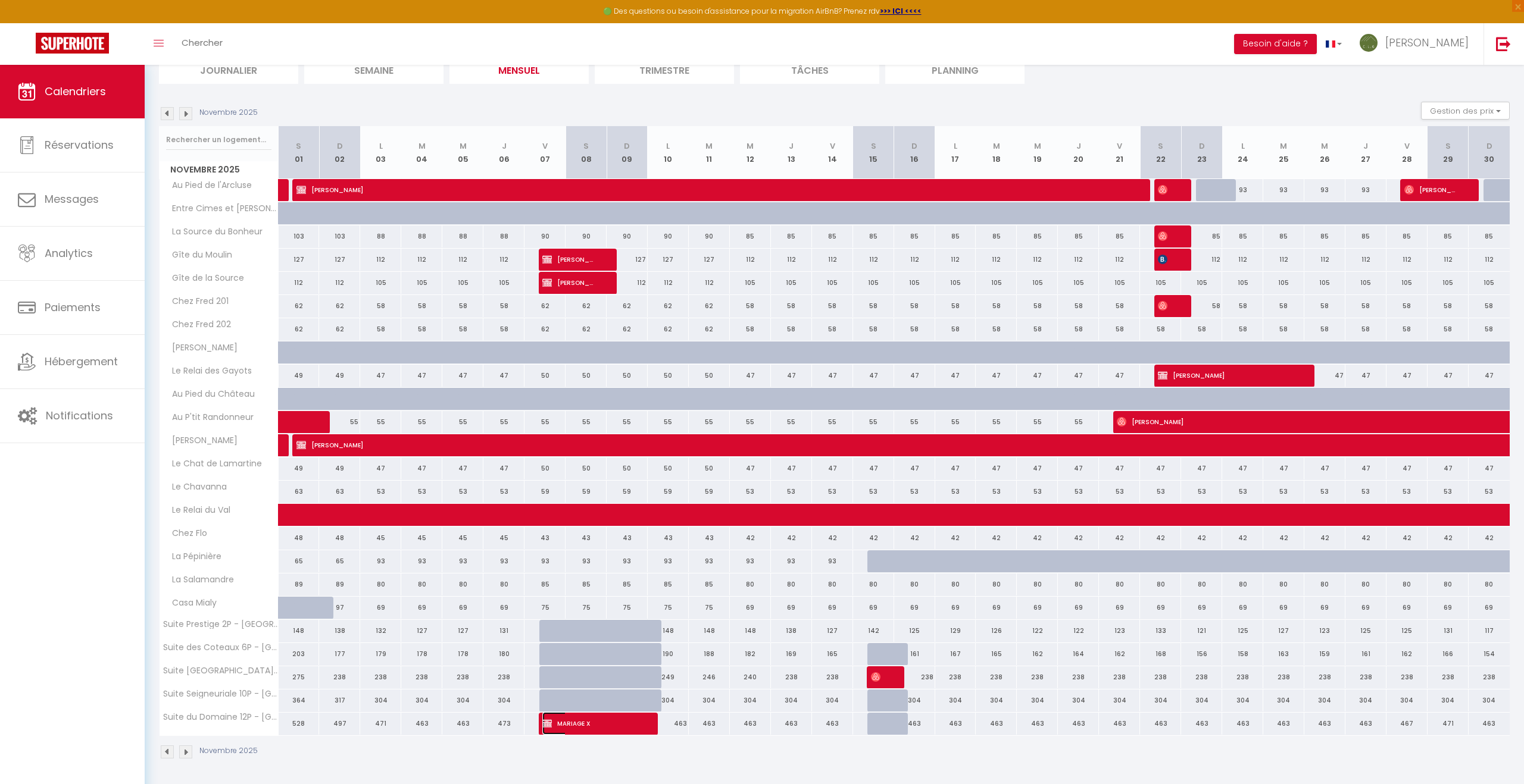
click at [578, 727] on span "MARIAGE X" at bounding box center [590, 723] width 96 height 22
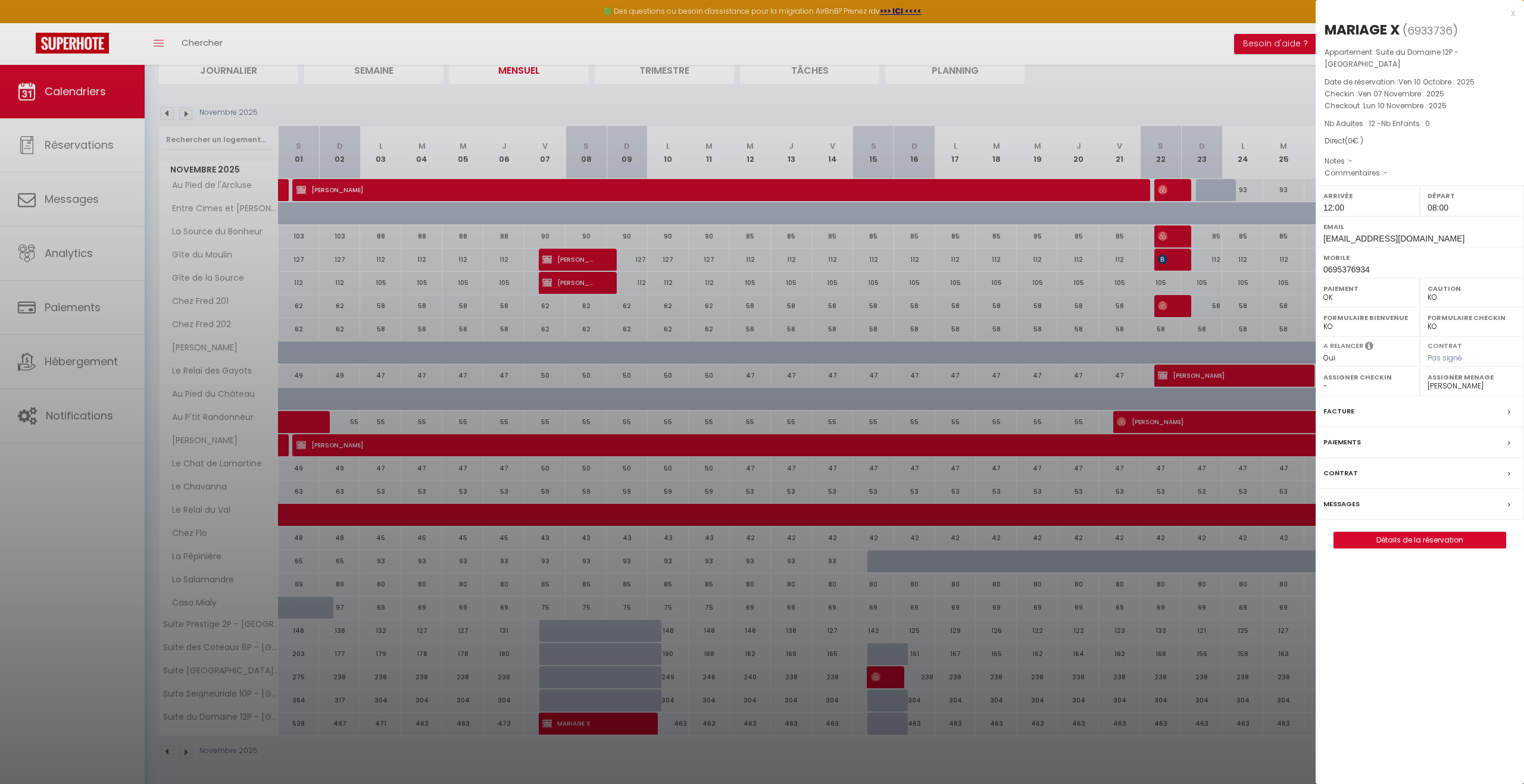
click at [463, 754] on div at bounding box center [762, 392] width 1524 height 784
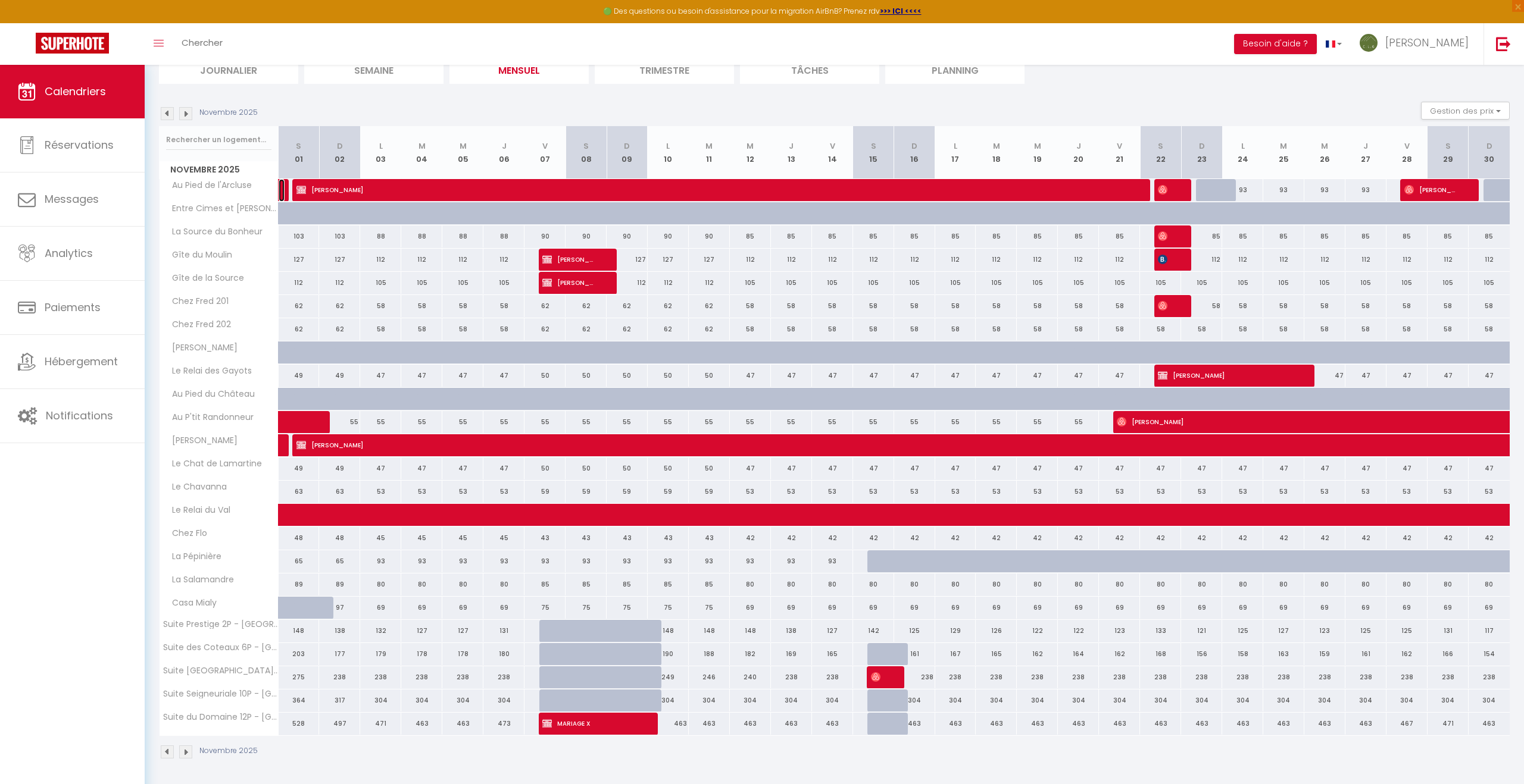
click at [282, 193] on link at bounding box center [281, 190] width 6 height 22
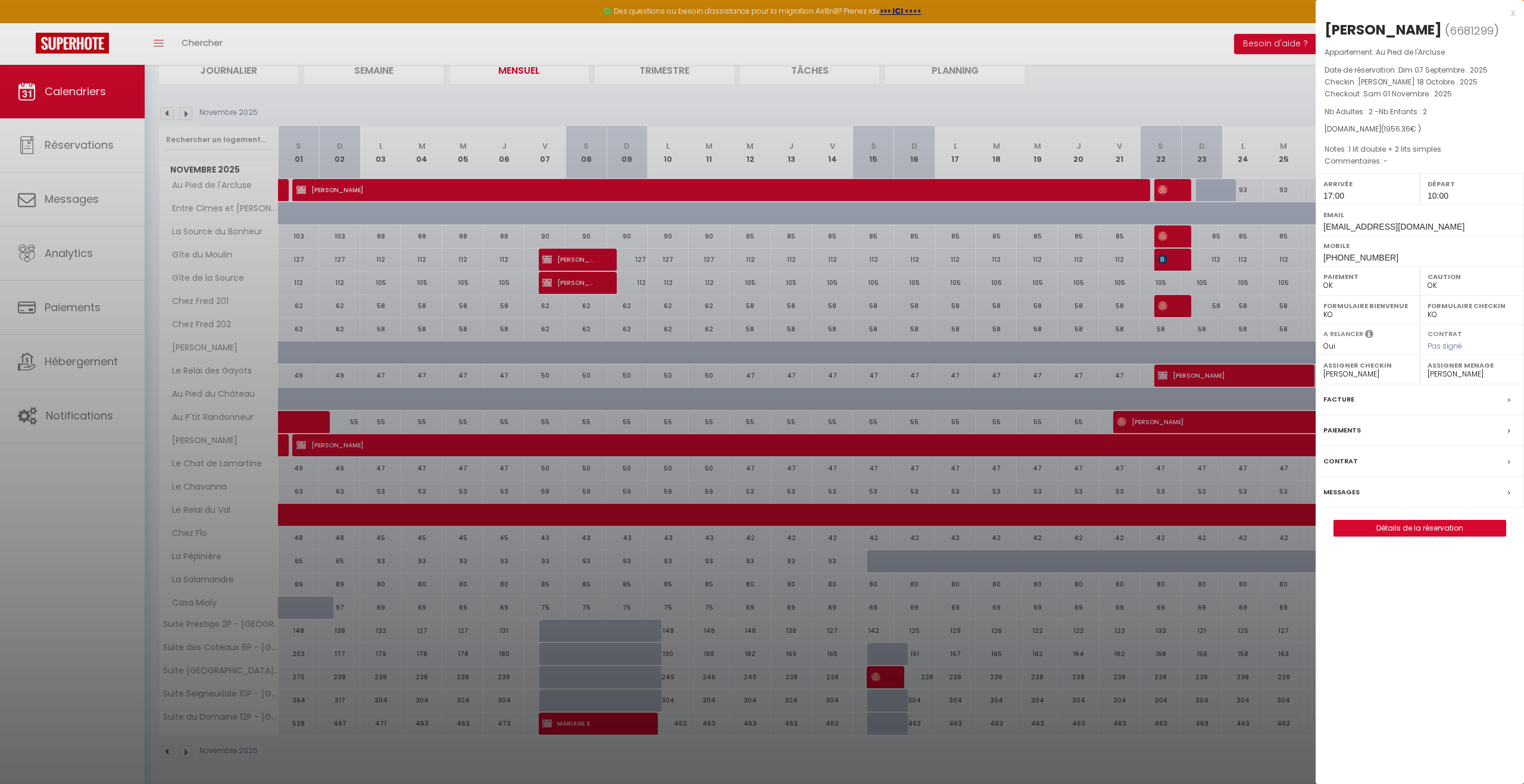
click at [282, 193] on div at bounding box center [762, 392] width 1524 height 784
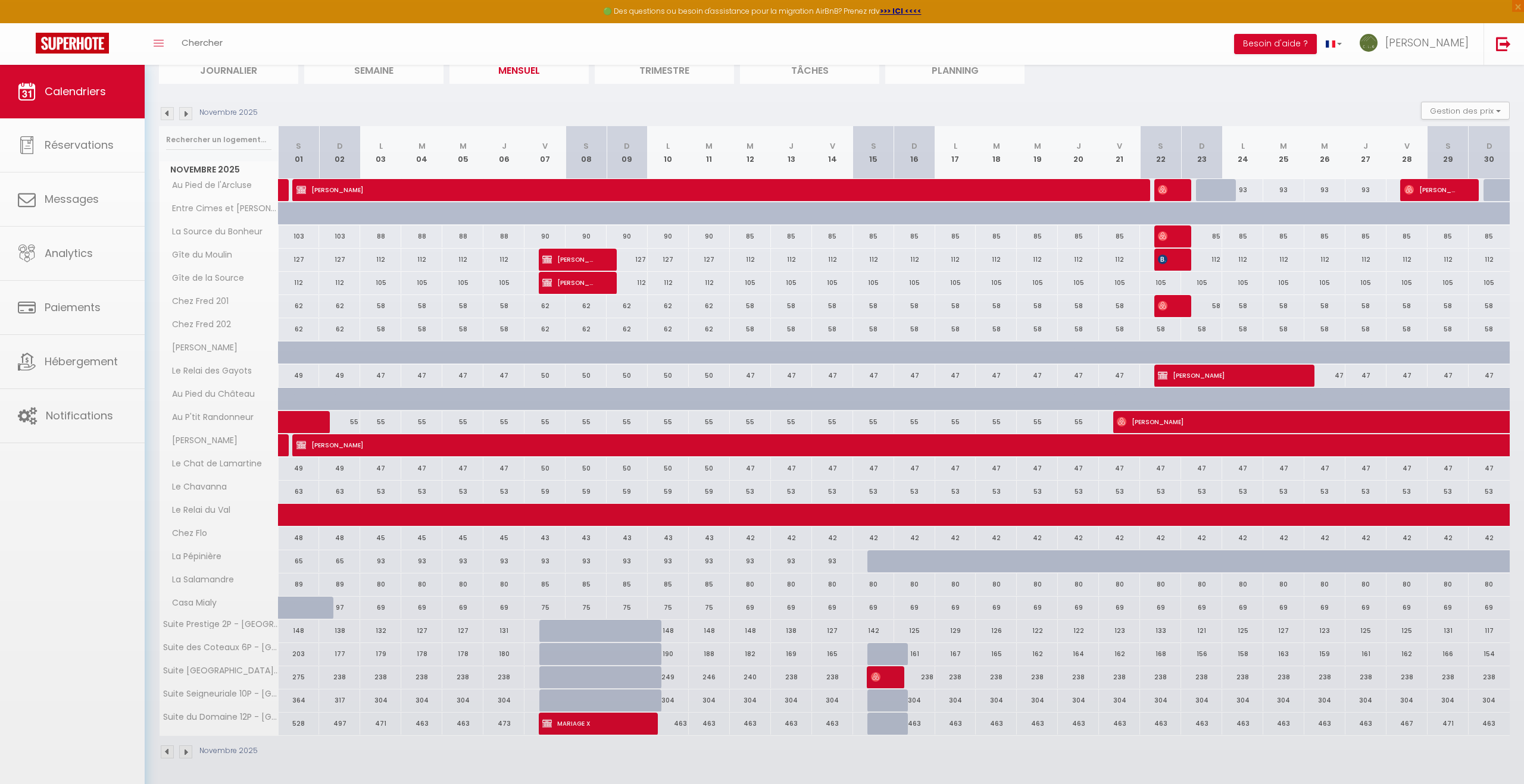
scroll to position [93, 0]
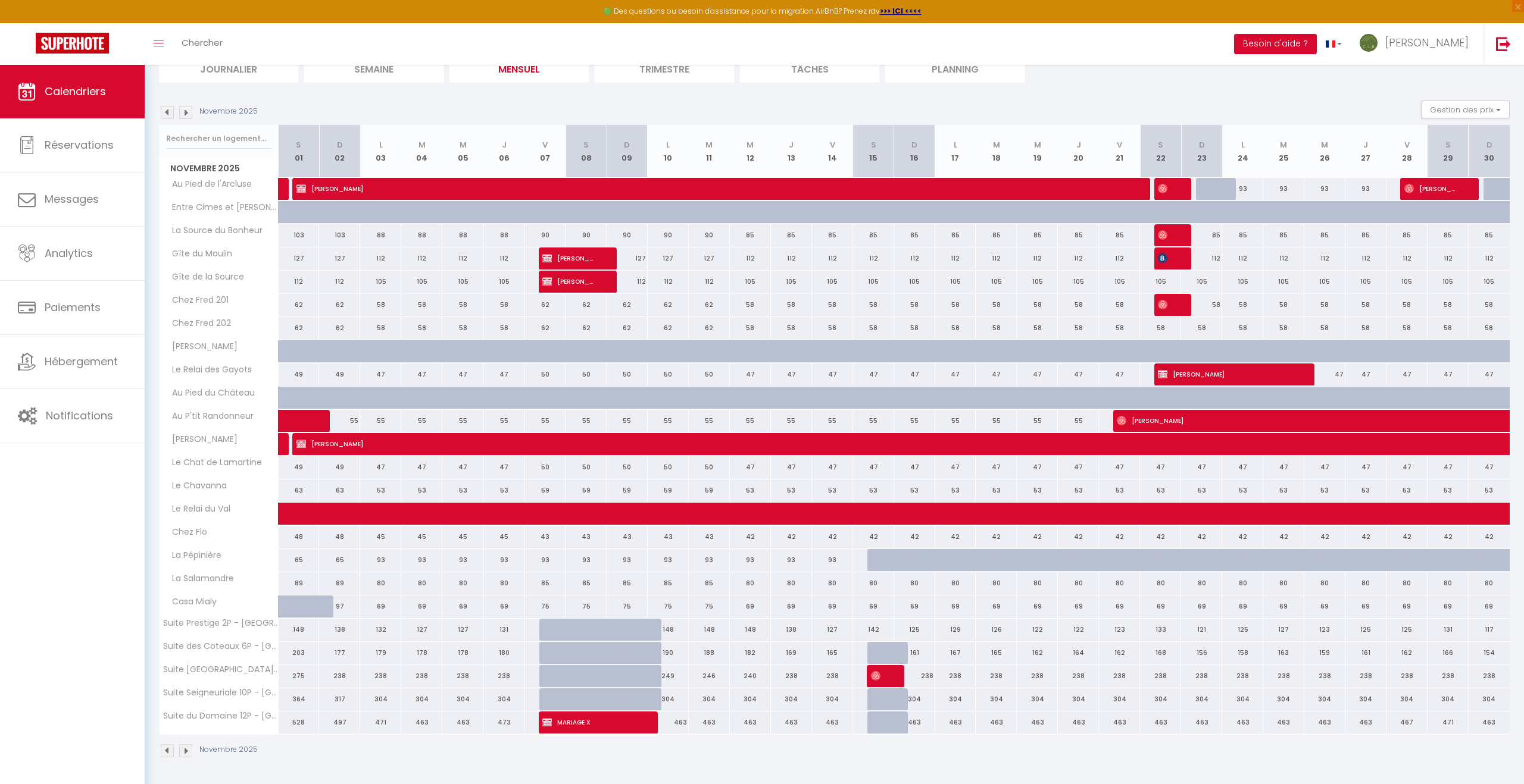
click at [167, 114] on img at bounding box center [167, 112] width 13 height 13
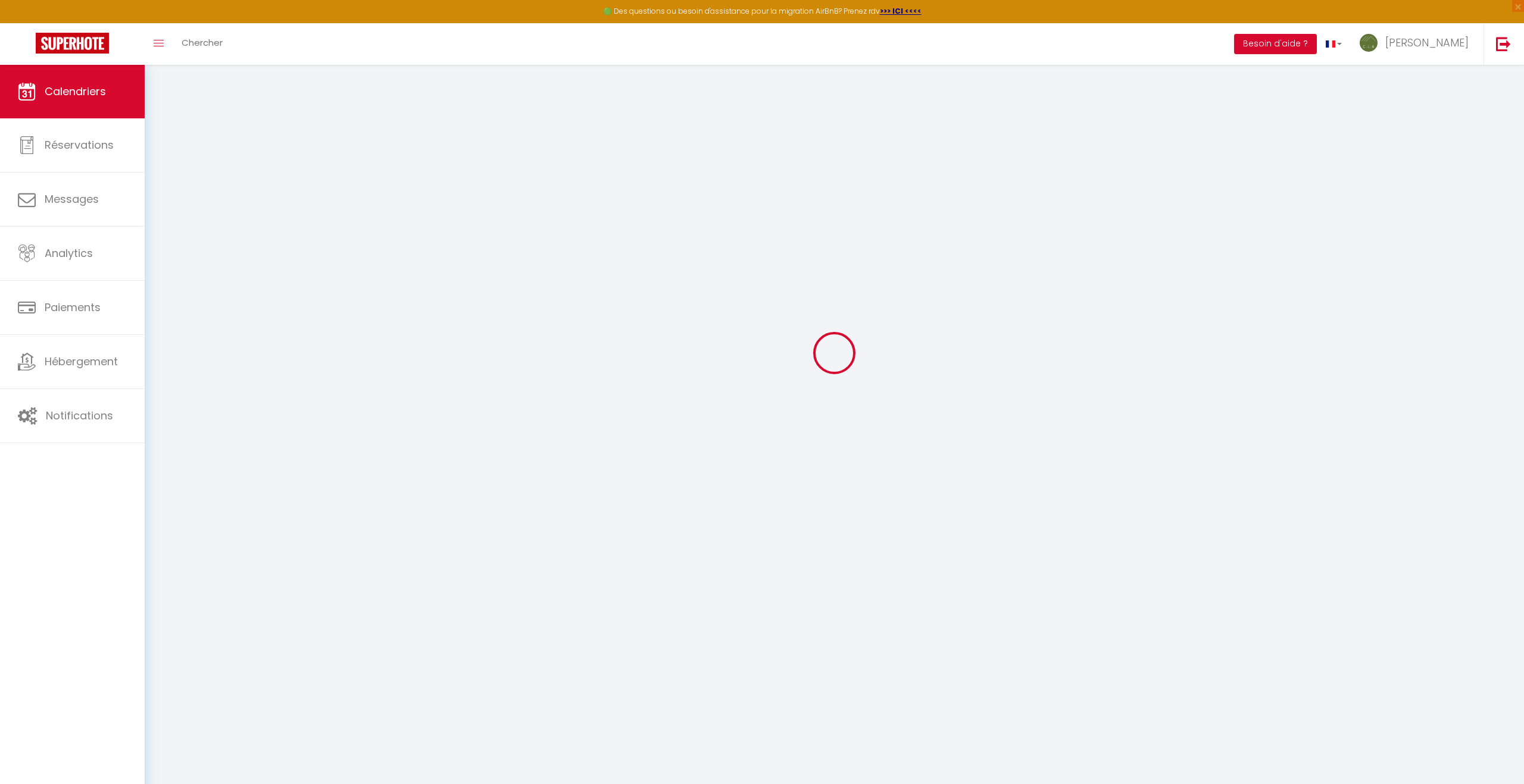
scroll to position [65, 0]
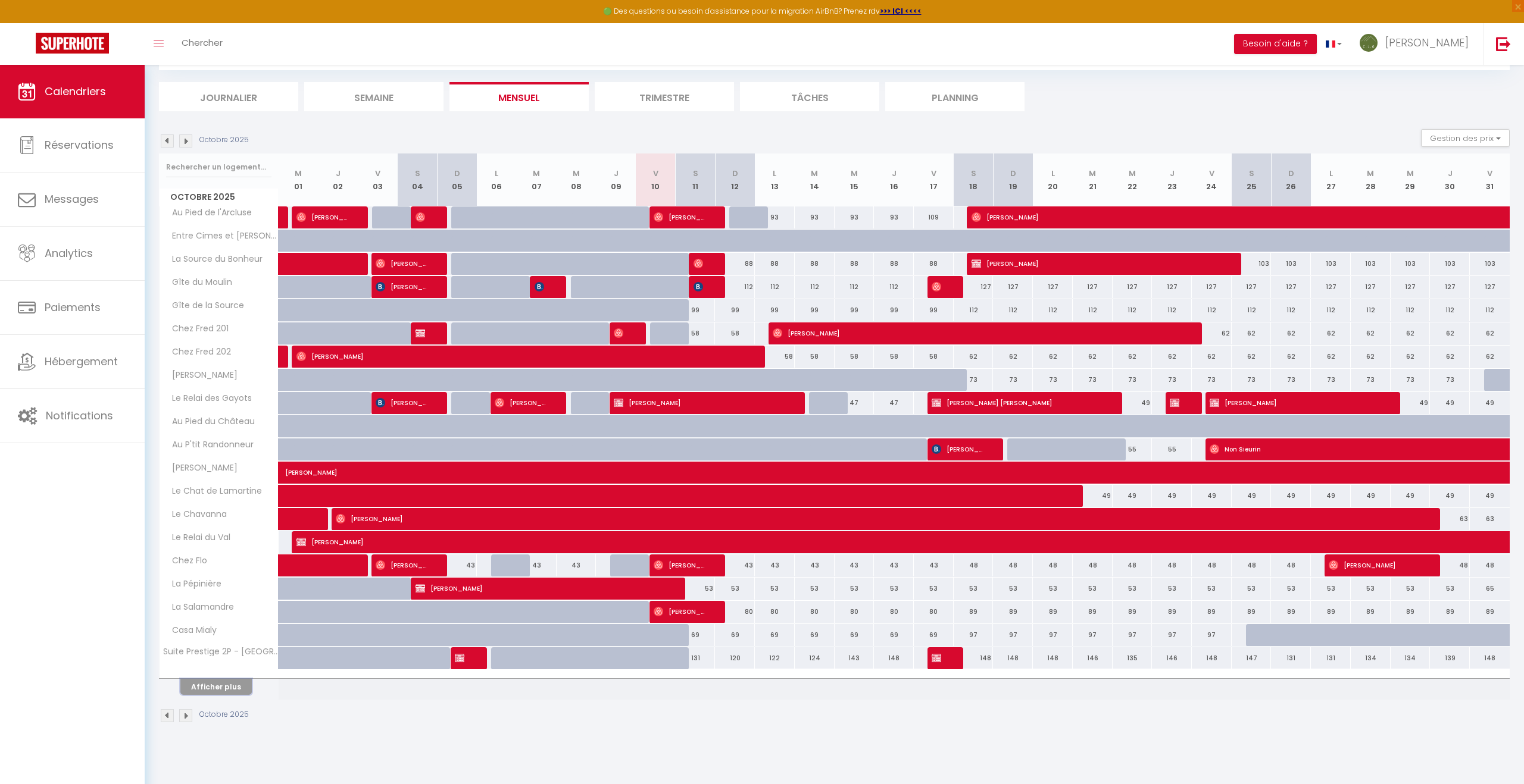
click at [219, 689] on button "Afficher plus" at bounding box center [216, 687] width 71 height 16
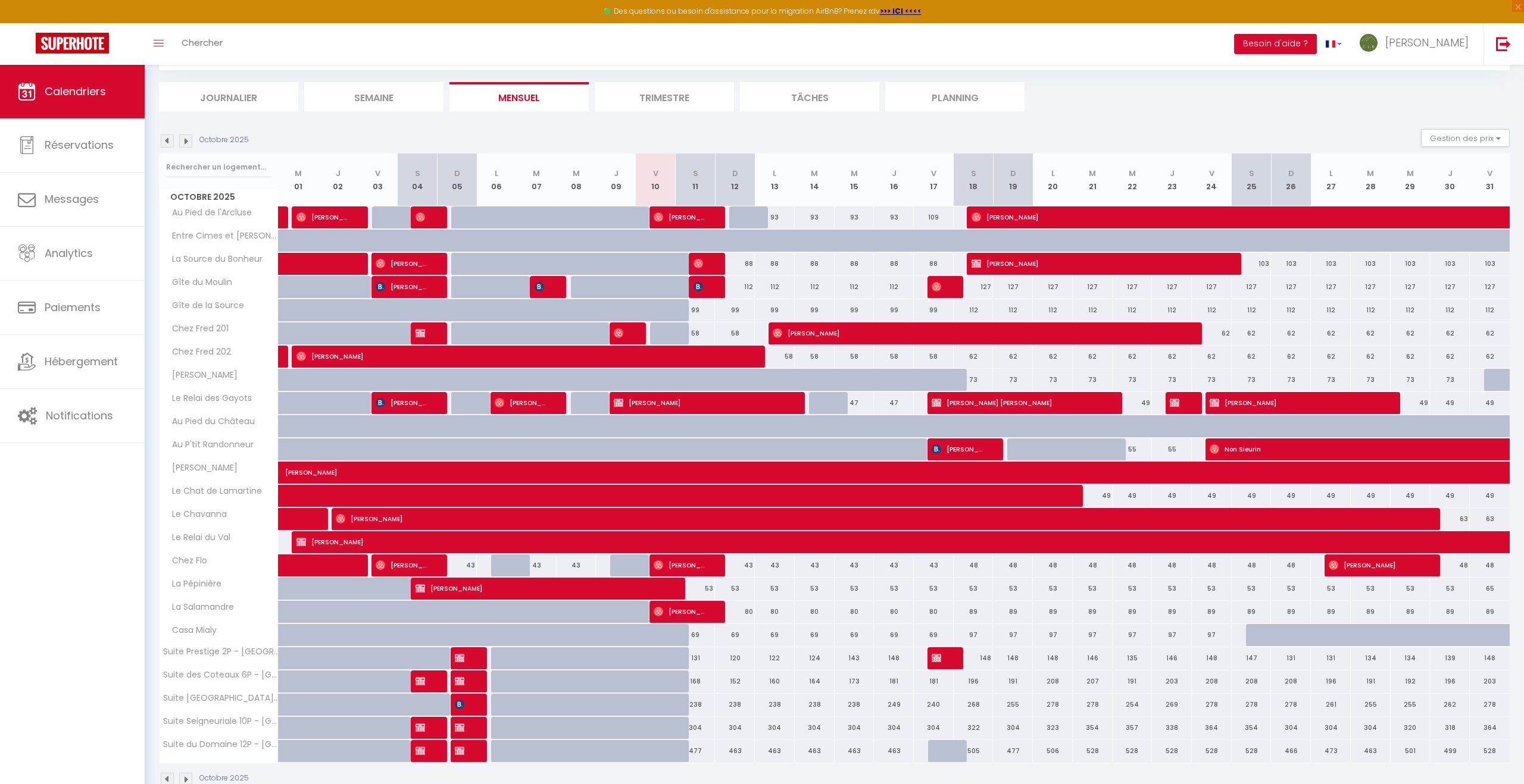
click at [187, 140] on img at bounding box center [186, 141] width 13 height 13
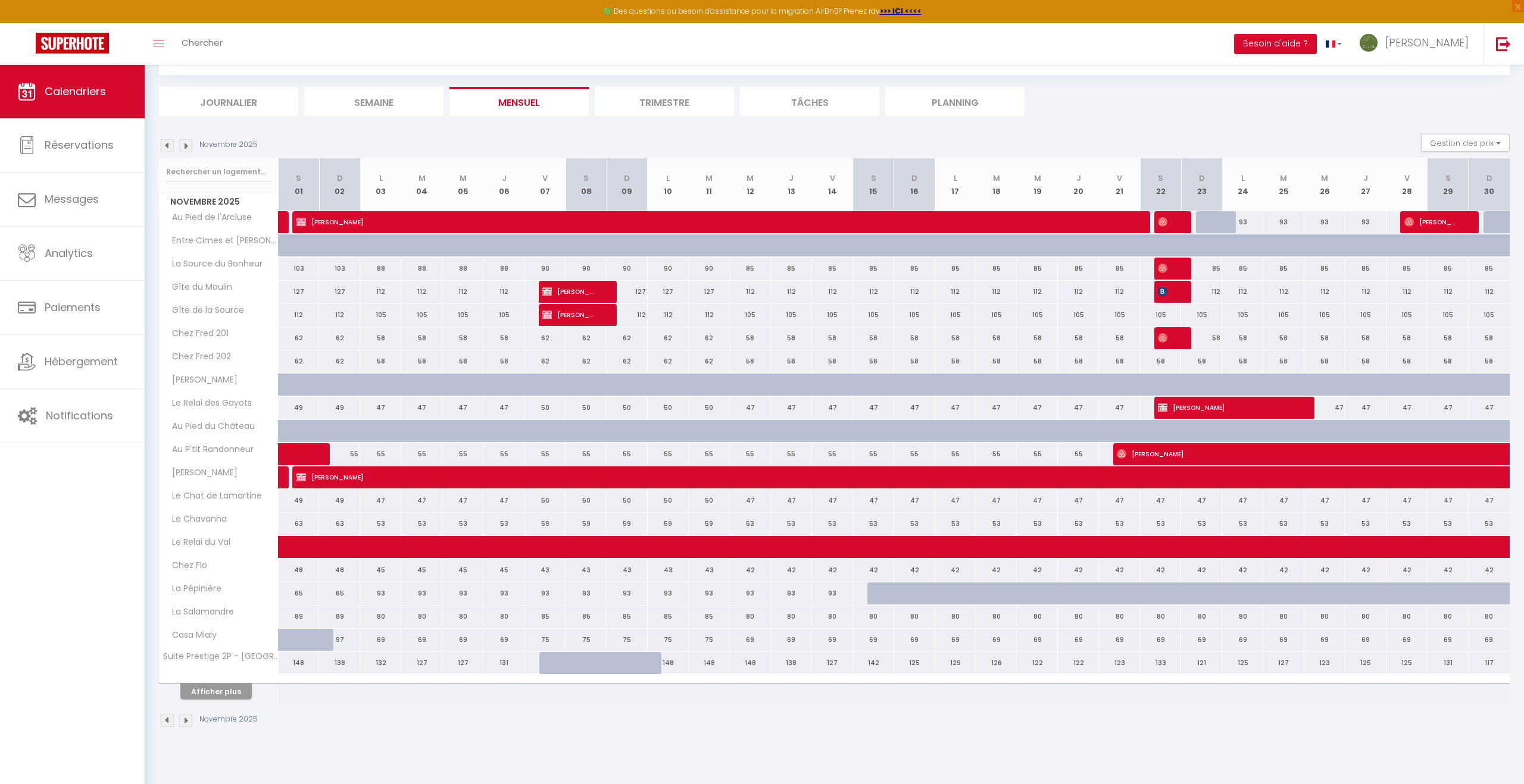
scroll to position [58, 0]
click at [229, 690] on button "Afficher plus" at bounding box center [216, 692] width 71 height 16
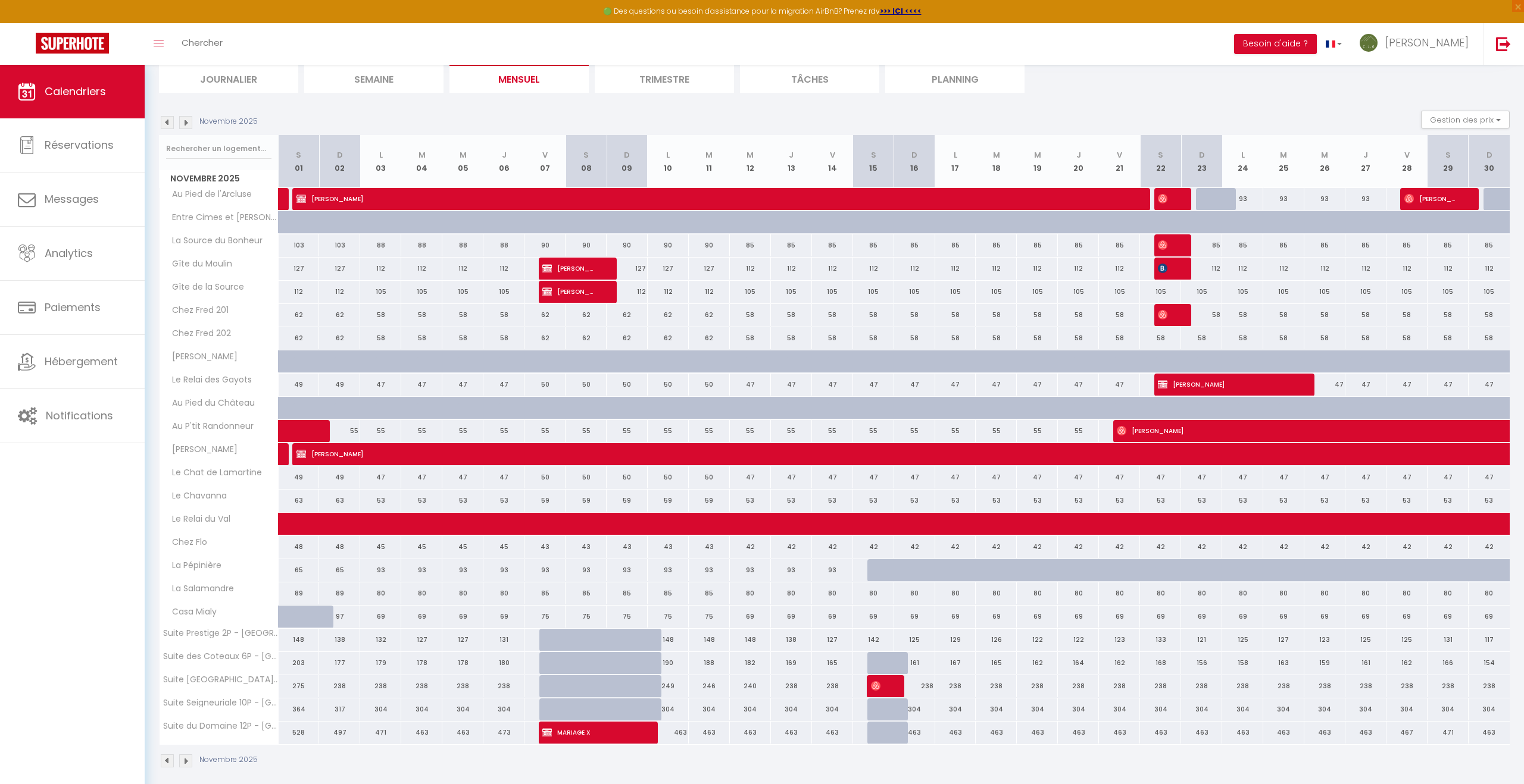
scroll to position [93, 0]
